Goal: Task Accomplishment & Management: Manage account settings

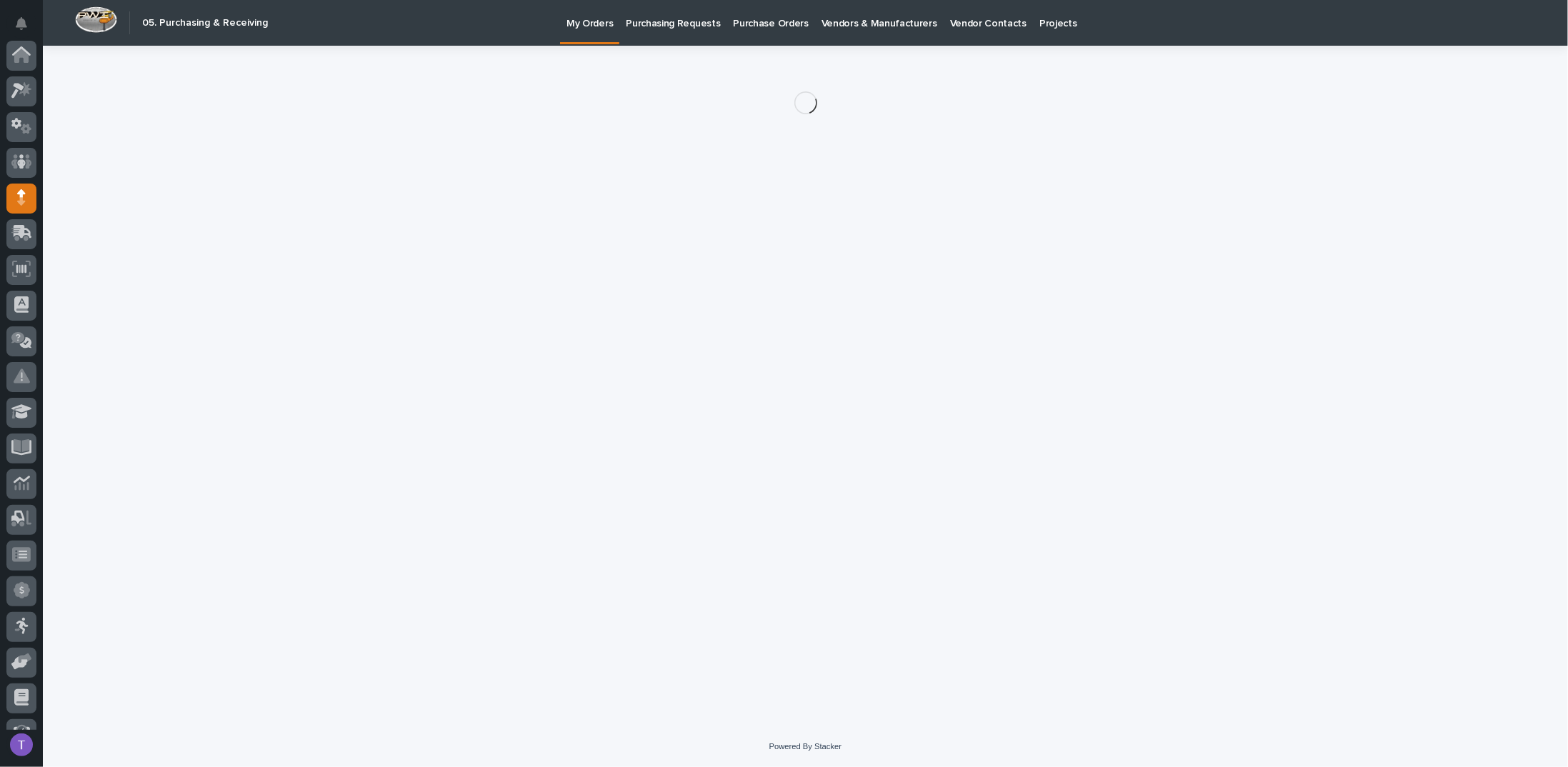
scroll to position [131, 0]
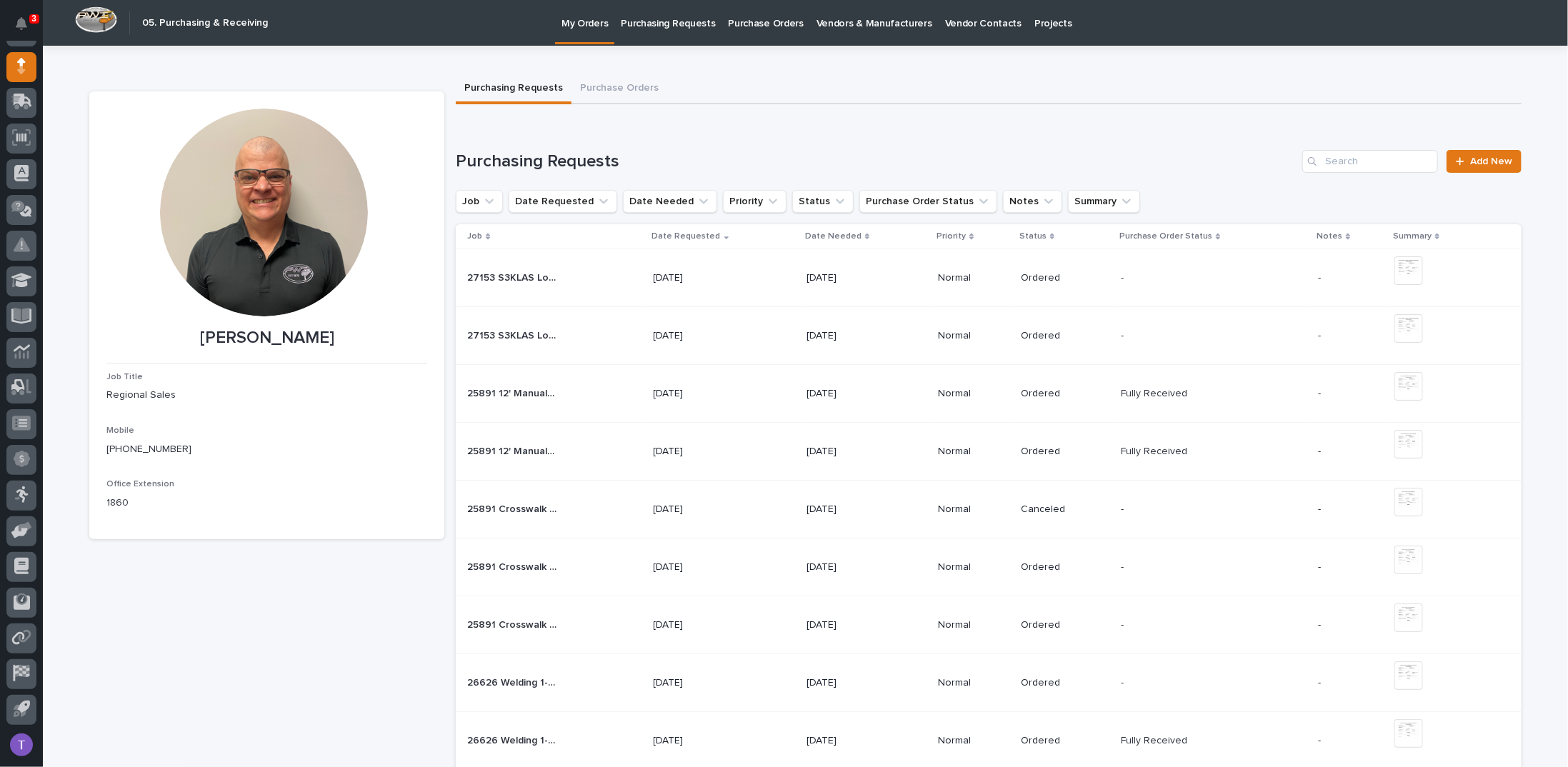
click at [1480, 154] on link "Add New" at bounding box center [1484, 161] width 75 height 23
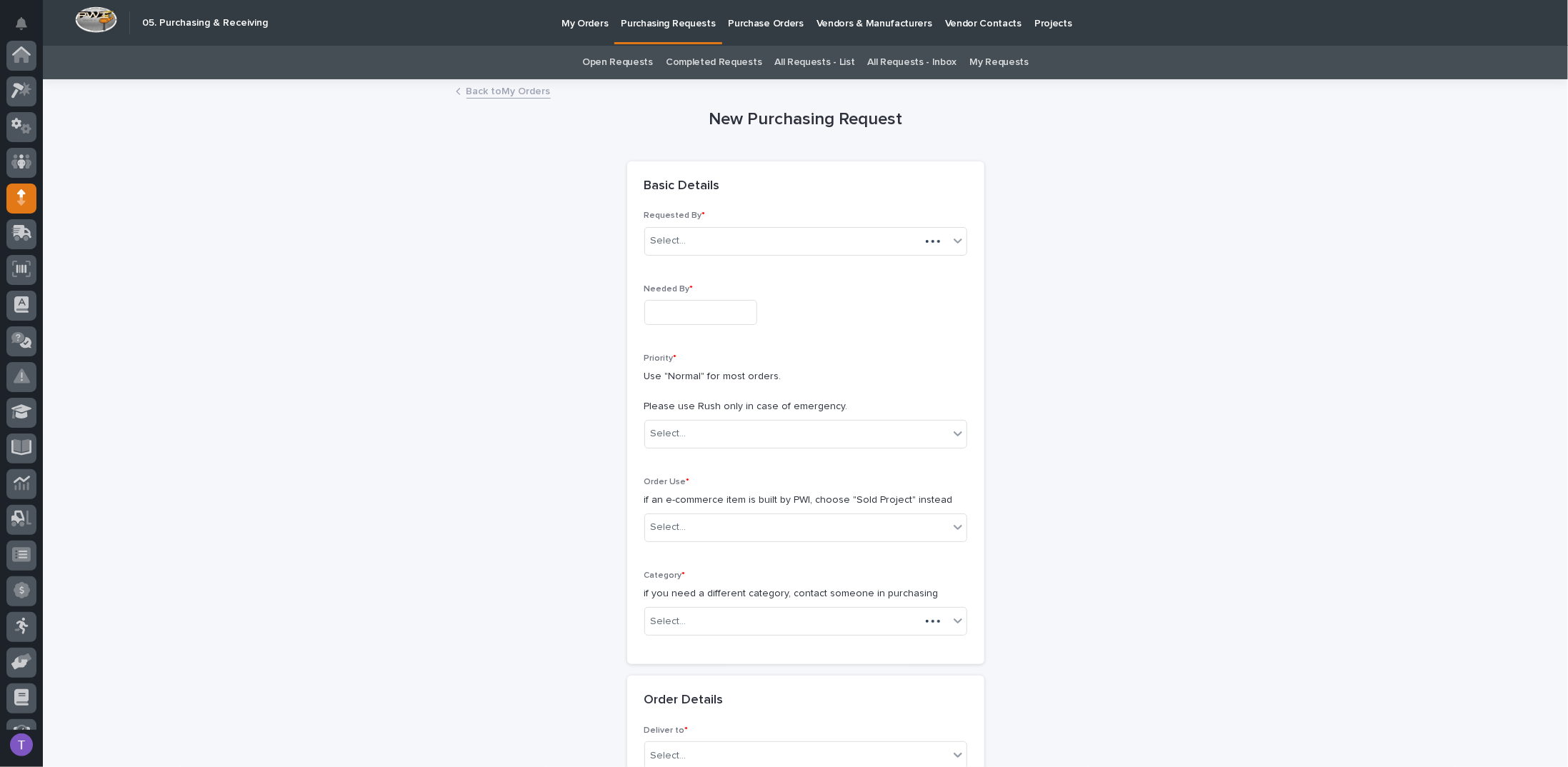
scroll to position [131, 0]
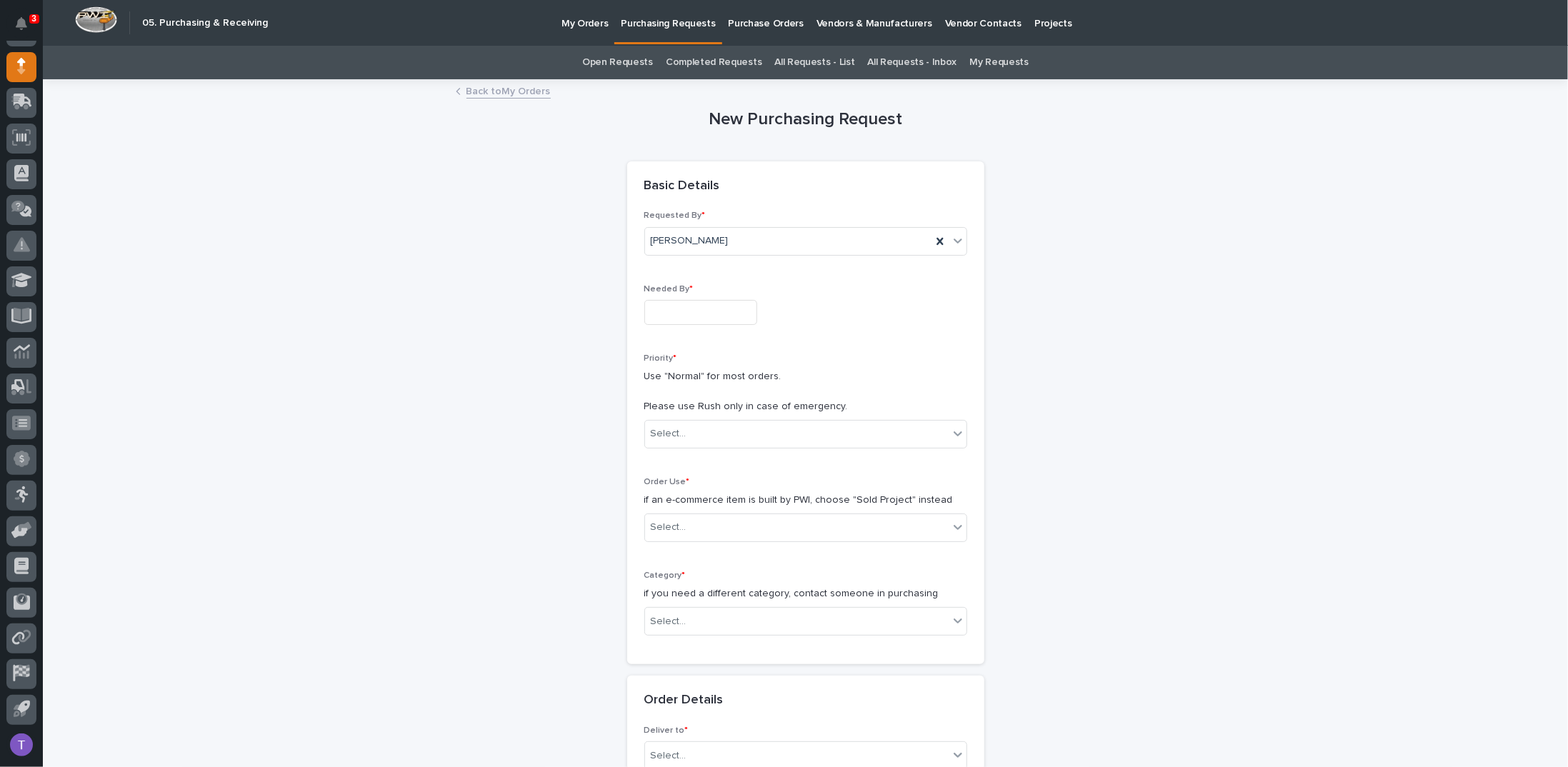
click at [672, 308] on input "text" at bounding box center [700, 313] width 113 height 25
click at [733, 193] on div "19" at bounding box center [733, 195] width 19 height 19
type input "**********"
click at [673, 428] on div "Select..." at bounding box center [668, 434] width 36 height 15
click at [664, 507] on div "Normal" at bounding box center [800, 510] width 322 height 25
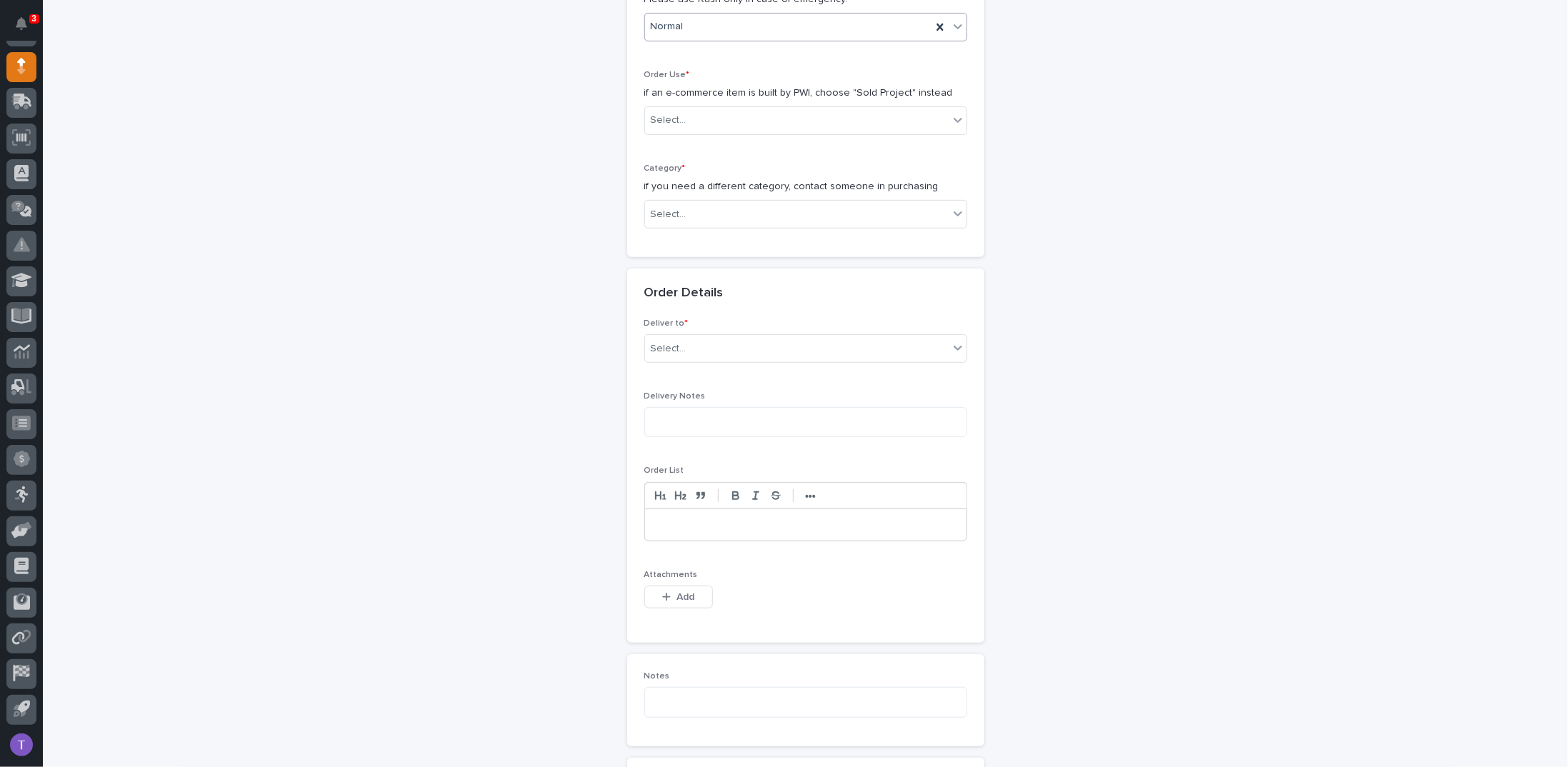
scroll to position [429, 0]
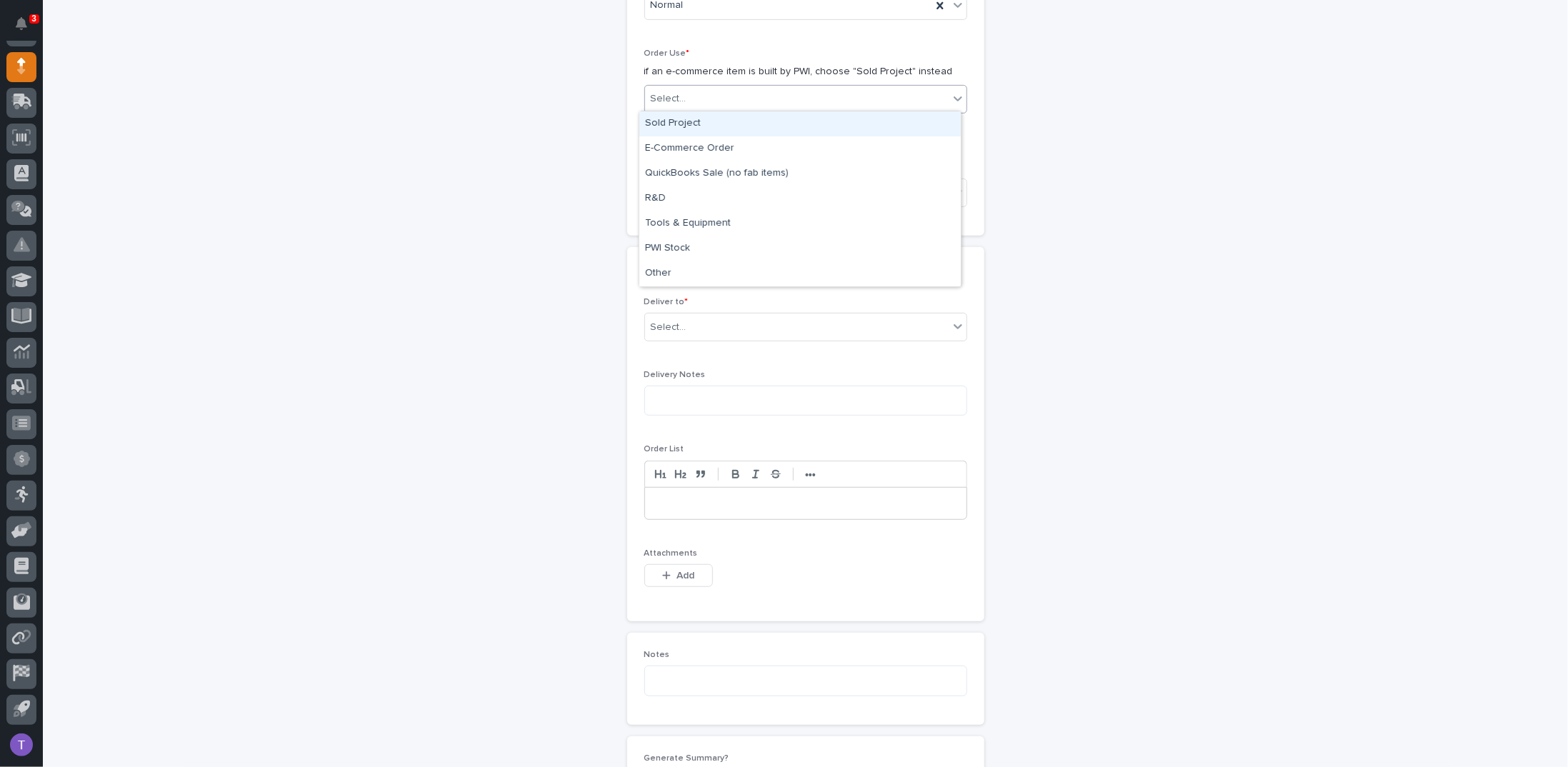
click at [668, 94] on div "Select..." at bounding box center [668, 99] width 36 height 15
click at [667, 126] on div "Sold Project" at bounding box center [800, 124] width 322 height 25
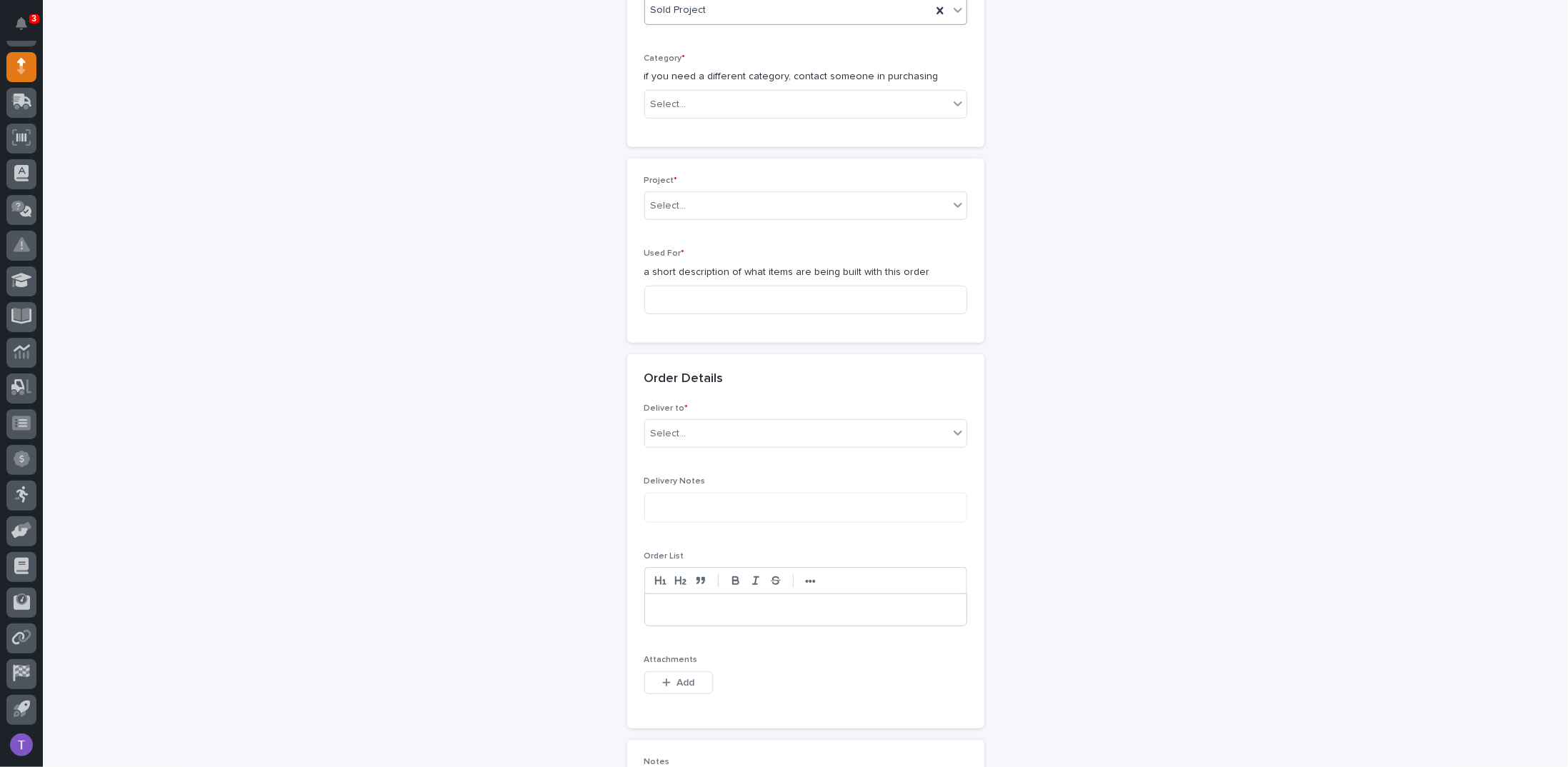
scroll to position [526, 0]
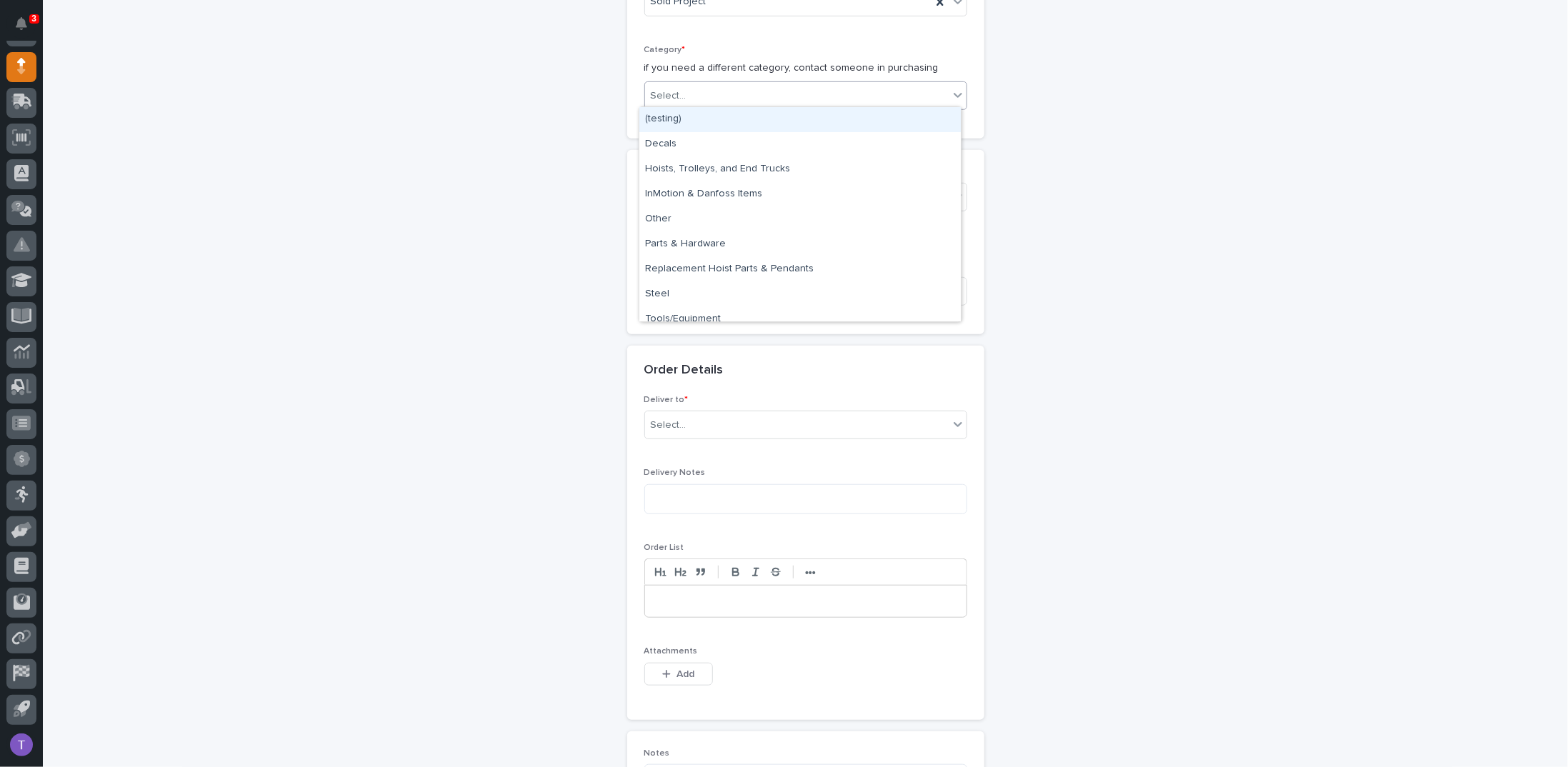
click at [667, 93] on div "Select..." at bounding box center [668, 96] width 36 height 15
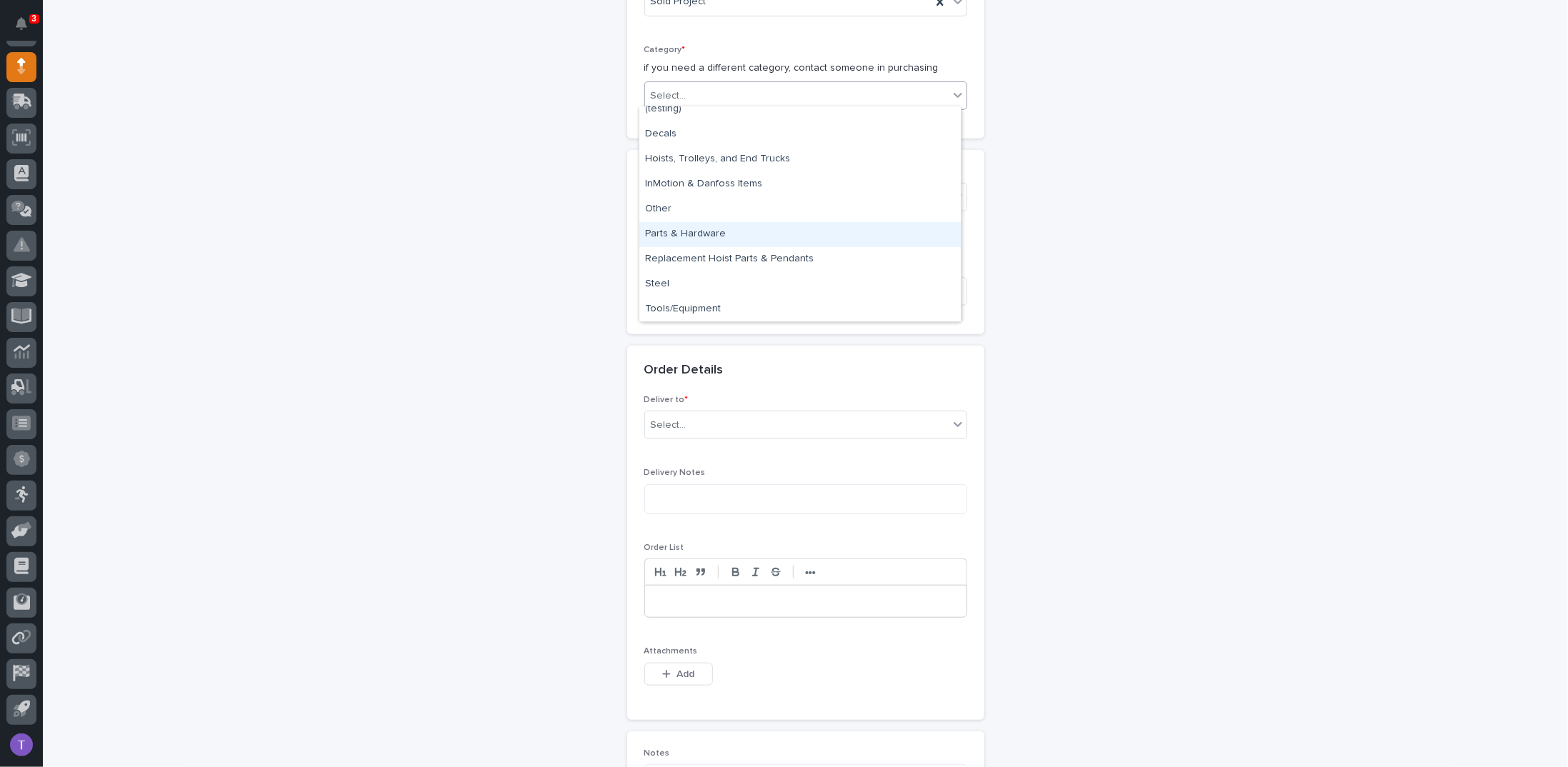
scroll to position [0, 0]
click at [676, 240] on div "Parts & Hardware" at bounding box center [800, 245] width 322 height 25
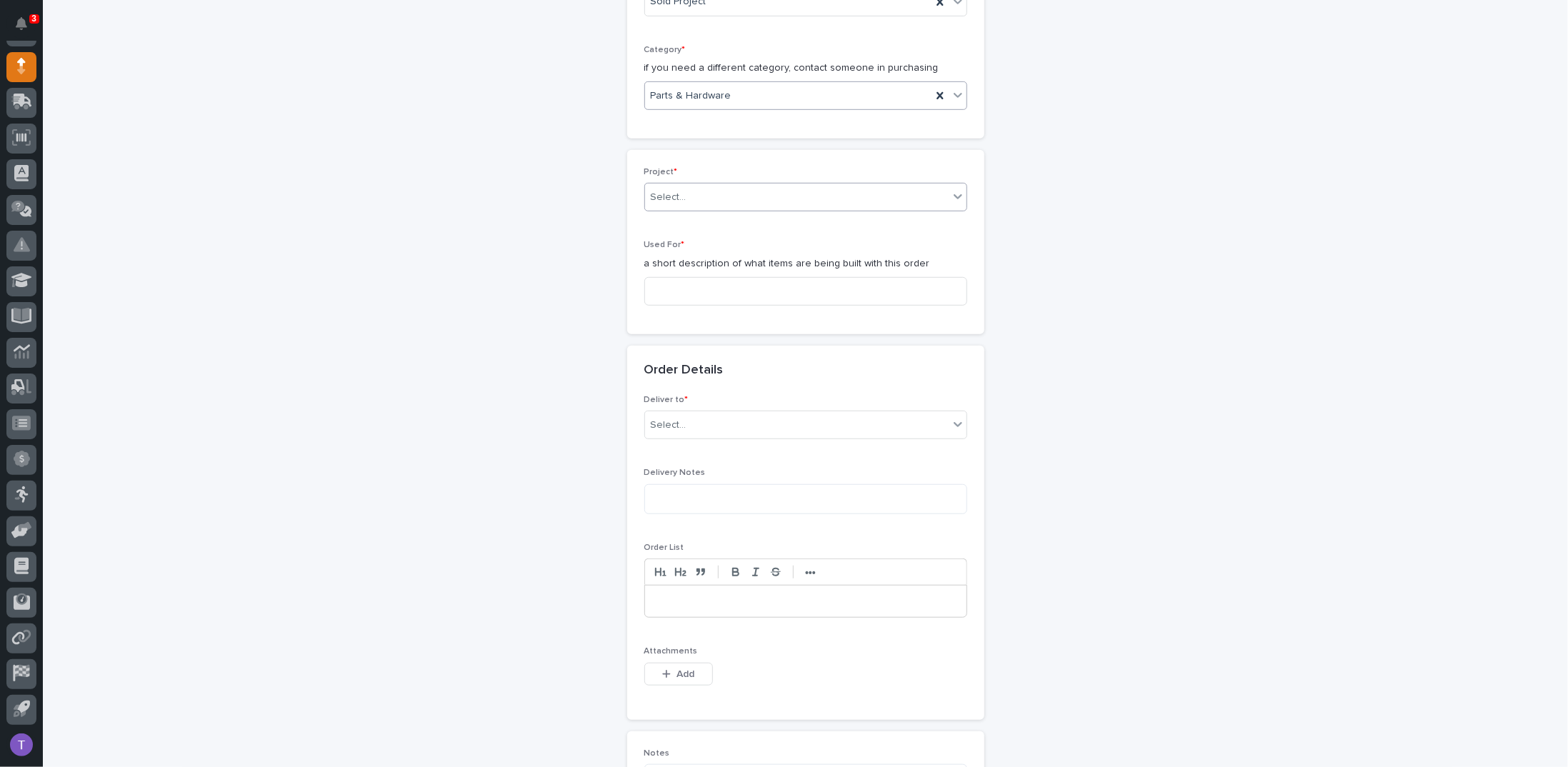
click at [663, 190] on div "Select..." at bounding box center [668, 198] width 36 height 15
type input "*****"
click at [665, 217] on div "26739 - MORryde - Plant 11 - Paint Line Hyperlite Pneumatic Crane" at bounding box center [800, 221] width 322 height 25
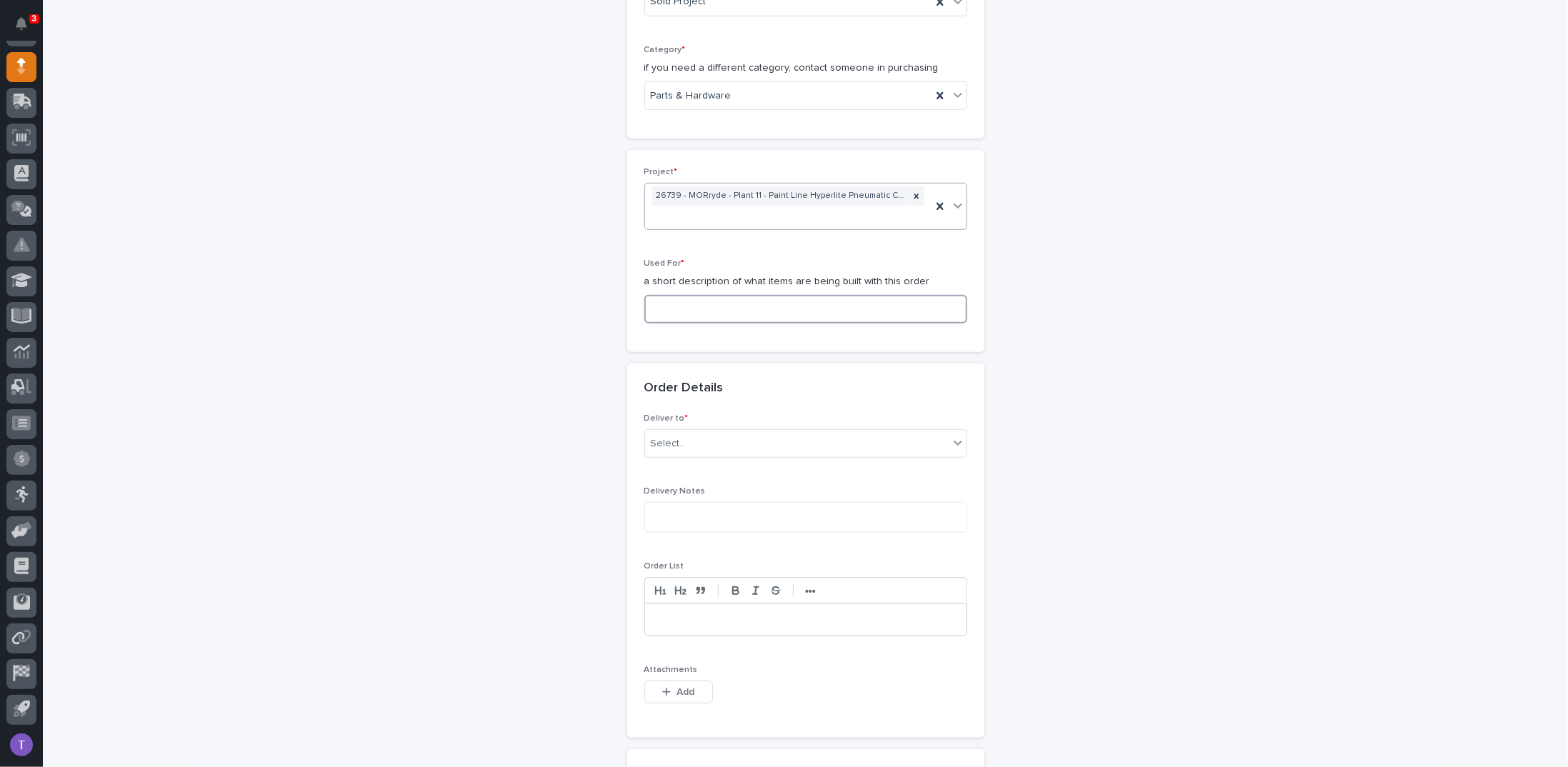
click at [664, 295] on input at bounding box center [806, 309] width 323 height 28
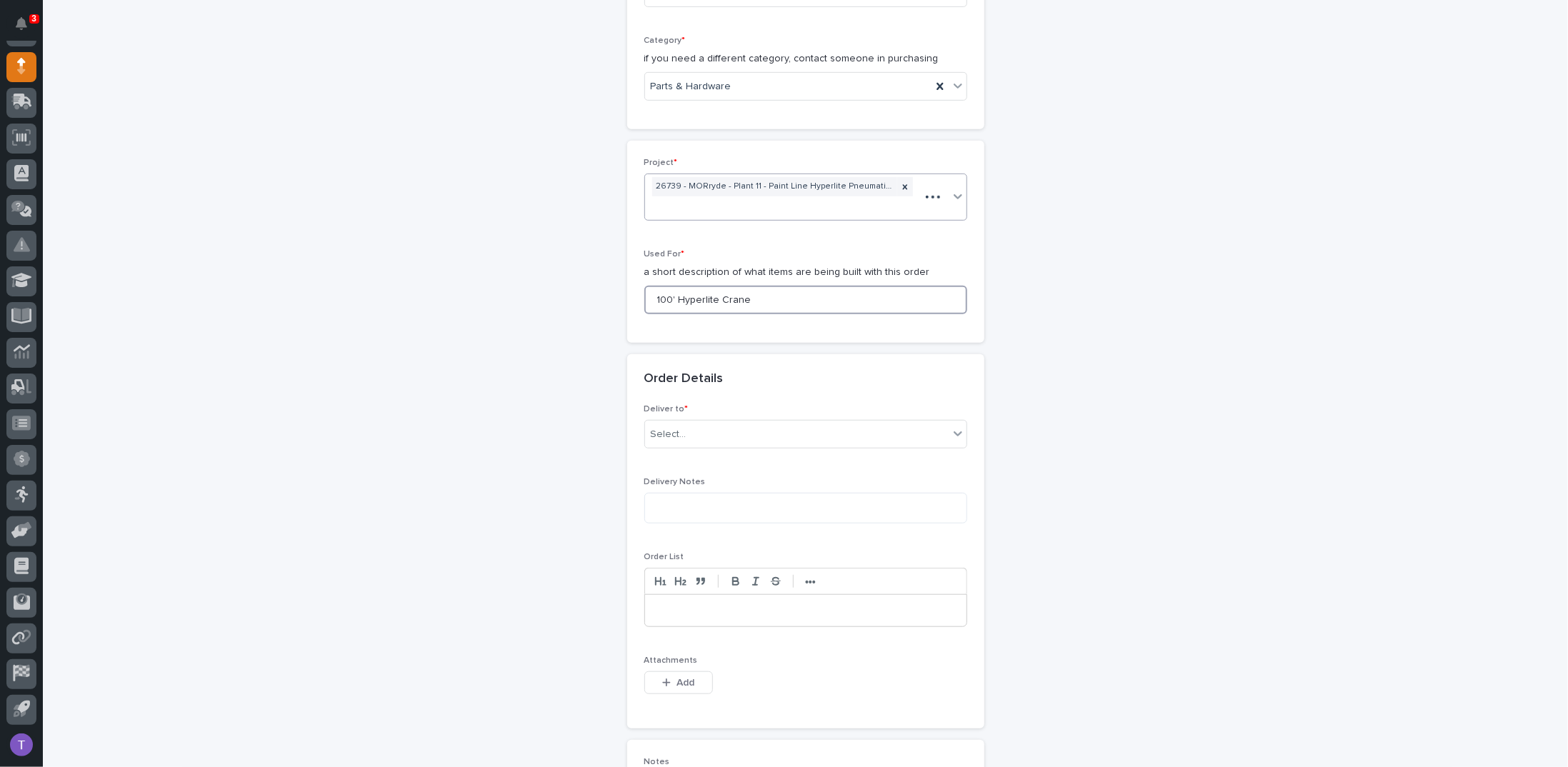
scroll to position [526, 0]
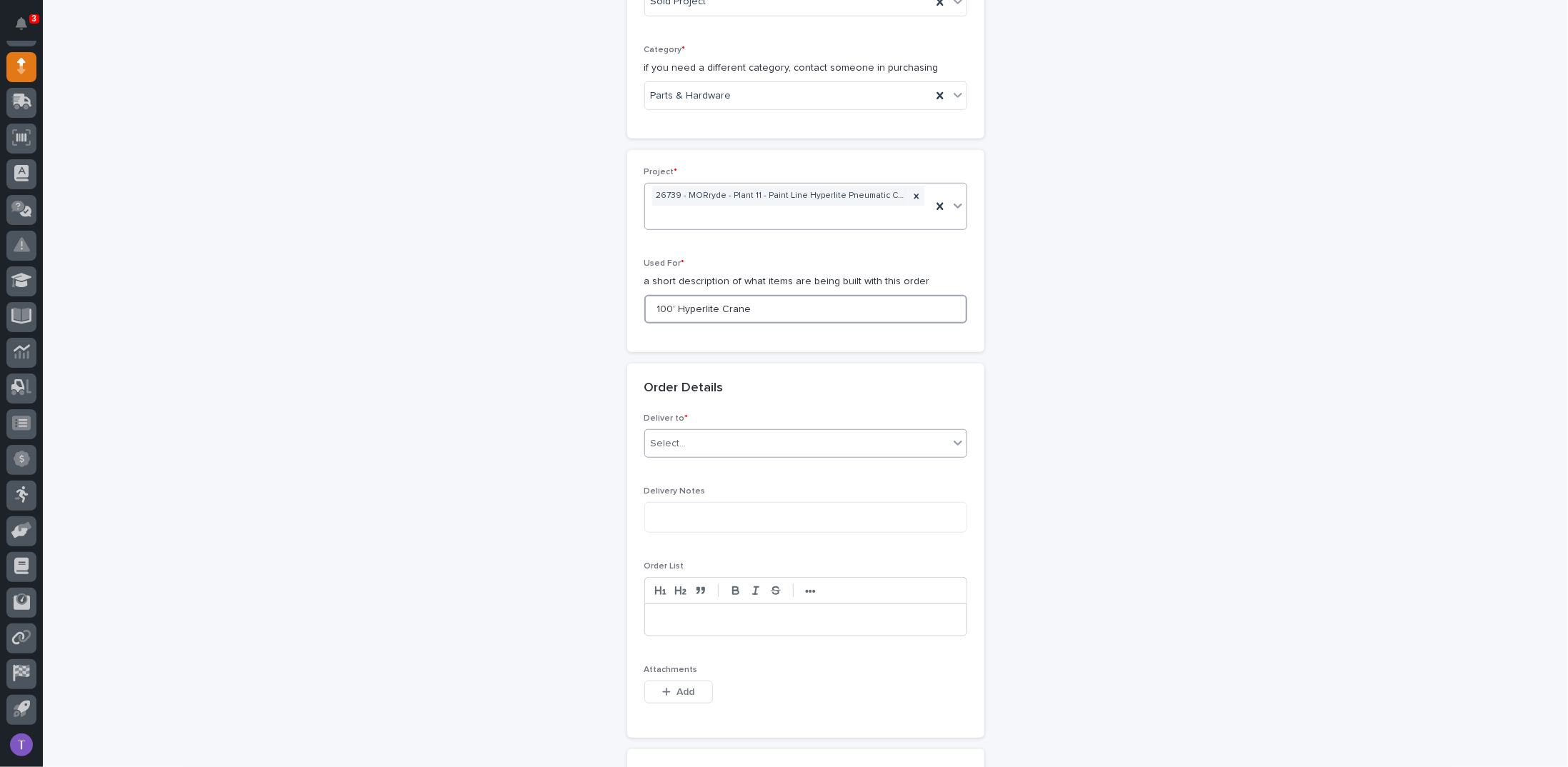
type input "100' Hyperlite Crane"
click at [672, 432] on div "Select..." at bounding box center [797, 444] width 304 height 24
click at [655, 445] on div "PWI" at bounding box center [800, 448] width 322 height 25
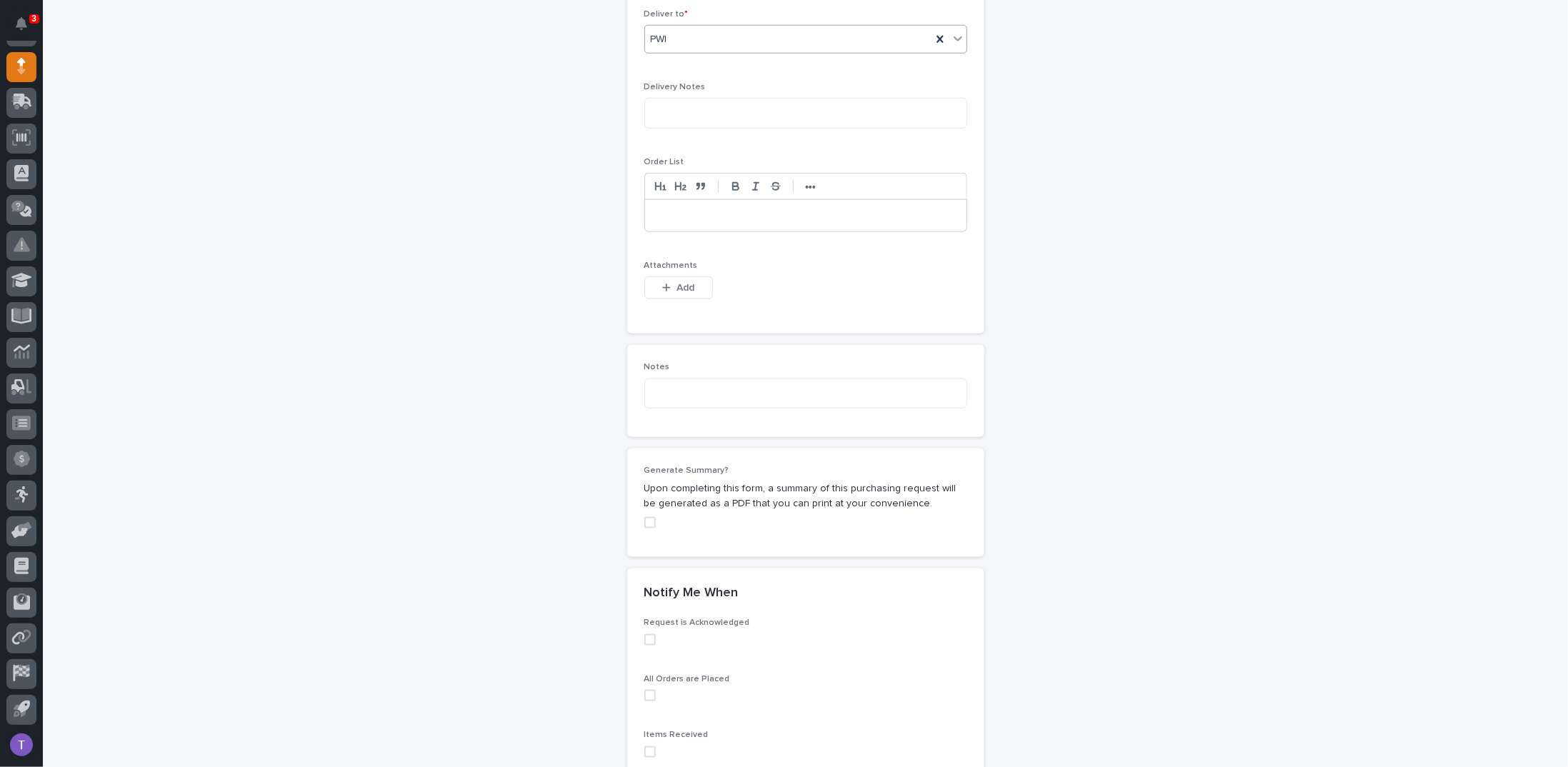
scroll to position [954, 0]
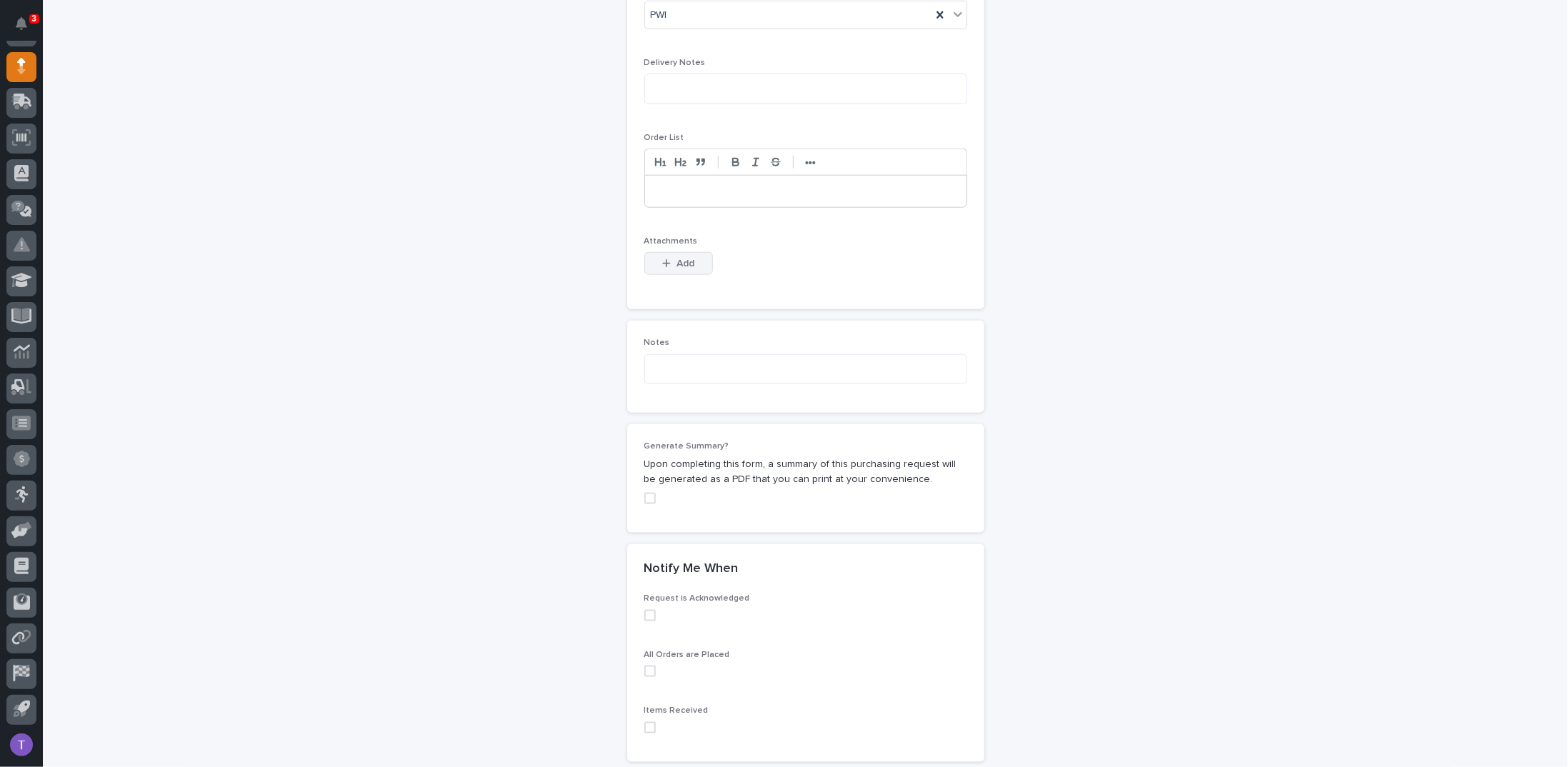
click at [668, 252] on button "Add" at bounding box center [679, 263] width 69 height 23
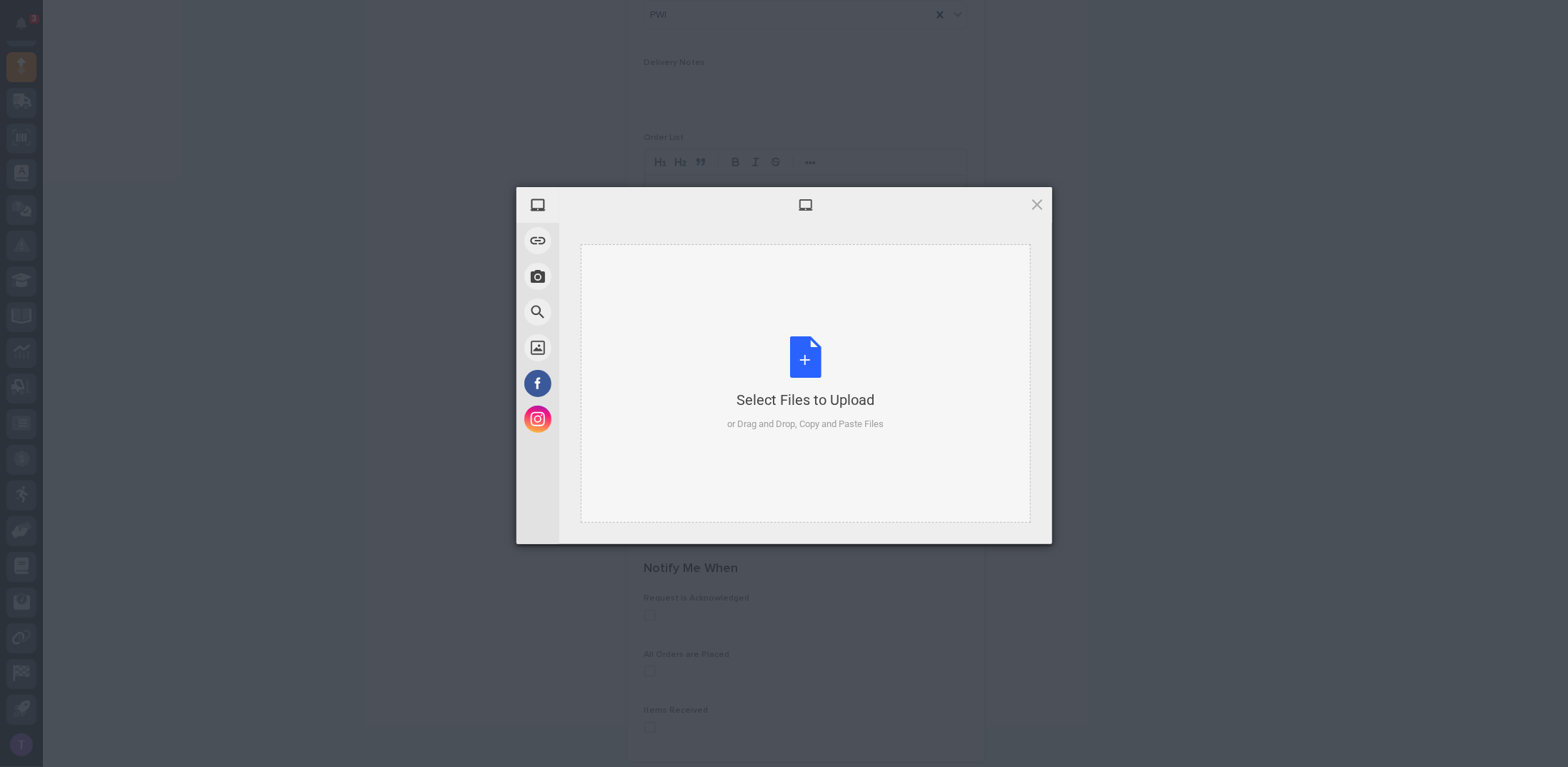
click at [806, 354] on div "Select Files to Upload or Drag and Drop, Copy and Paste Files" at bounding box center [806, 384] width 157 height 95
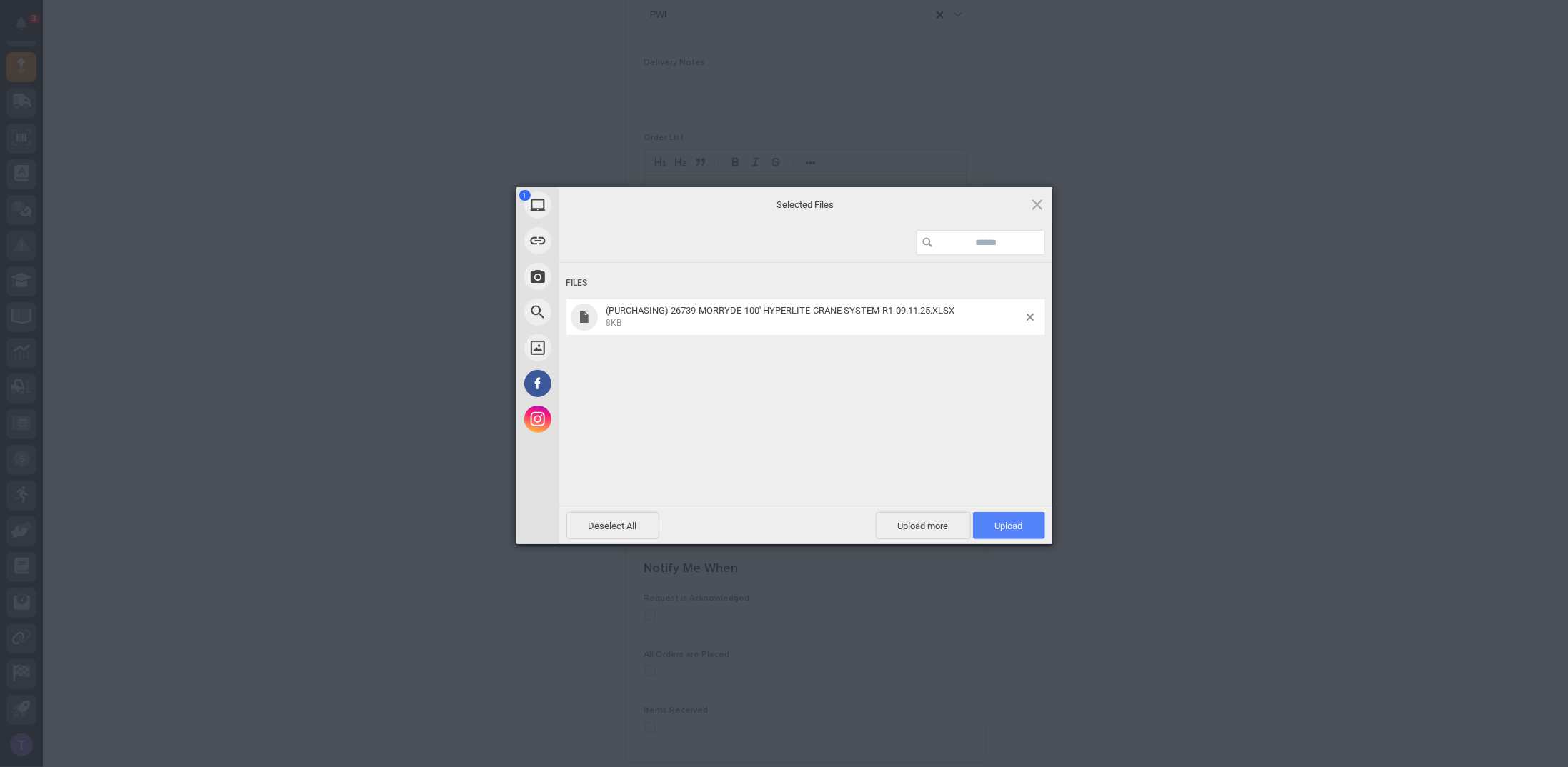
click at [1007, 521] on span "Upload 1" at bounding box center [1009, 526] width 28 height 10
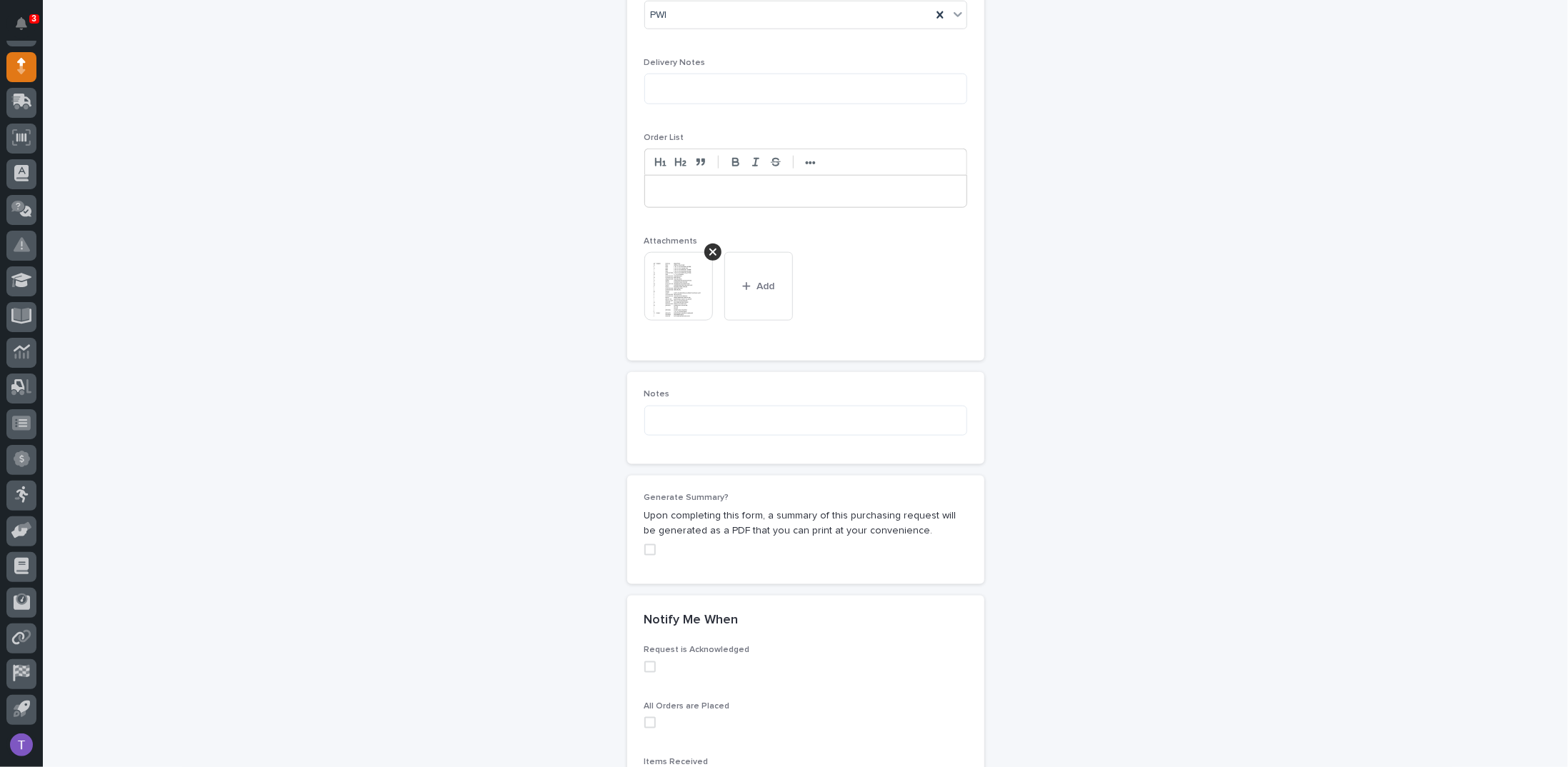
click at [645, 545] on span at bounding box center [650, 550] width 11 height 11
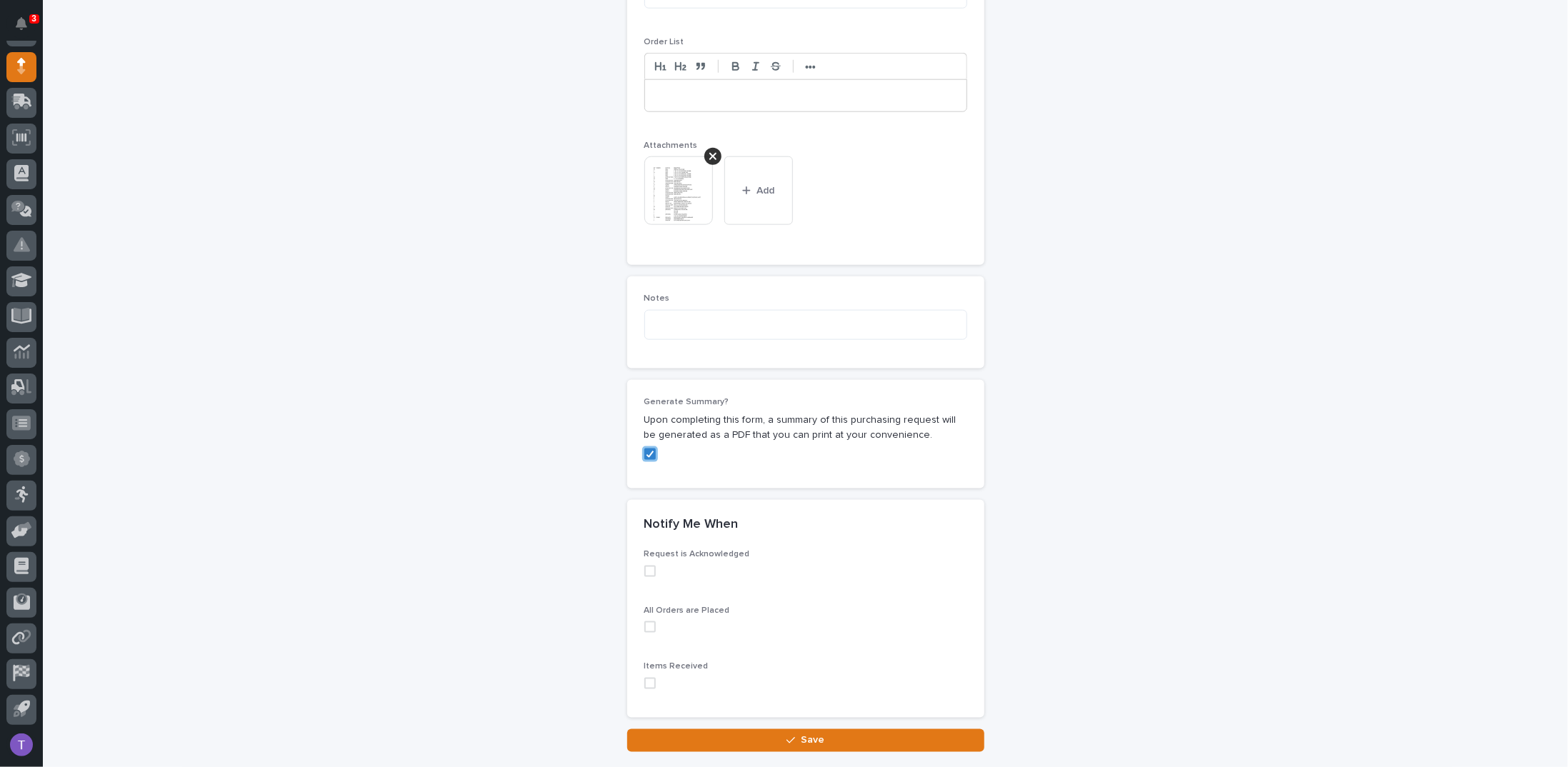
scroll to position [1051, 0]
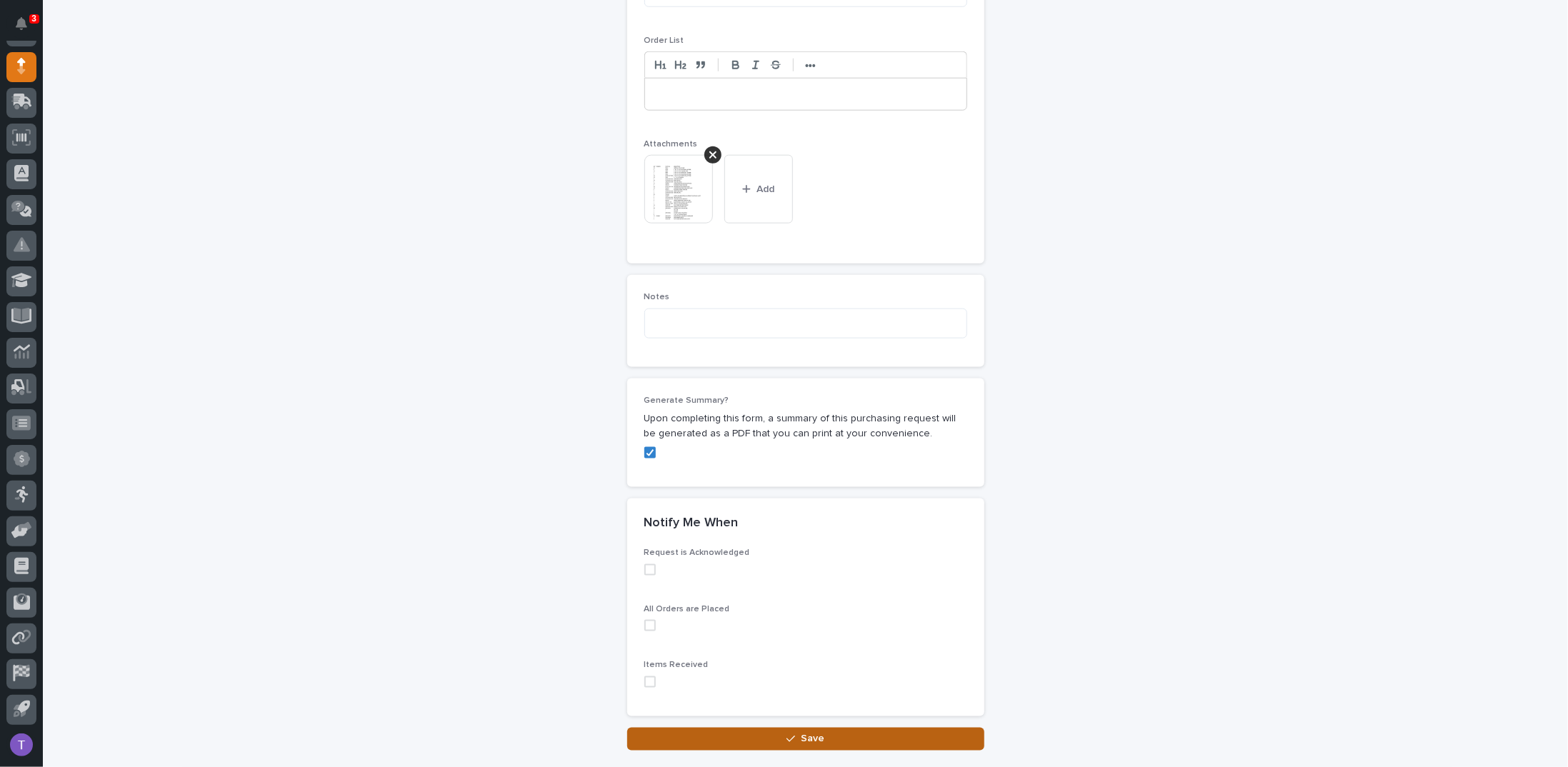
click at [807, 732] on span "Save" at bounding box center [812, 738] width 24 height 13
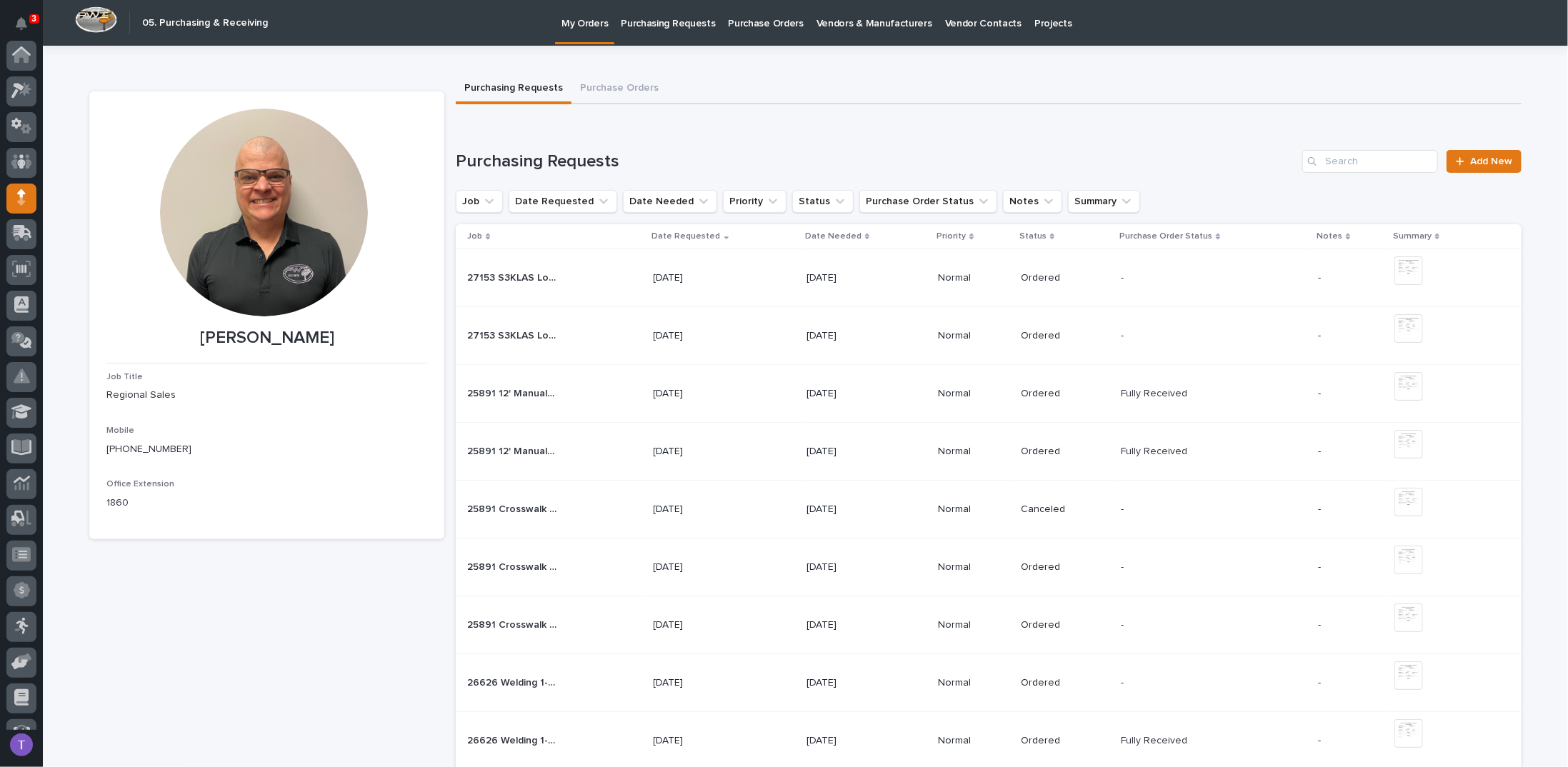
scroll to position [131, 0]
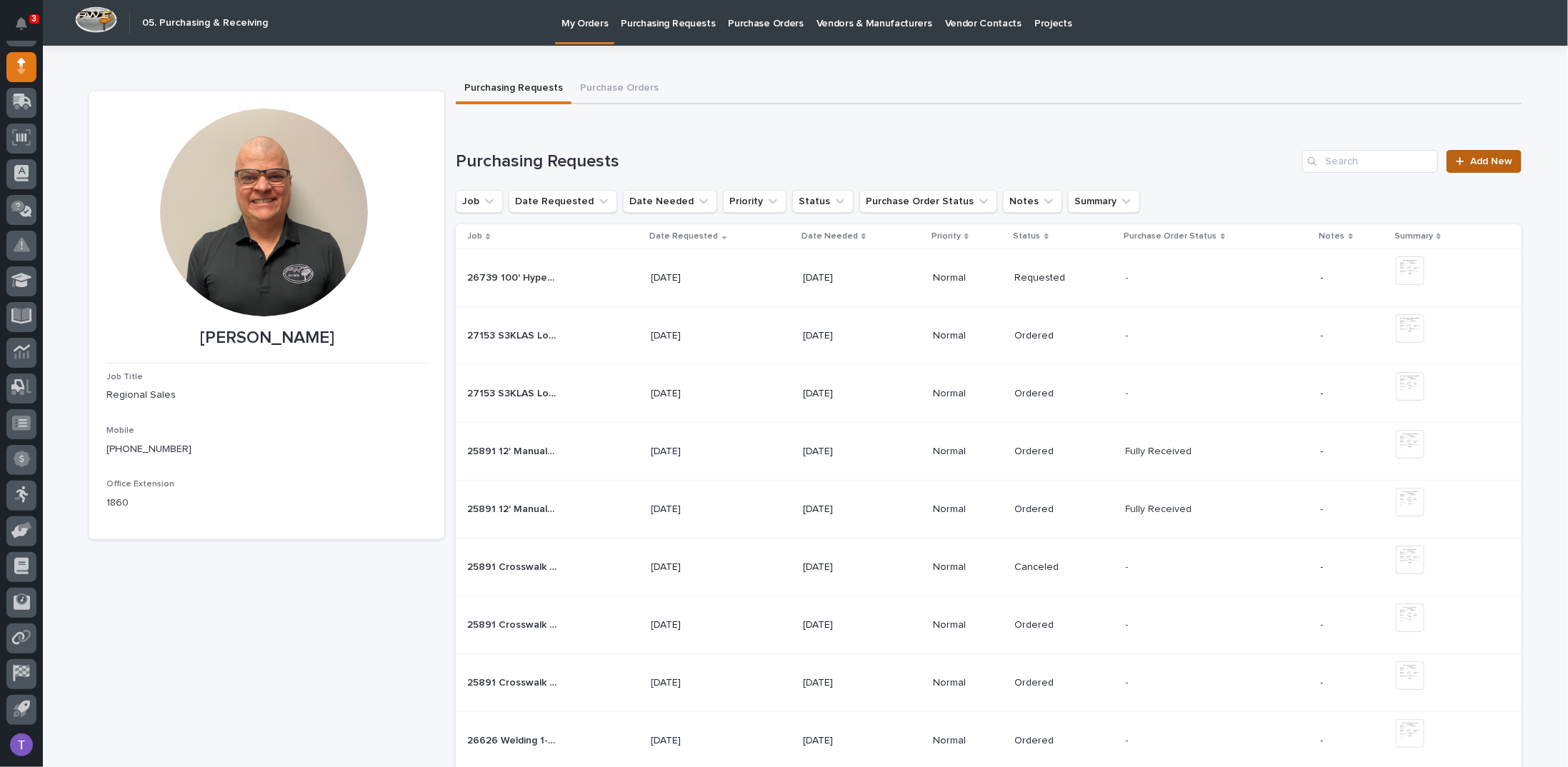
click at [1481, 157] on span "Add New" at bounding box center [1491, 161] width 42 height 10
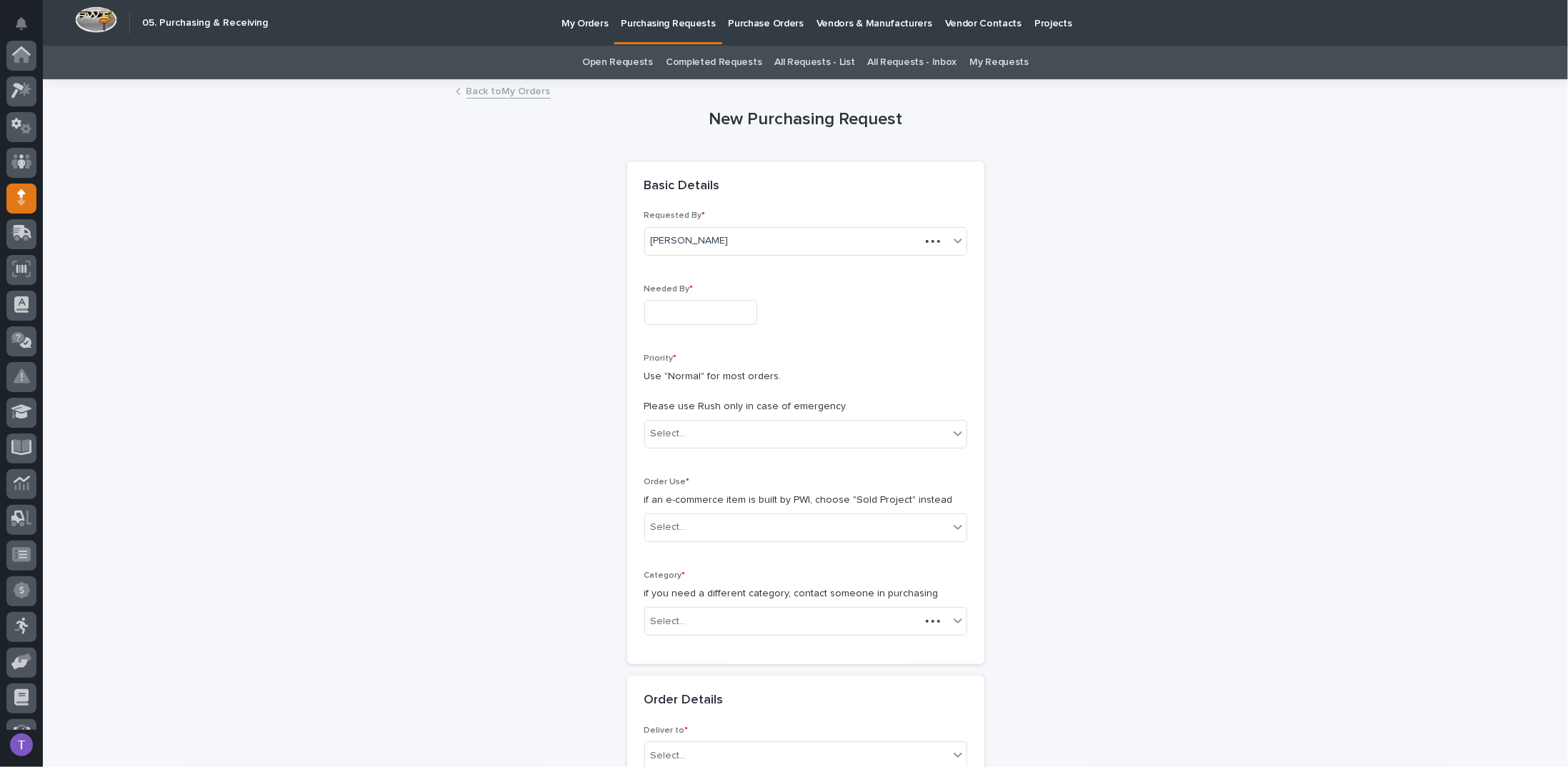
scroll to position [131, 0]
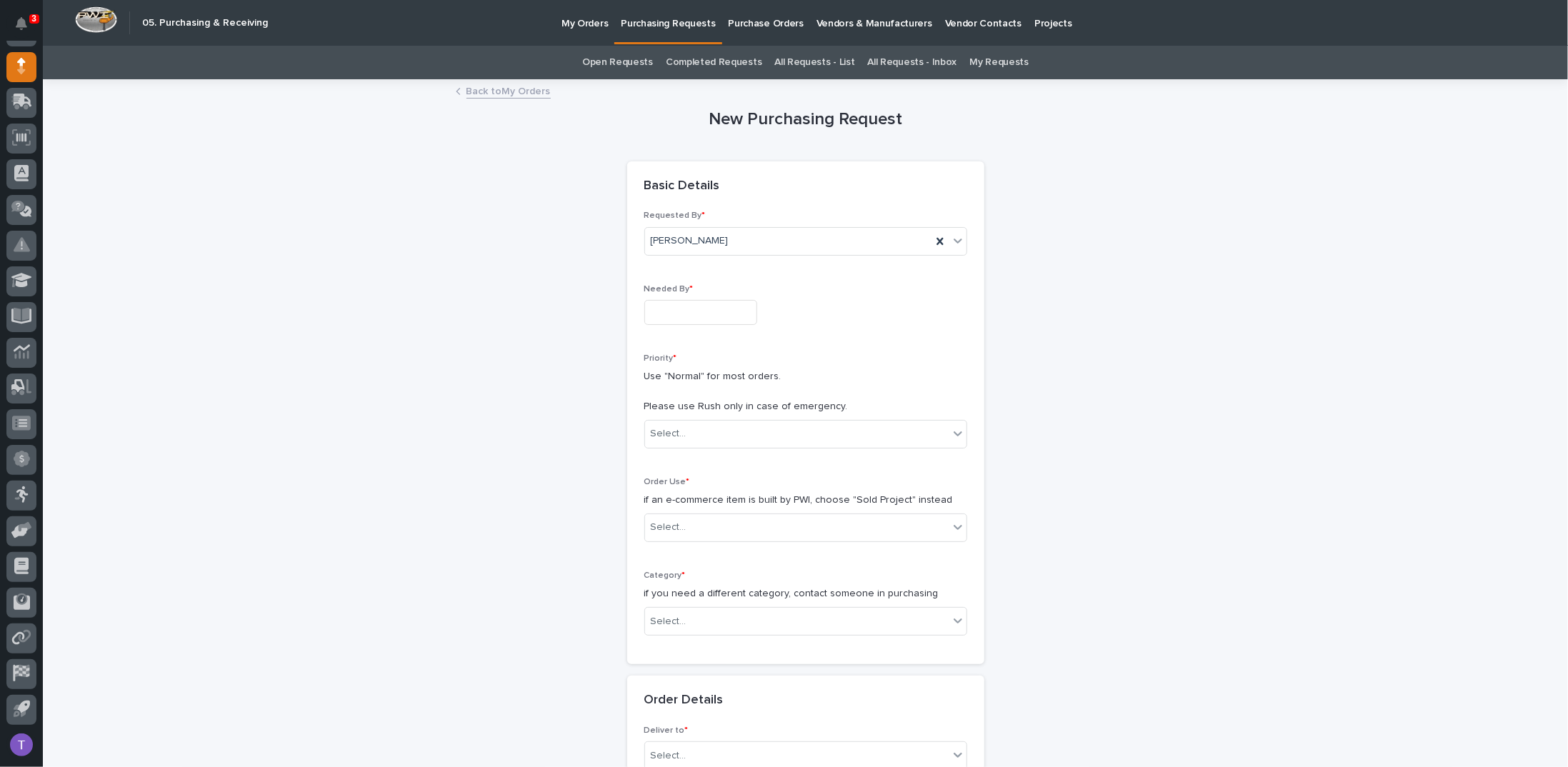
click at [664, 309] on input "text" at bounding box center [700, 313] width 113 height 25
click at [730, 194] on div "19" at bounding box center [733, 195] width 19 height 19
type input "**********"
click at [668, 429] on div "Select..." at bounding box center [668, 434] width 36 height 15
click at [659, 507] on div "Normal" at bounding box center [800, 510] width 322 height 25
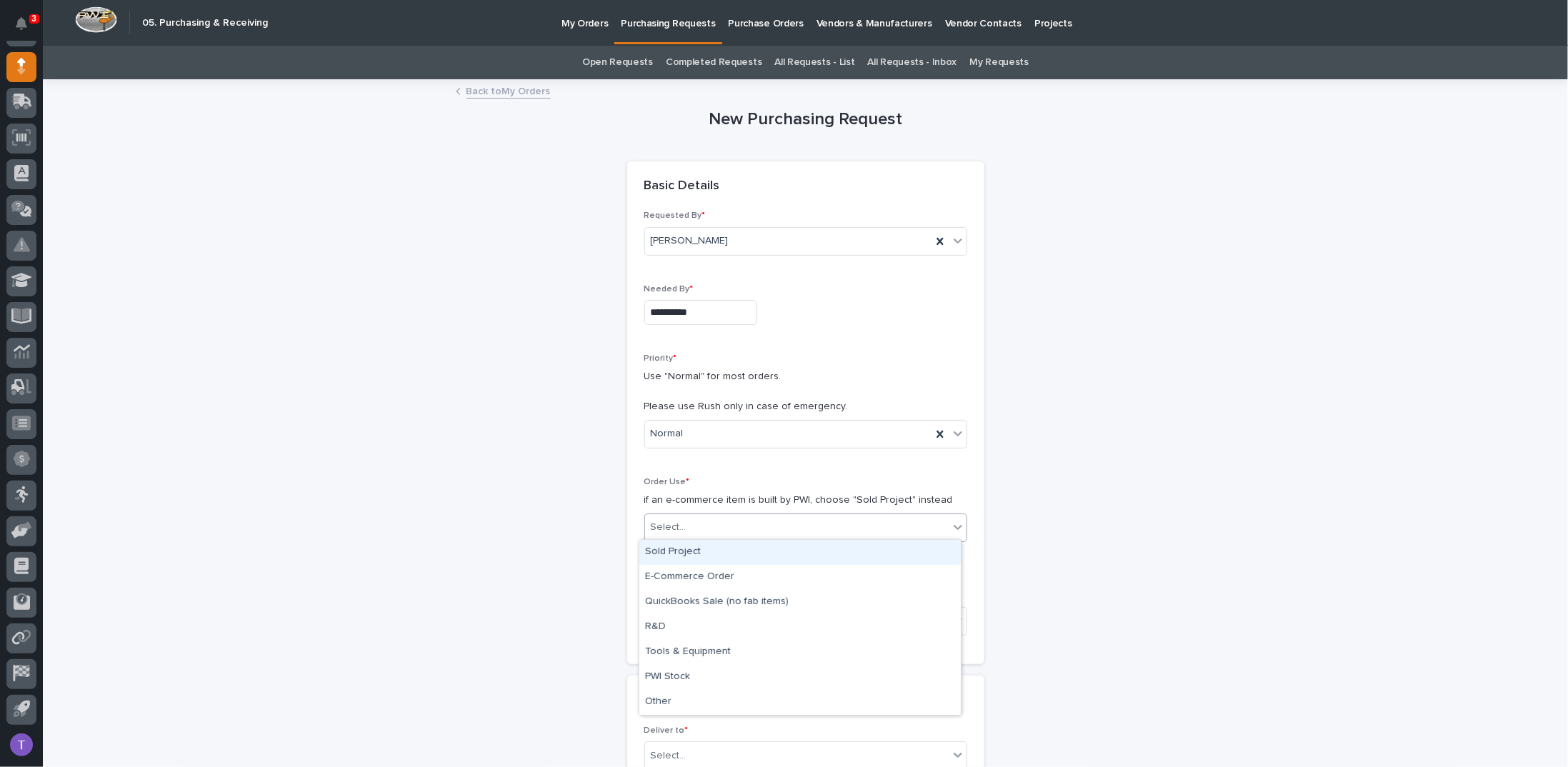
click at [654, 527] on div "Select..." at bounding box center [668, 527] width 36 height 15
click at [662, 545] on div "Sold Project" at bounding box center [800, 553] width 322 height 25
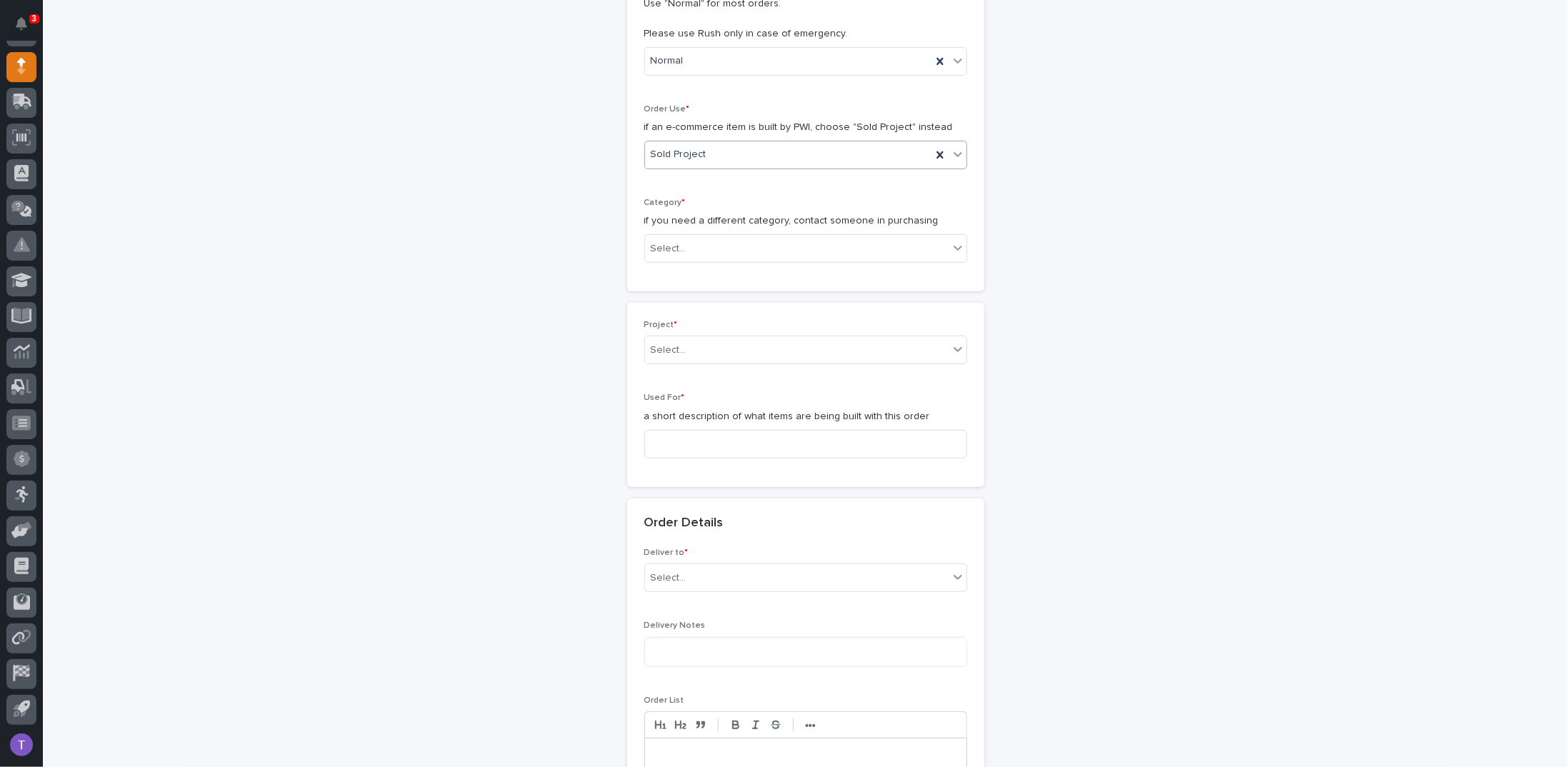
scroll to position [429, 0]
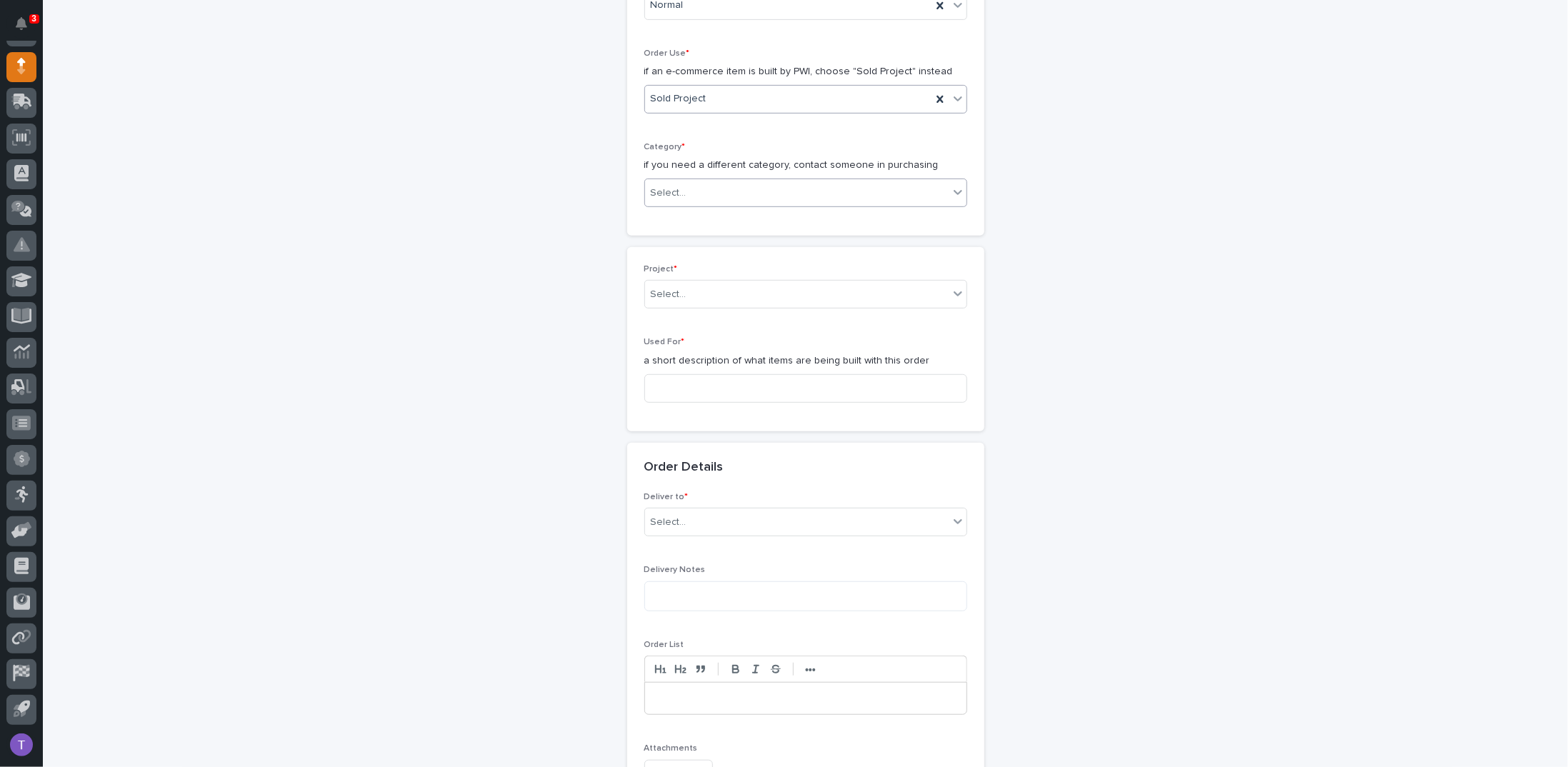
click at [667, 186] on div "Select..." at bounding box center [668, 193] width 36 height 15
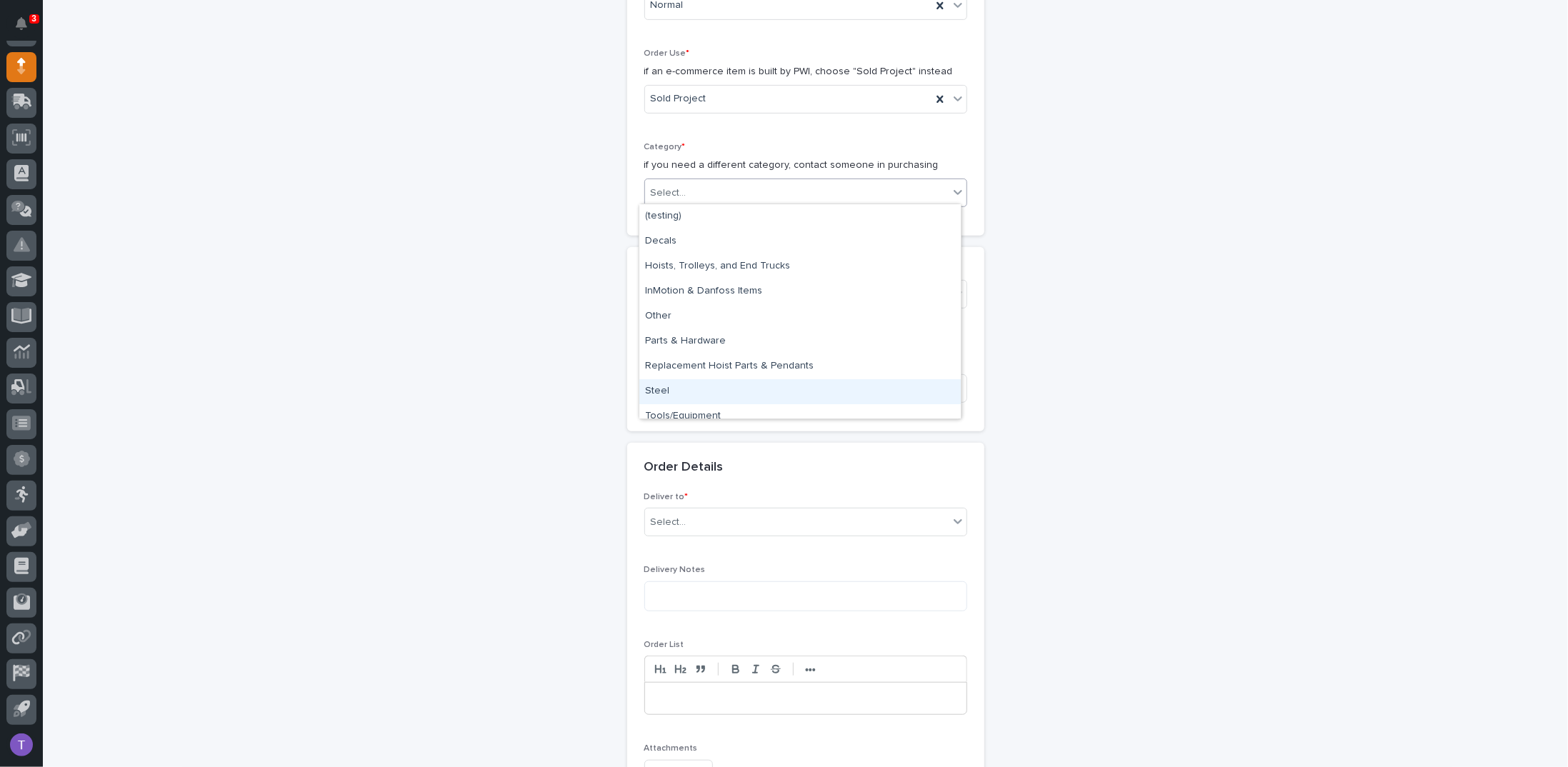
click at [657, 395] on div "Steel" at bounding box center [800, 392] width 322 height 25
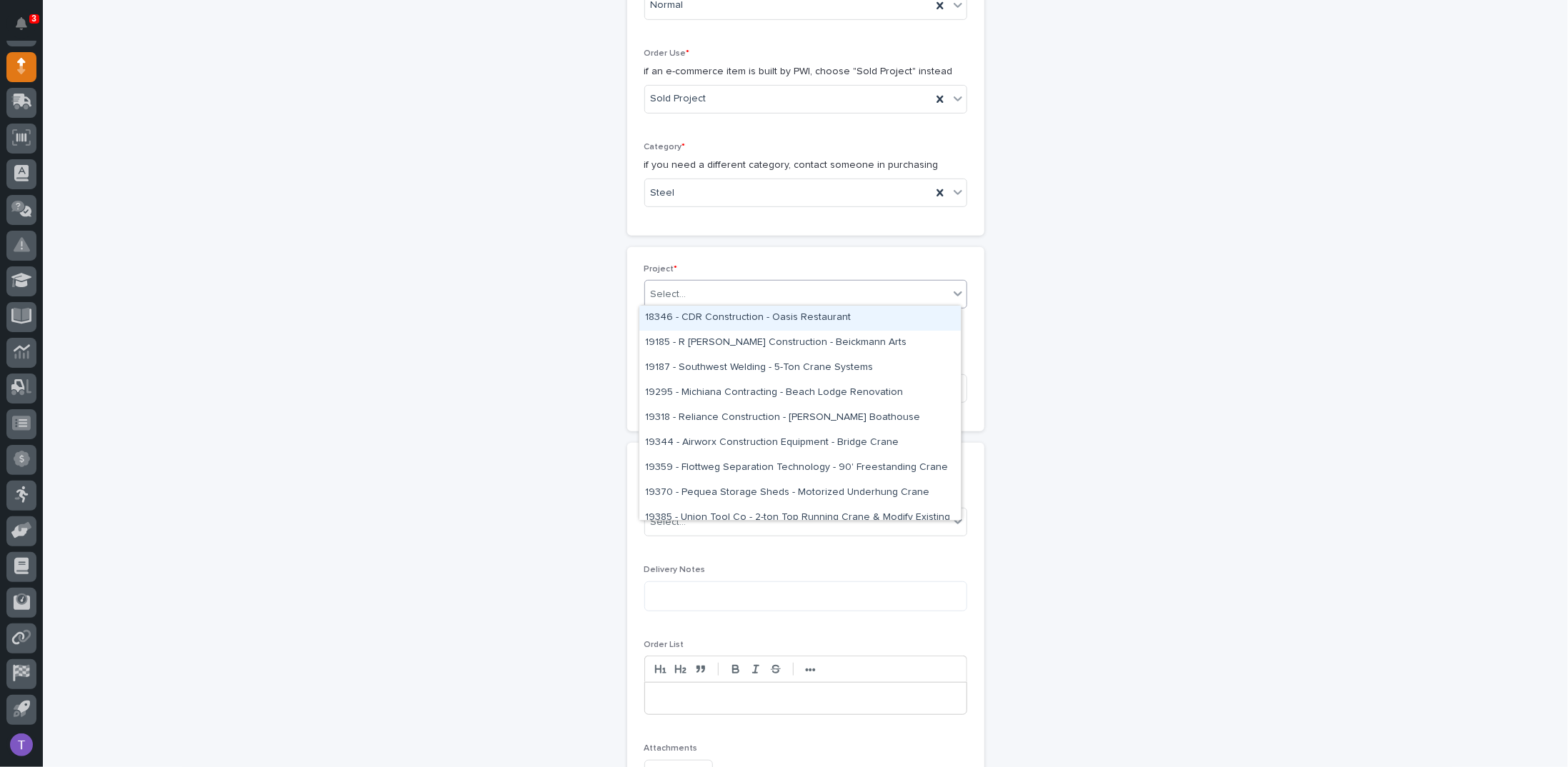
click at [677, 300] on div "Select..." at bounding box center [797, 295] width 304 height 24
type input "*****"
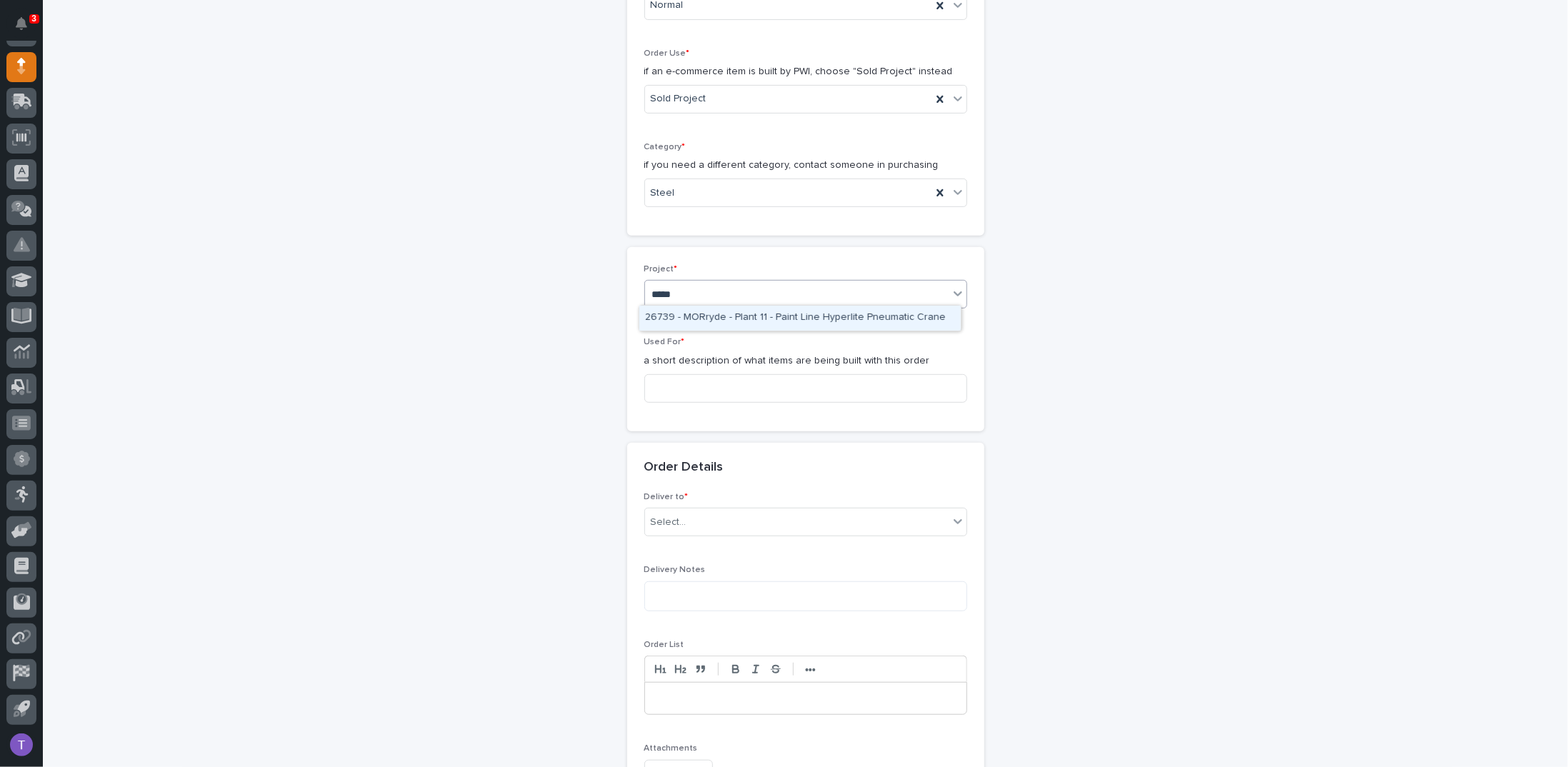
click at [669, 317] on div "26739 - MORryde - Plant 11 - Paint Line Hyperlite Pneumatic Crane" at bounding box center [800, 319] width 322 height 25
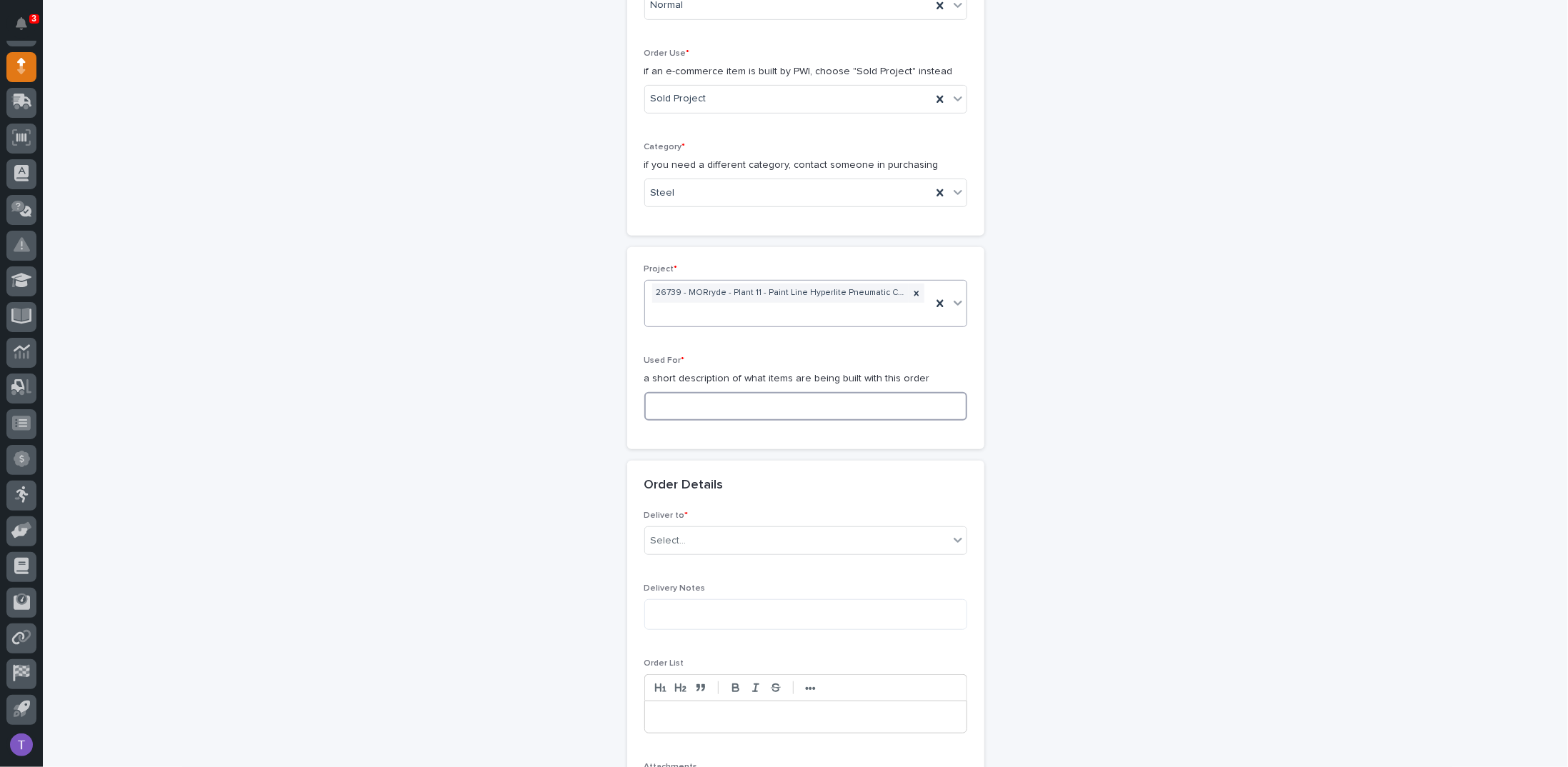
click at [667, 392] on input at bounding box center [806, 407] width 323 height 28
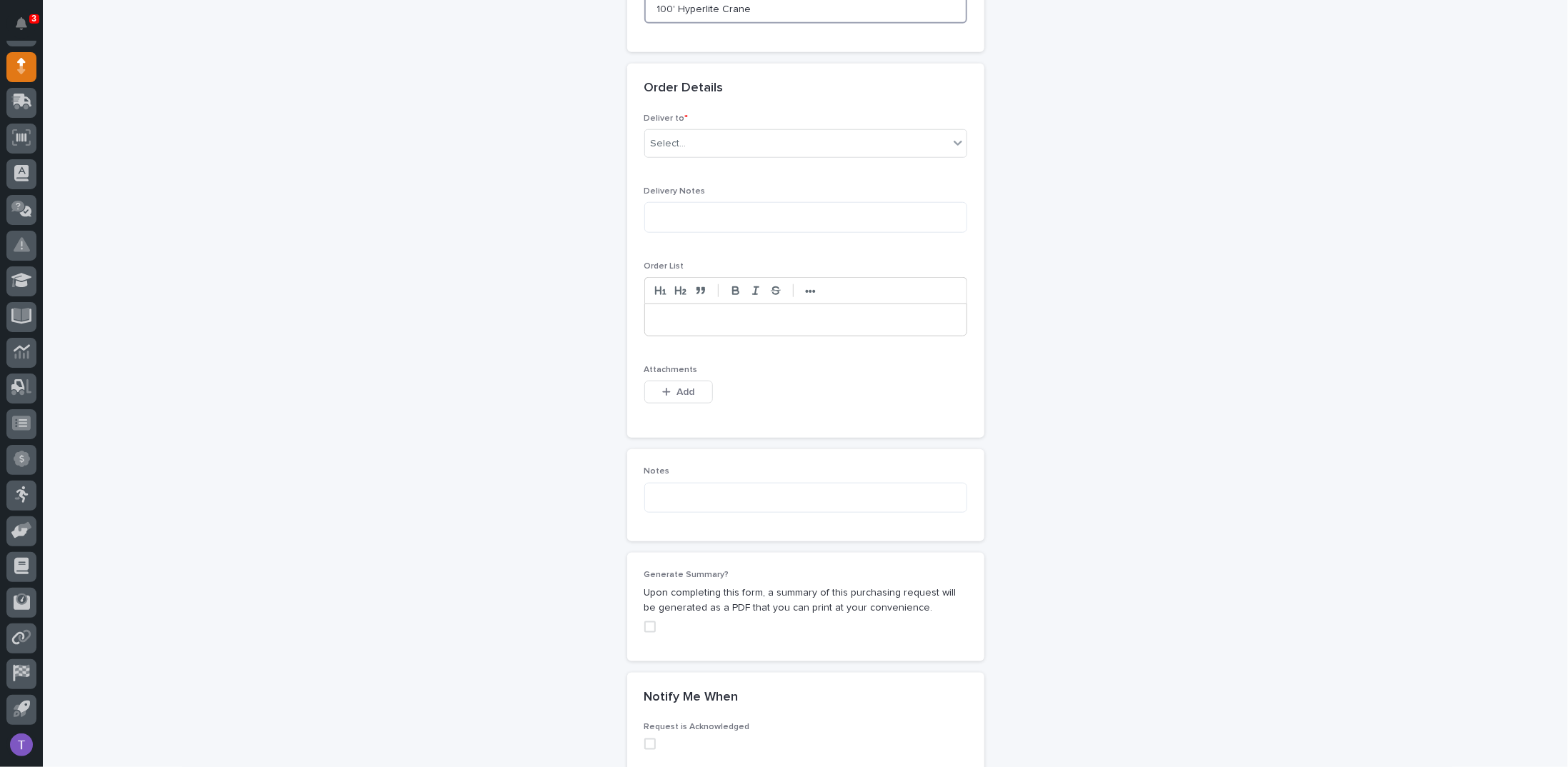
scroll to position [857, 0]
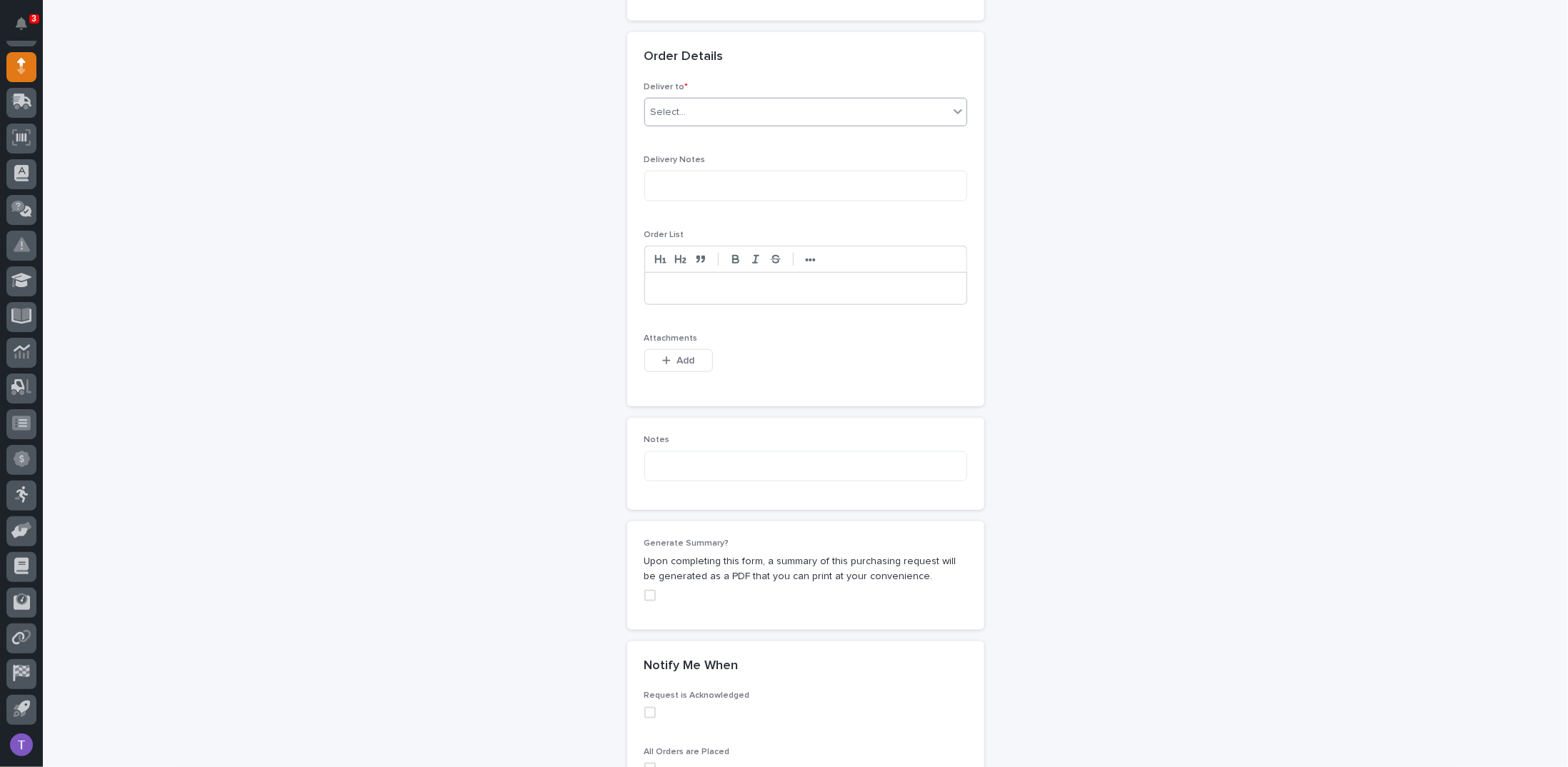
type input "100' Hyperlite Crane"
click at [666, 105] on div "Select..." at bounding box center [668, 113] width 36 height 15
click at [658, 110] on div "PWI" at bounding box center [800, 117] width 322 height 25
click at [662, 356] on icon "button" at bounding box center [666, 360] width 8 height 10
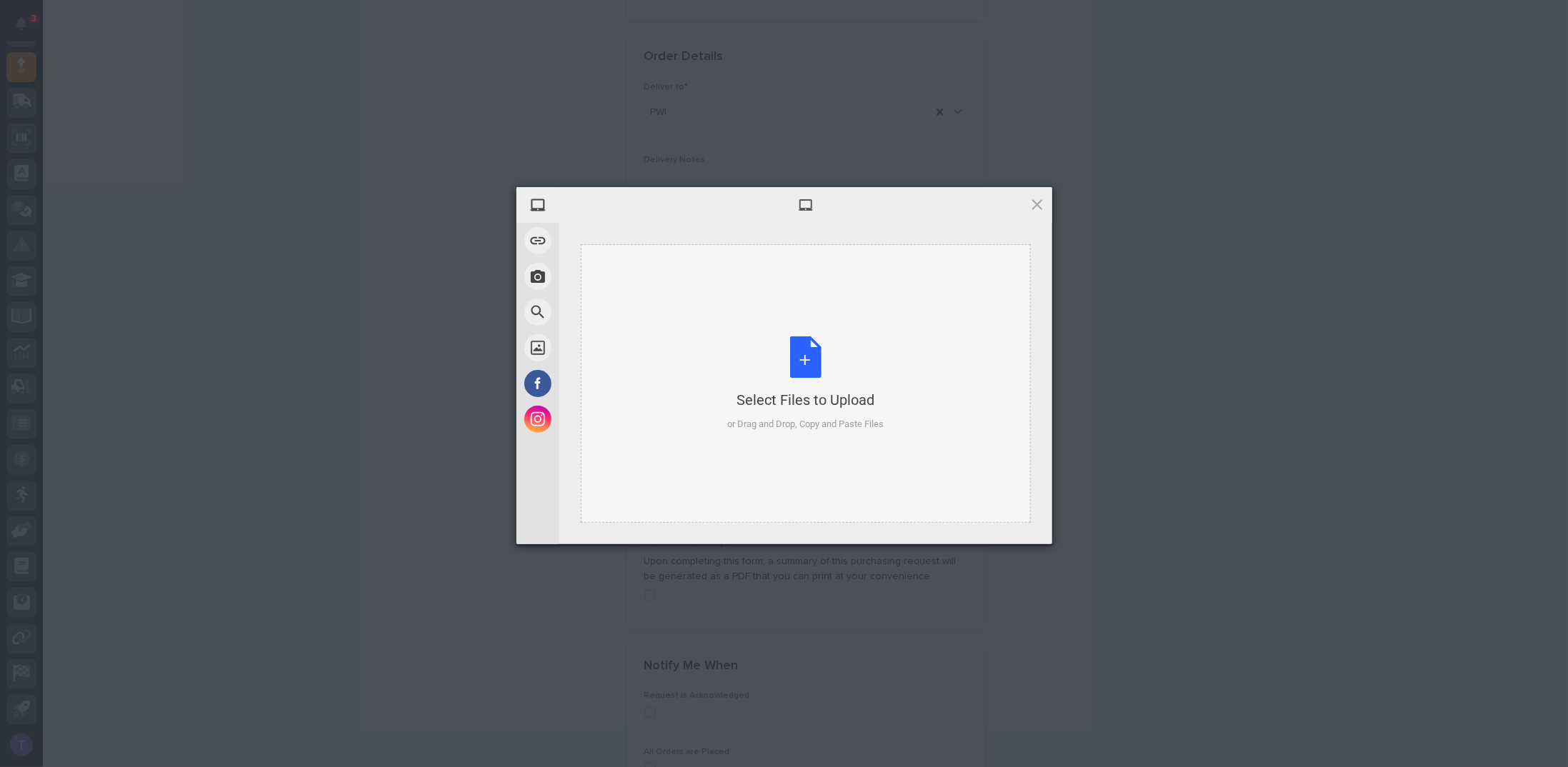
click at [803, 355] on div "Select Files to Upload or Drag and Drop, Copy and Paste Files" at bounding box center [806, 384] width 157 height 95
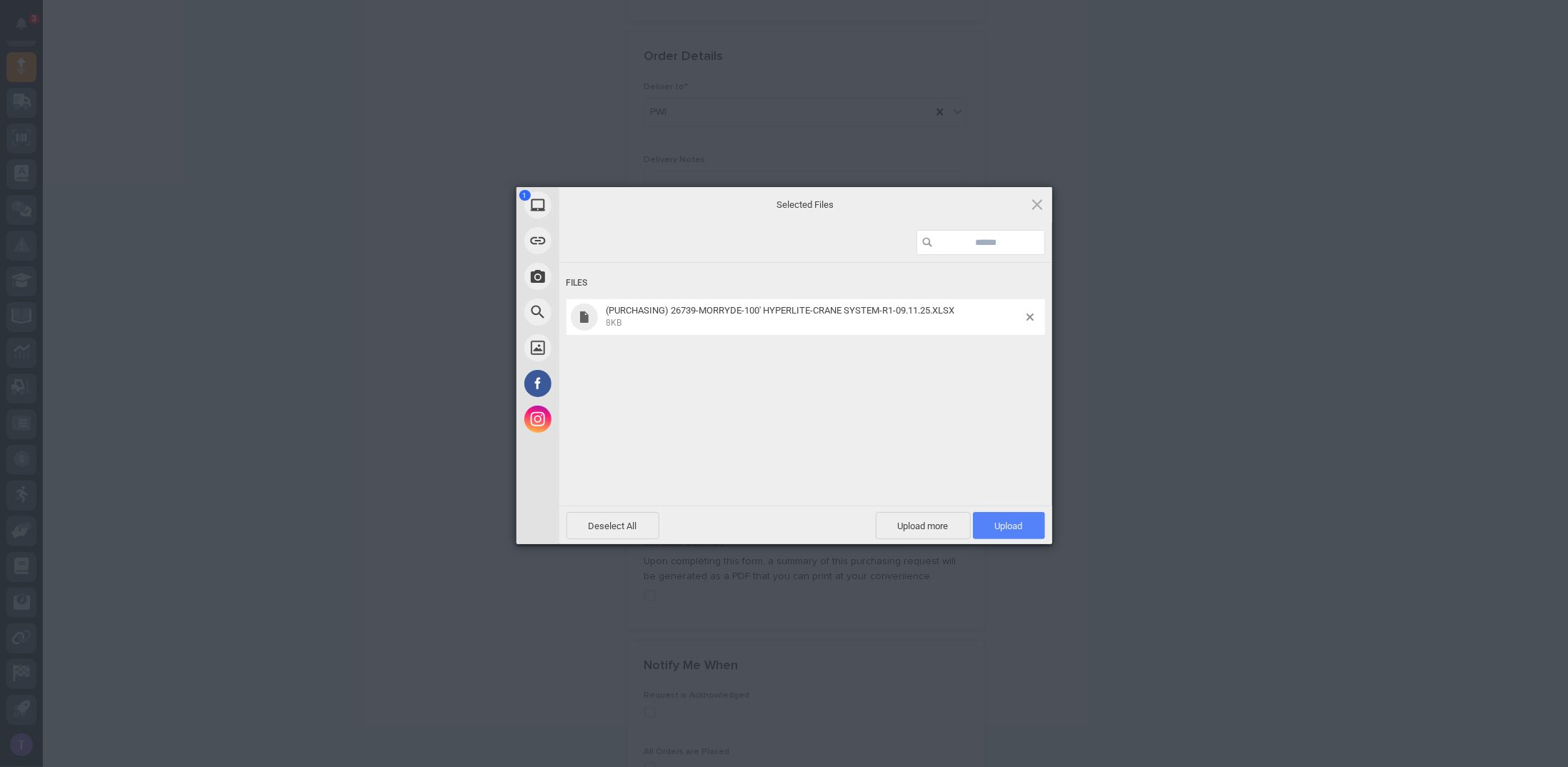
click at [1005, 521] on span "Upload 1" at bounding box center [1009, 526] width 28 height 10
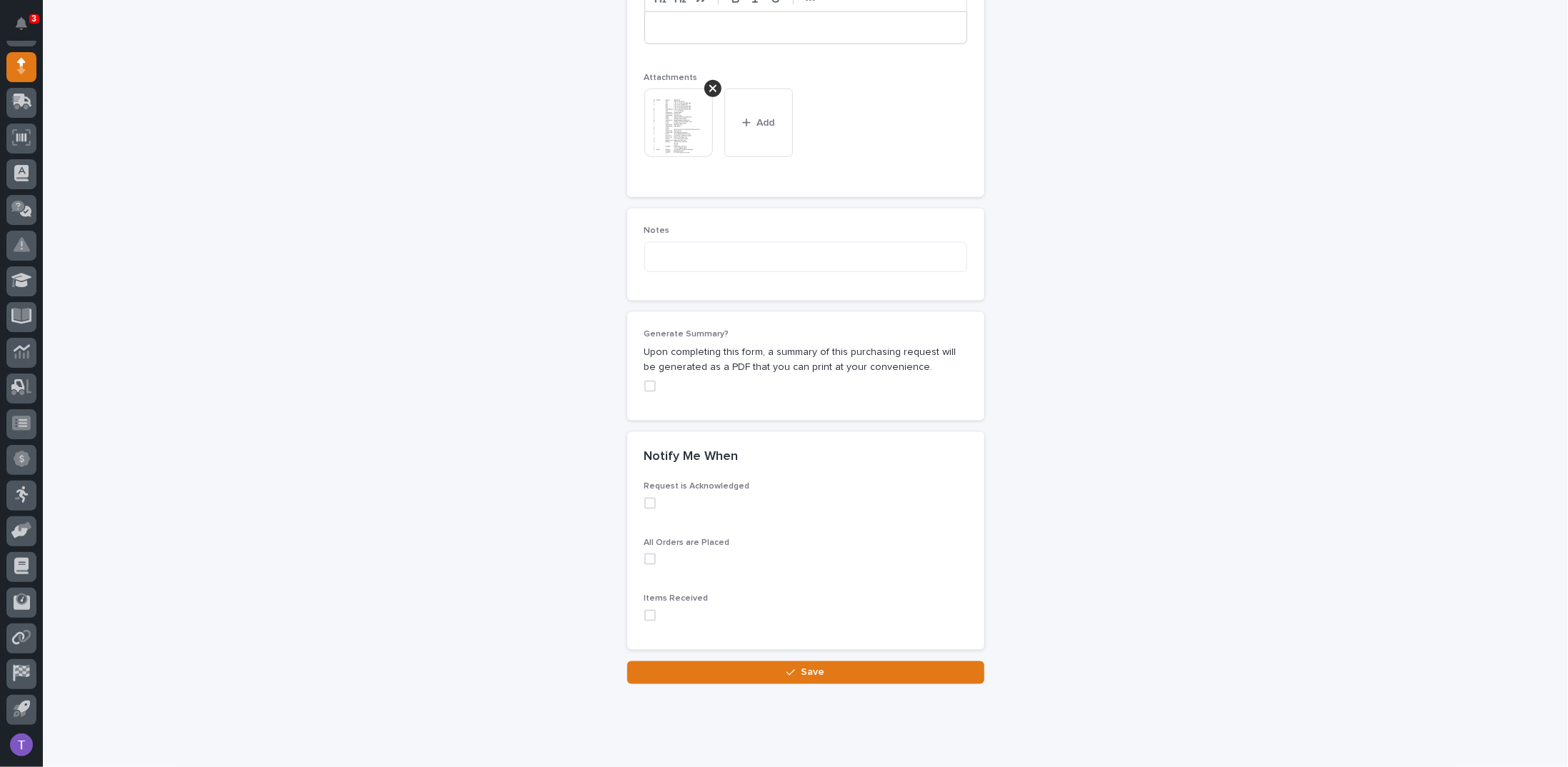
scroll to position [1123, 0]
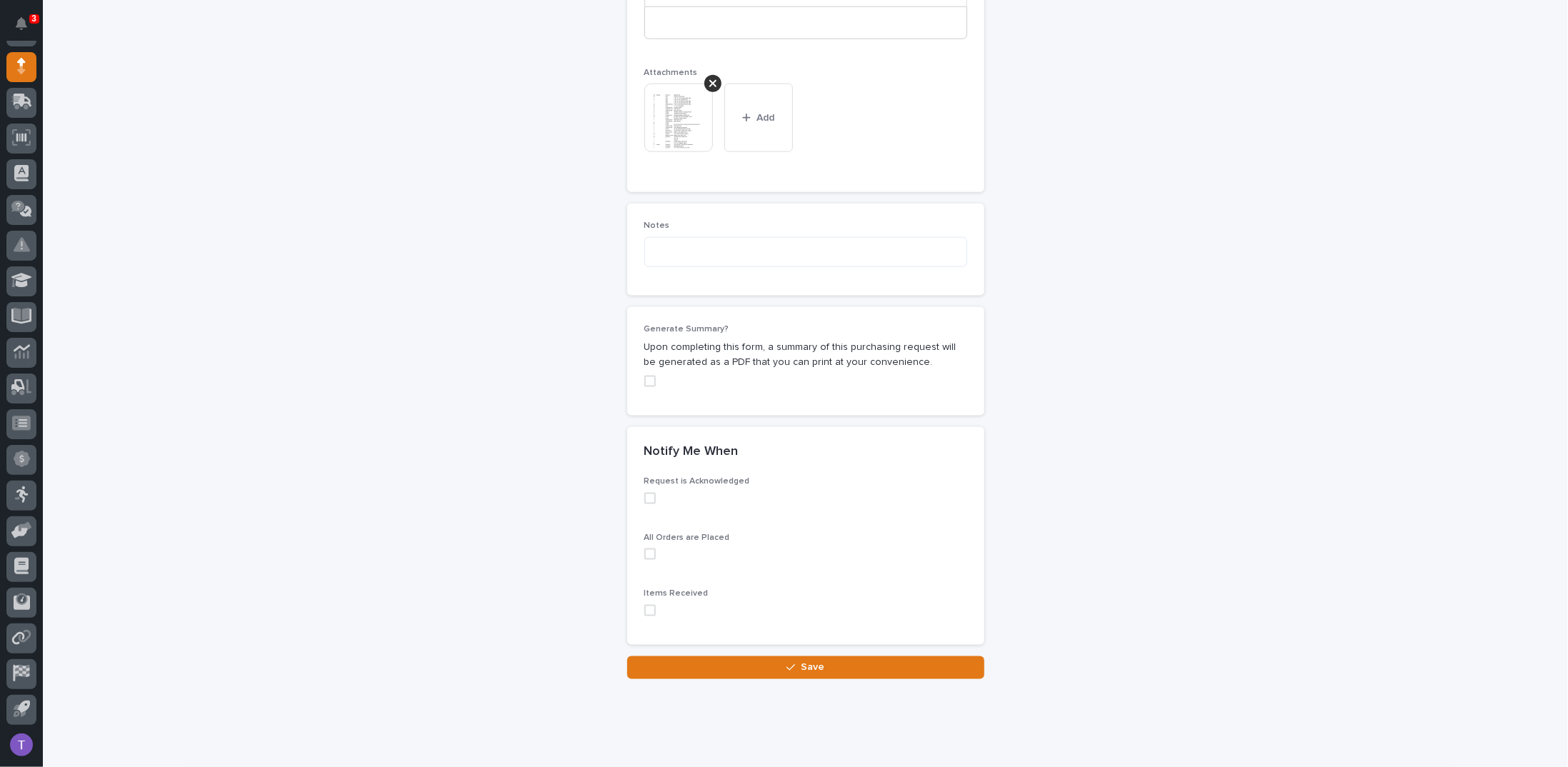
click at [645, 376] on span at bounding box center [650, 381] width 11 height 11
click at [800, 661] on span "Save" at bounding box center [812, 667] width 24 height 13
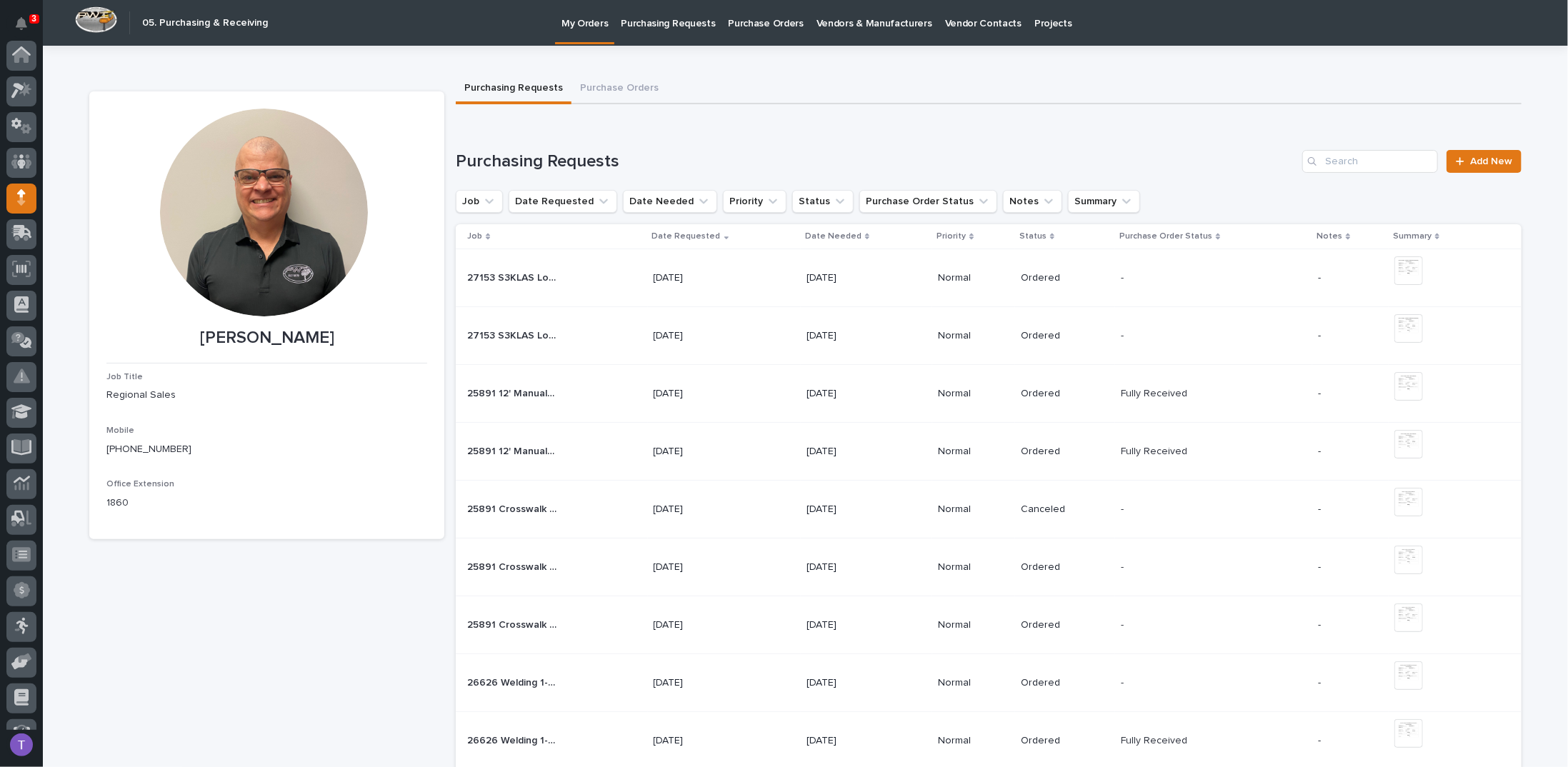
scroll to position [131, 0]
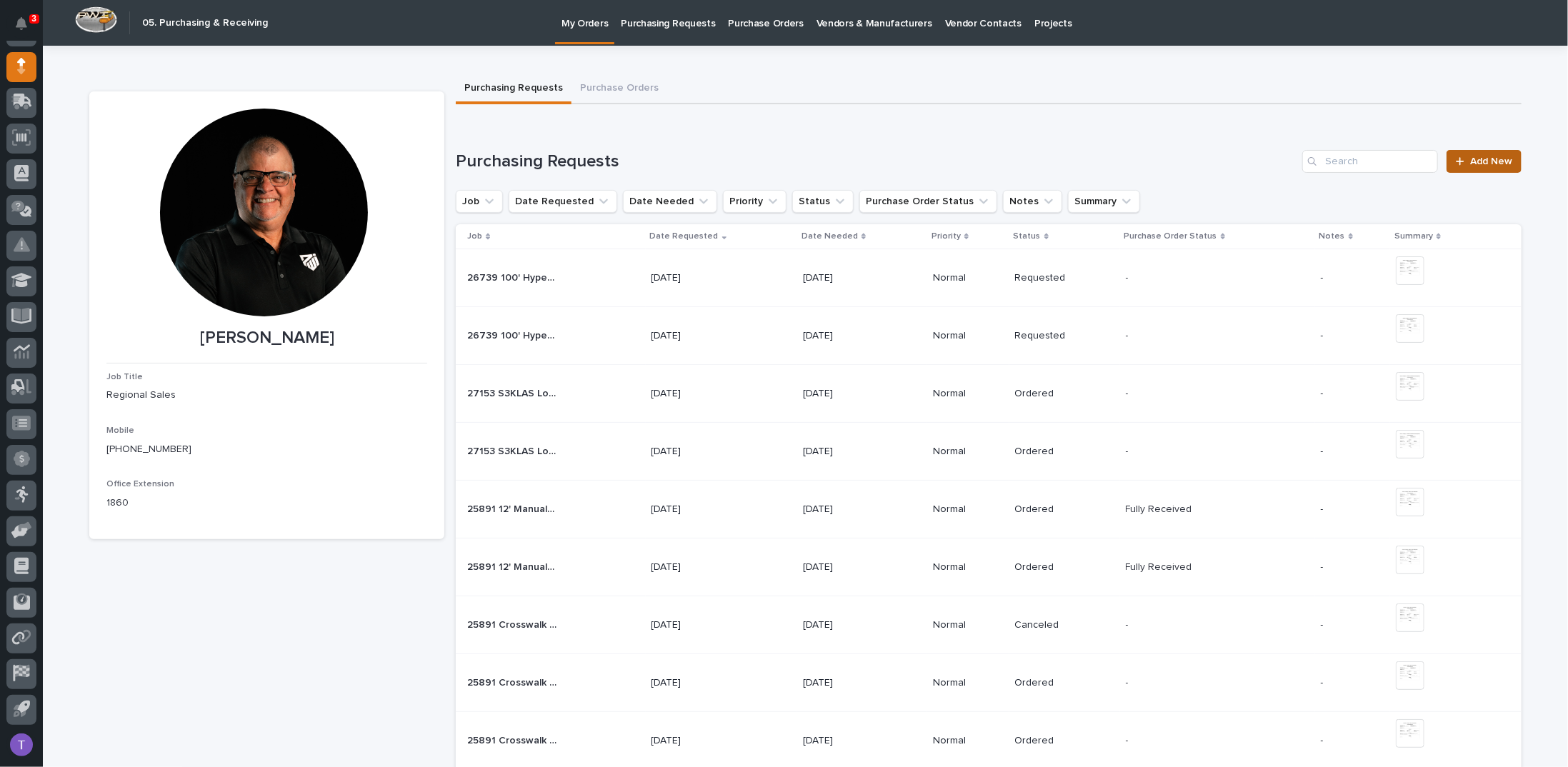
click at [1470, 160] on span "Add New" at bounding box center [1491, 161] width 42 height 10
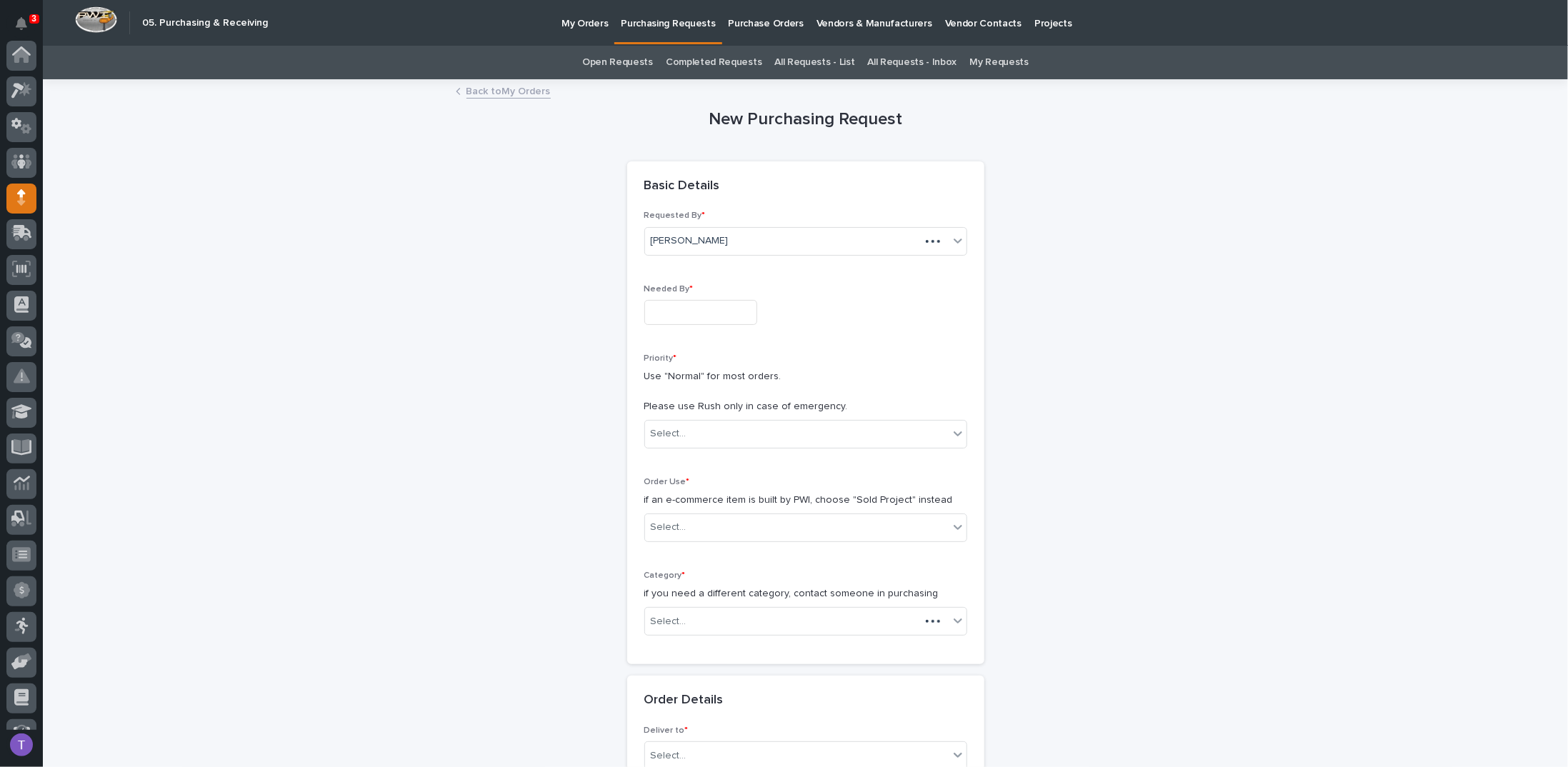
scroll to position [131, 0]
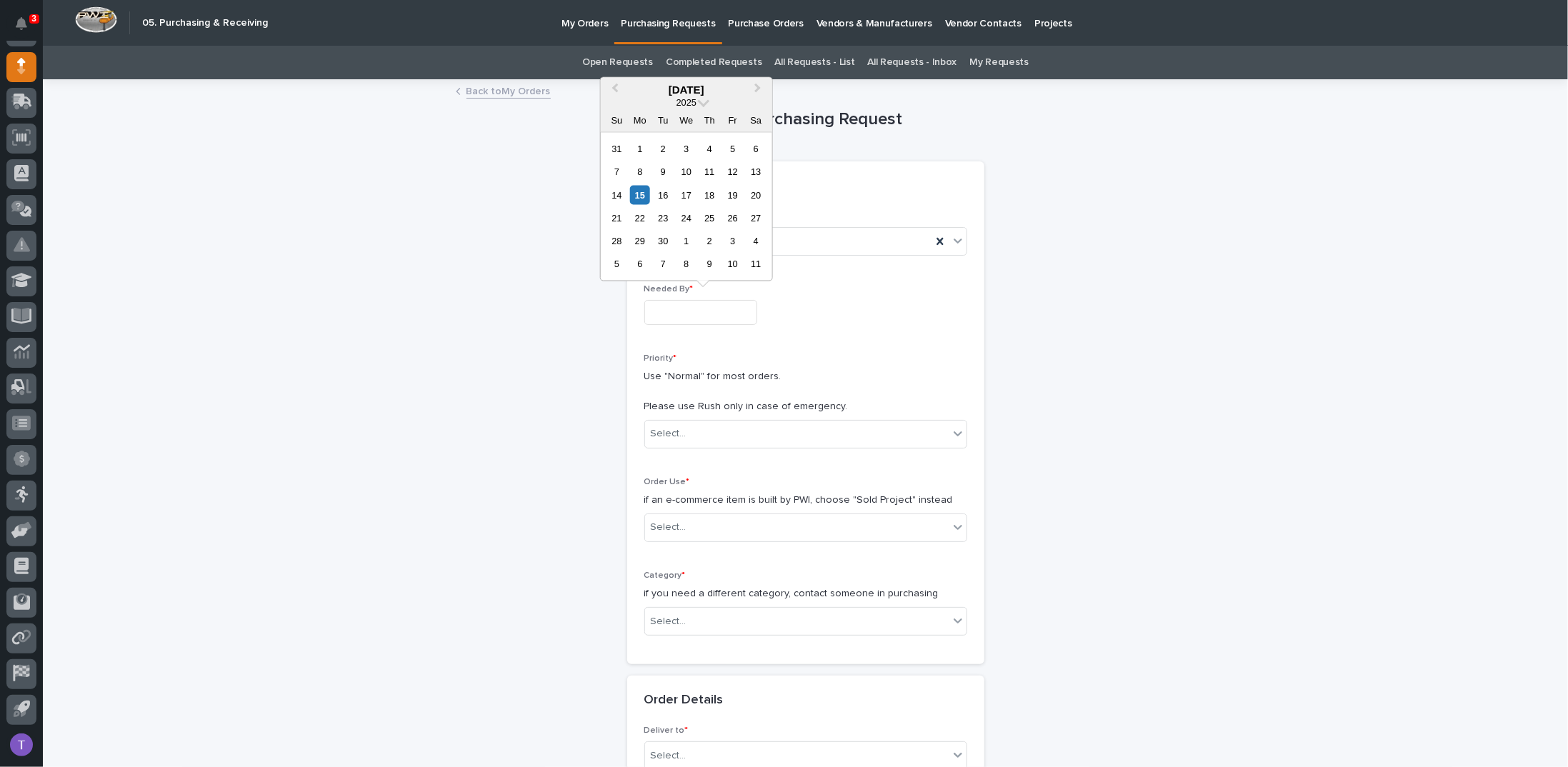
click at [668, 309] on input "text" at bounding box center [700, 313] width 113 height 25
click at [735, 193] on div "19" at bounding box center [733, 195] width 19 height 19
type input "**********"
click at [662, 428] on div "Select..." at bounding box center [668, 434] width 36 height 15
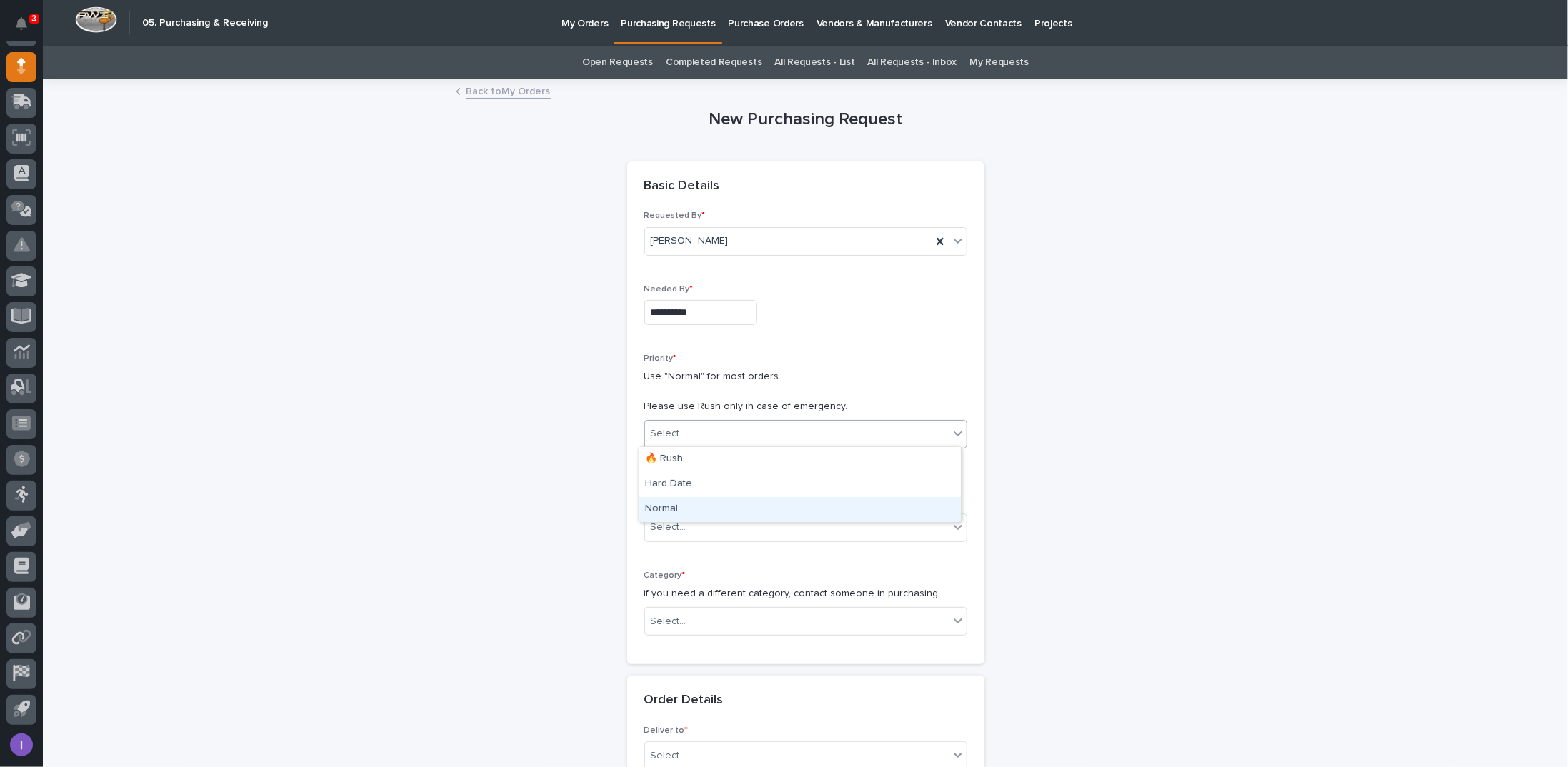
click at [659, 505] on div "Normal" at bounding box center [800, 510] width 322 height 25
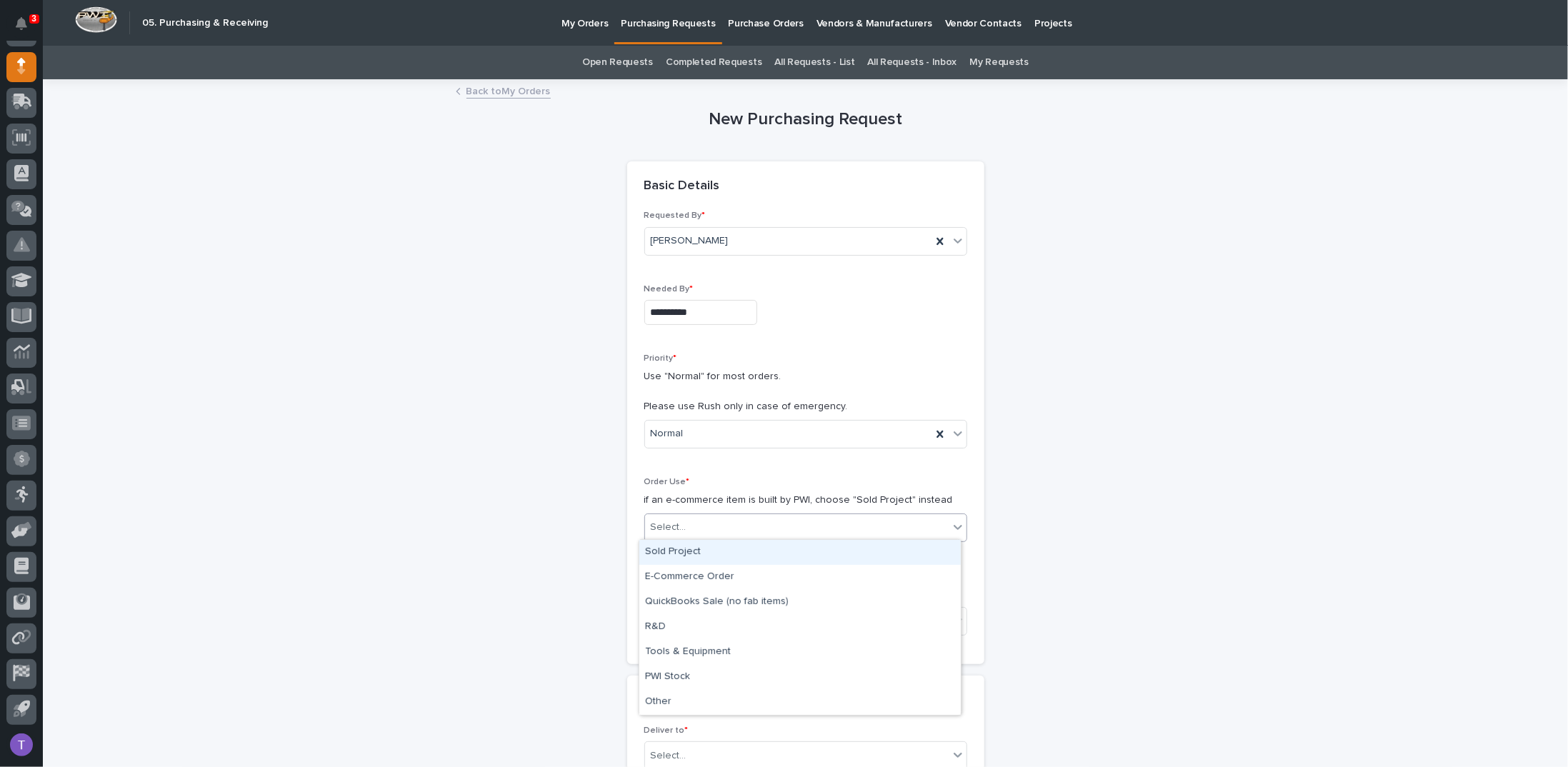
click at [663, 526] on div "Select..." at bounding box center [668, 527] width 36 height 15
click at [659, 551] on div "Sold Project" at bounding box center [800, 553] width 322 height 25
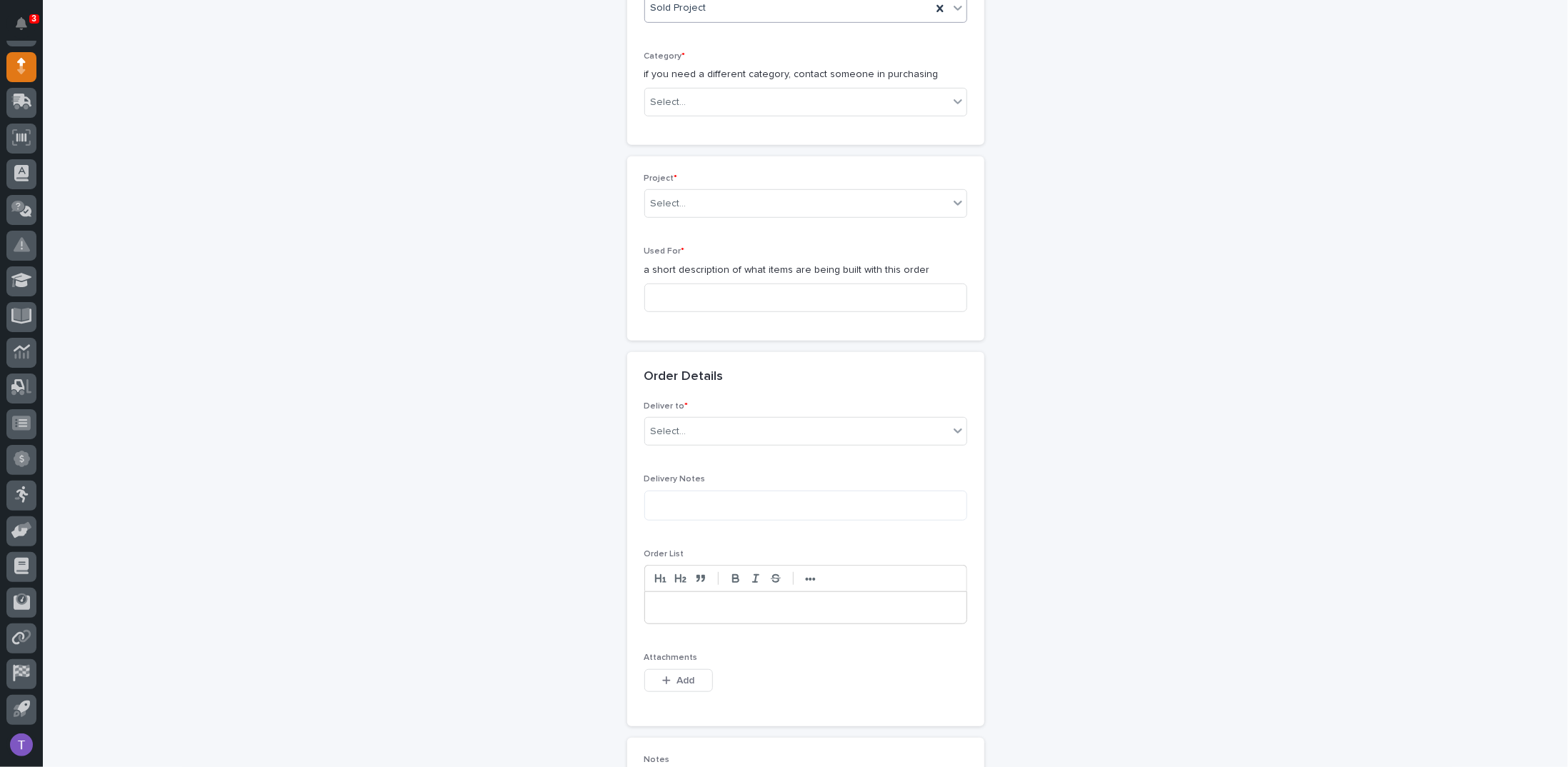
scroll to position [521, 0]
click at [690, 90] on div "Select..." at bounding box center [797, 101] width 304 height 24
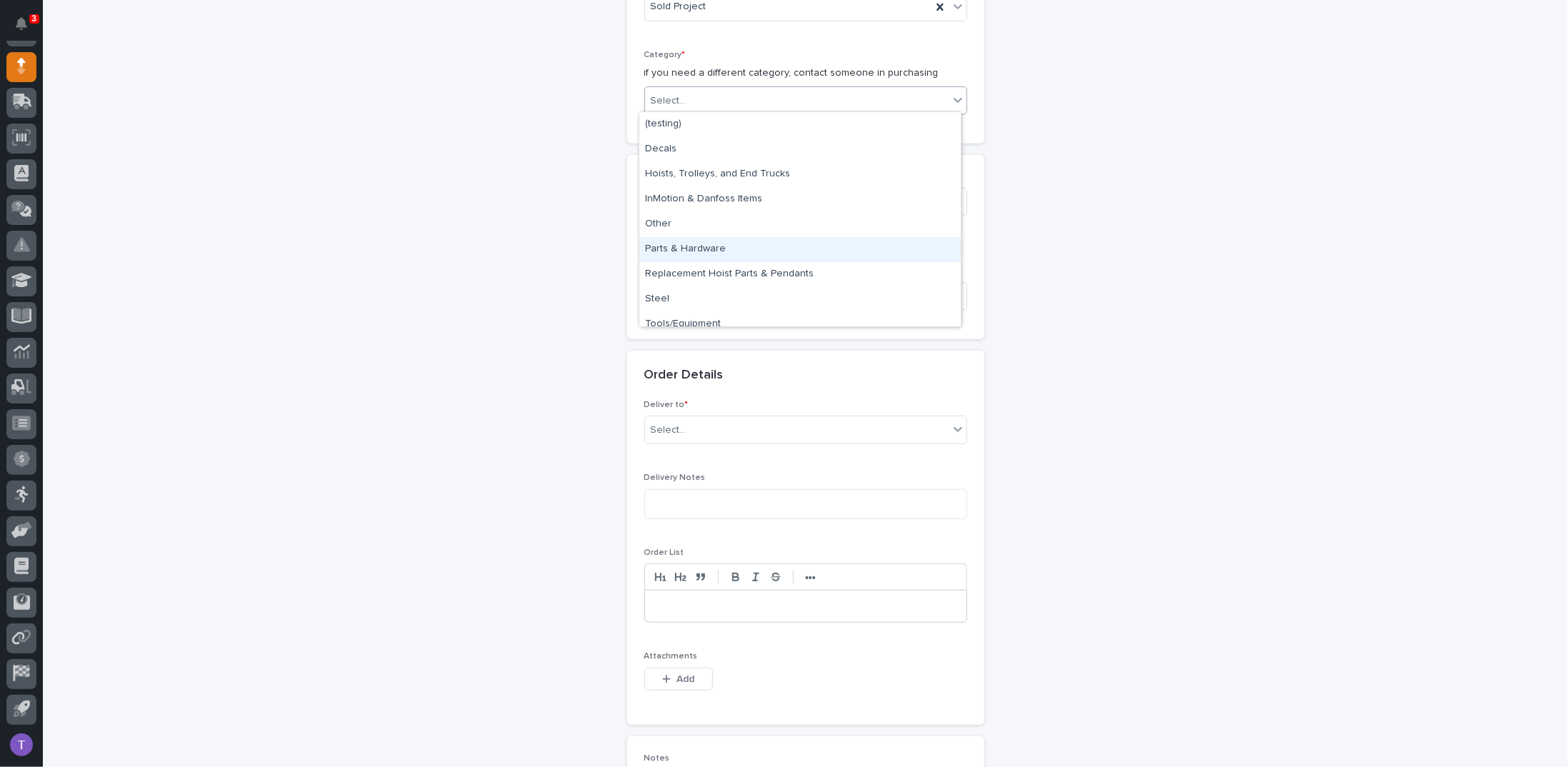
click at [659, 243] on div "Parts & Hardware" at bounding box center [800, 250] width 322 height 25
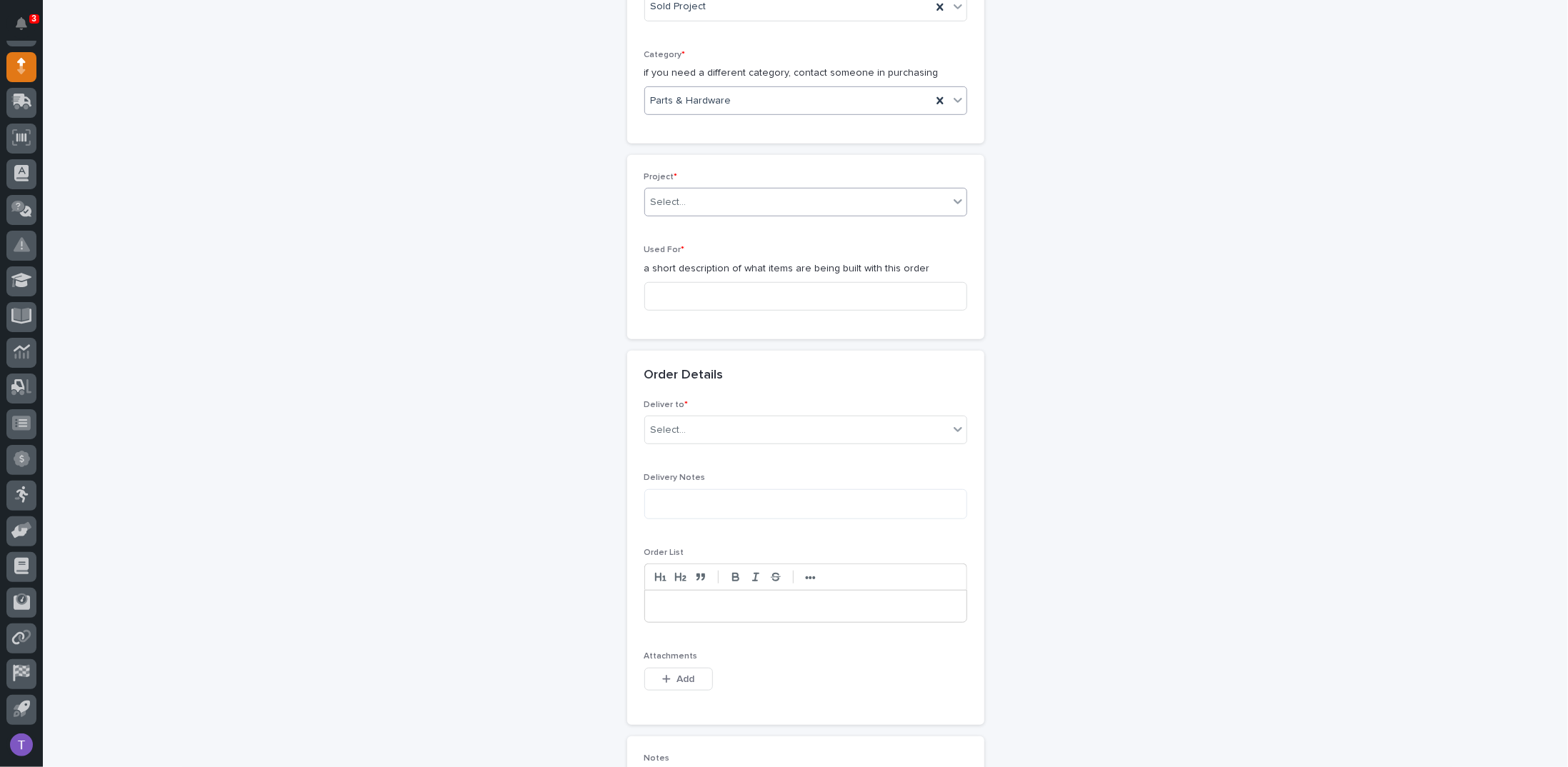
click at [662, 198] on div "Select..." at bounding box center [668, 202] width 36 height 15
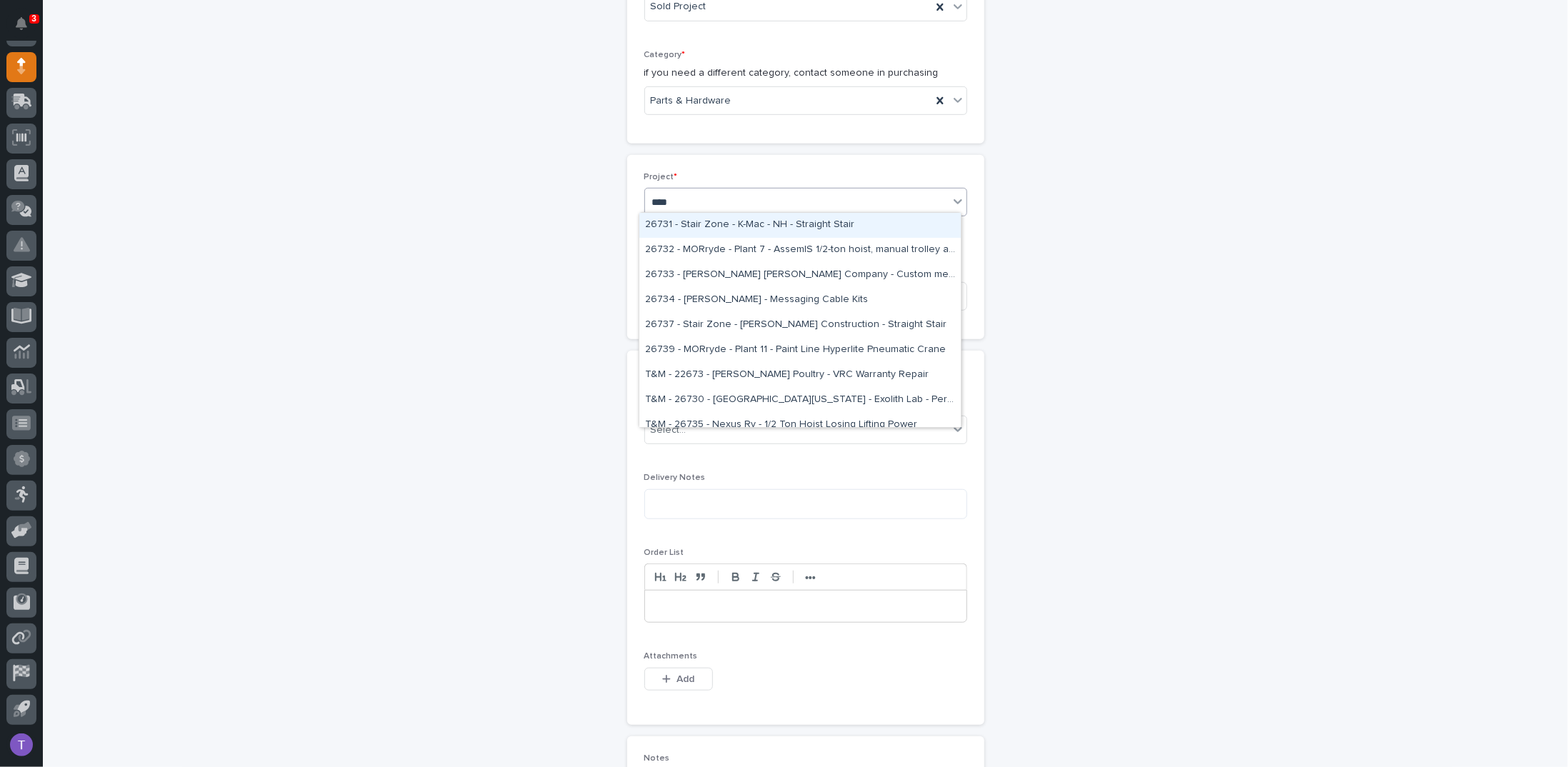
type input "*****"
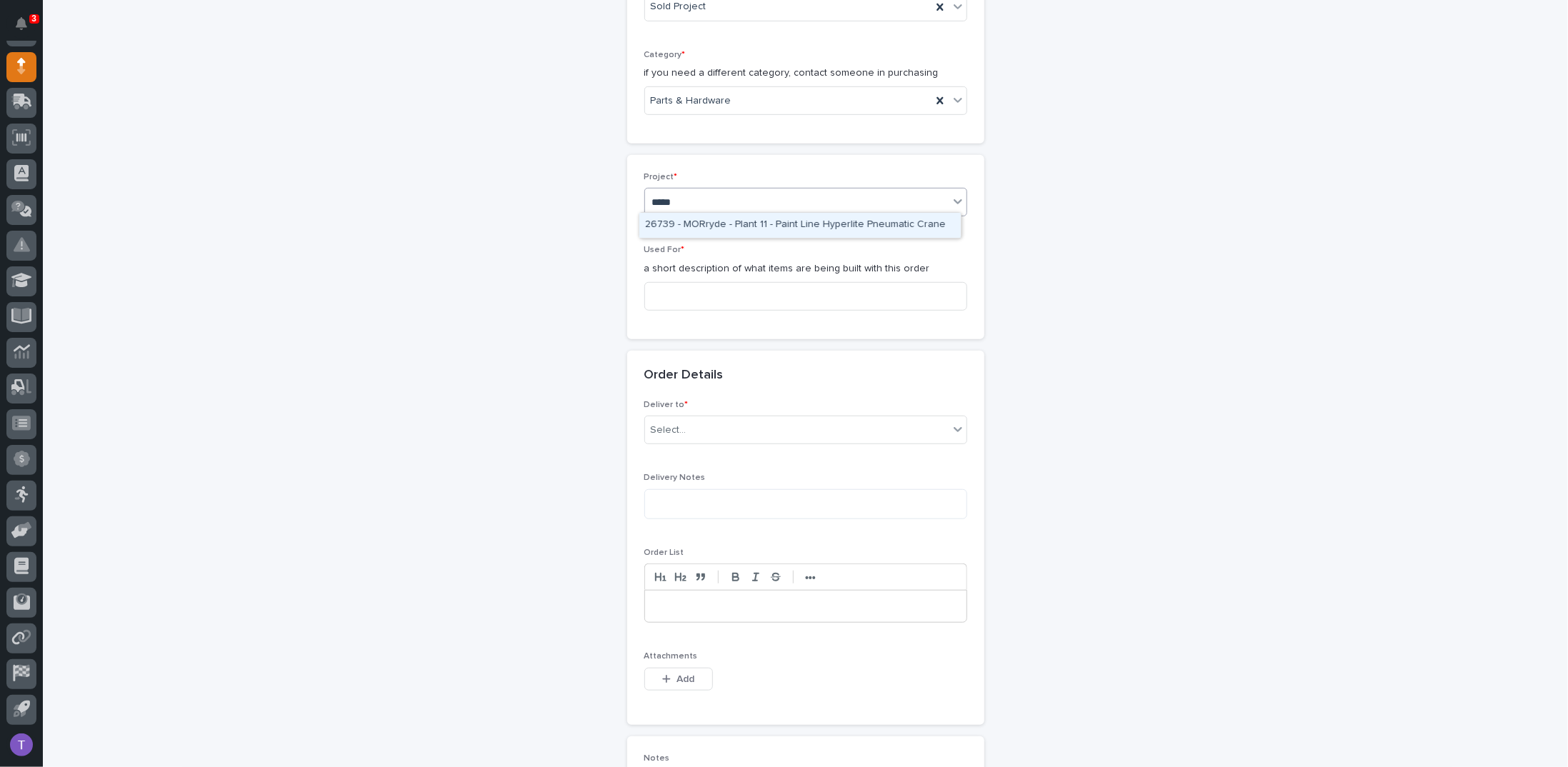
click at [700, 220] on div "26739 - MORryde - Plant 11 - Paint Line Hyperlite Pneumatic Crane" at bounding box center [800, 225] width 322 height 25
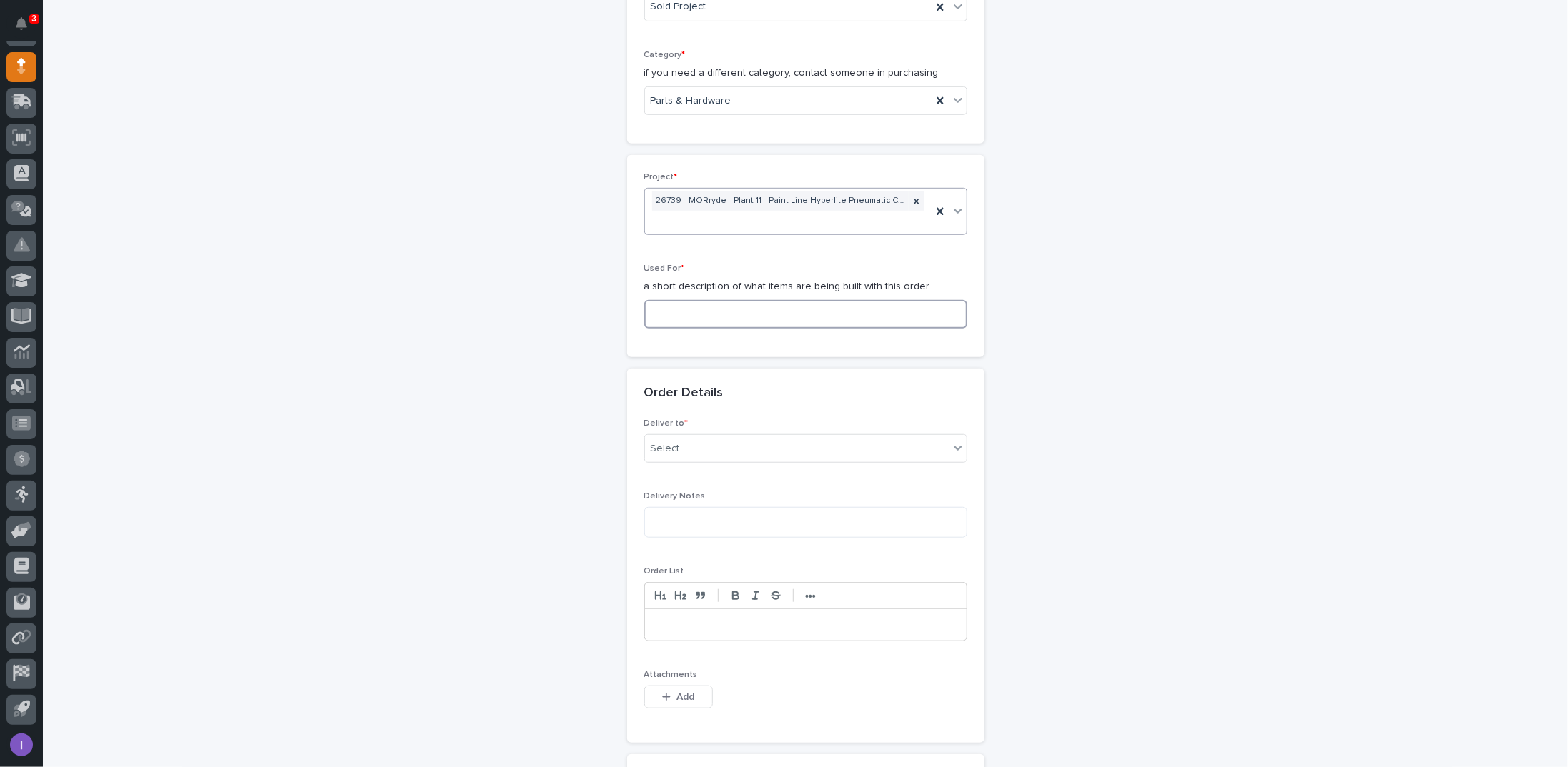
click at [663, 300] on input at bounding box center [806, 314] width 323 height 28
drag, startPoint x: 750, startPoint y: 286, endPoint x: 578, endPoint y: 271, distance: 172.7
click at [578, 271] on div "**********" at bounding box center [806, 395] width 1432 height 1671
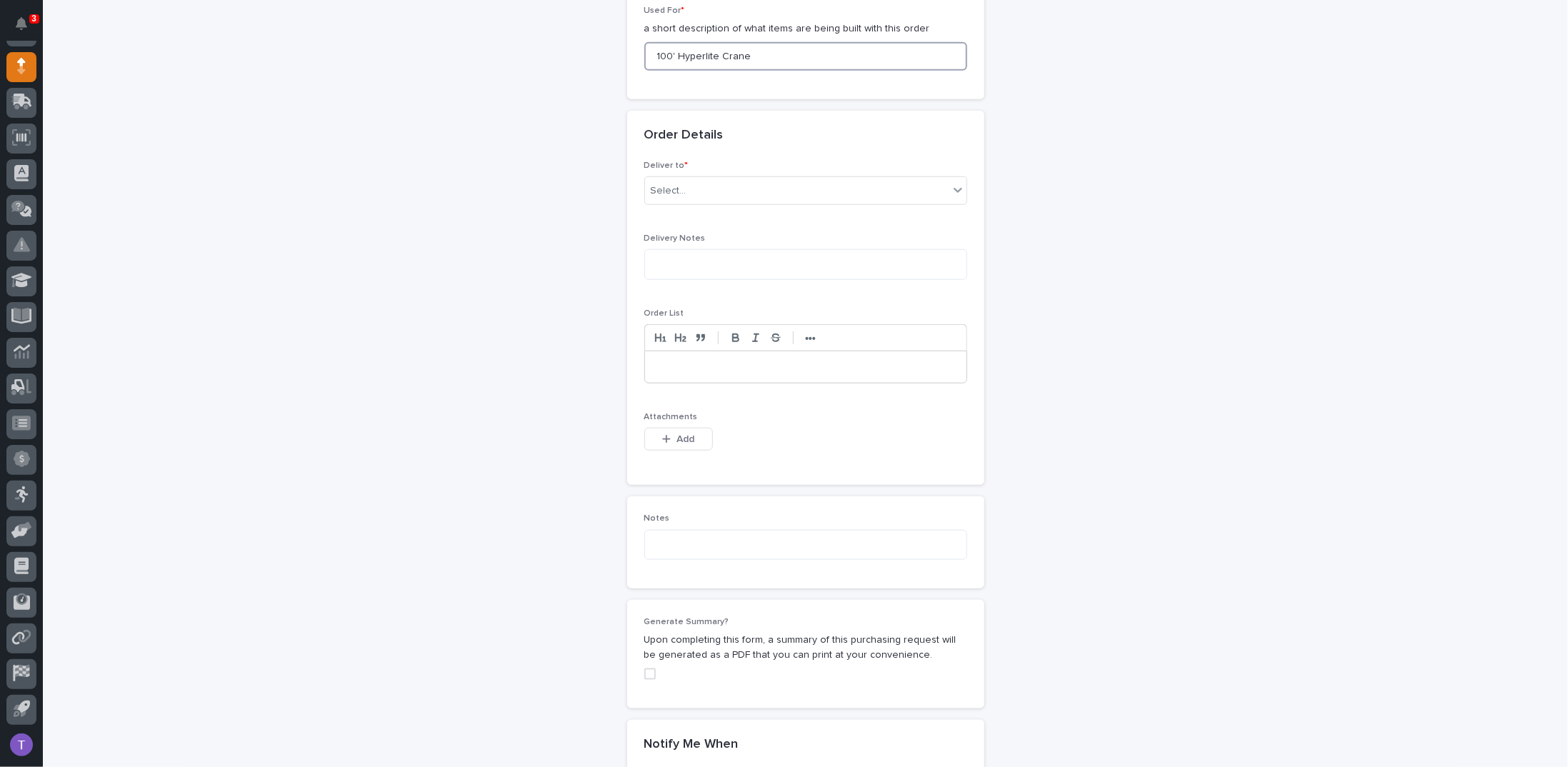
scroll to position [807, 0]
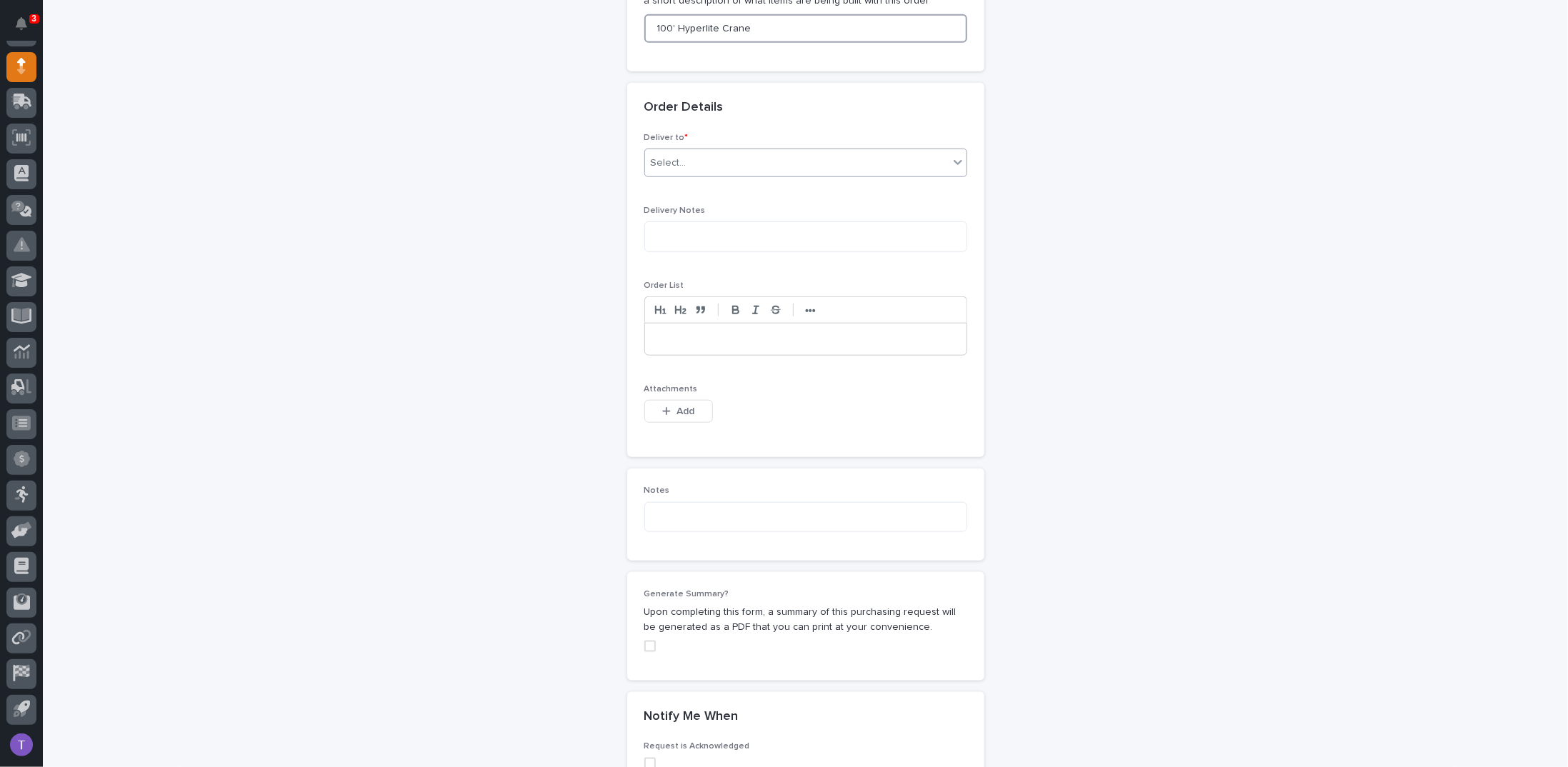
type input "100' Hyperlite Crane"
click at [655, 156] on div "Select..." at bounding box center [668, 163] width 36 height 15
click at [654, 166] on div "PWI" at bounding box center [800, 167] width 322 height 25
click at [677, 405] on span "Add" at bounding box center [686, 411] width 18 height 13
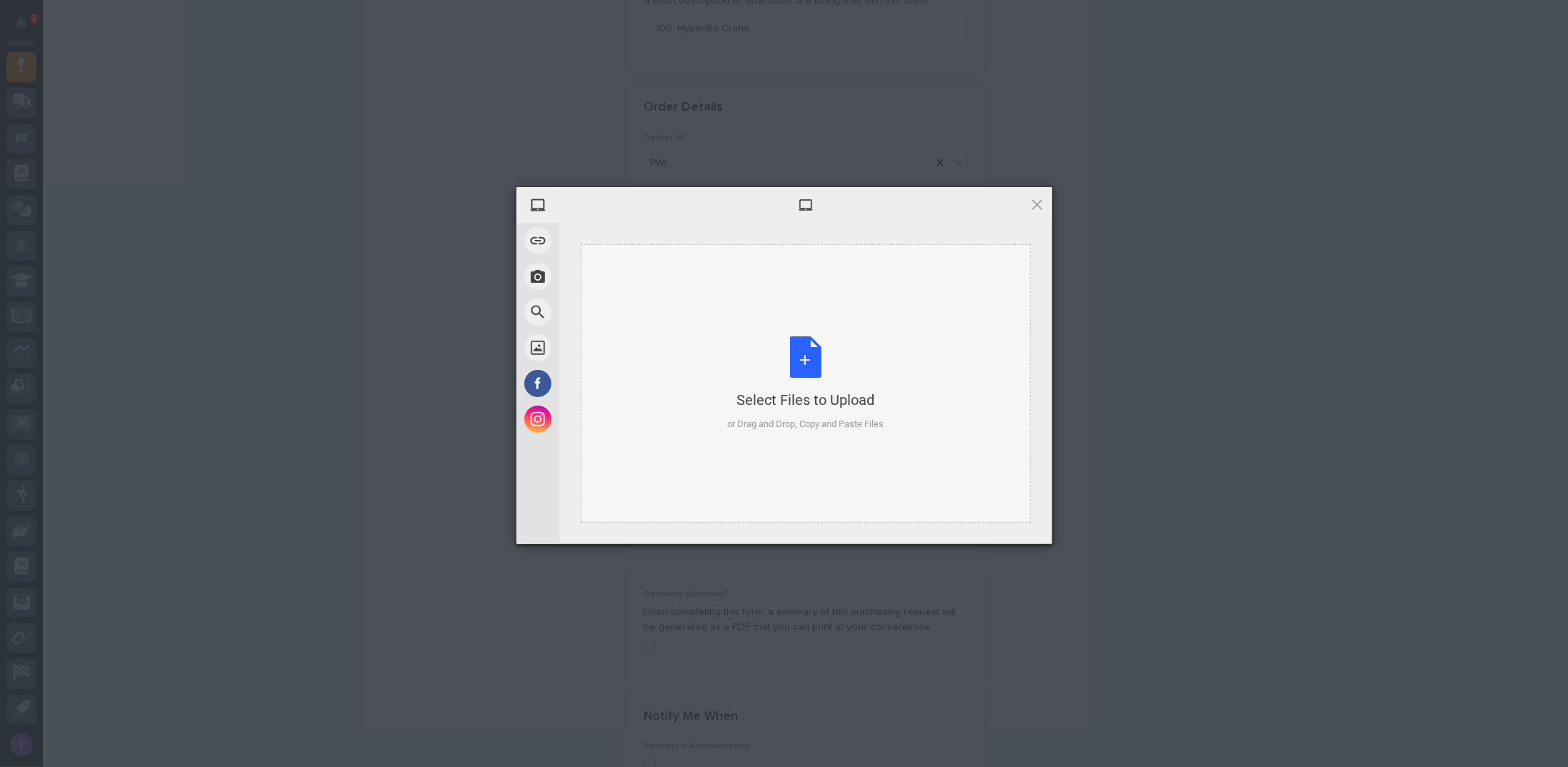
click at [806, 354] on div "Select Files to Upload or Drag and Drop, Copy and Paste Files" at bounding box center [806, 384] width 157 height 95
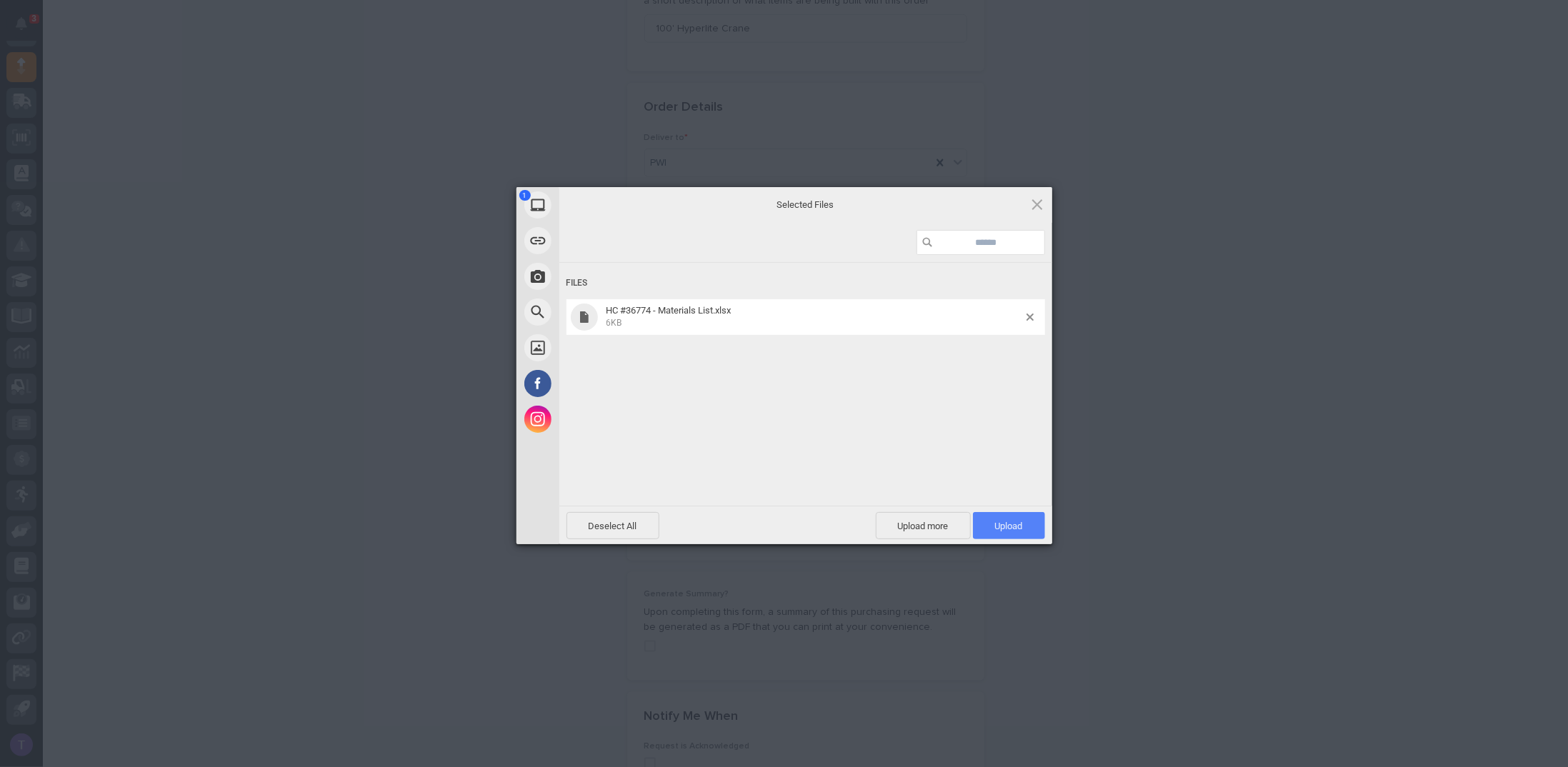
click at [1009, 521] on span "Upload 1" at bounding box center [1009, 526] width 28 height 10
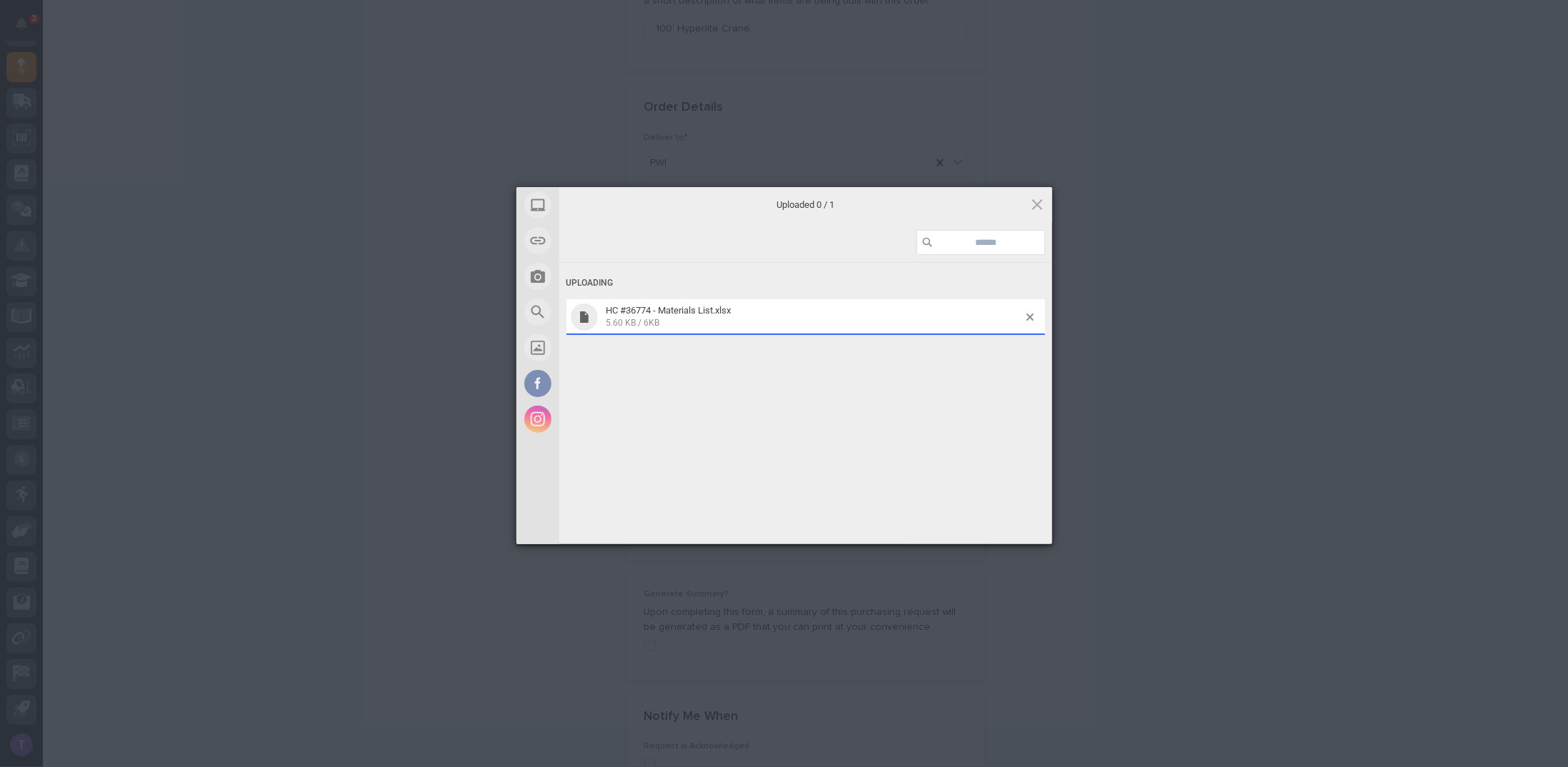
scroll to position [833, 0]
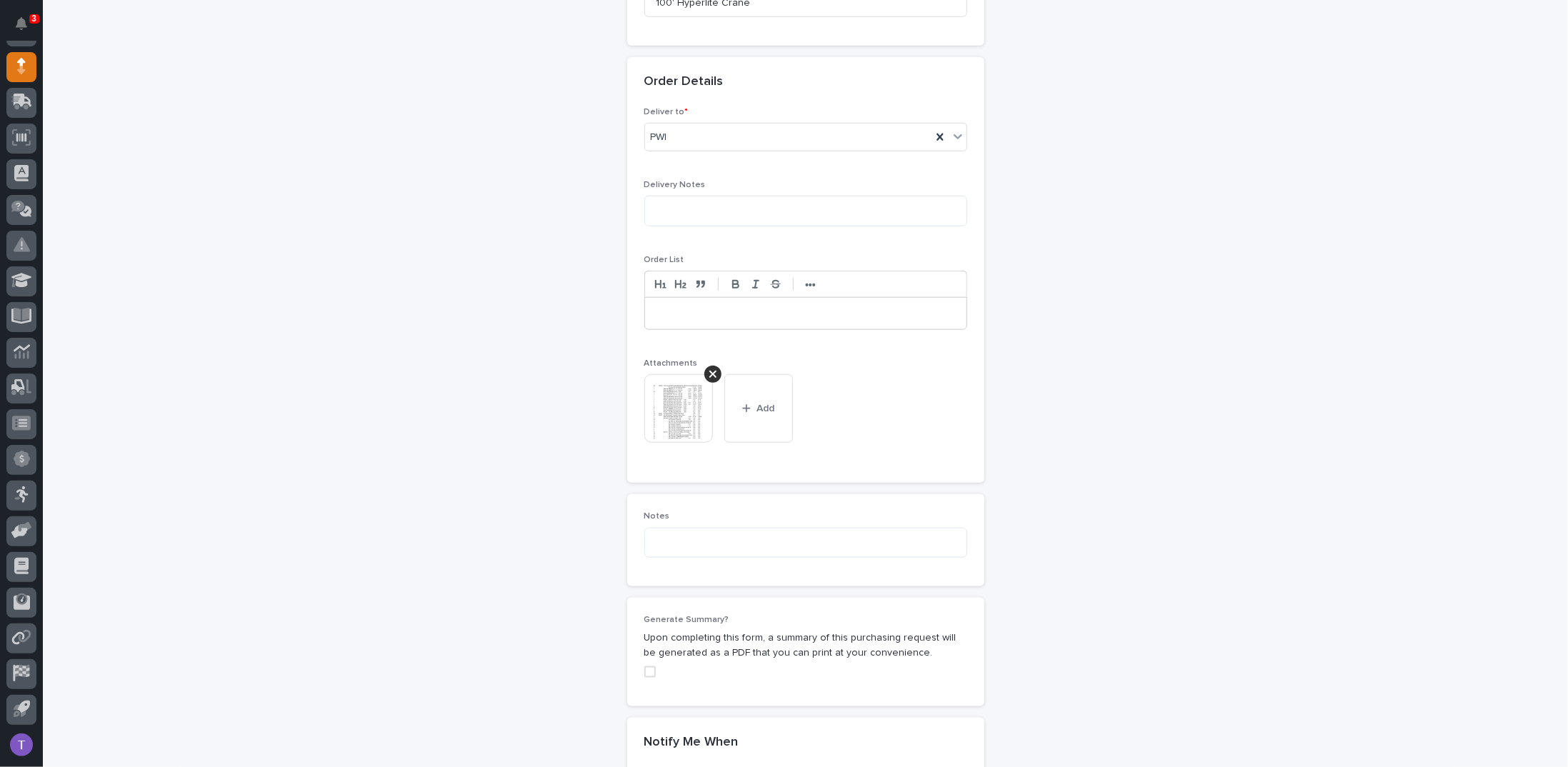
click at [646, 666] on span at bounding box center [650, 671] width 11 height 11
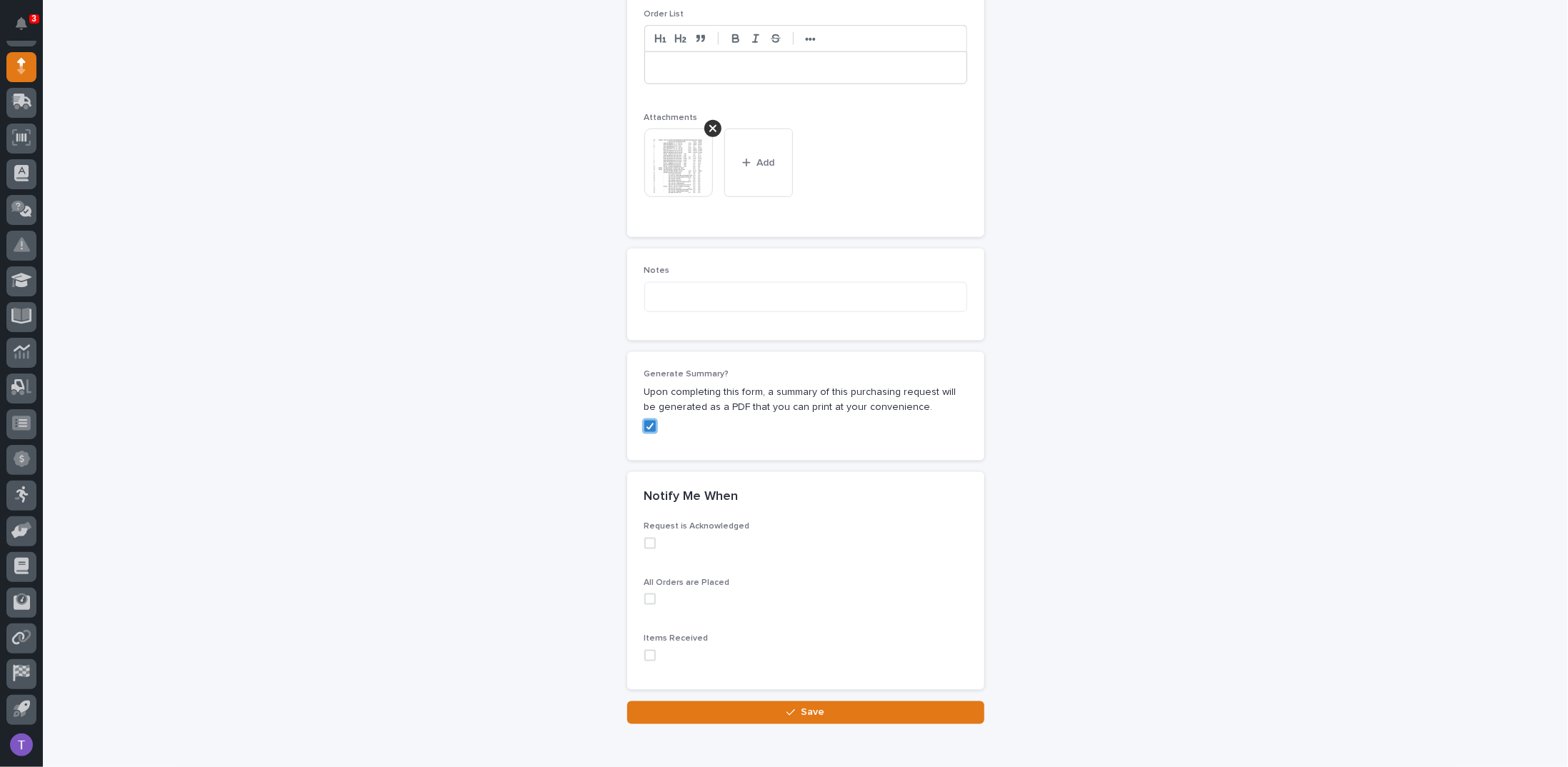
scroll to position [1123, 0]
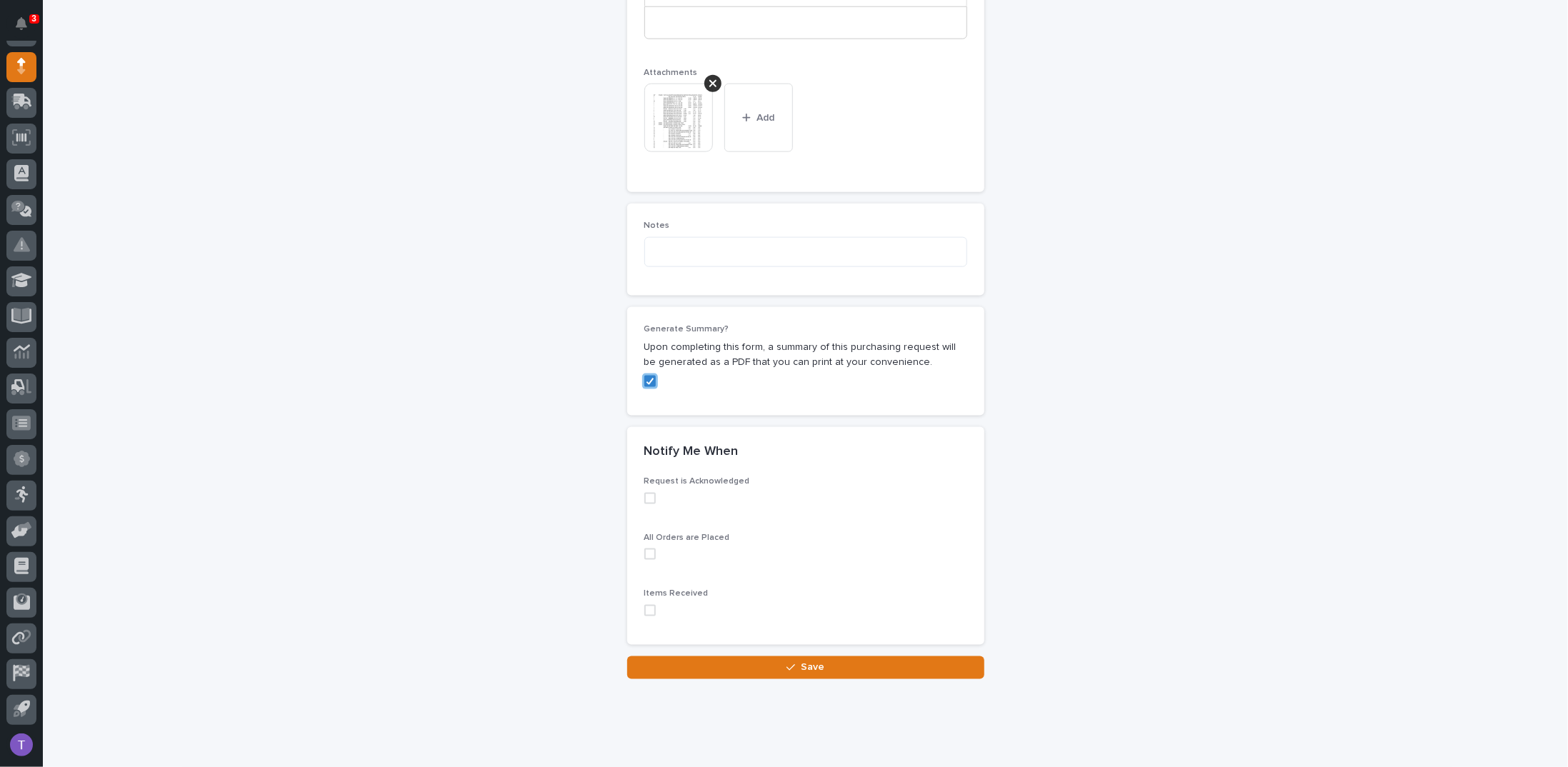
click at [795, 663] on div "button" at bounding box center [793, 668] width 14 height 10
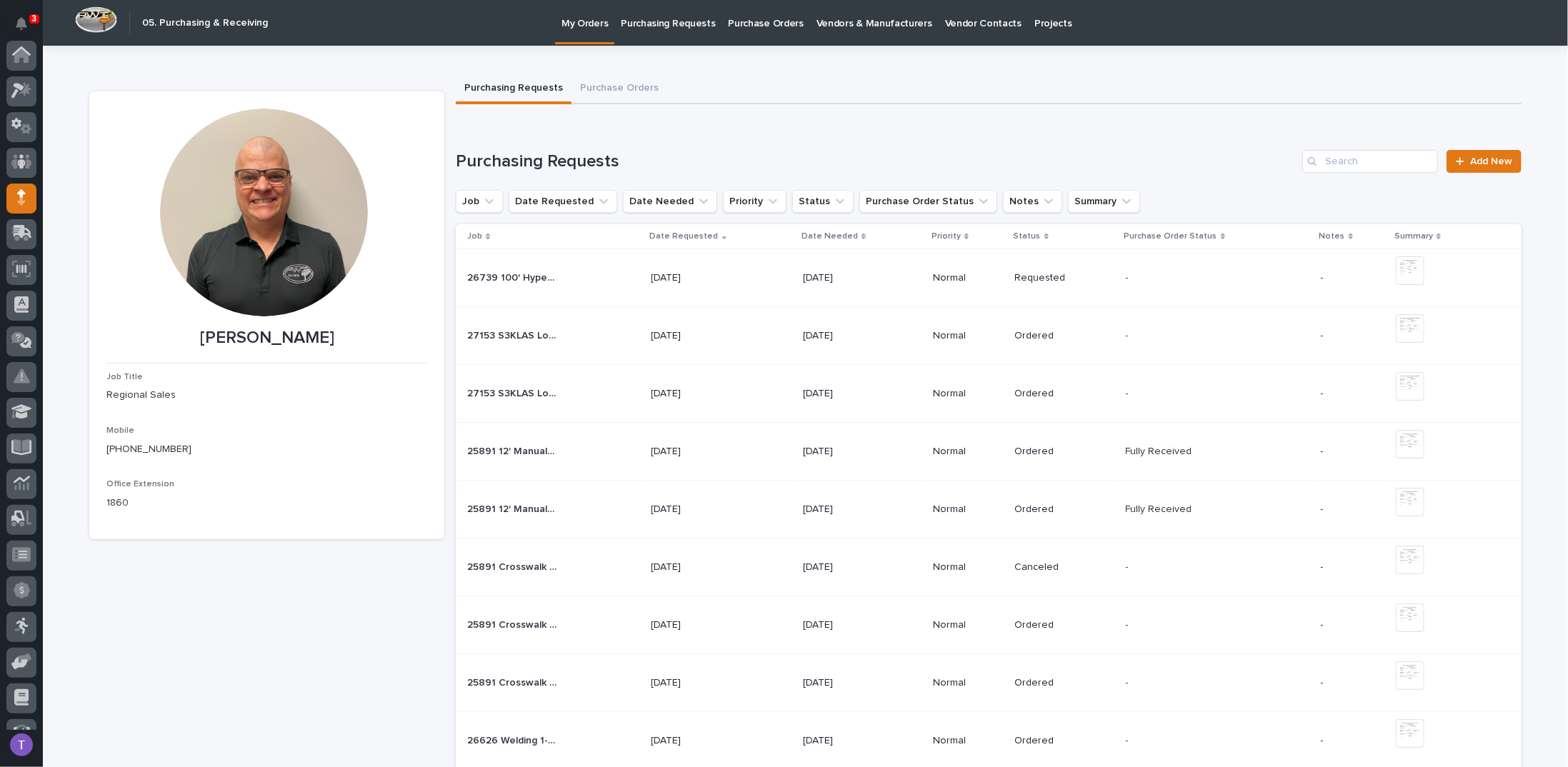
scroll to position [131, 0]
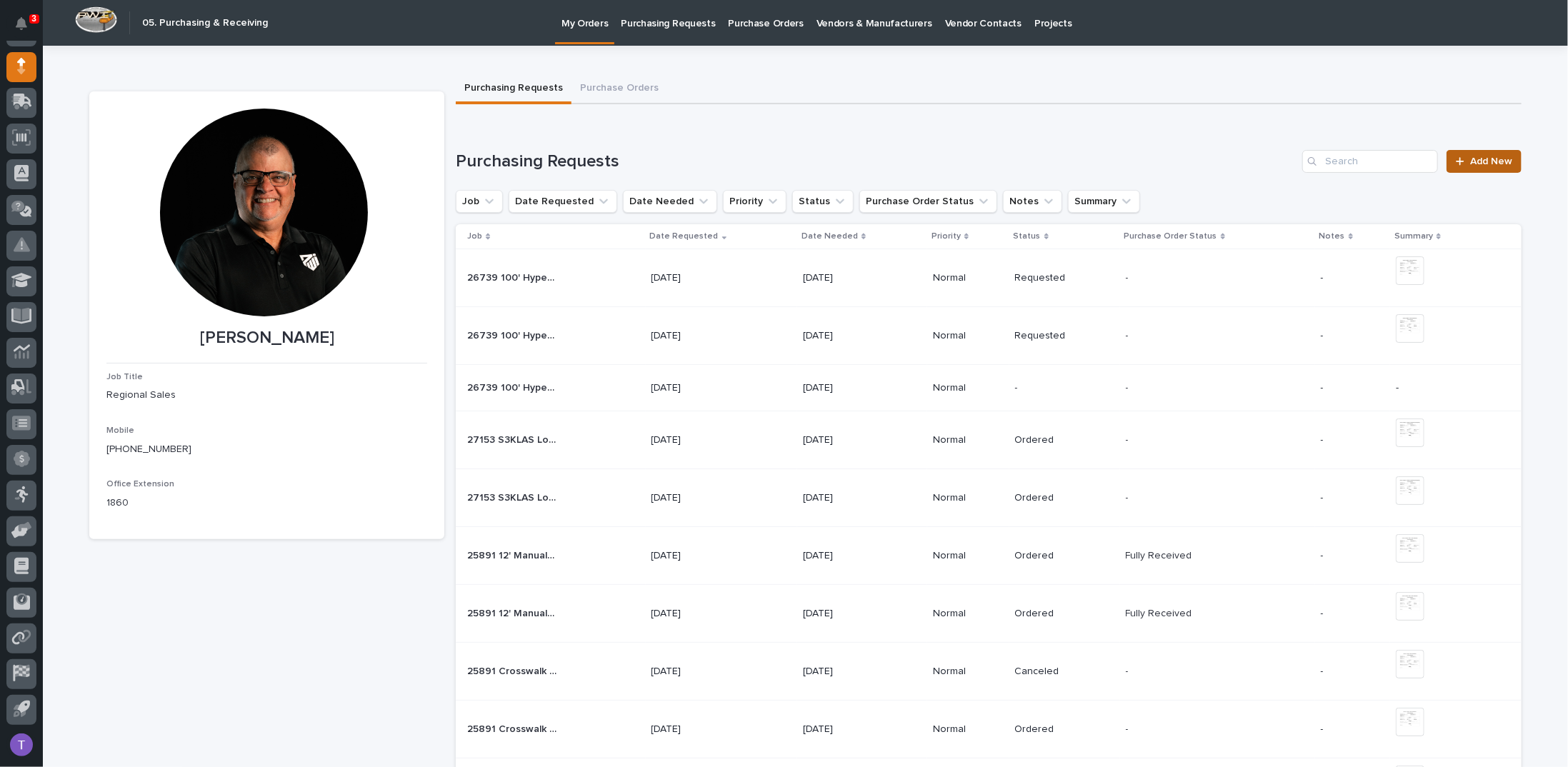
click at [1478, 160] on span "Add New" at bounding box center [1491, 161] width 42 height 10
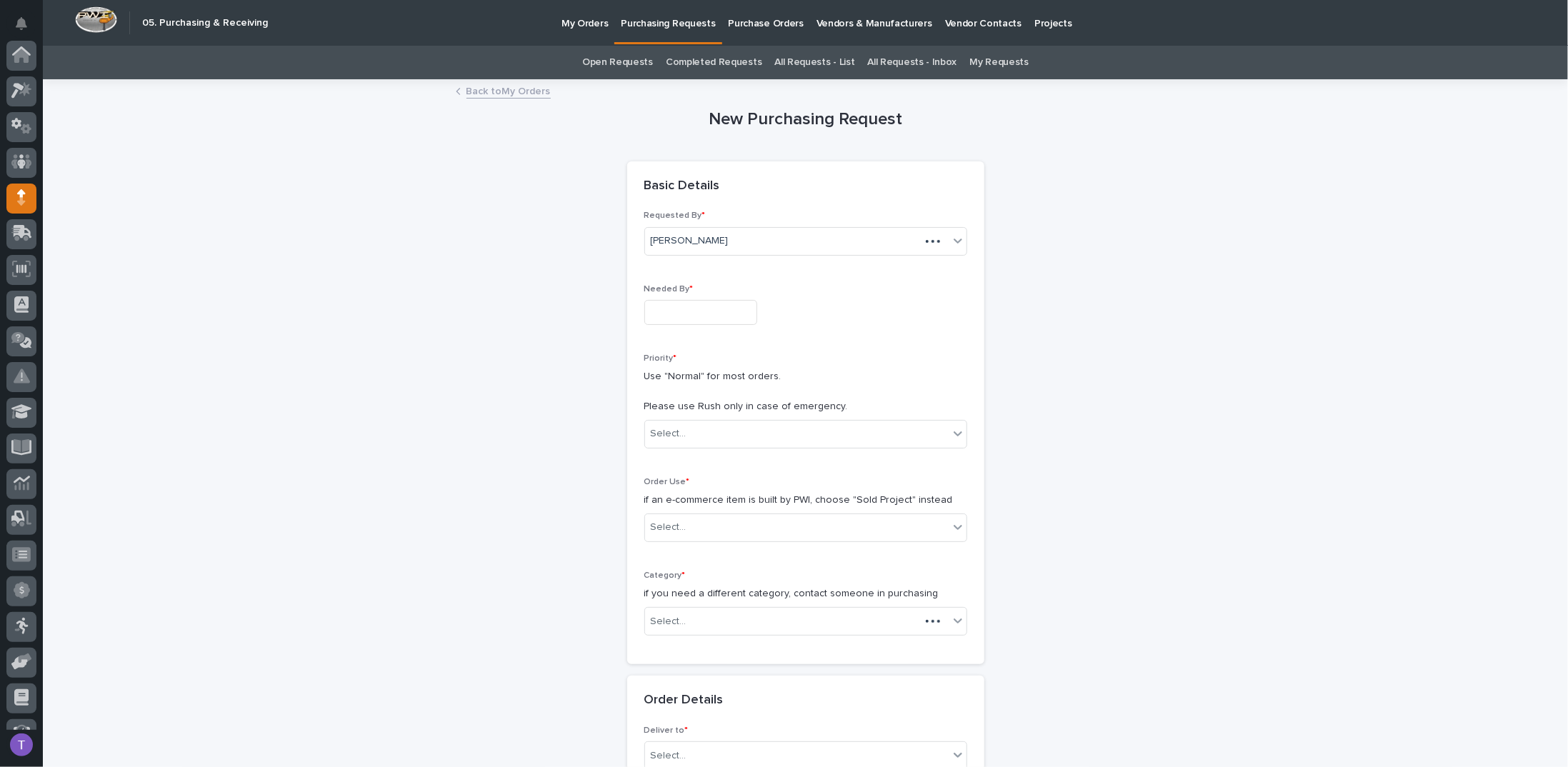
scroll to position [131, 0]
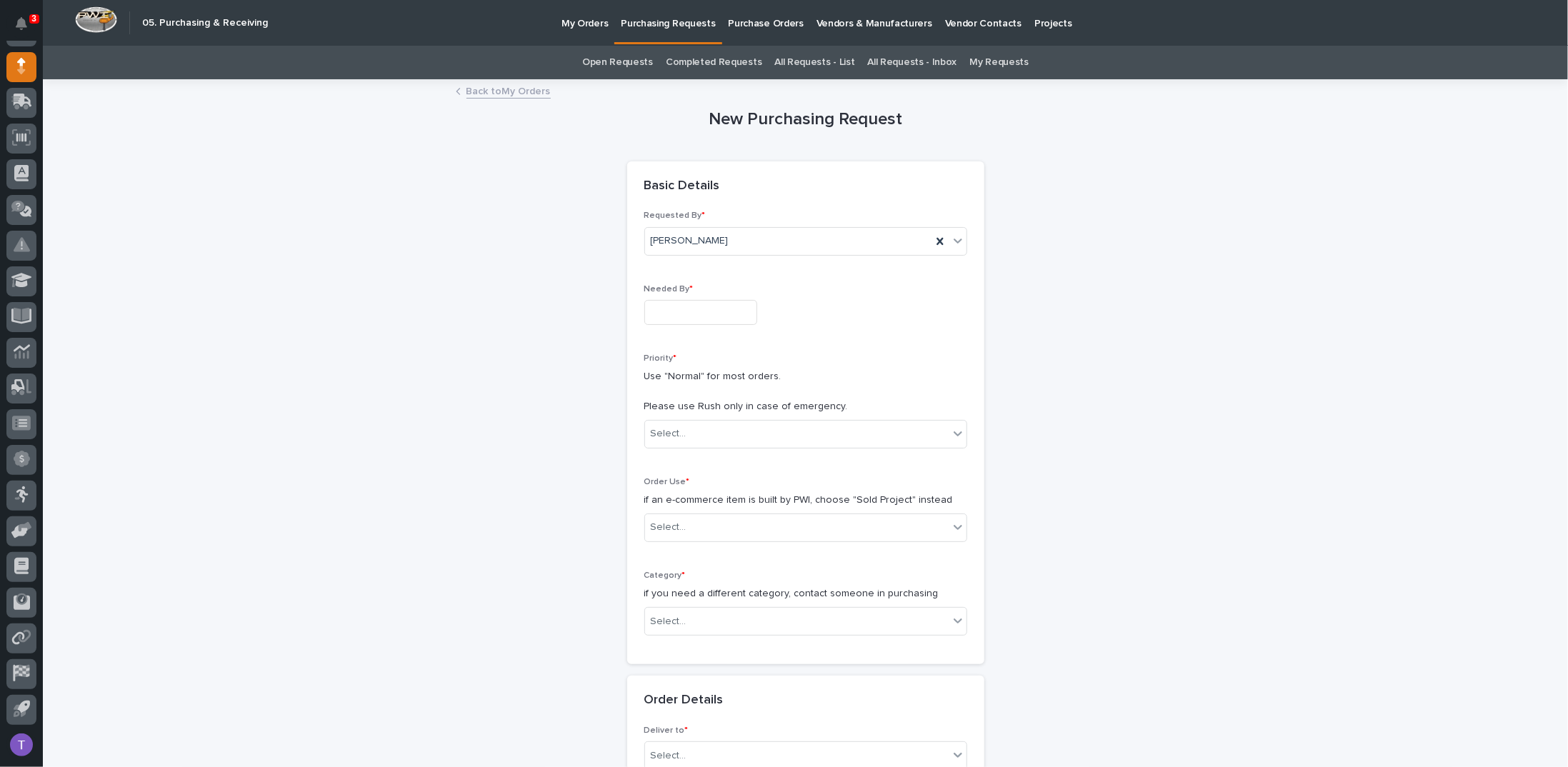
click at [666, 306] on input "text" at bounding box center [700, 313] width 113 height 25
click at [736, 190] on div "19" at bounding box center [733, 195] width 19 height 19
type input "**********"
click at [664, 427] on div "Select..." at bounding box center [668, 434] width 36 height 15
drag, startPoint x: 661, startPoint y: 463, endPoint x: 659, endPoint y: 506, distance: 43.0
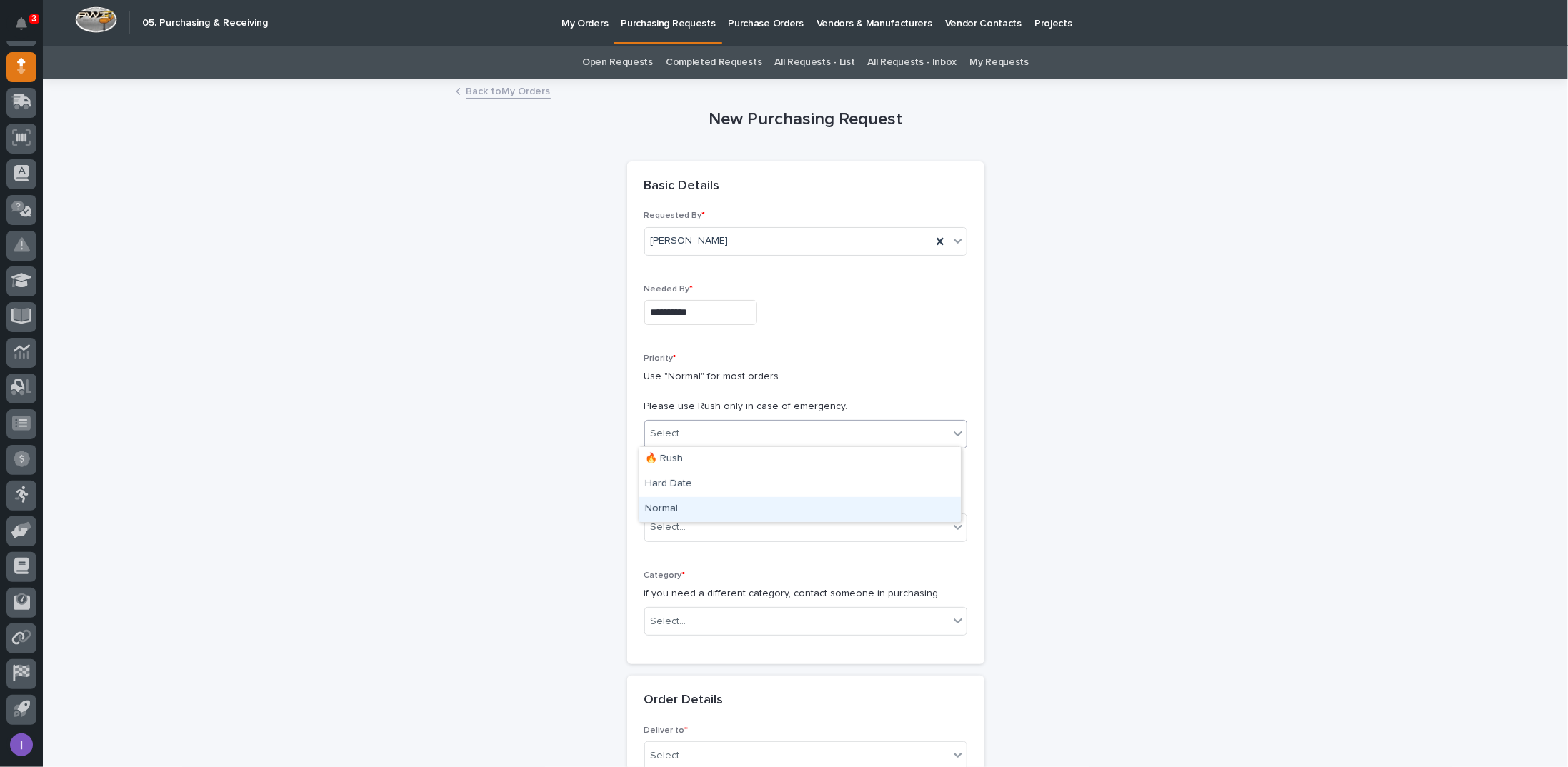
click at [659, 506] on div "Normal" at bounding box center [800, 510] width 322 height 25
click at [658, 526] on div "Select..." at bounding box center [668, 527] width 36 height 15
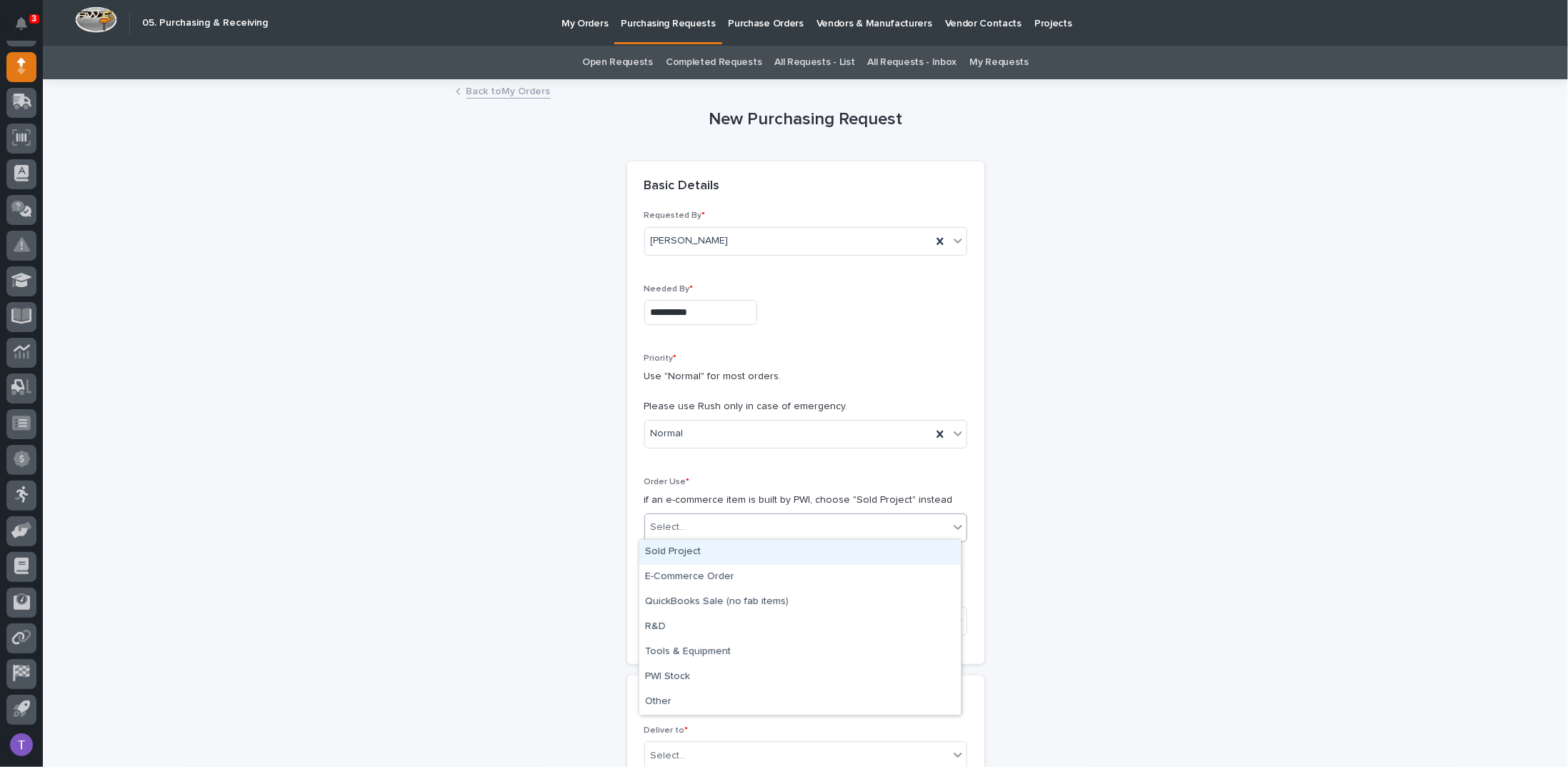
click at [661, 543] on div "Sold Project" at bounding box center [800, 553] width 322 height 25
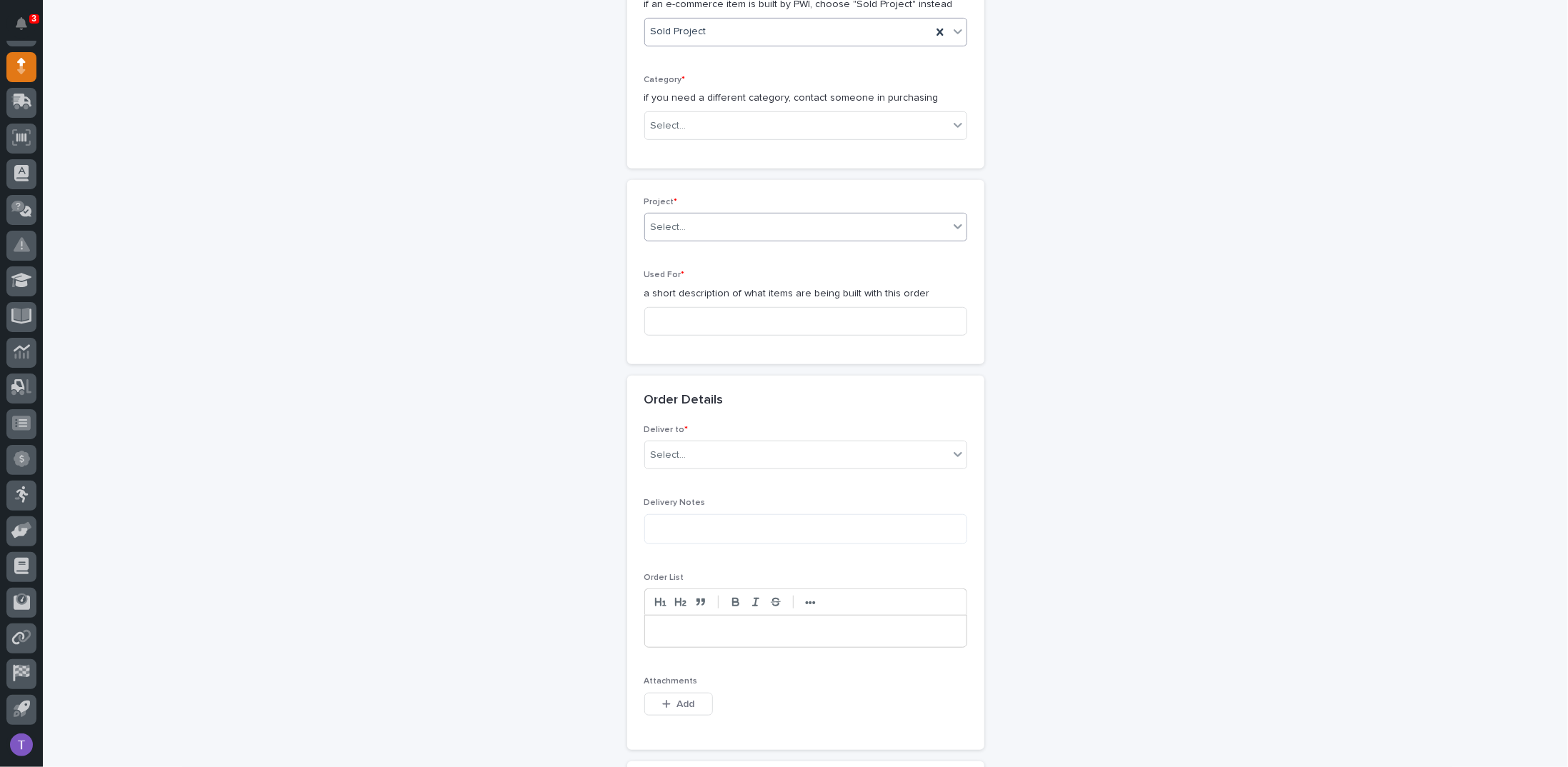
scroll to position [500, 0]
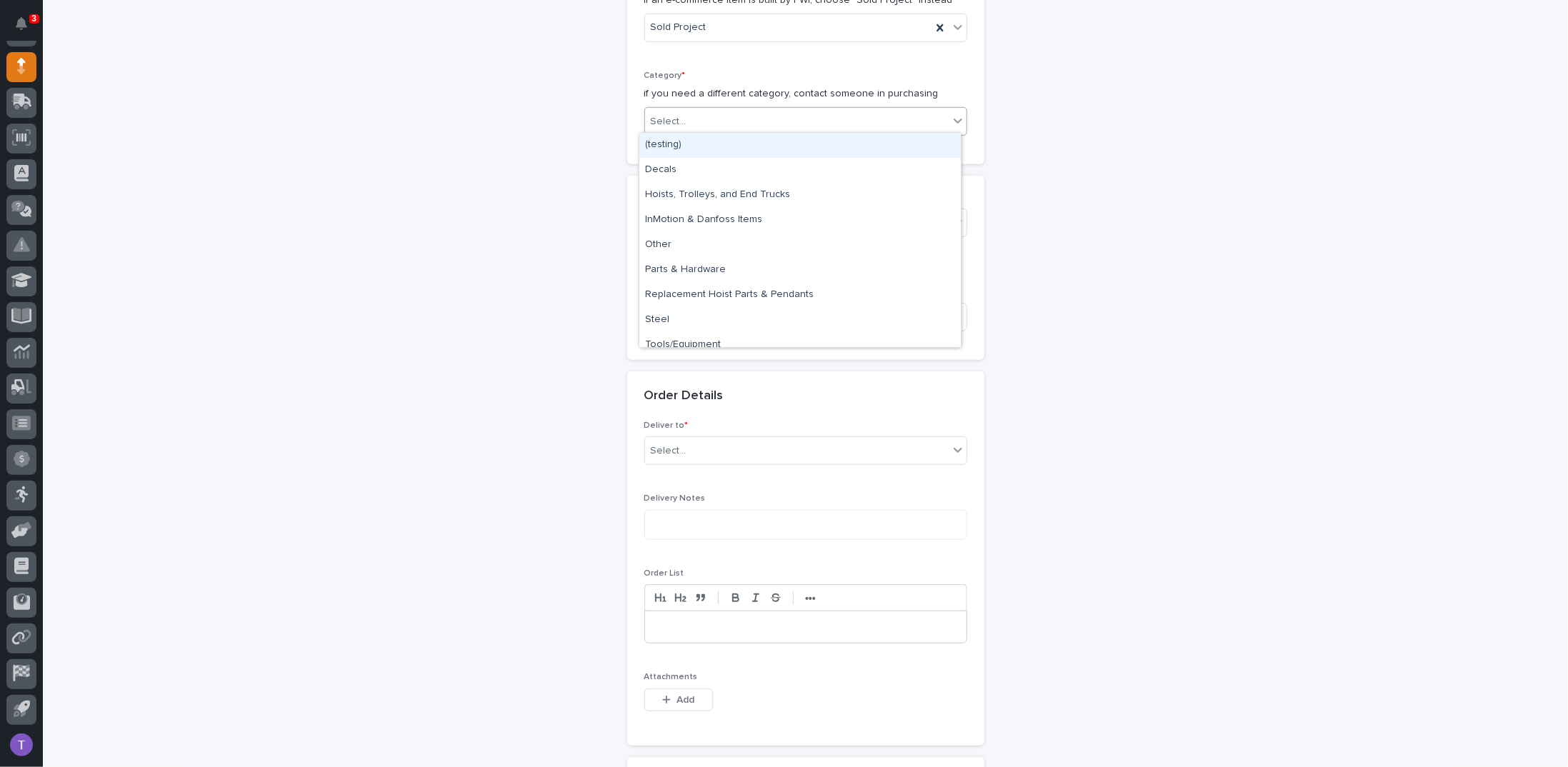
click at [686, 121] on div "Select..." at bounding box center [797, 122] width 304 height 24
click at [653, 321] on div "Steel" at bounding box center [800, 321] width 322 height 25
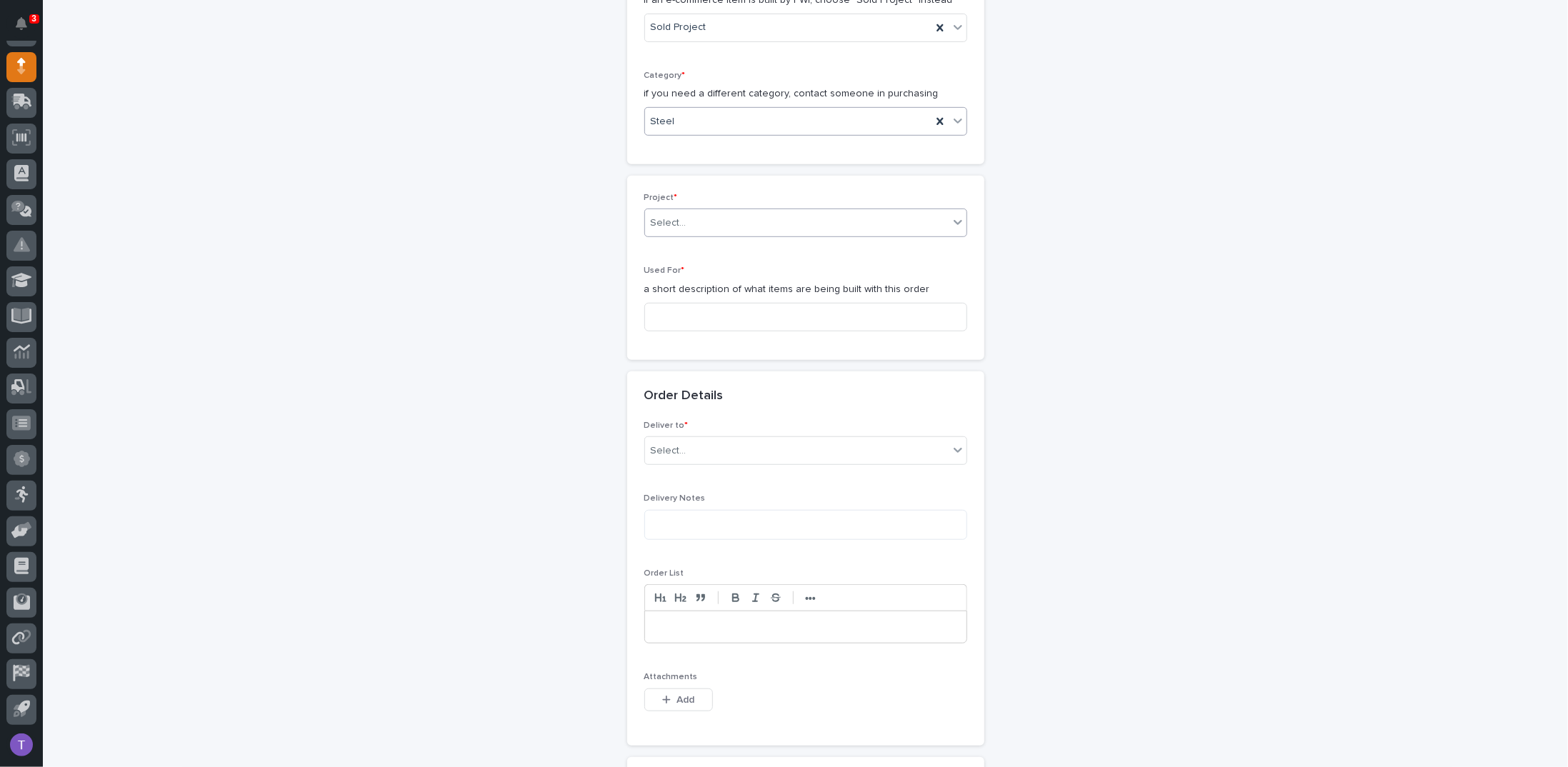
click at [688, 218] on input "text" at bounding box center [689, 223] width 1 height 12
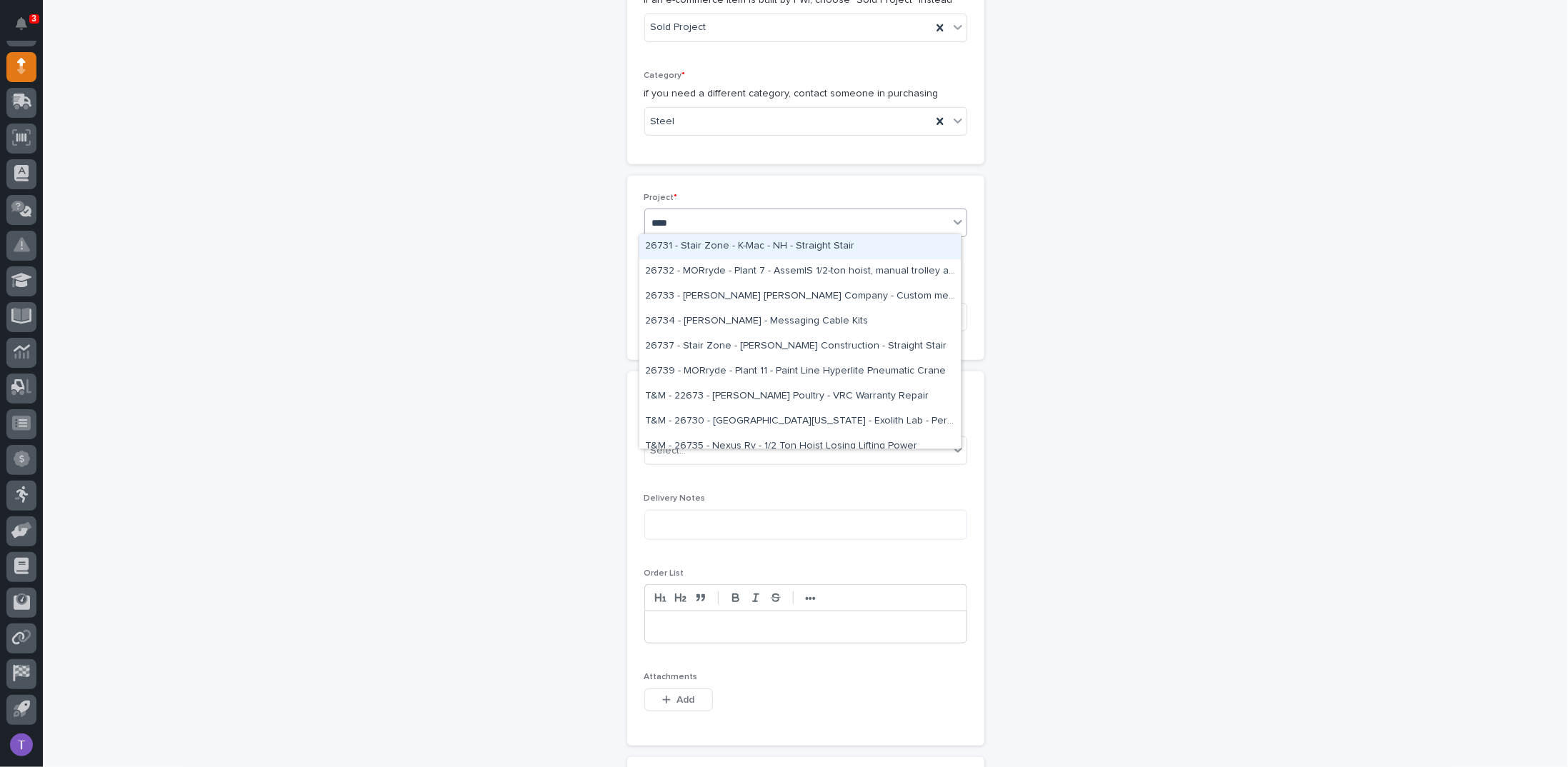
type input "*****"
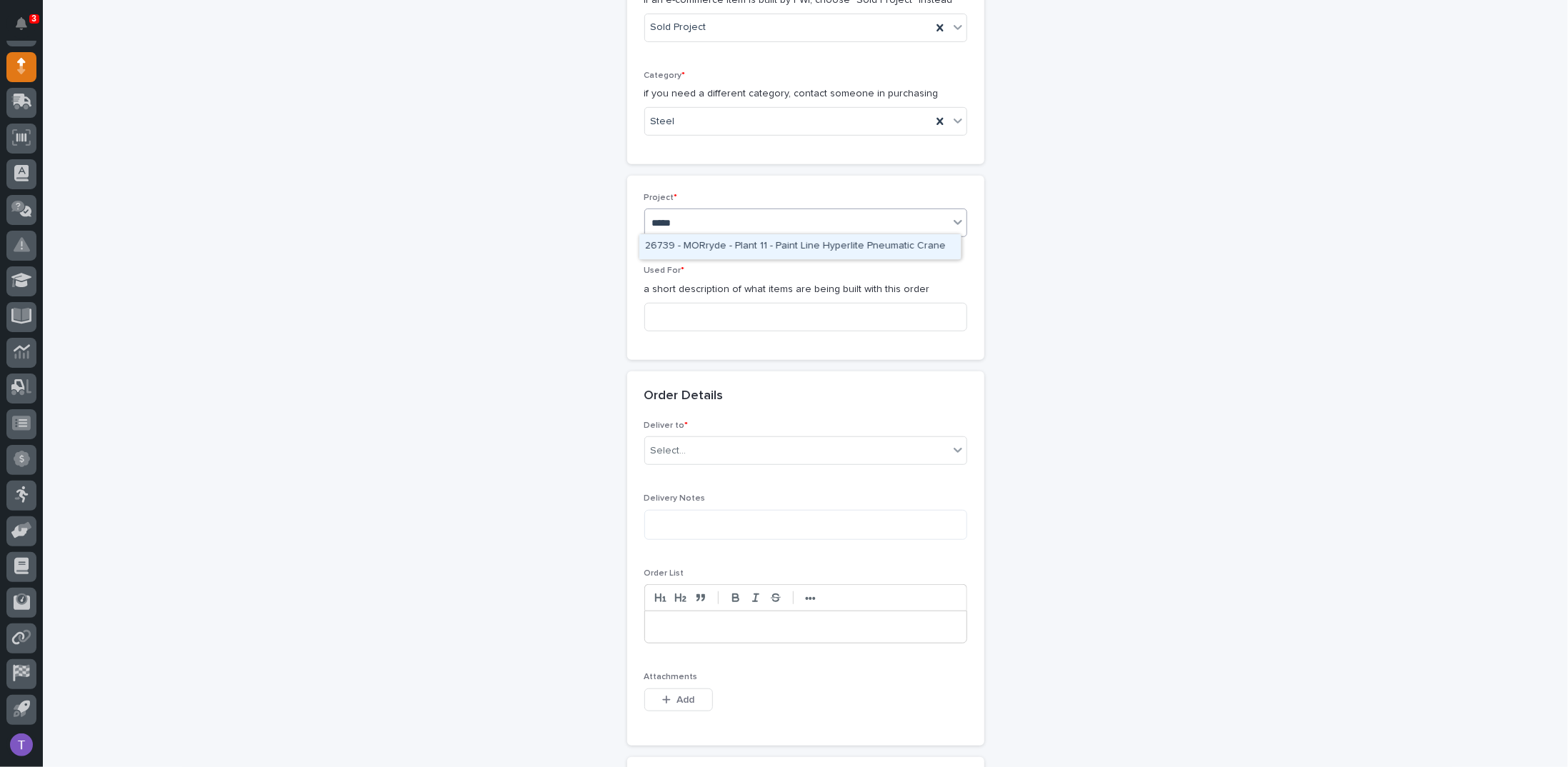
click at [703, 242] on div "26739 - MORryde - Plant 11 - Paint Line Hyperlite Pneumatic Crane" at bounding box center [800, 247] width 322 height 25
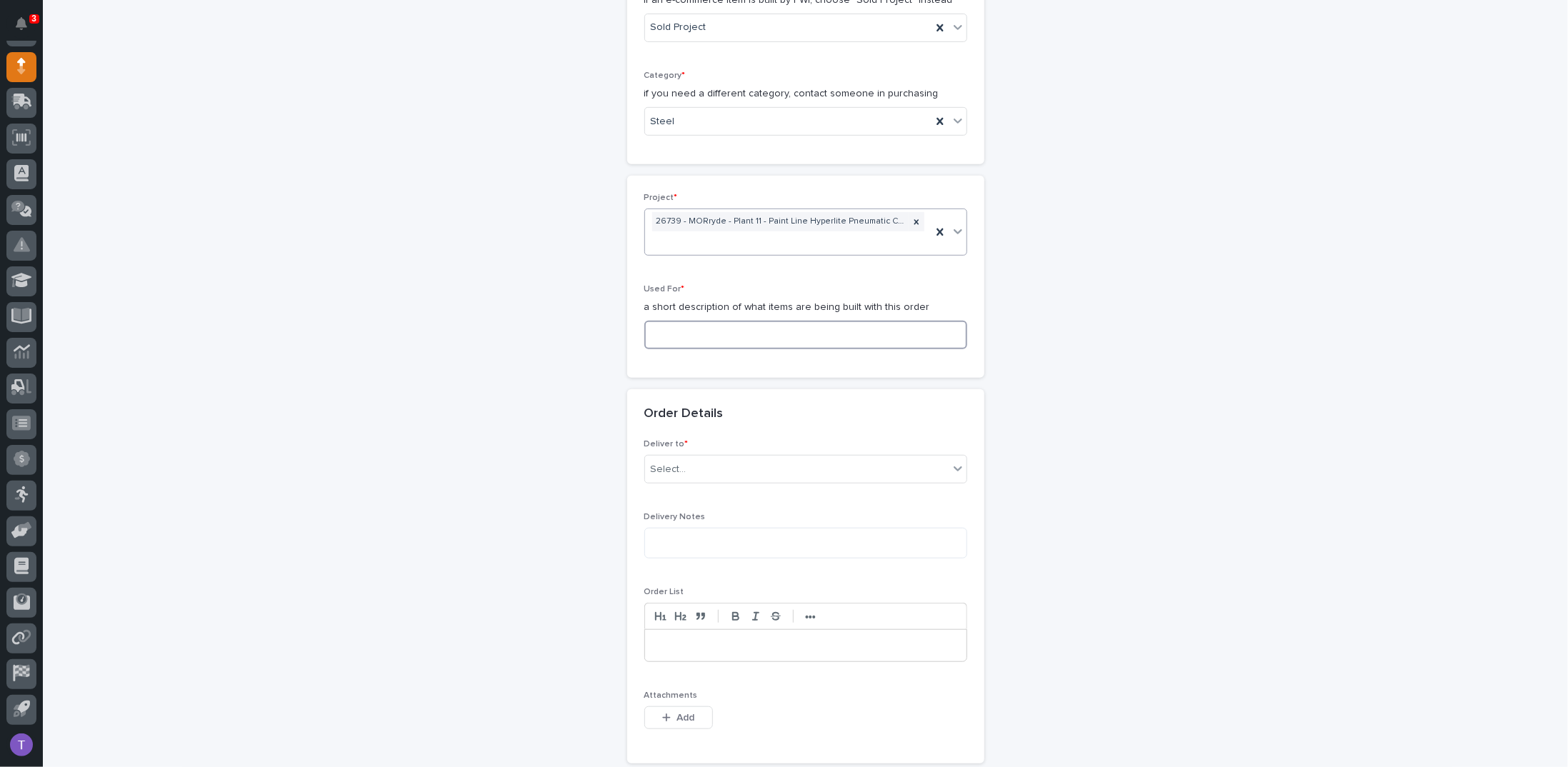
click at [681, 321] on input at bounding box center [806, 335] width 323 height 28
paste input "100' Hyperlite Crane"
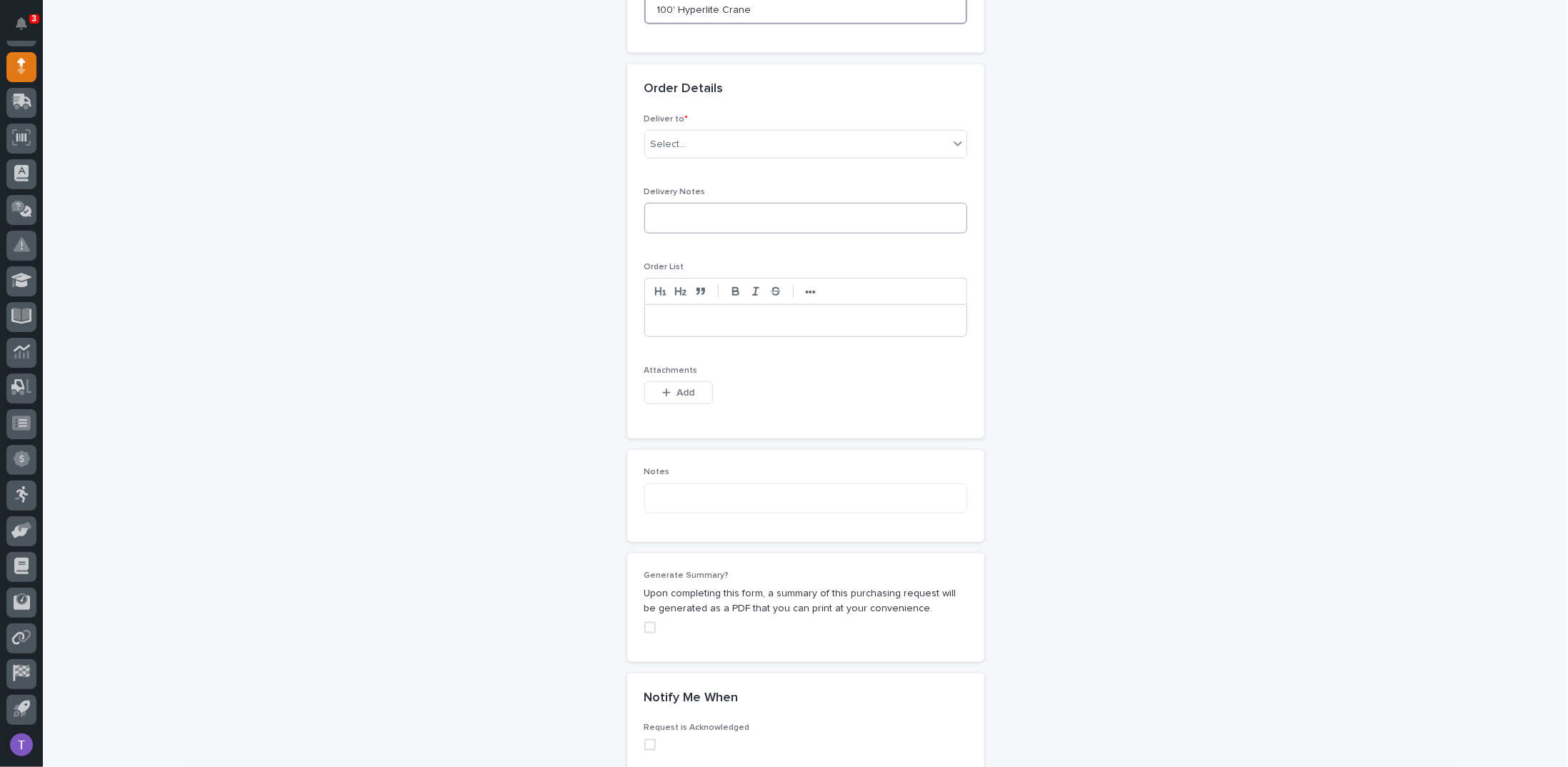
scroll to position [857, 0]
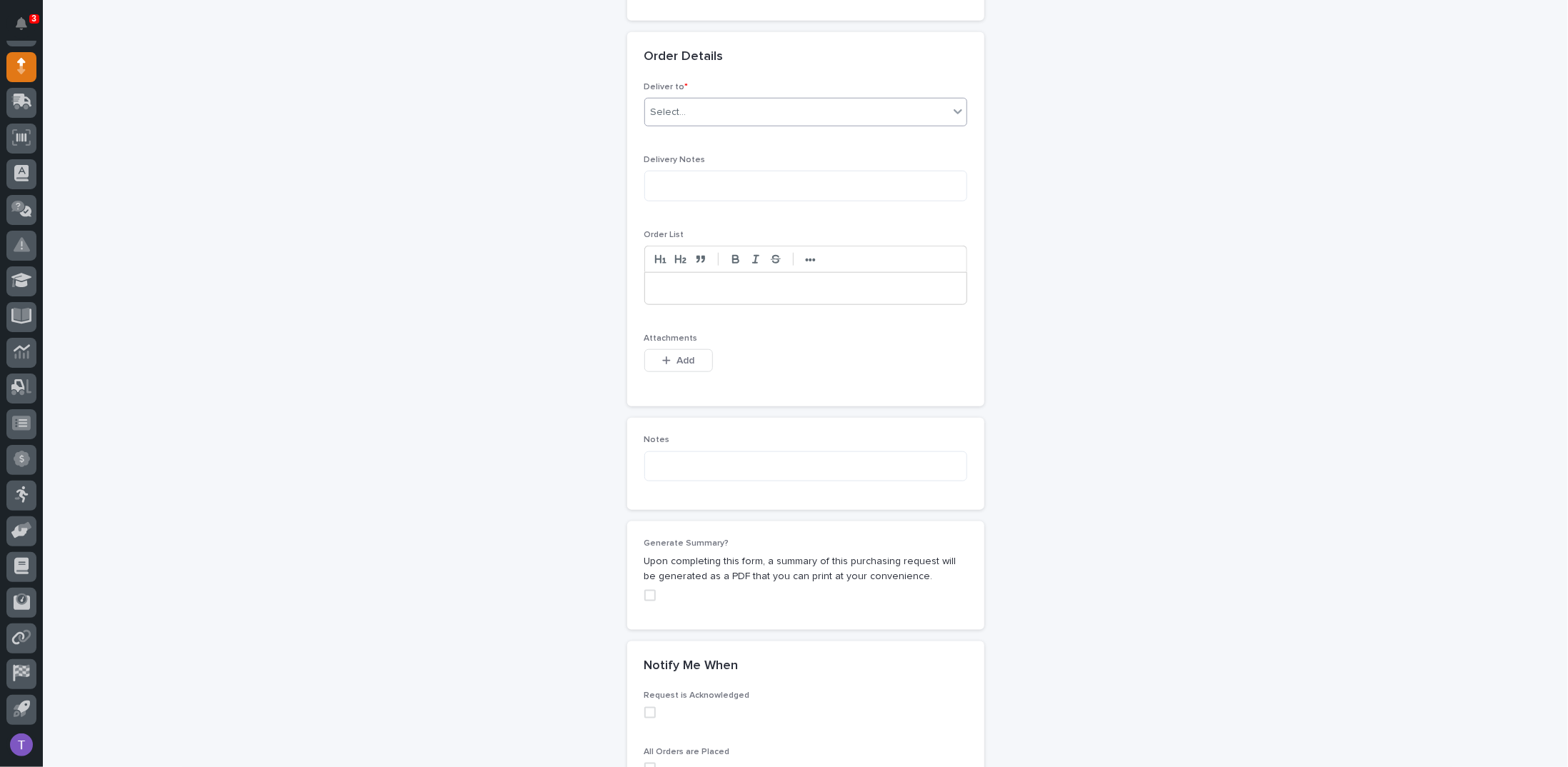
type input "100' Hyperlite Crane"
click at [665, 105] on div "Select..." at bounding box center [668, 113] width 36 height 15
click at [649, 112] on div "PWI" at bounding box center [800, 117] width 322 height 25
click at [666, 356] on div "button" at bounding box center [669, 360] width 14 height 10
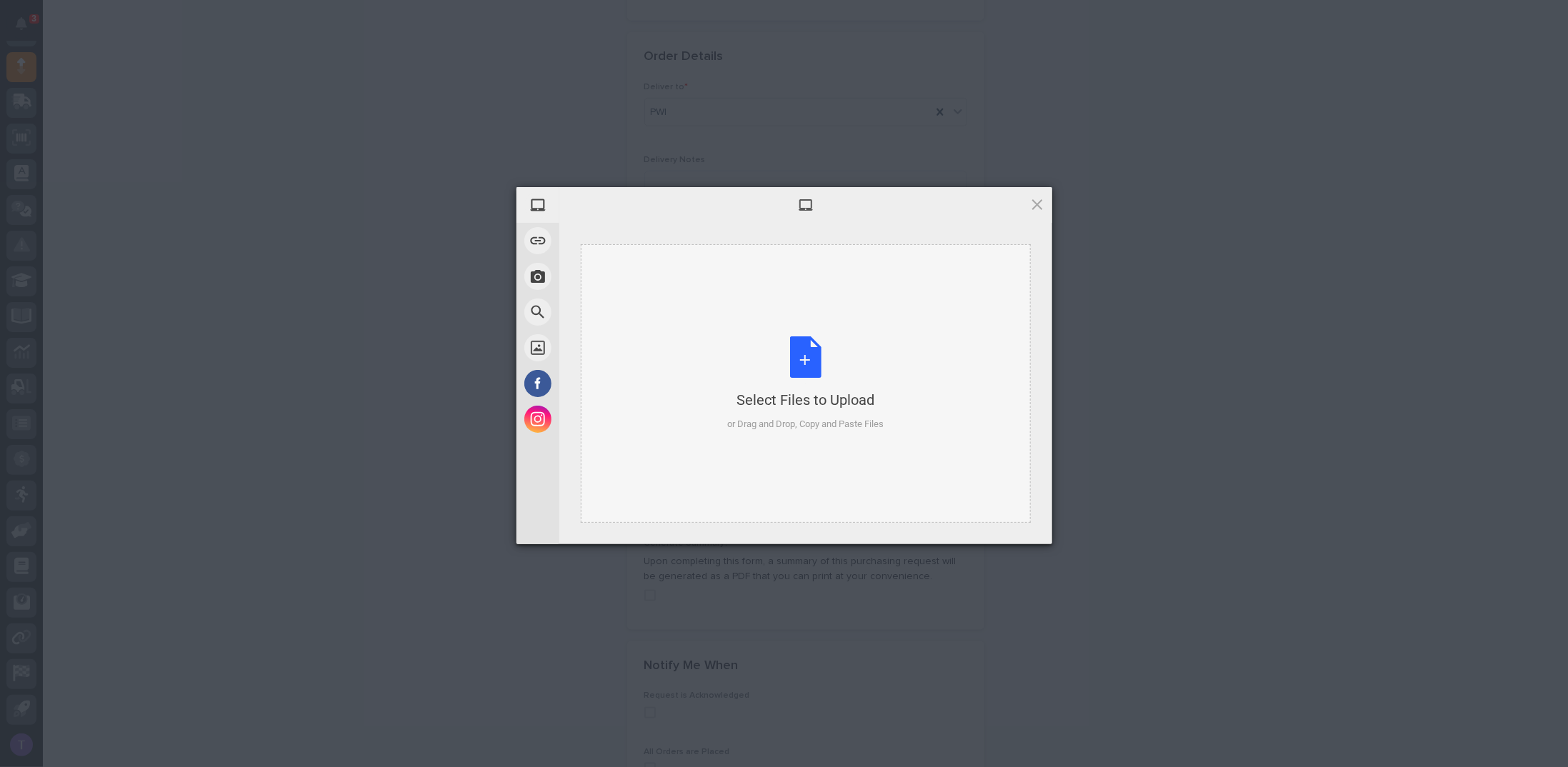
click at [803, 352] on div "Select Files to Upload or Drag and Drop, Copy and Paste Files" at bounding box center [806, 384] width 157 height 95
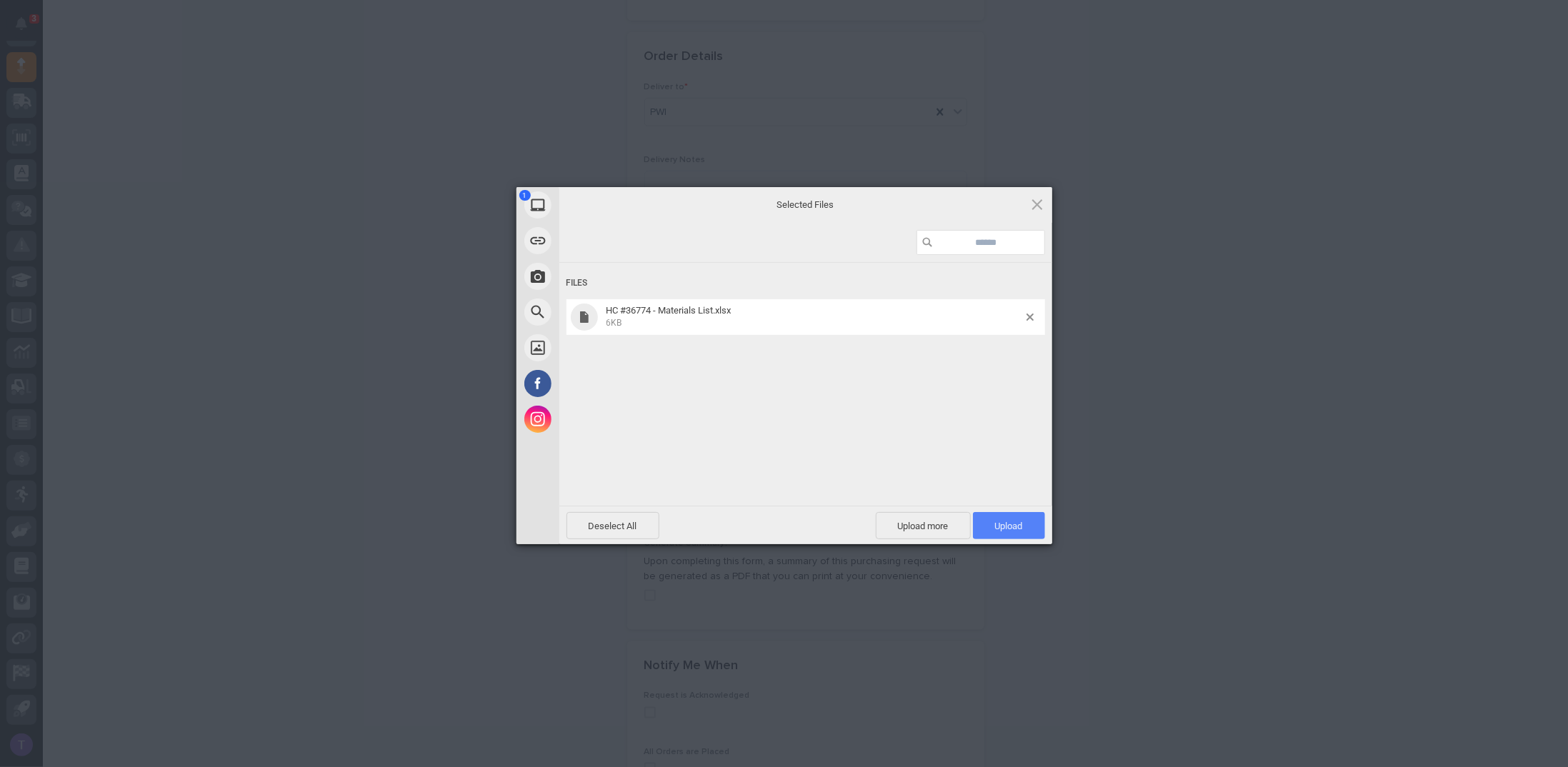
click at [1011, 521] on span "Upload 1" at bounding box center [1009, 526] width 28 height 10
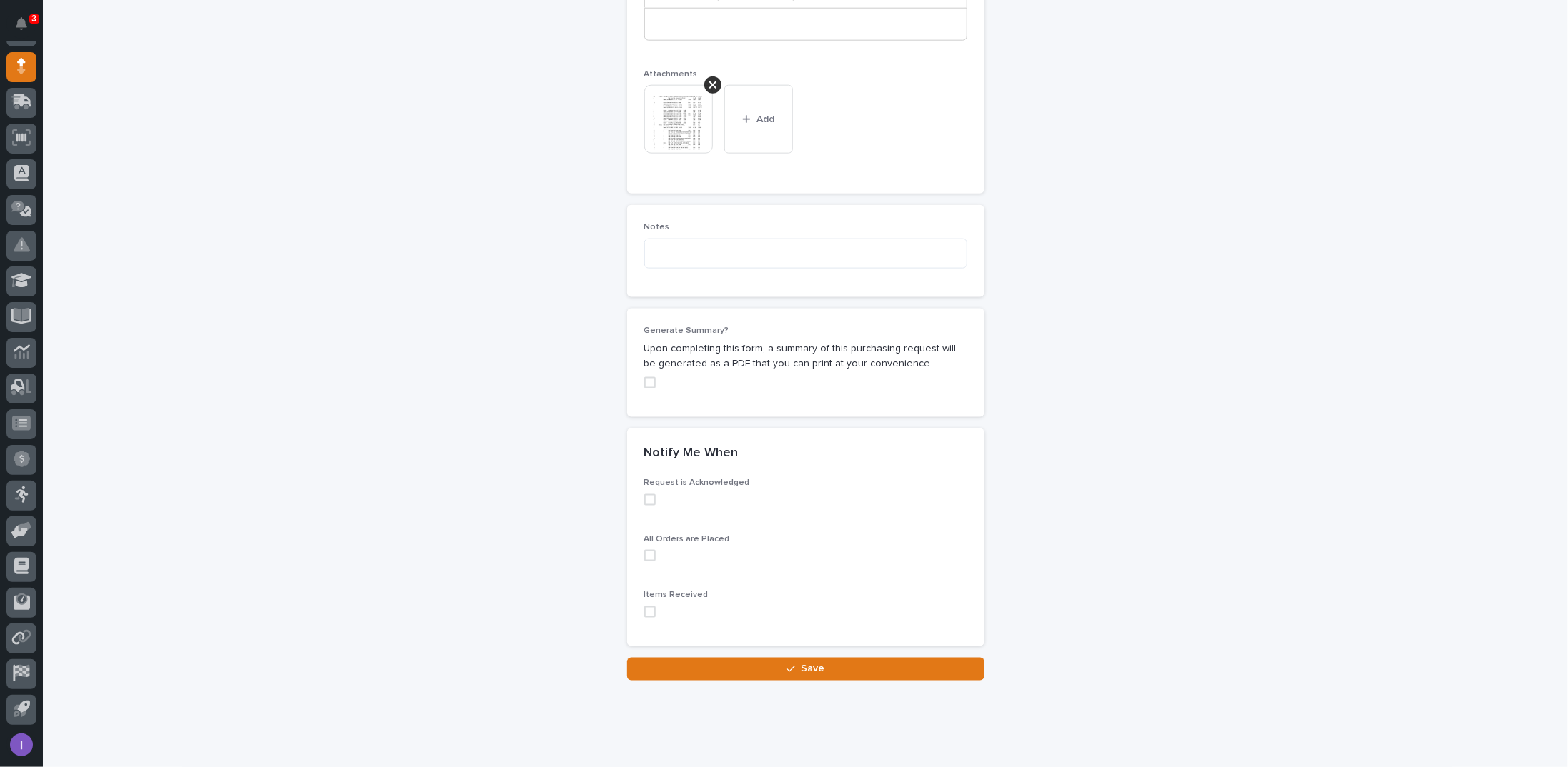
scroll to position [1123, 0]
click at [645, 376] on span at bounding box center [650, 381] width 11 height 11
click at [807, 657] on button "Save" at bounding box center [806, 668] width 357 height 23
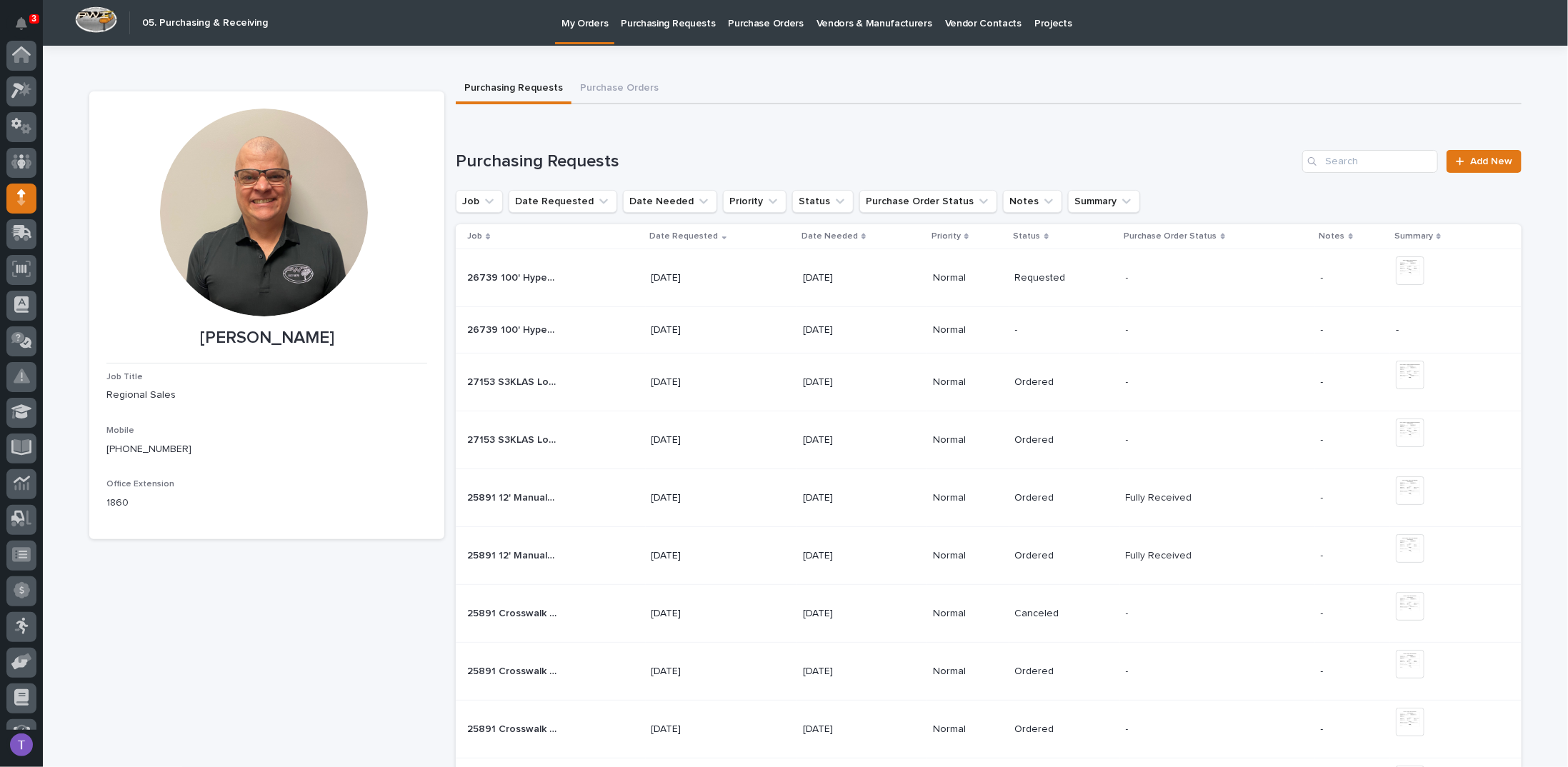
scroll to position [131, 0]
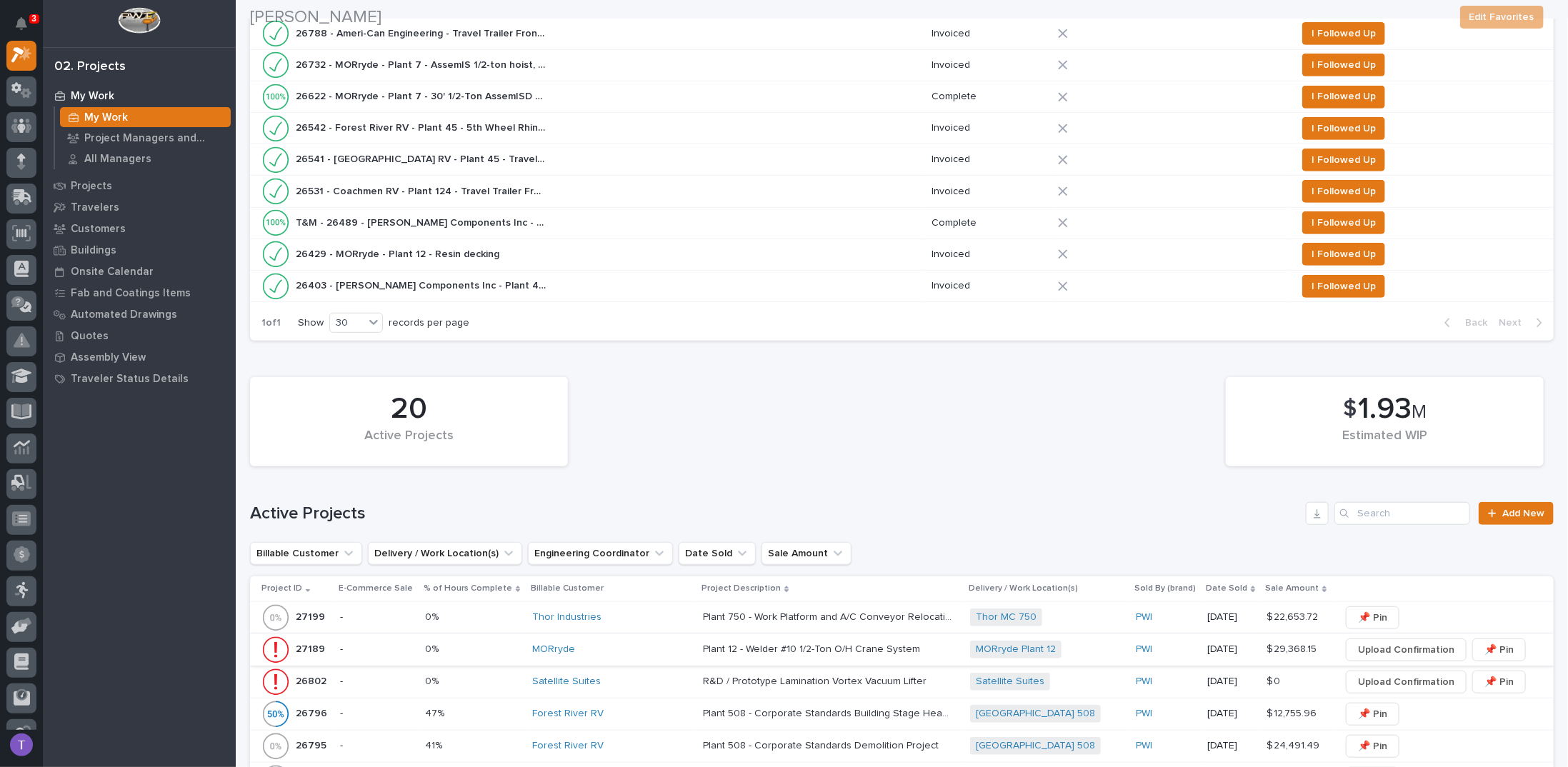
scroll to position [715, 0]
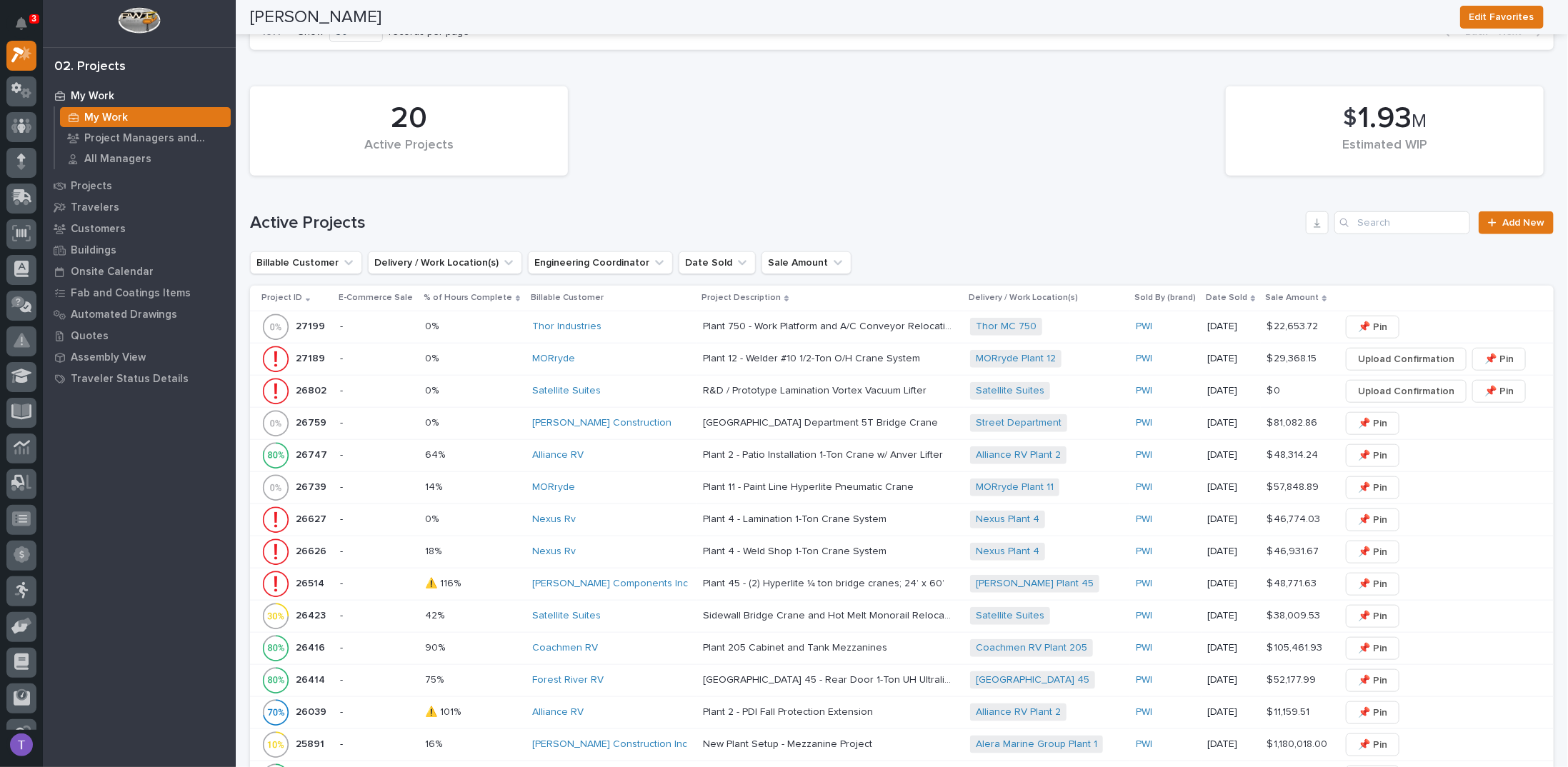
click at [310, 350] on p "27189" at bounding box center [311, 357] width 32 height 15
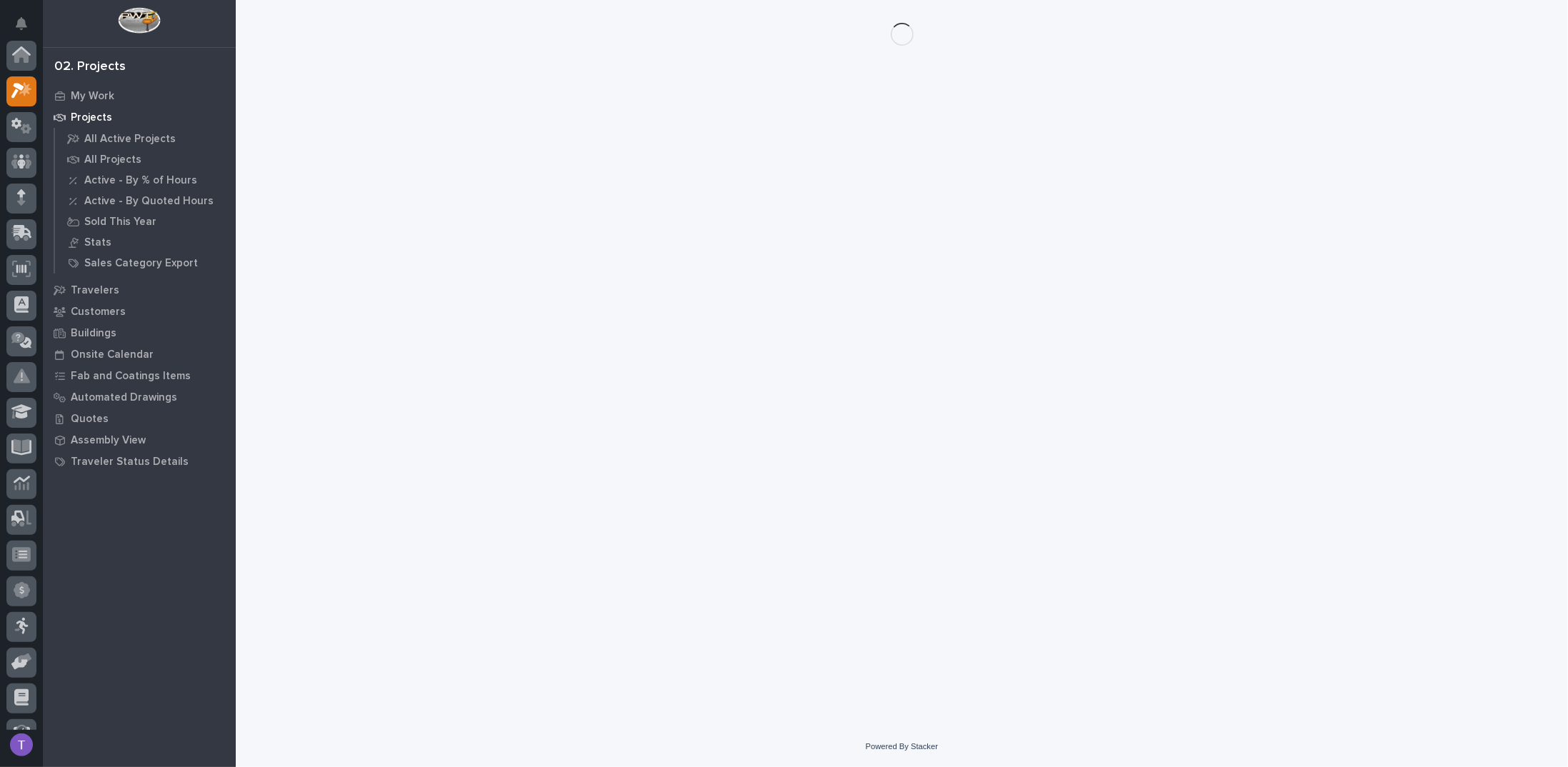
scroll to position [36, 0]
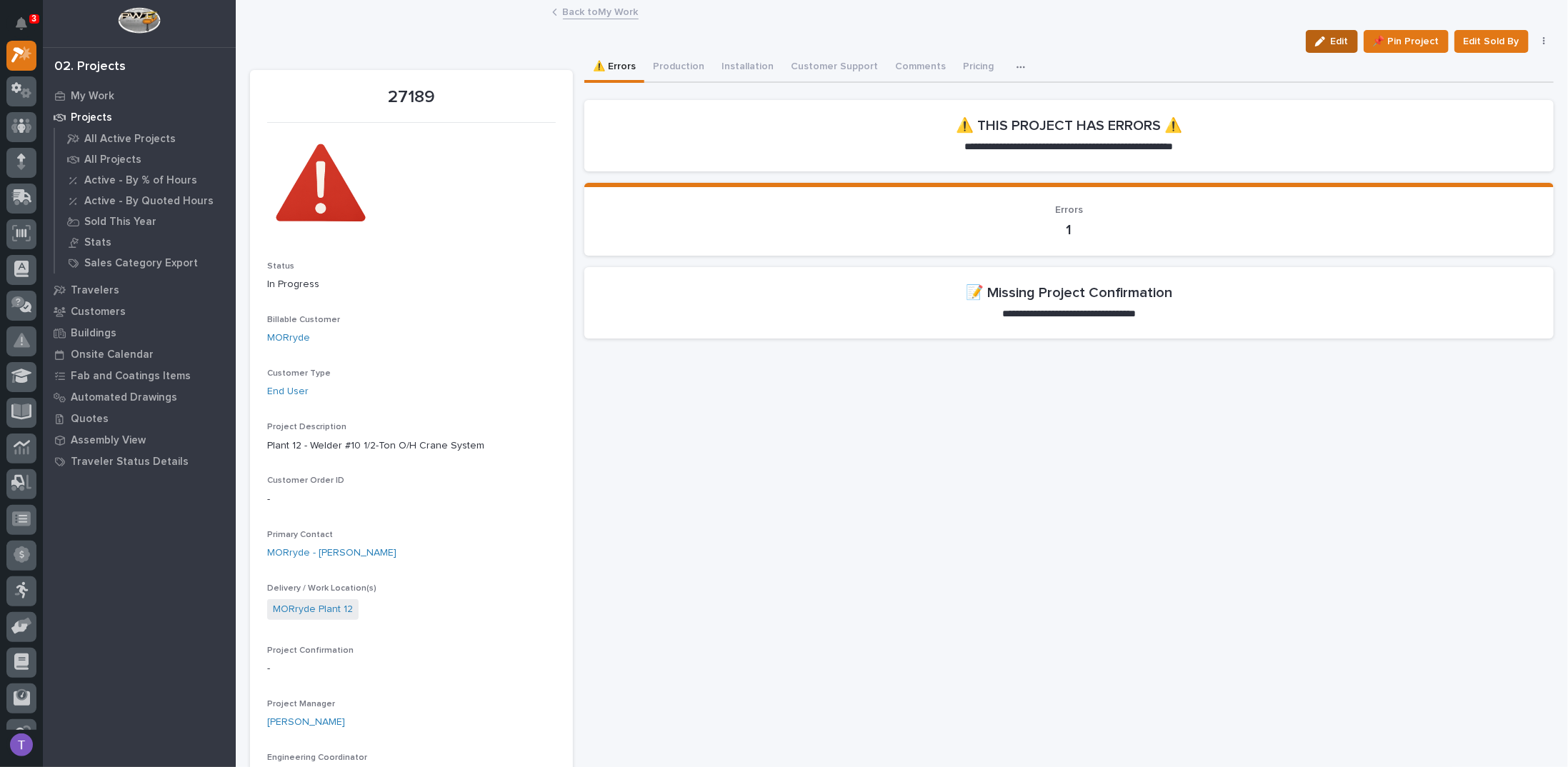
click at [1338, 37] on span "Edit" at bounding box center [1340, 41] width 18 height 13
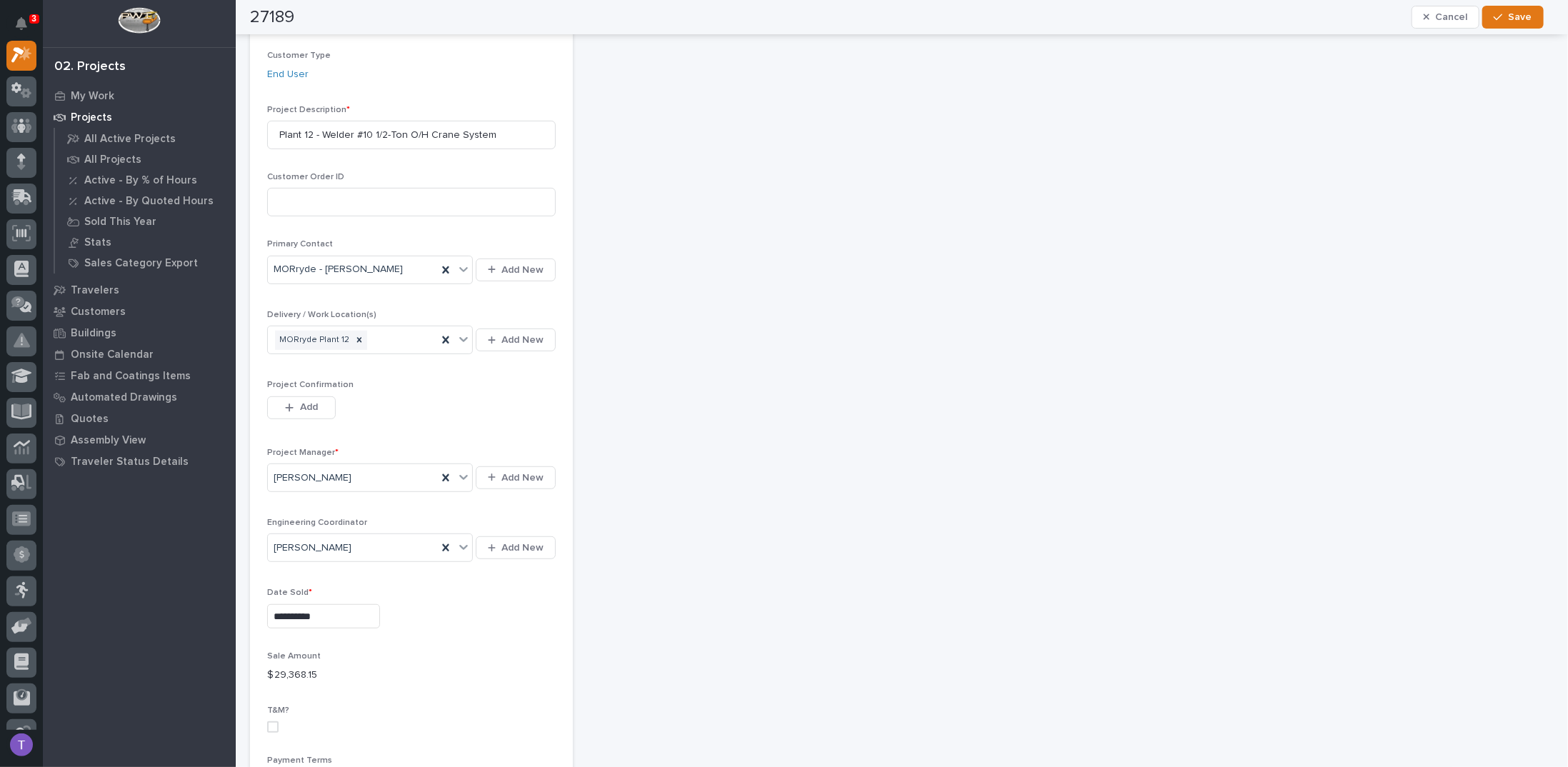
scroll to position [357, 0]
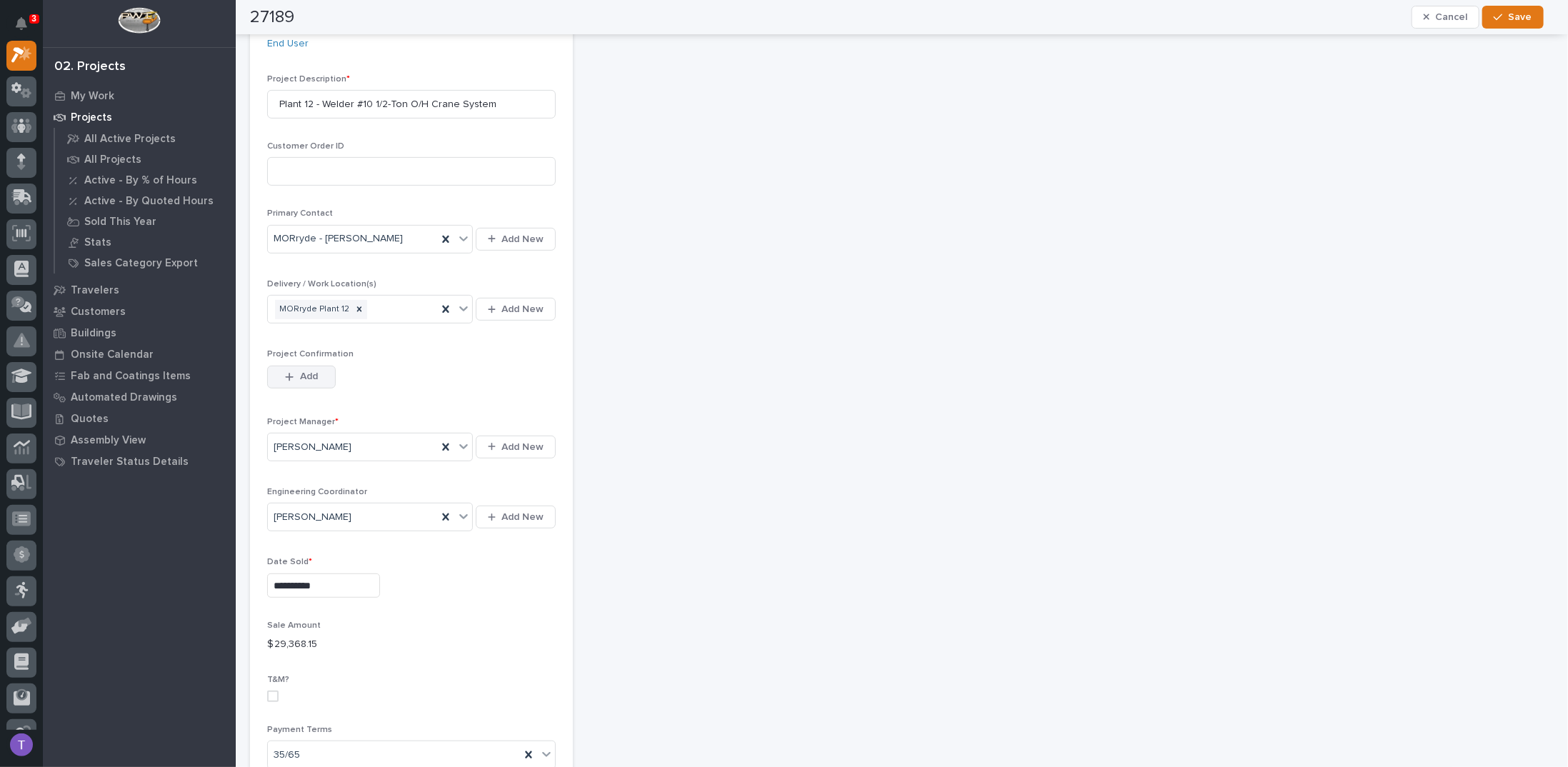
click at [297, 366] on button "Add" at bounding box center [301, 377] width 69 height 23
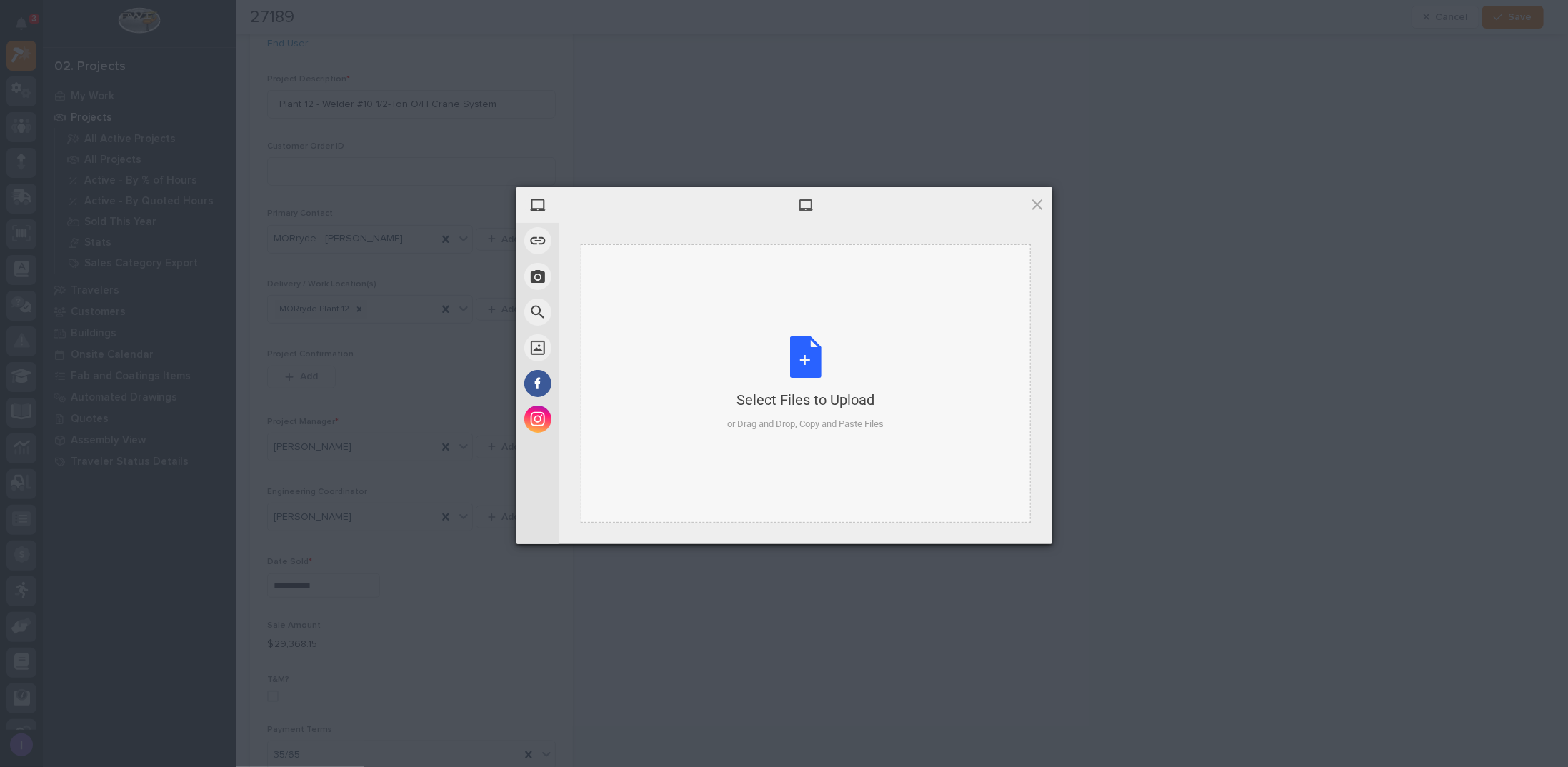
click at [801, 358] on div "Select Files to Upload or Drag and Drop, Copy and Paste Files" at bounding box center [806, 384] width 157 height 95
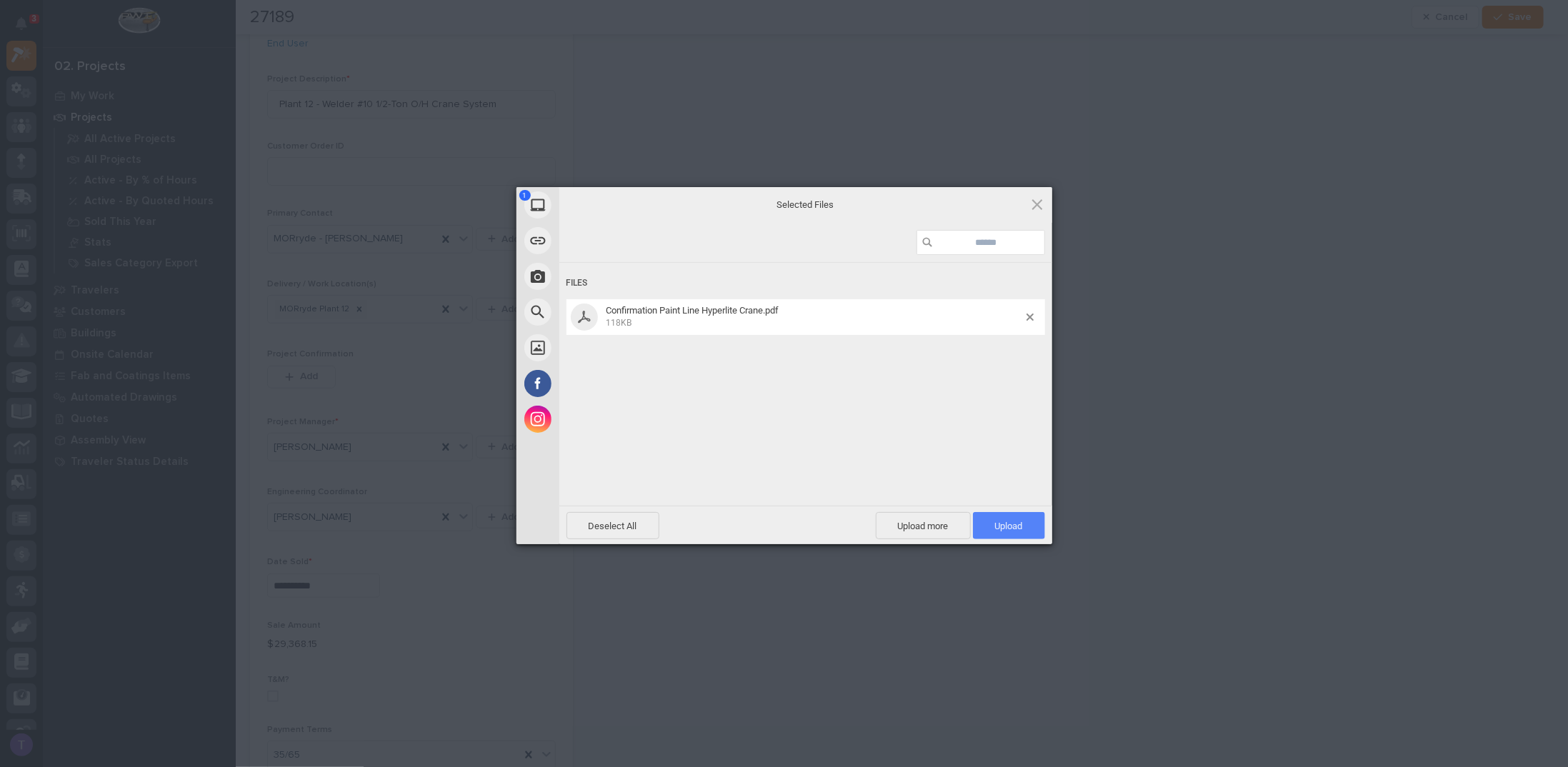
click at [1014, 522] on span "Upload 1" at bounding box center [1009, 526] width 28 height 10
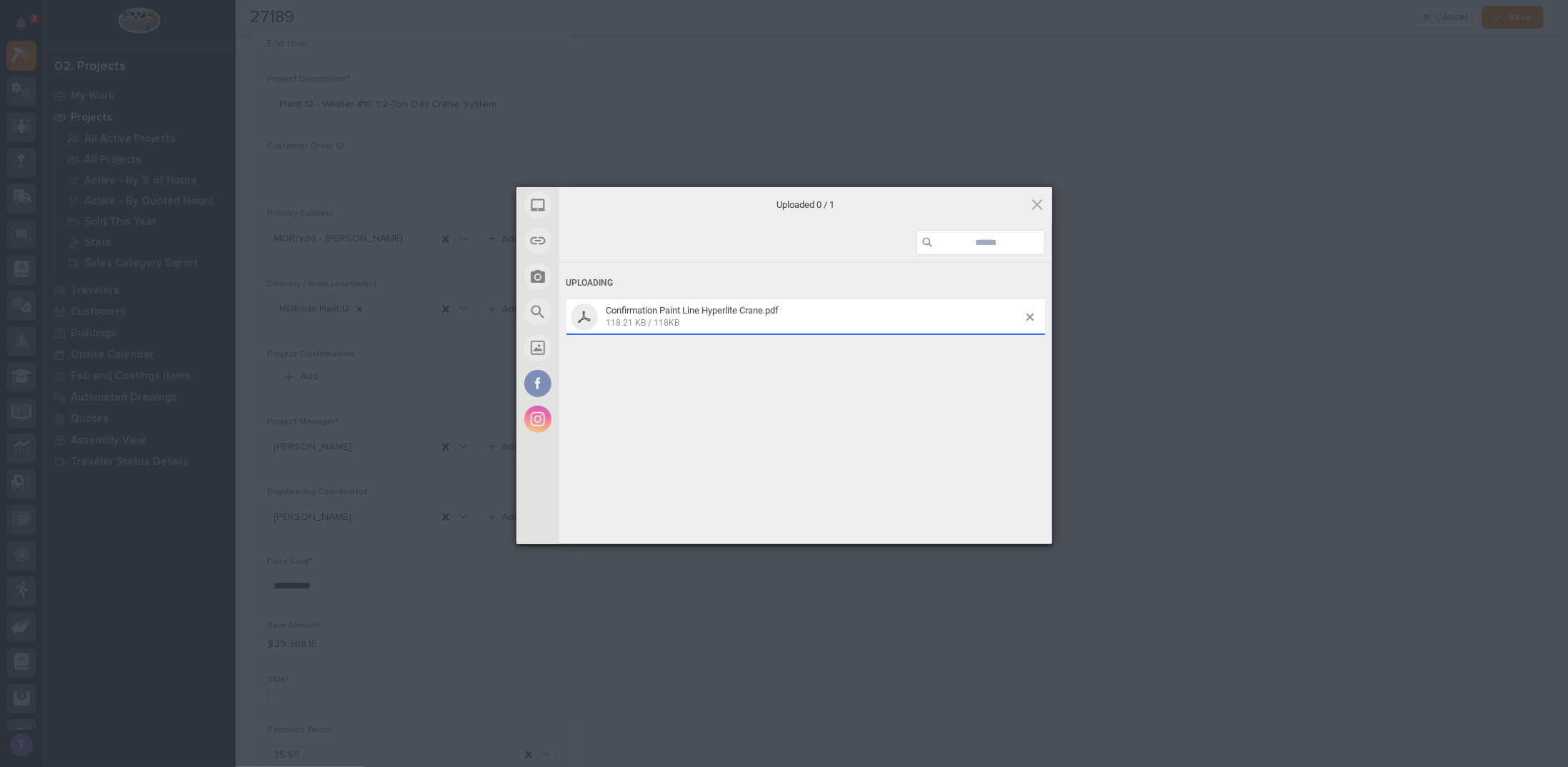
scroll to position [383, 0]
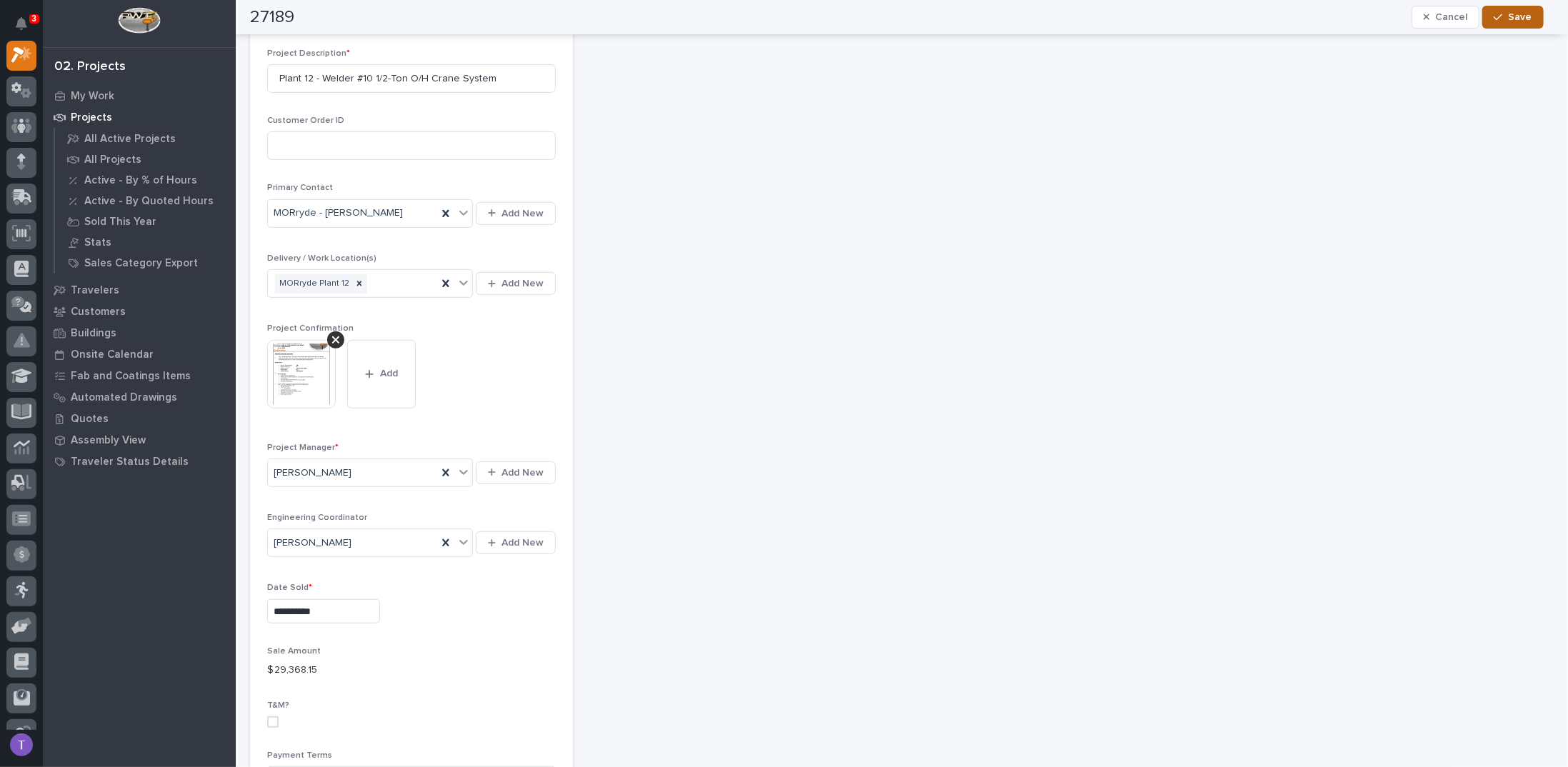
click at [1514, 16] on span "Save" at bounding box center [1520, 16] width 24 height 13
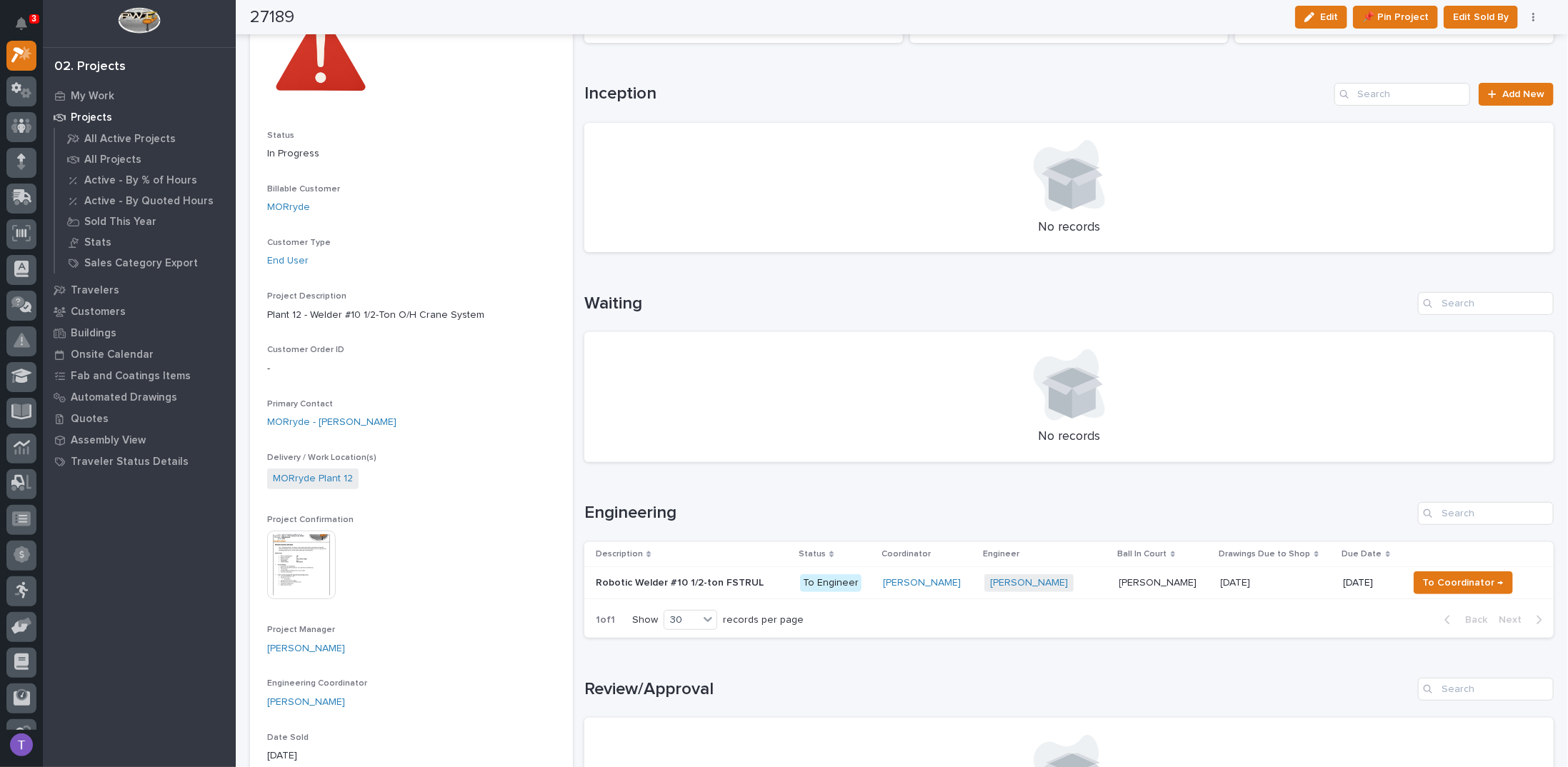
scroll to position [0, 0]
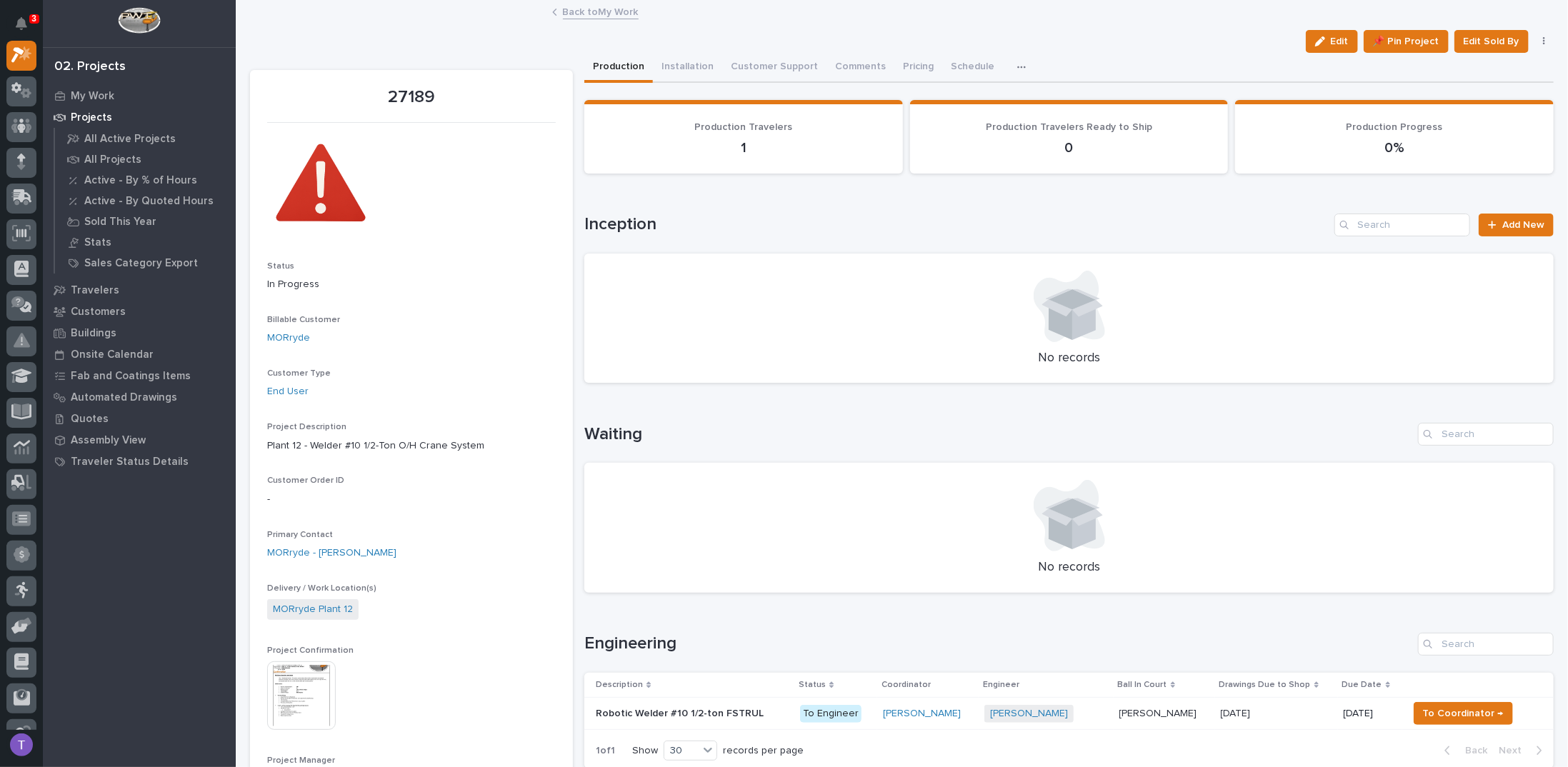
click at [608, 66] on button "Production" at bounding box center [618, 68] width 69 height 30
click at [575, 12] on link "Back to My Work" at bounding box center [600, 11] width 75 height 16
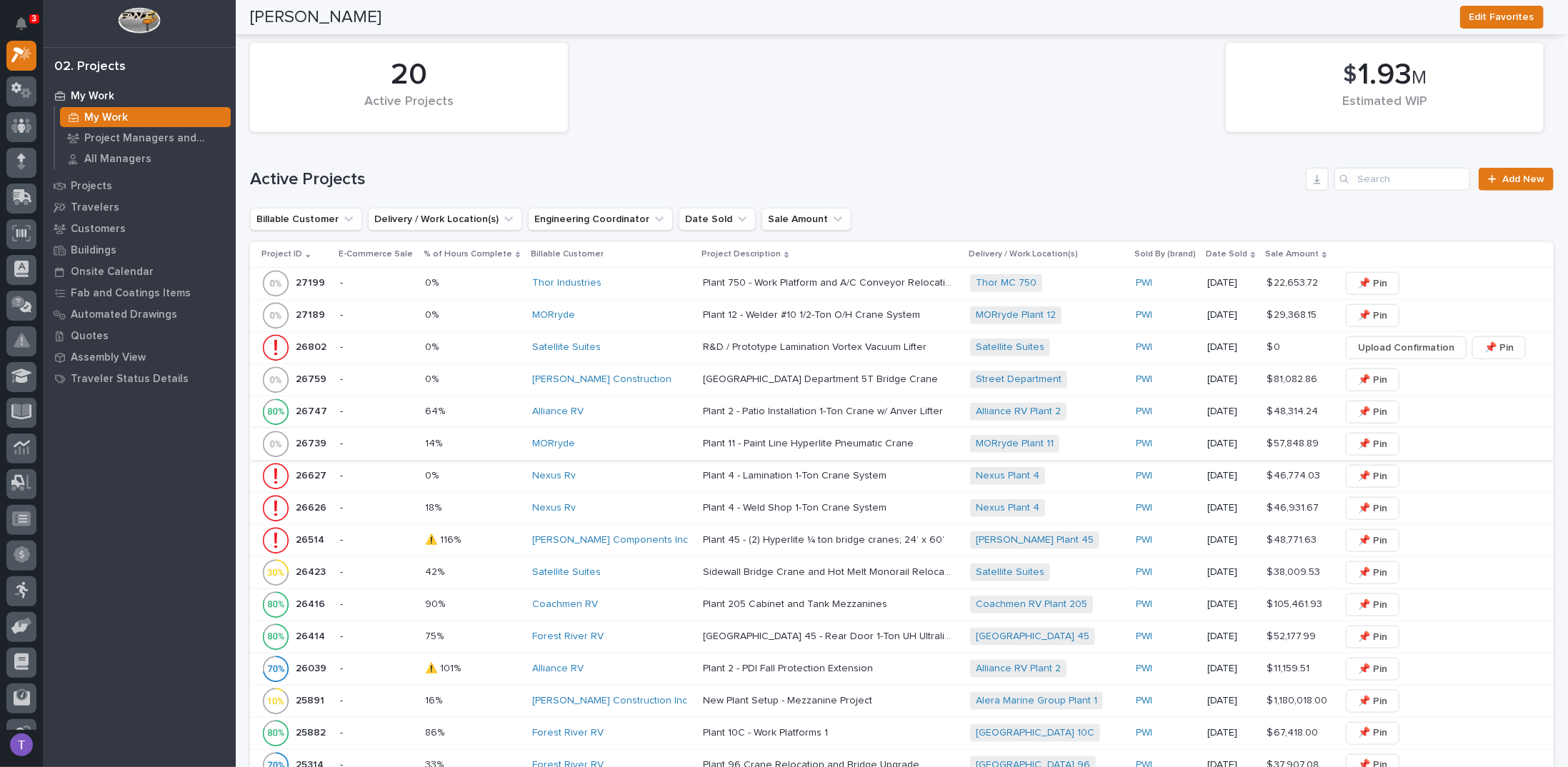
scroll to position [786, 0]
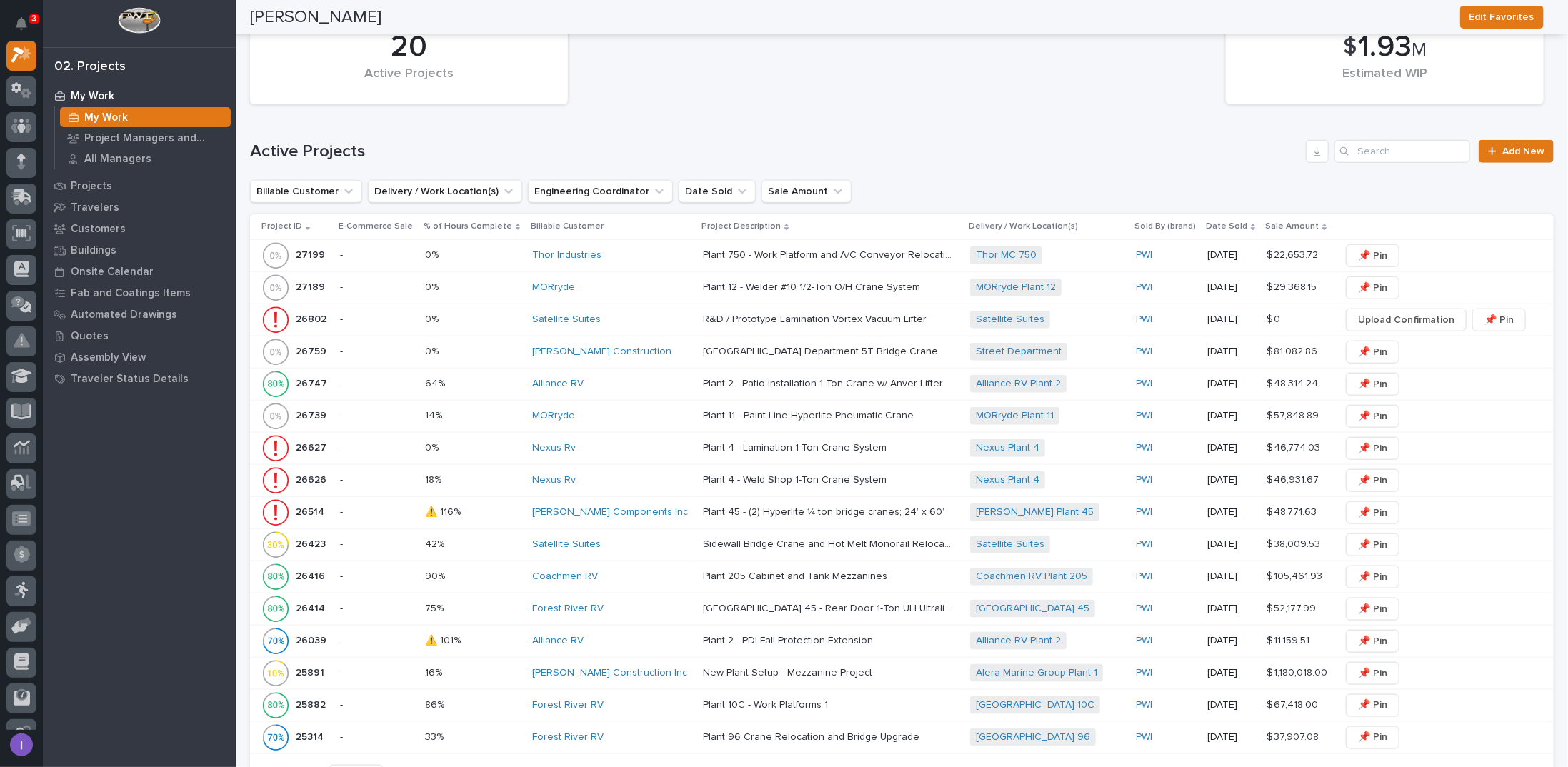
click at [310, 407] on p "26739" at bounding box center [312, 415] width 34 height 15
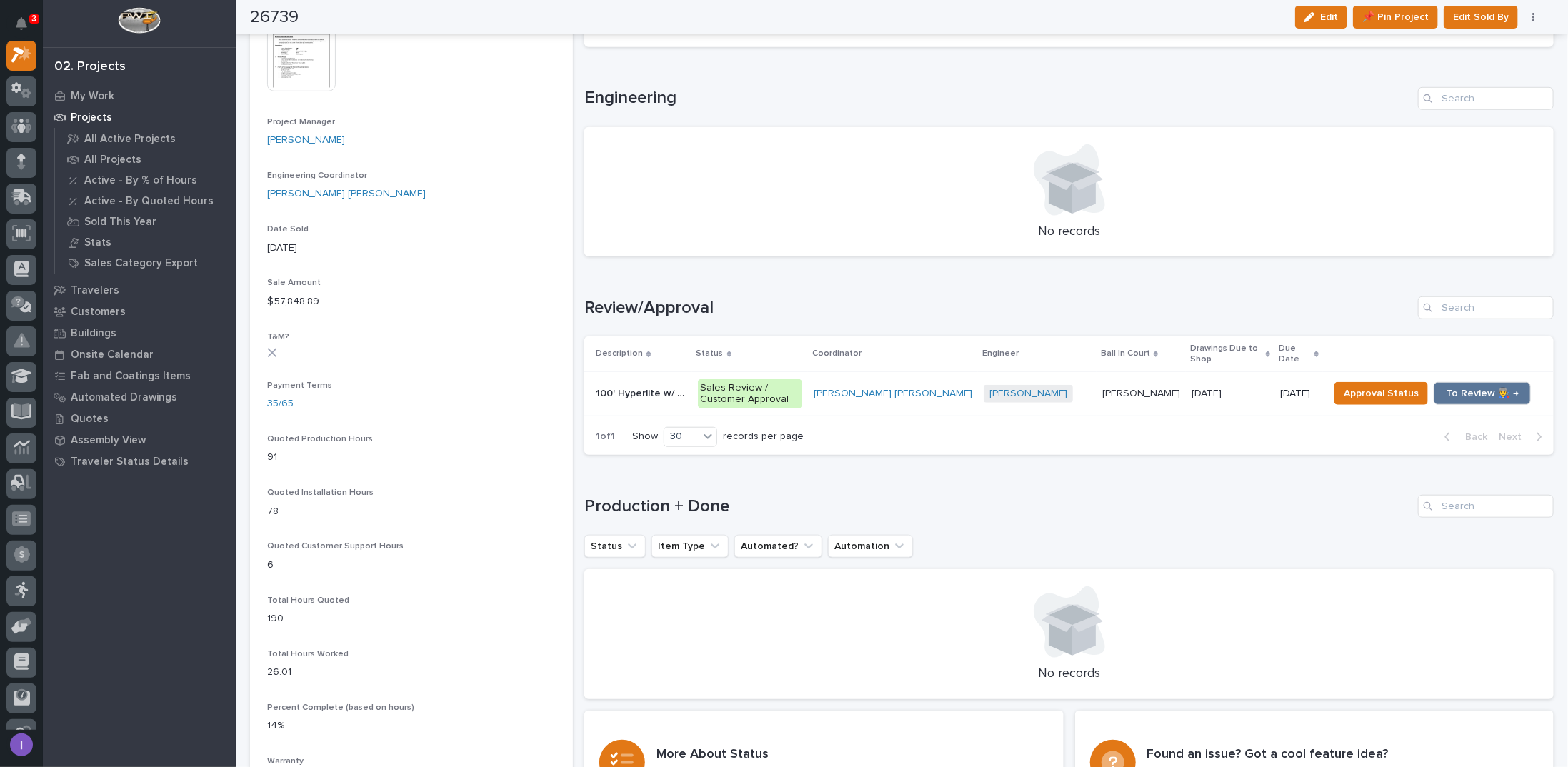
scroll to position [643, 0]
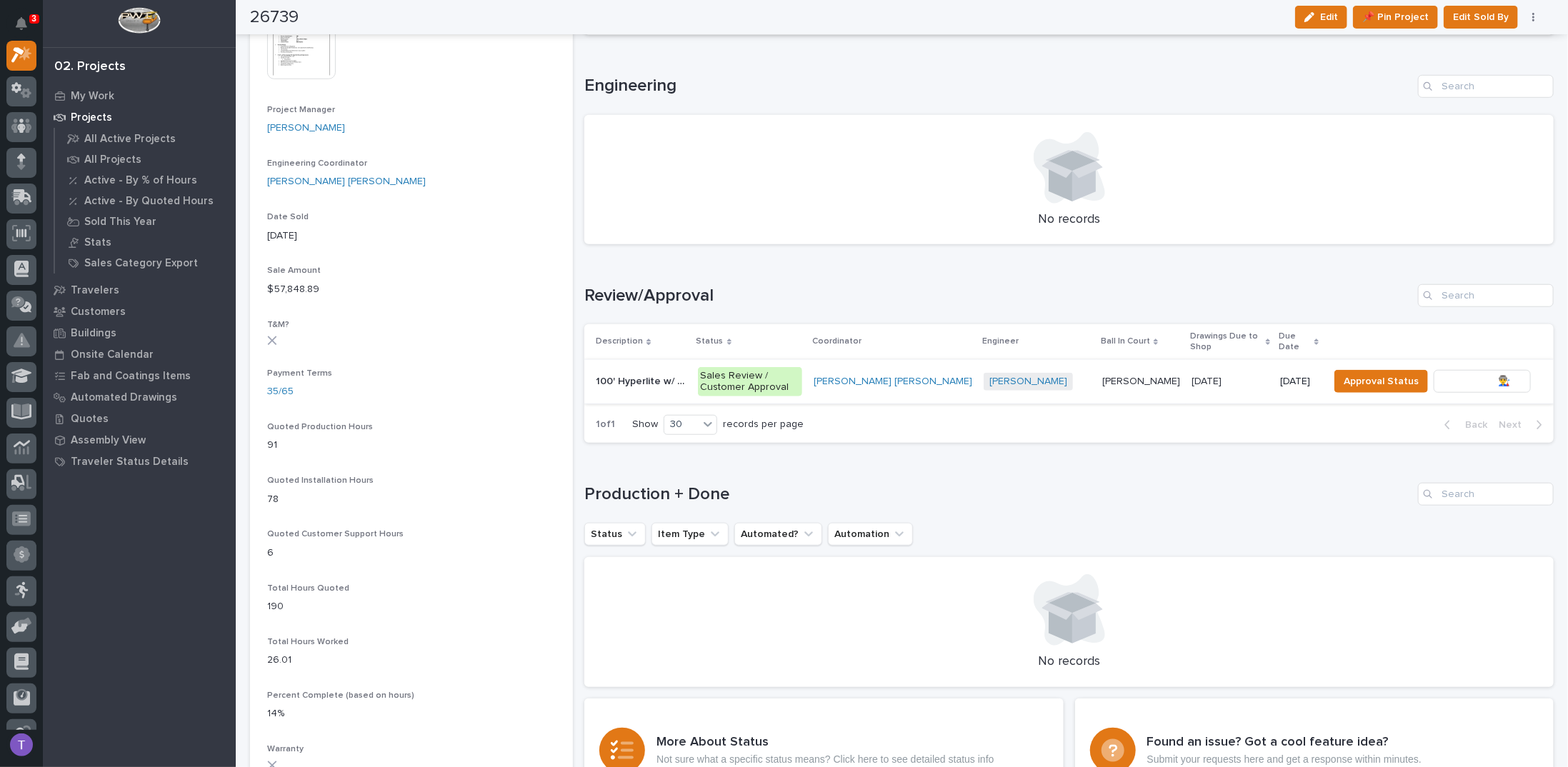
click at [1476, 370] on button "To Review 👨‍🏭 →" at bounding box center [1482, 381] width 97 height 23
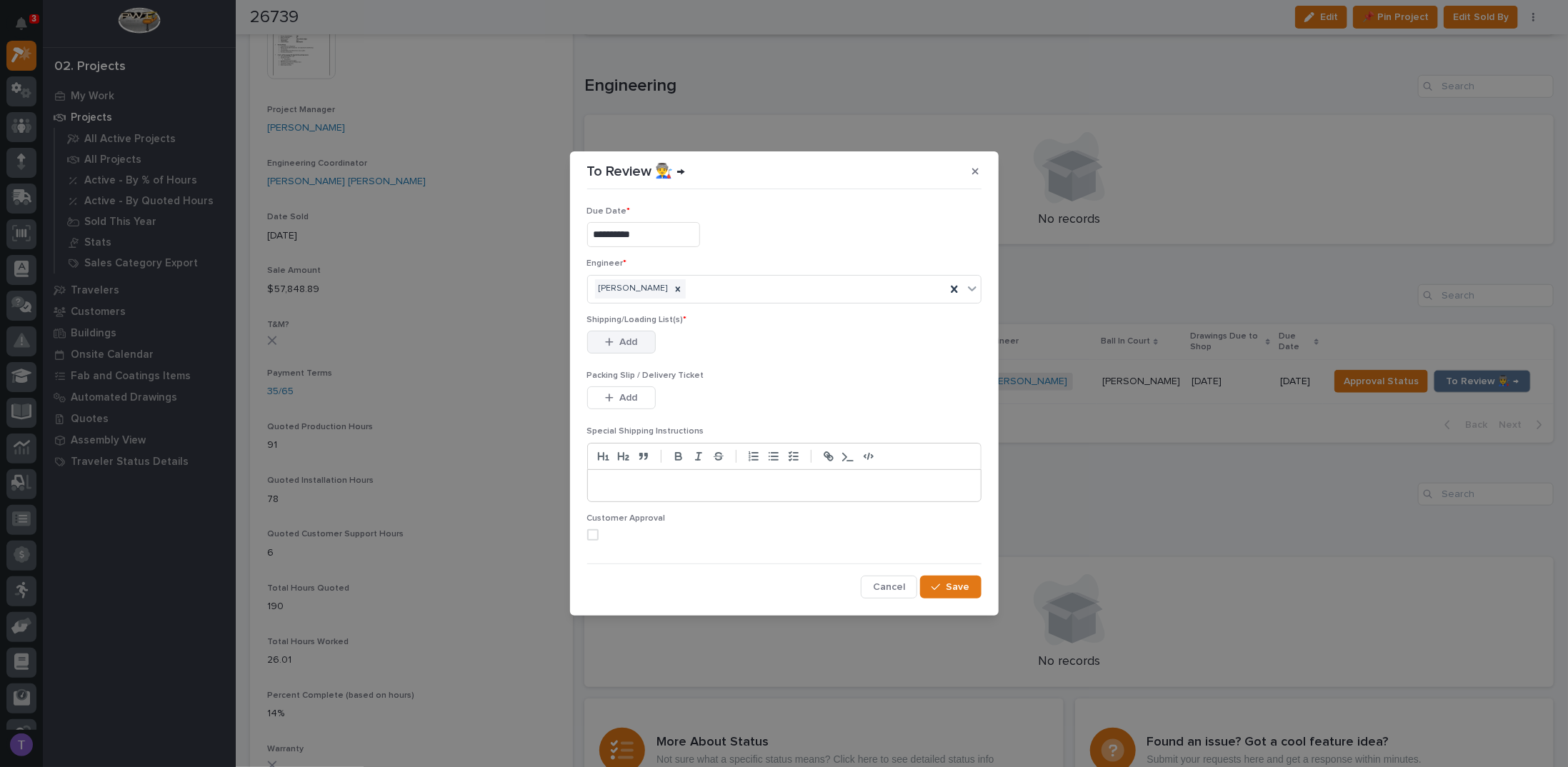
click at [614, 342] on div "button" at bounding box center [612, 342] width 14 height 10
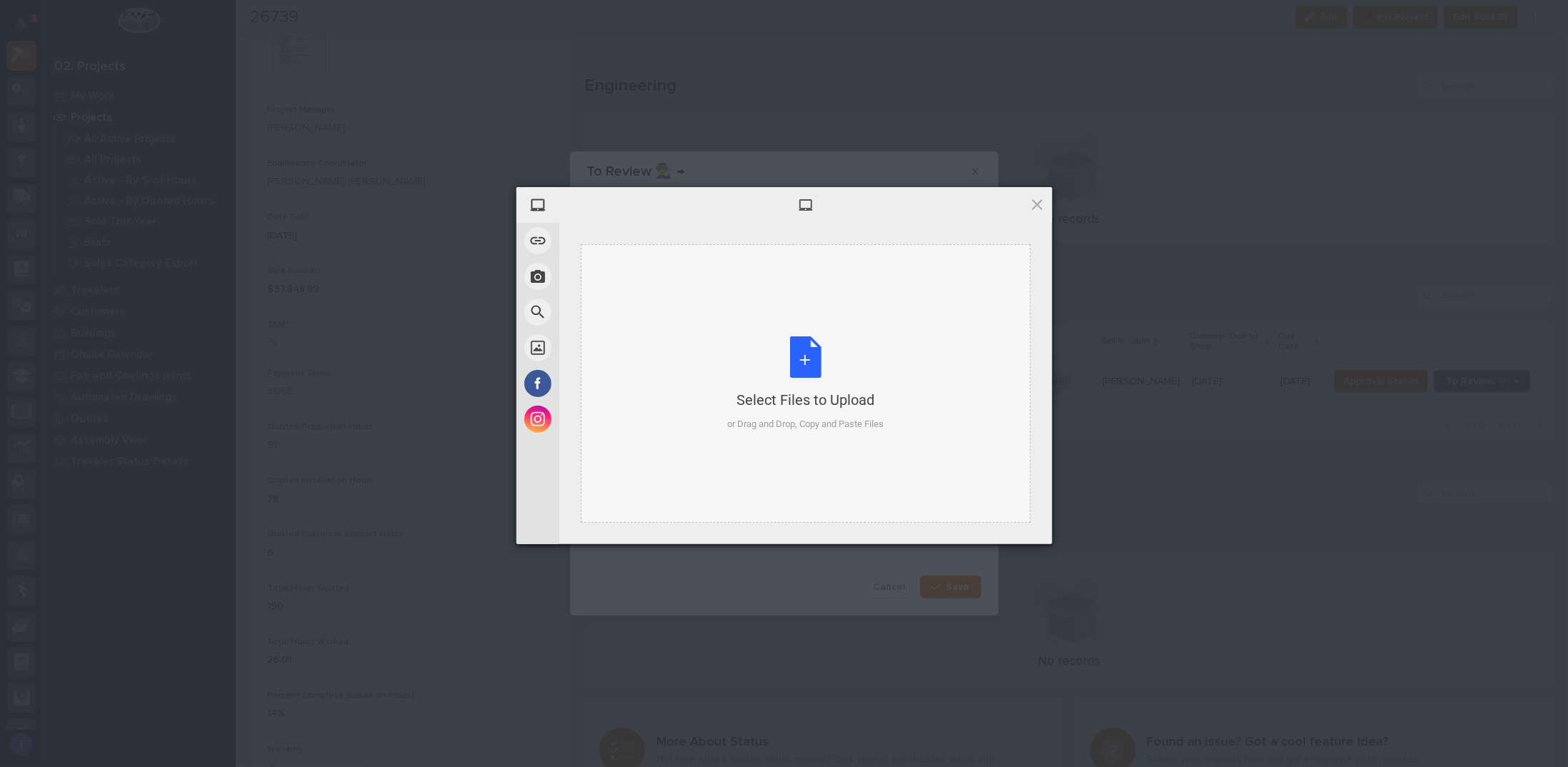
click at [801, 352] on div "Select Files to Upload or Drag and Drop, Copy and Paste Files" at bounding box center [806, 384] width 157 height 95
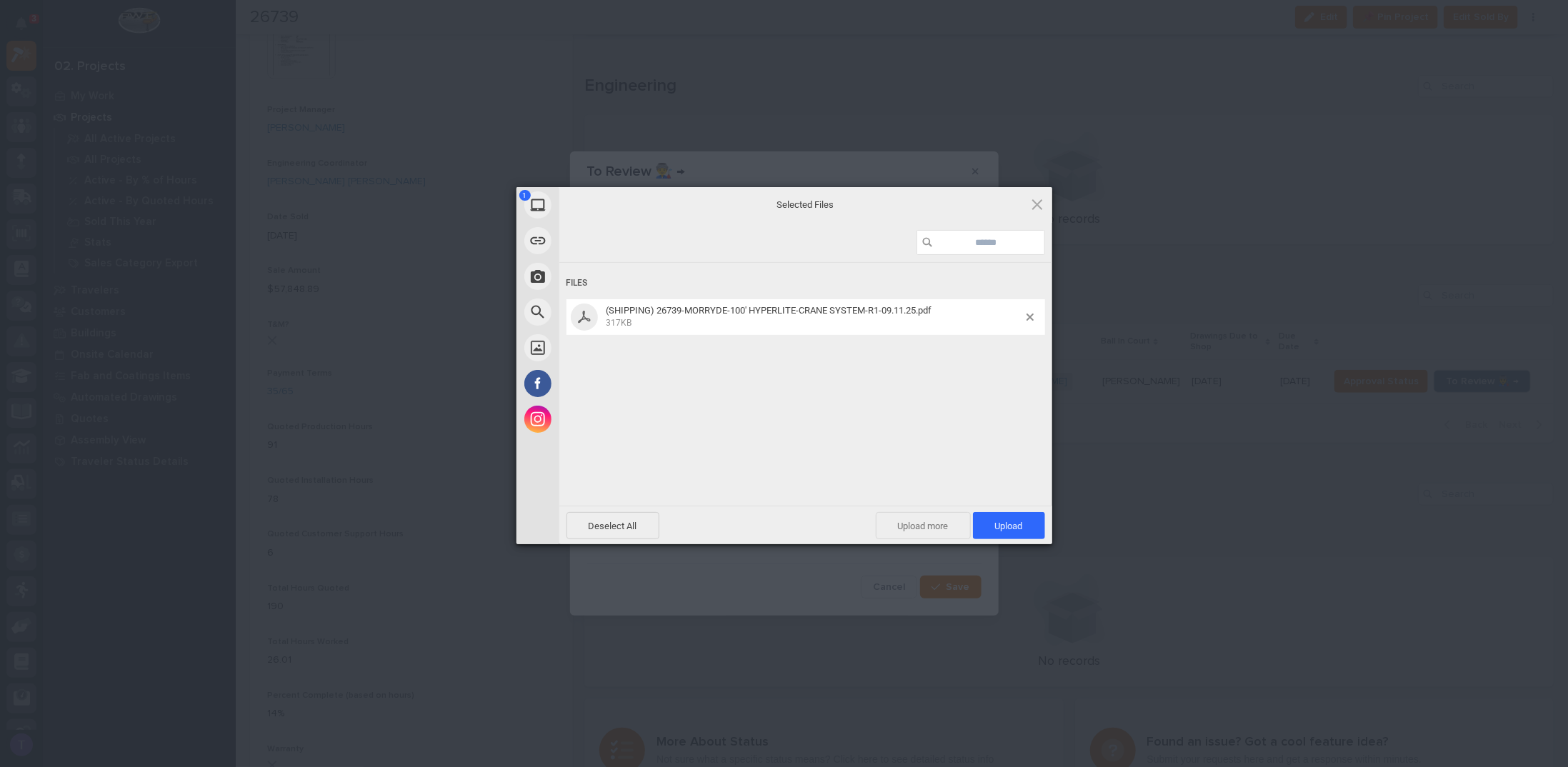
click at [921, 523] on span "Upload more" at bounding box center [923, 526] width 95 height 27
click at [803, 352] on div "Select Files to Upload or Drag and Drop, Copy and Paste Files" at bounding box center [806, 384] width 157 height 95
click at [988, 521] on span "Upload 2" at bounding box center [1001, 526] width 43 height 10
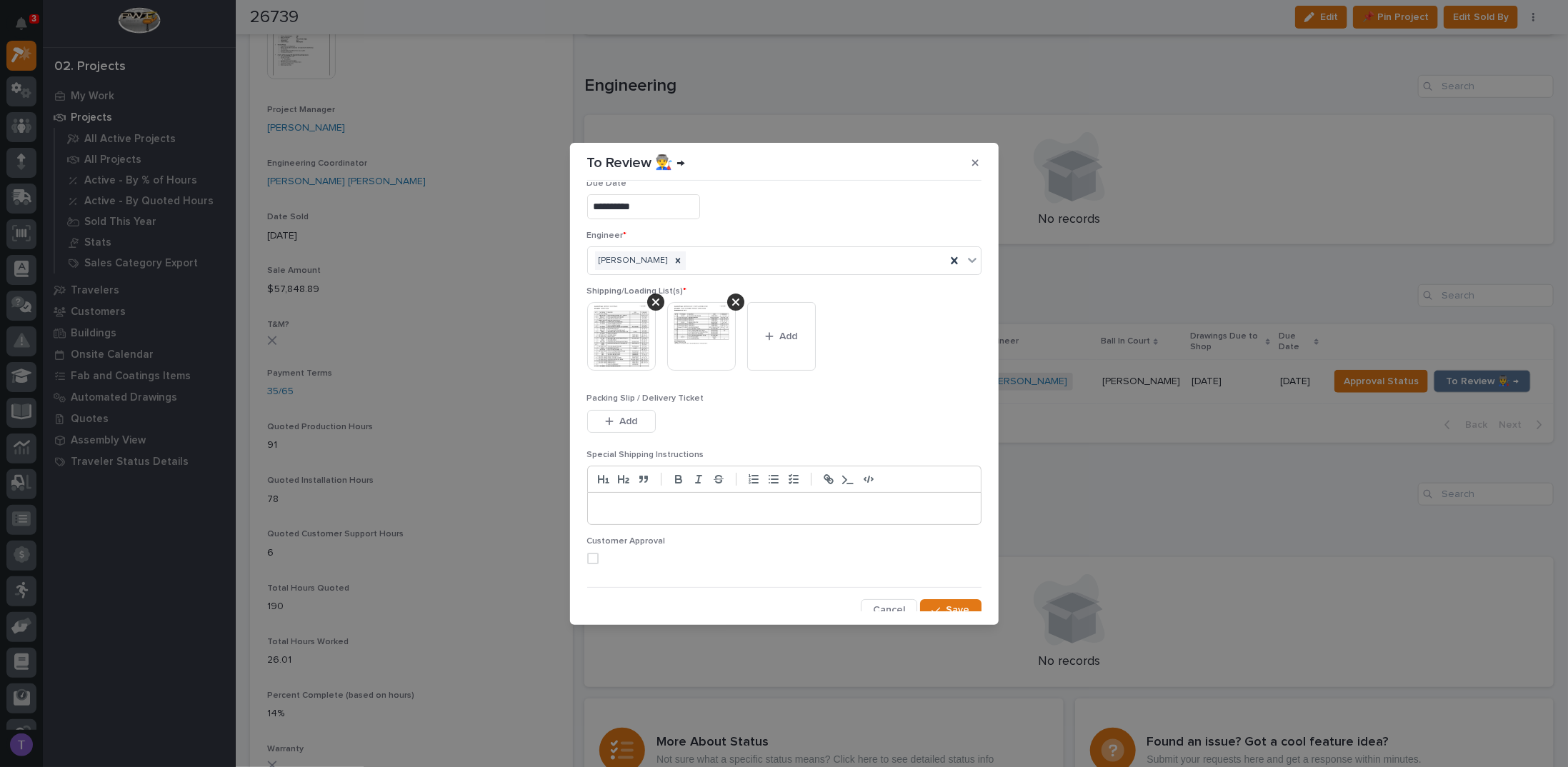
scroll to position [27, 0]
click at [948, 598] on span "Save" at bounding box center [959, 602] width 24 height 13
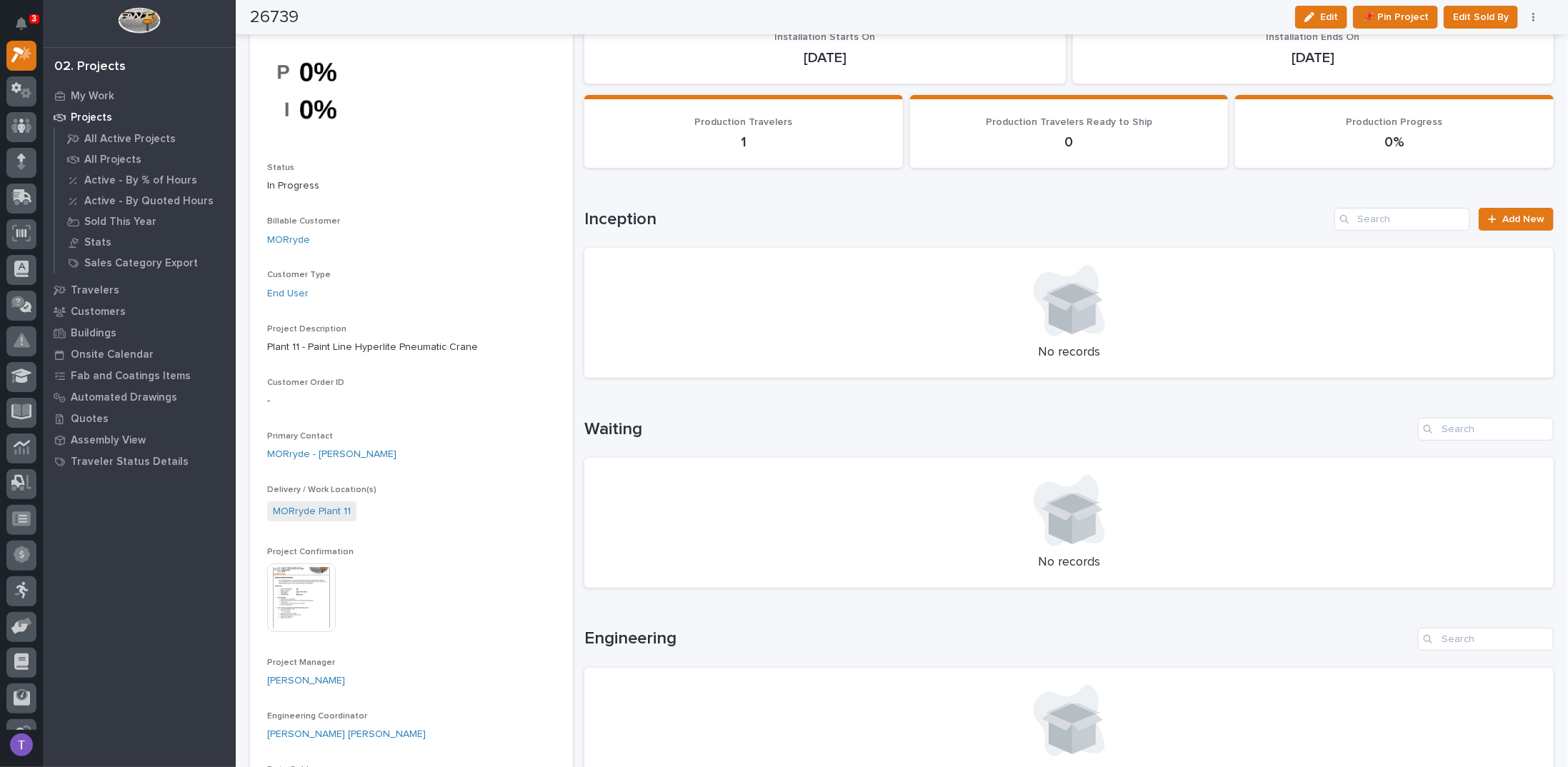
scroll to position [0, 0]
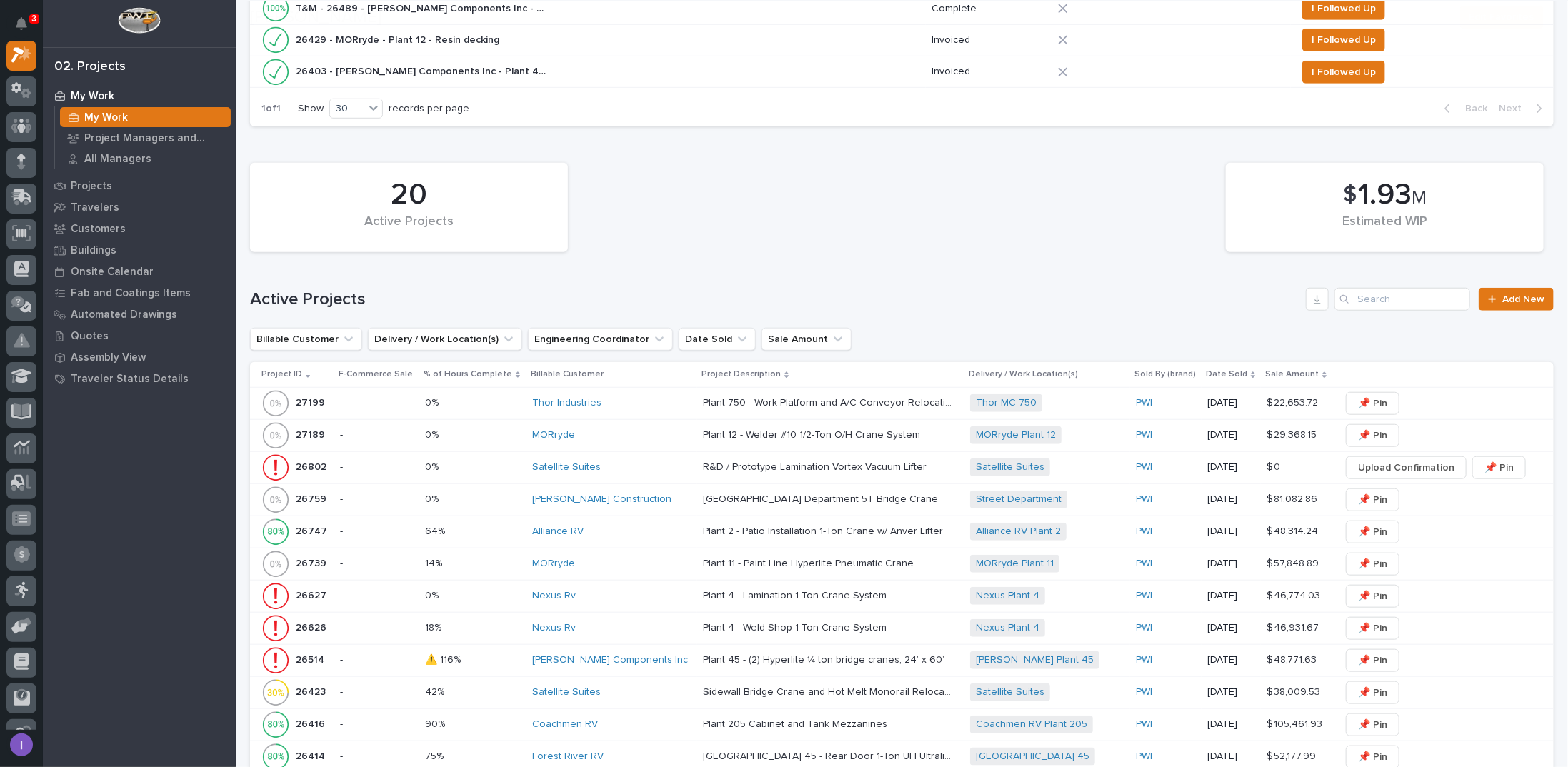
scroll to position [643, 0]
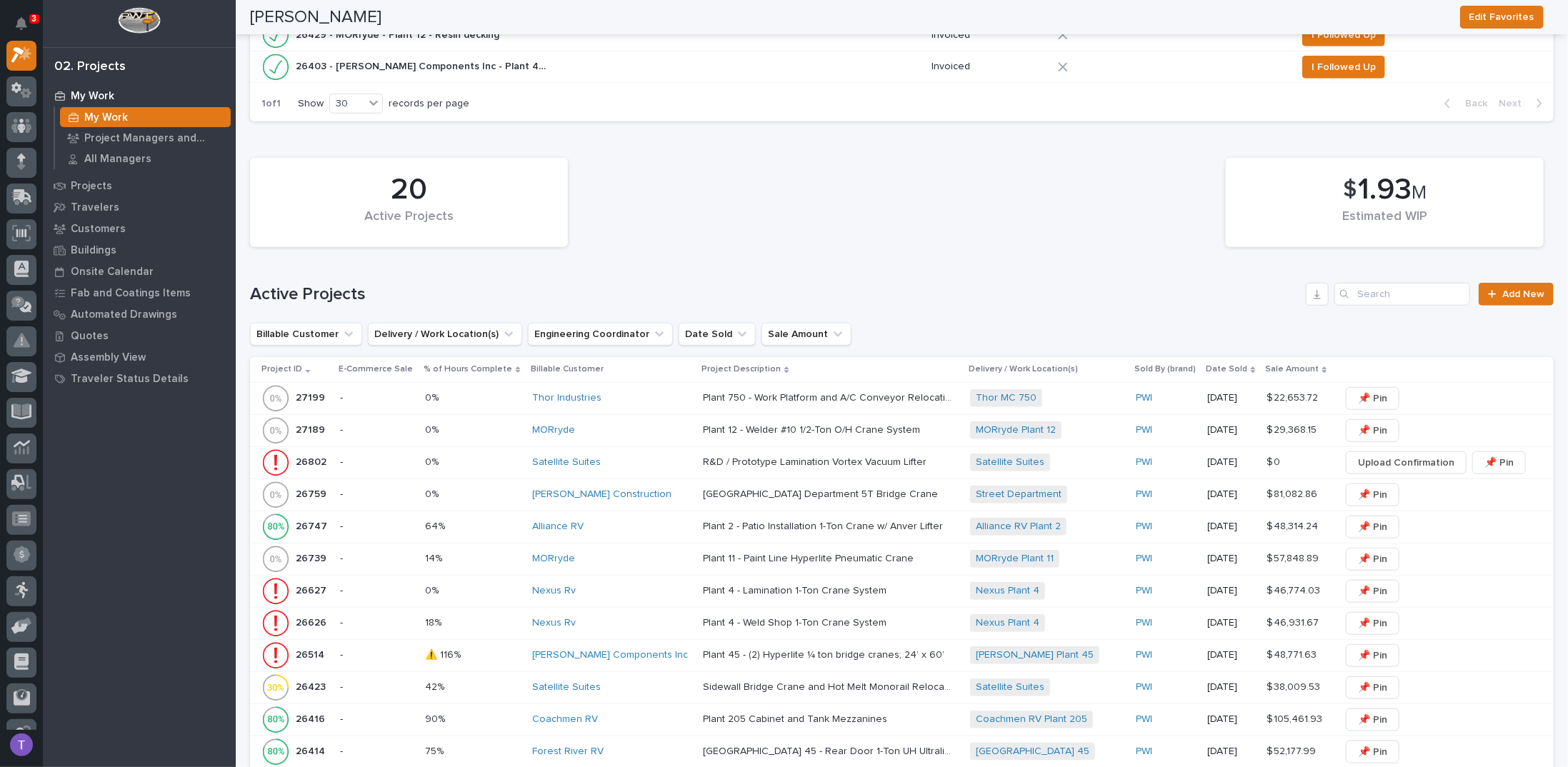
click at [307, 422] on p "27189" at bounding box center [311, 429] width 32 height 15
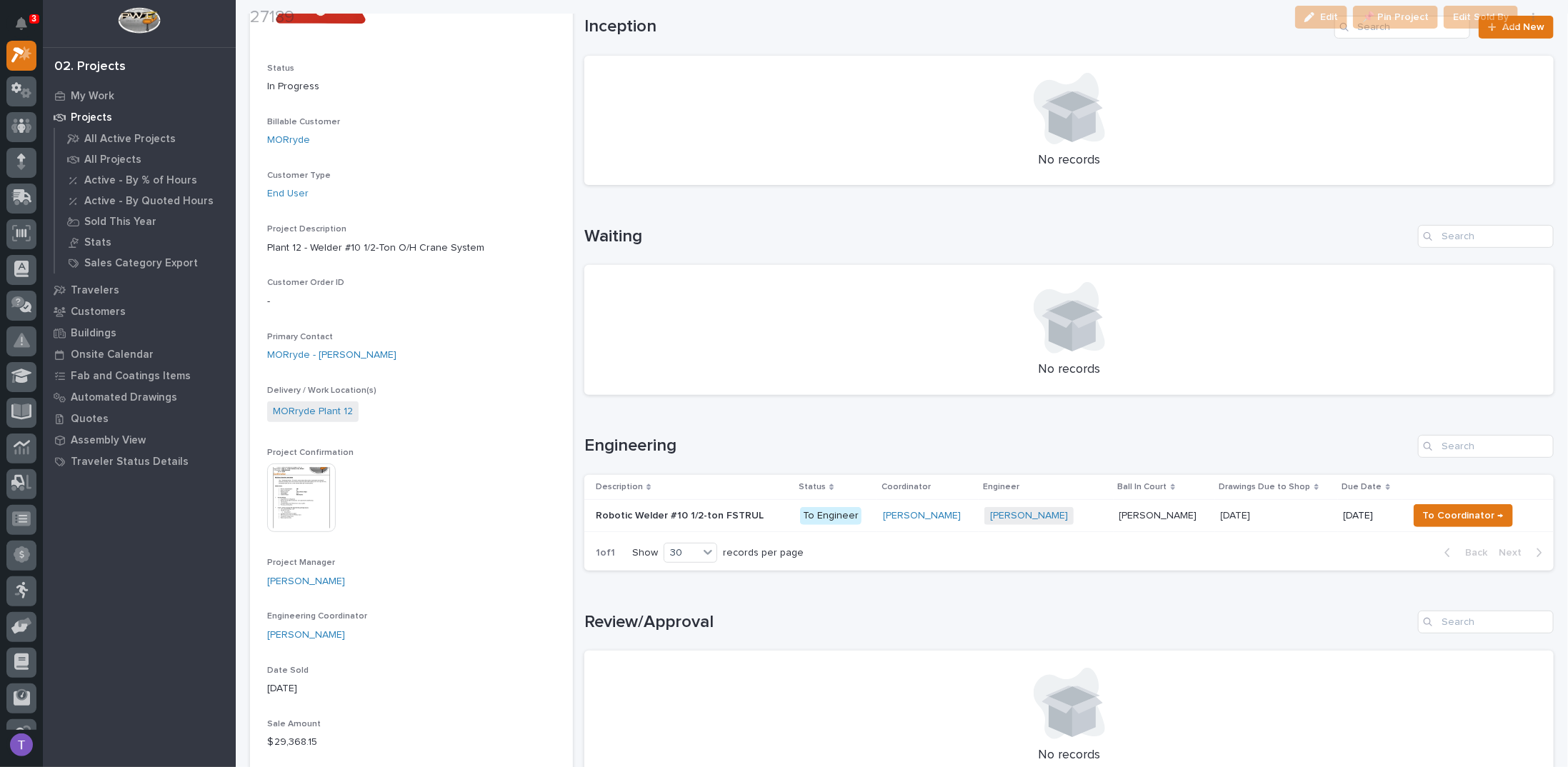
scroll to position [214, 0]
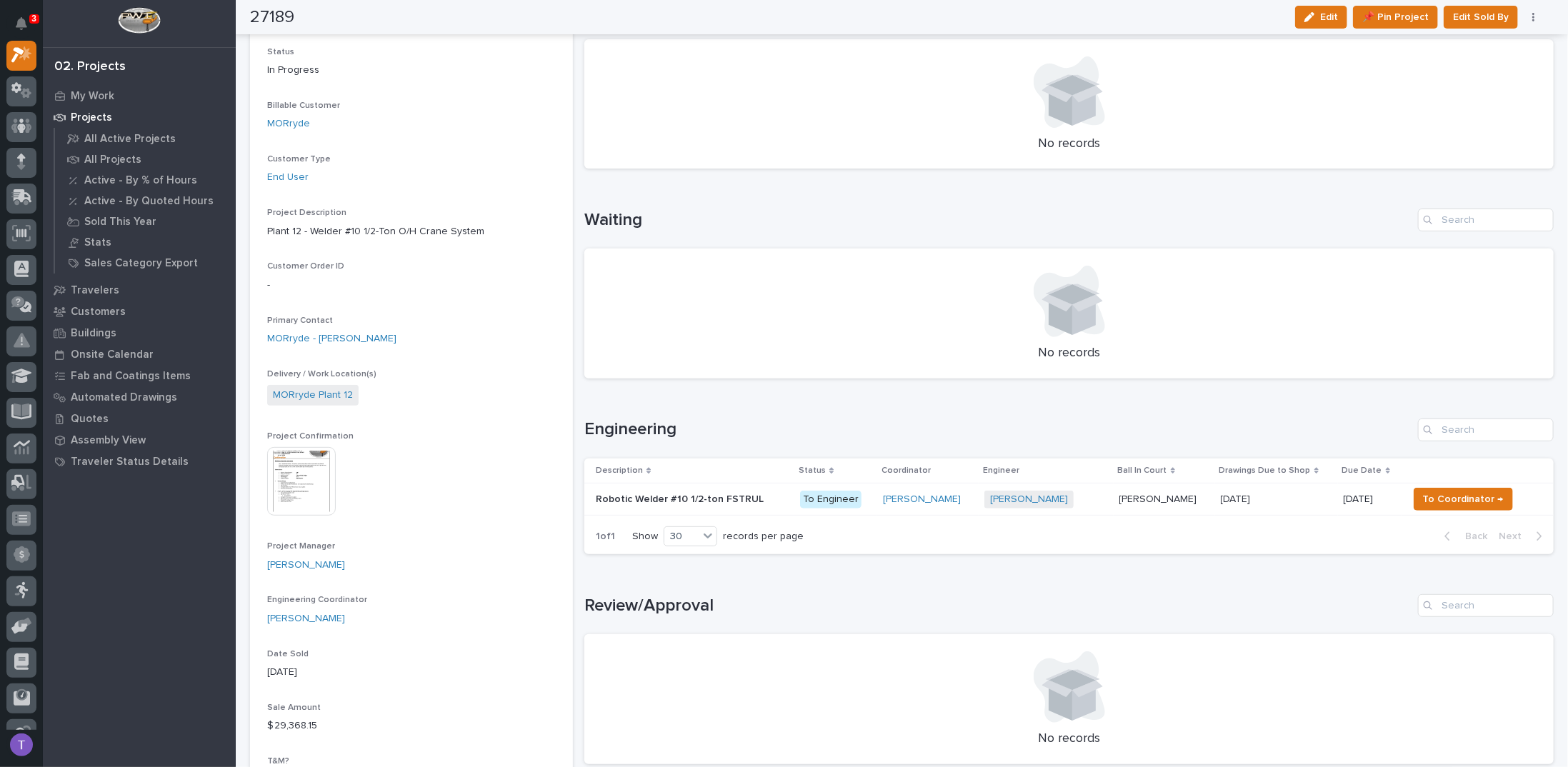
click at [301, 466] on img at bounding box center [301, 481] width 69 height 69
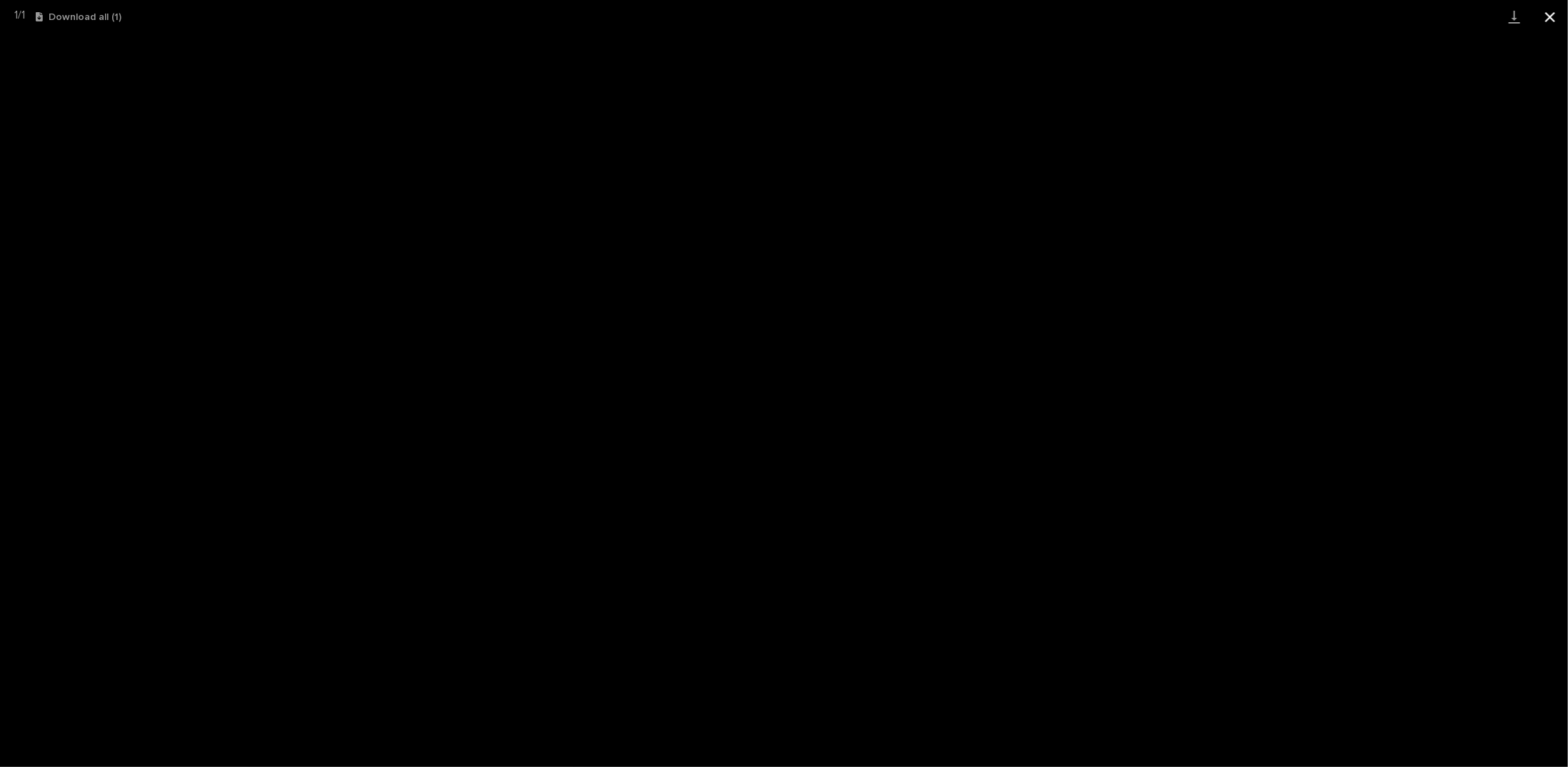
click at [1550, 12] on button "Close gallery" at bounding box center [1550, 16] width 36 height 34
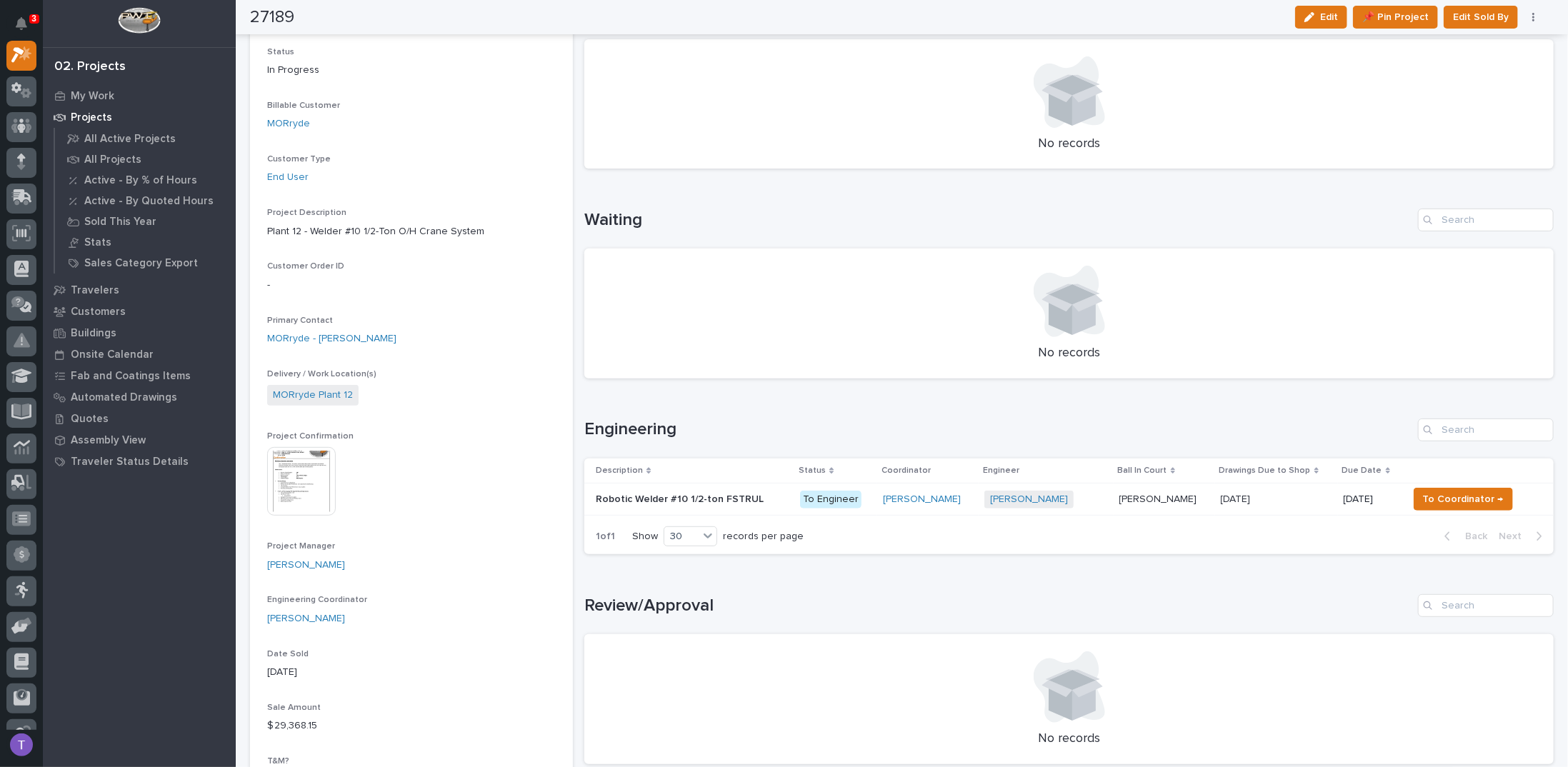
click at [303, 472] on img at bounding box center [301, 481] width 69 height 69
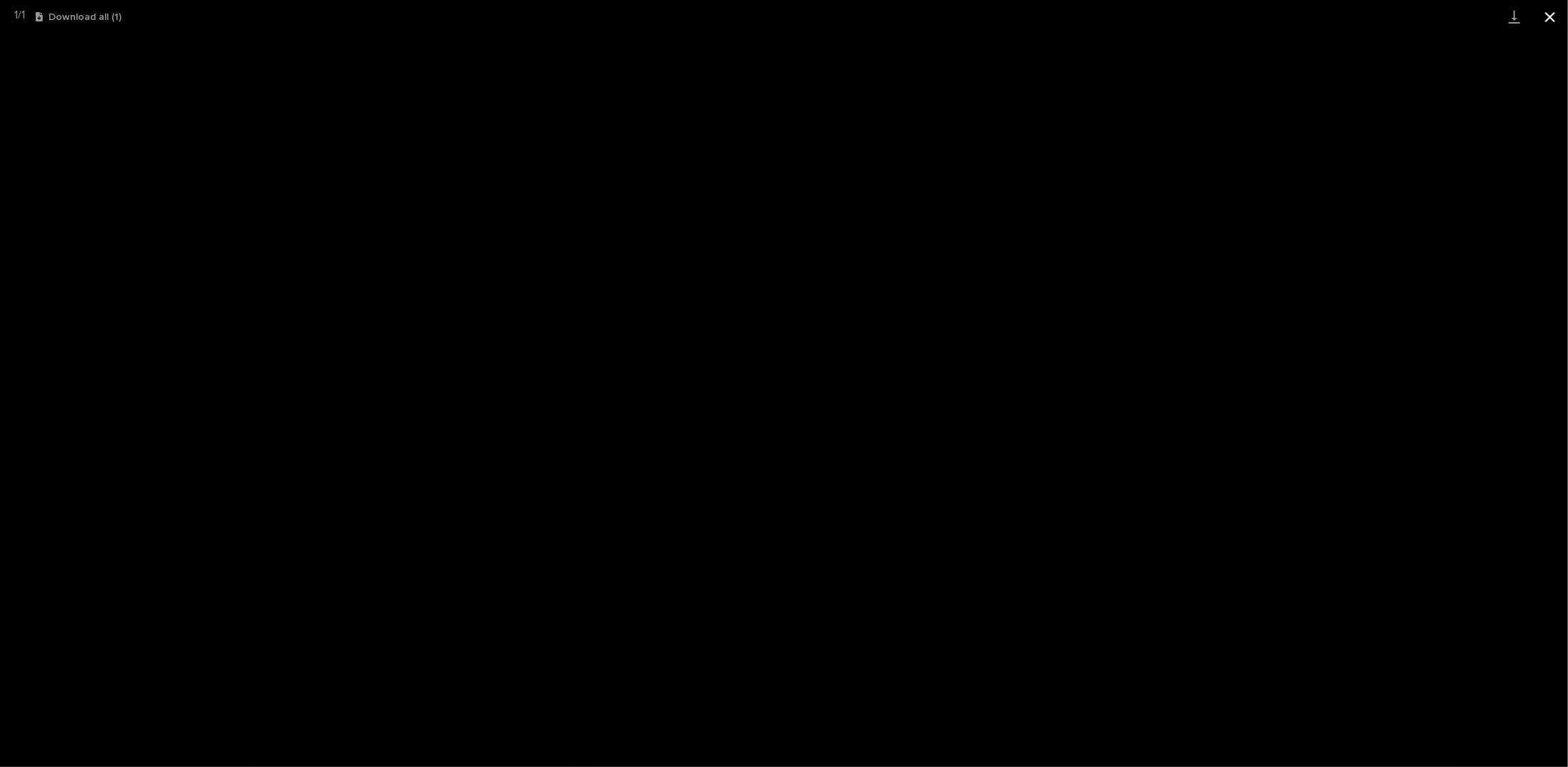
click at [1550, 16] on button "Close gallery" at bounding box center [1550, 16] width 36 height 34
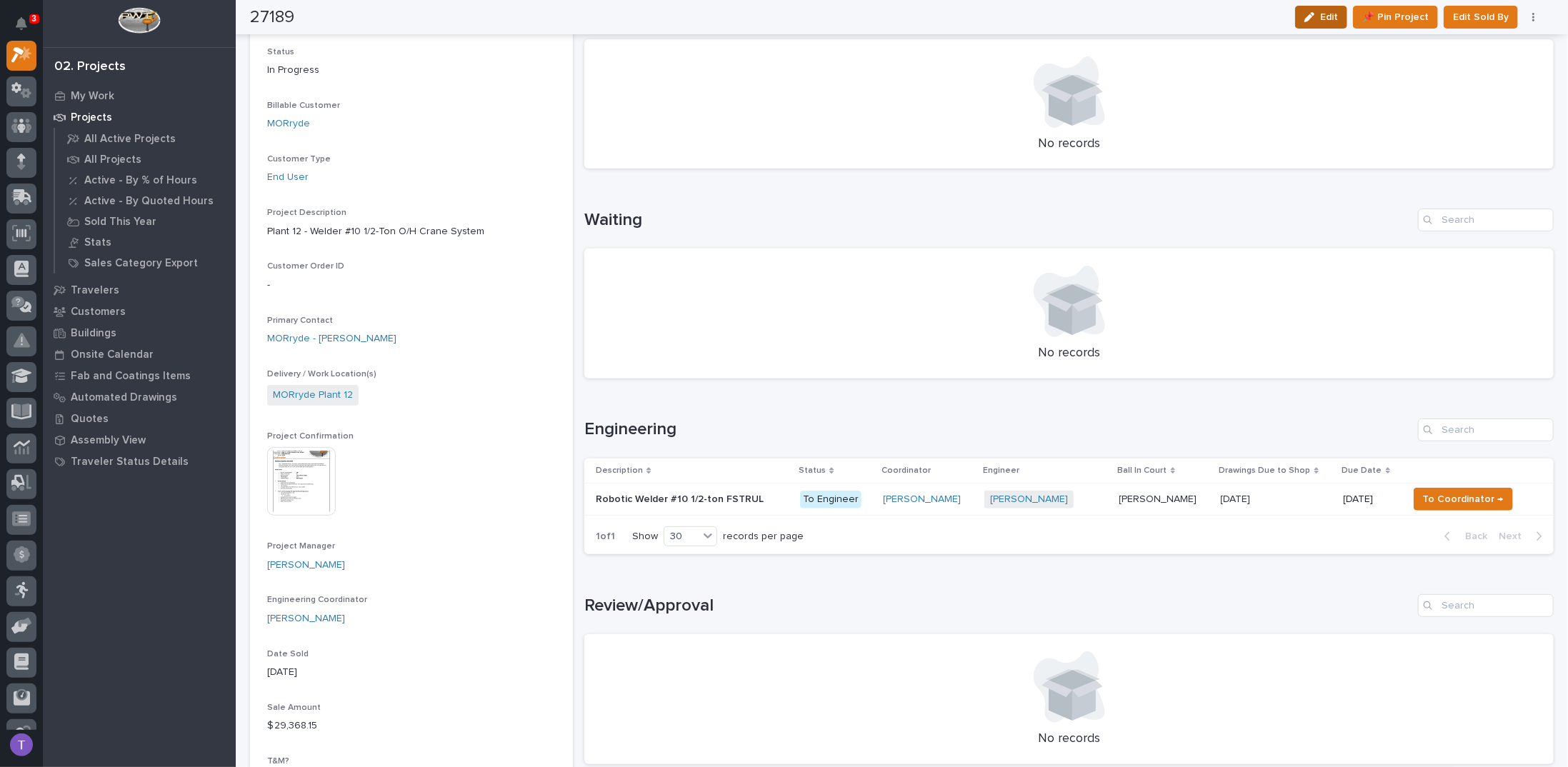
click at [1329, 16] on span "Edit" at bounding box center [1329, 16] width 18 height 13
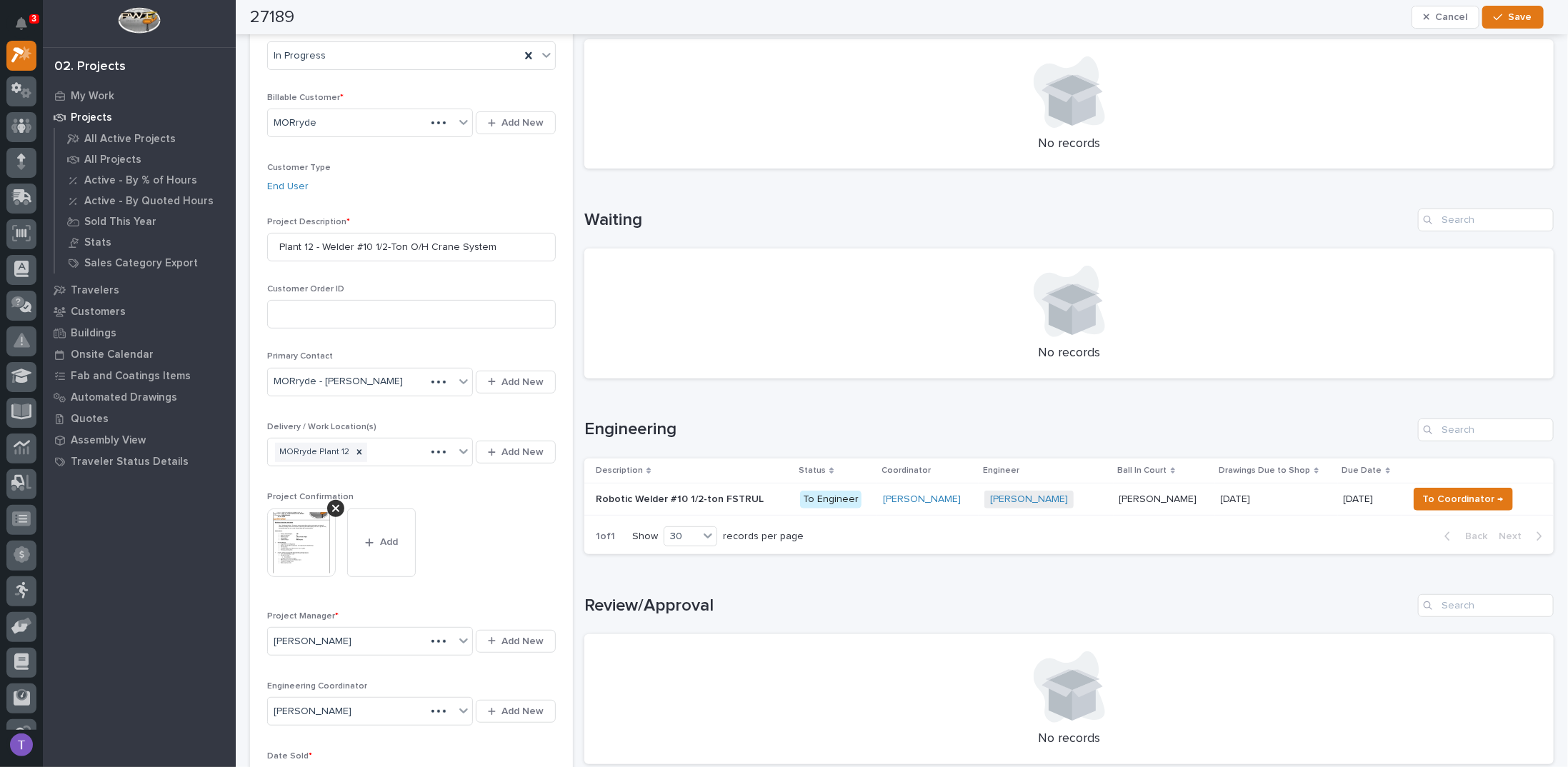
scroll to position [310, 0]
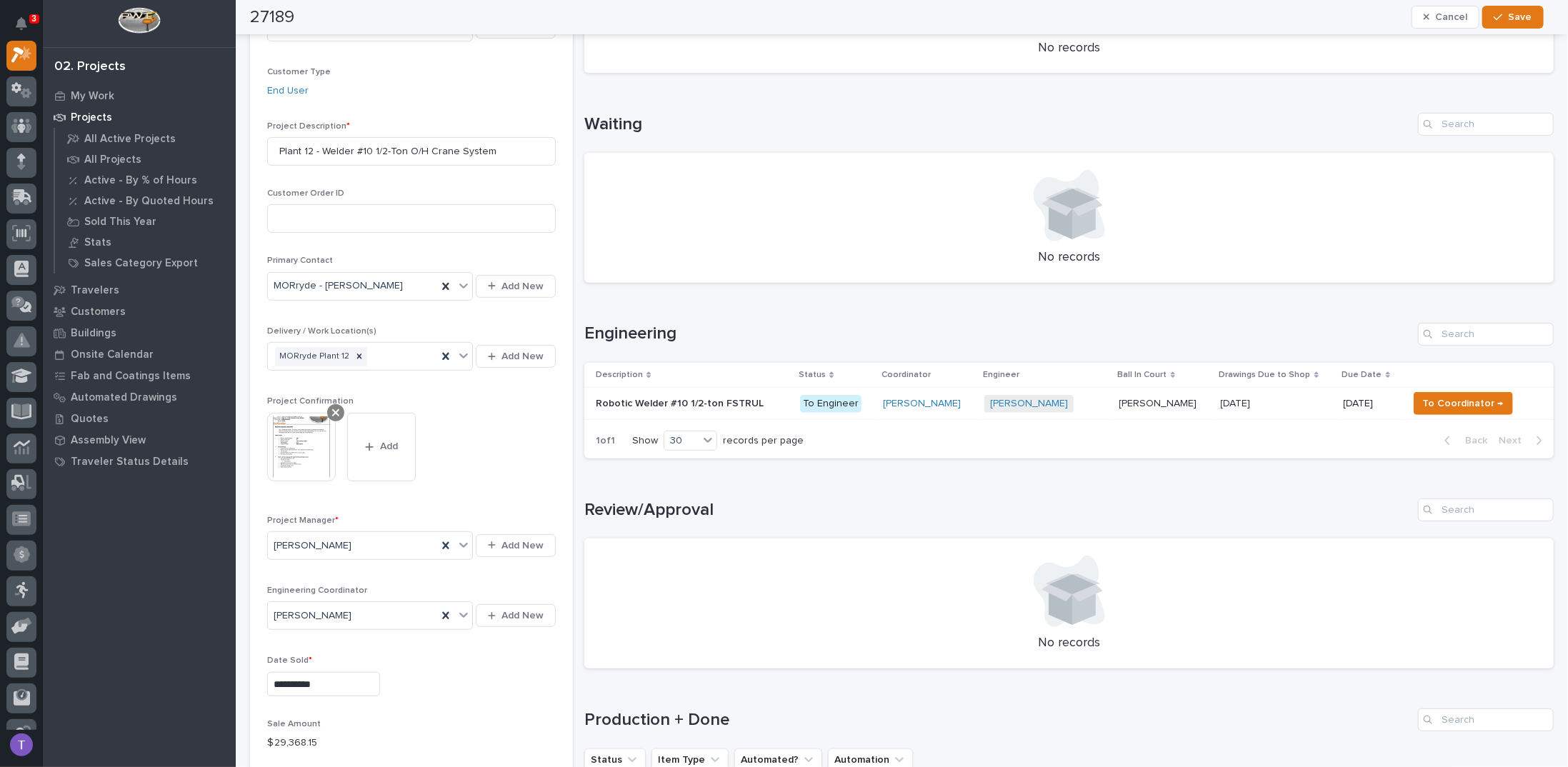
click at [336, 410] on icon at bounding box center [336, 413] width 7 height 7
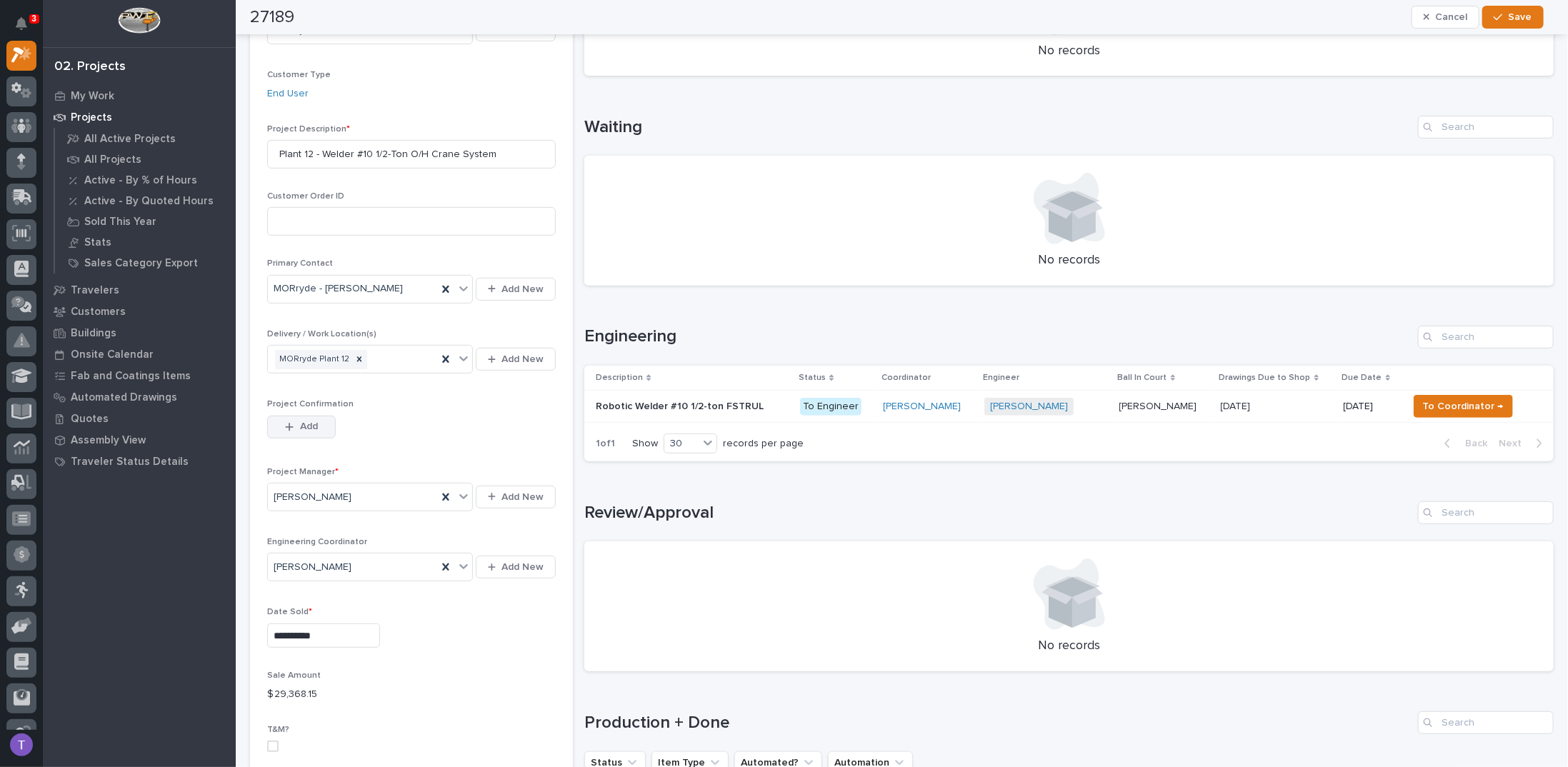
scroll to position [284, 0]
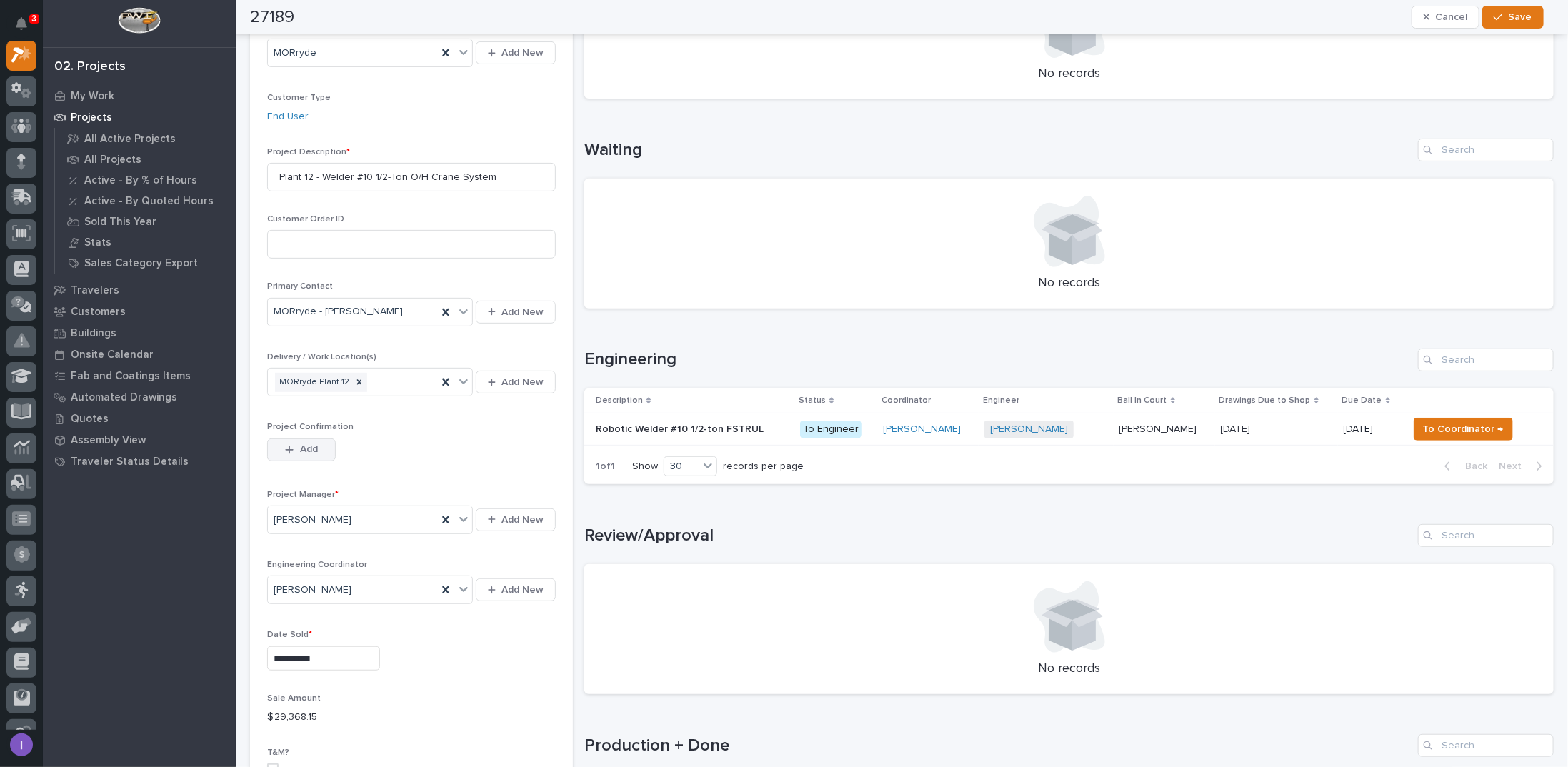
click at [307, 443] on span "Add" at bounding box center [309, 449] width 18 height 13
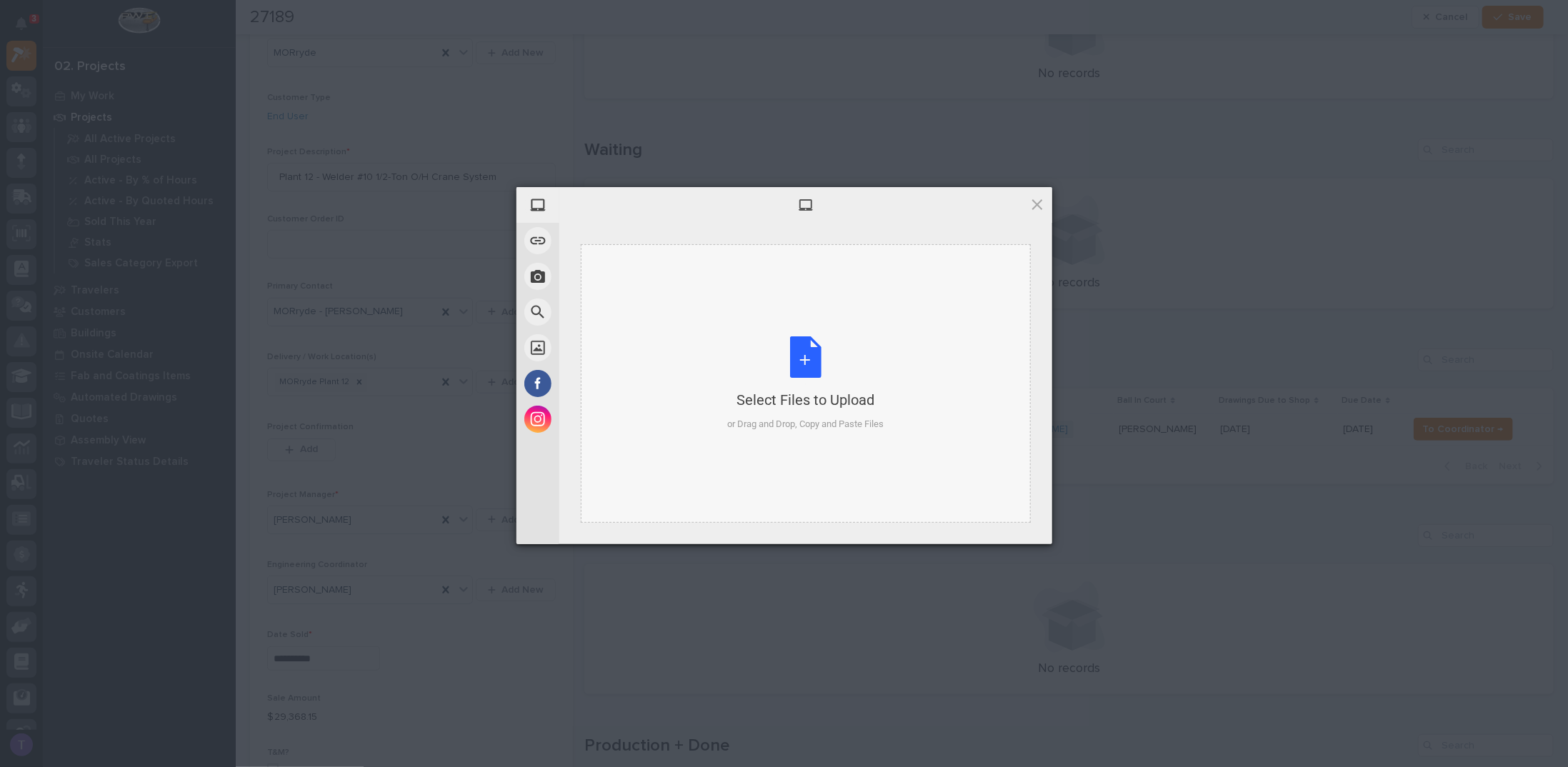
click at [804, 352] on div "Select Files to Upload or Drag and Drop, Copy and Paste Files" at bounding box center [806, 384] width 157 height 95
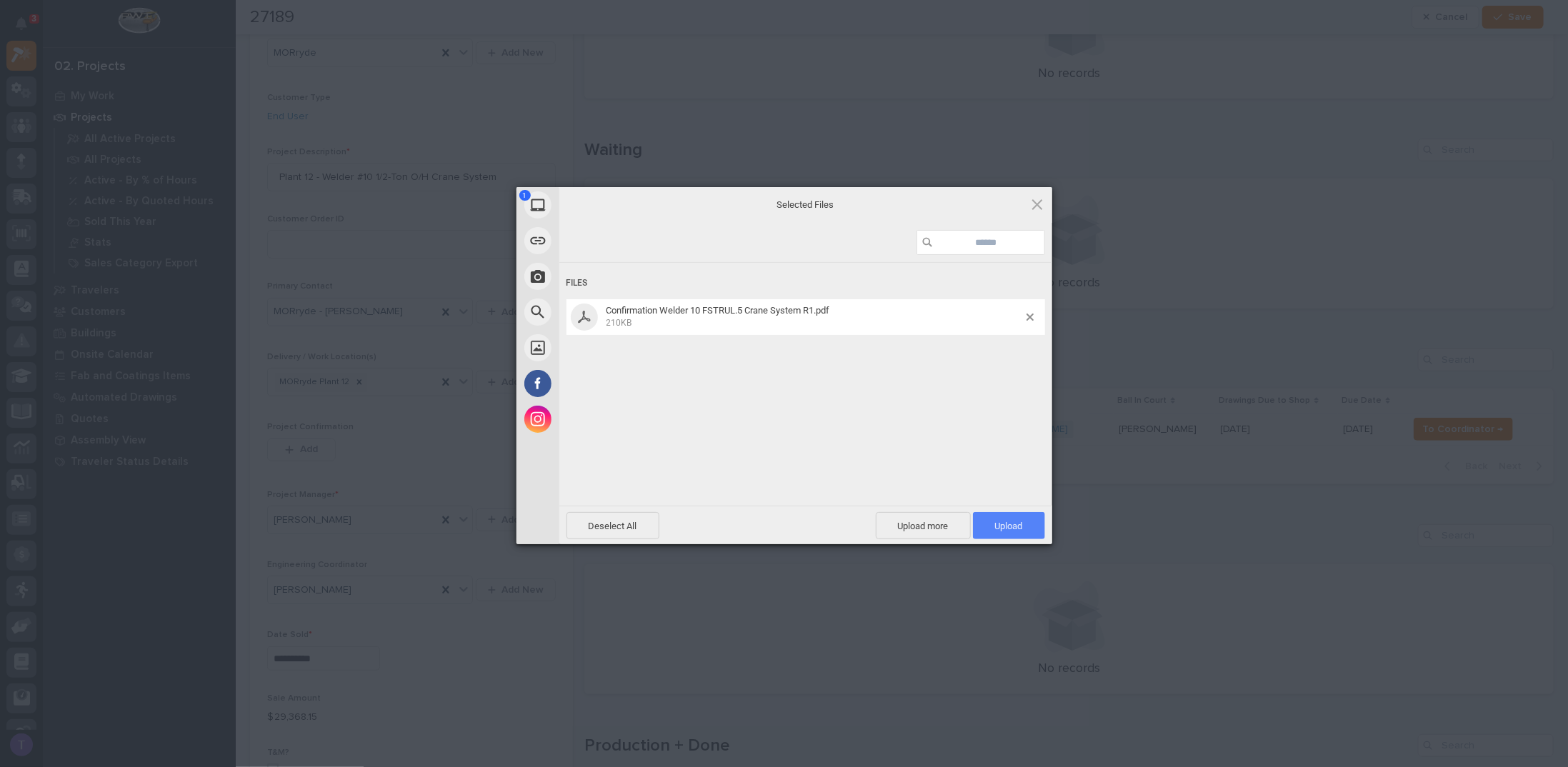
click at [1013, 527] on span "Upload 1" at bounding box center [1009, 526] width 28 height 10
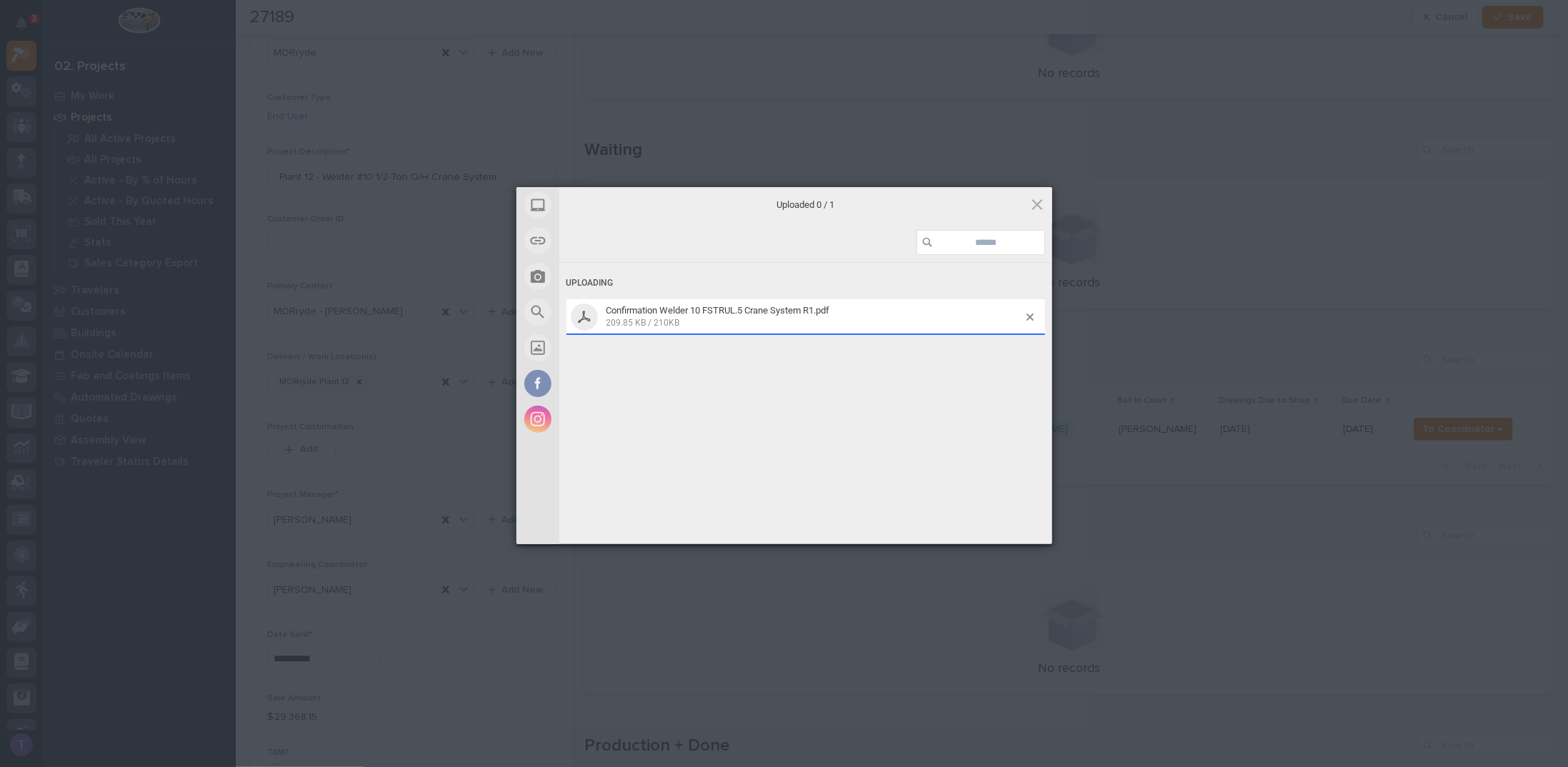
scroll to position [310, 0]
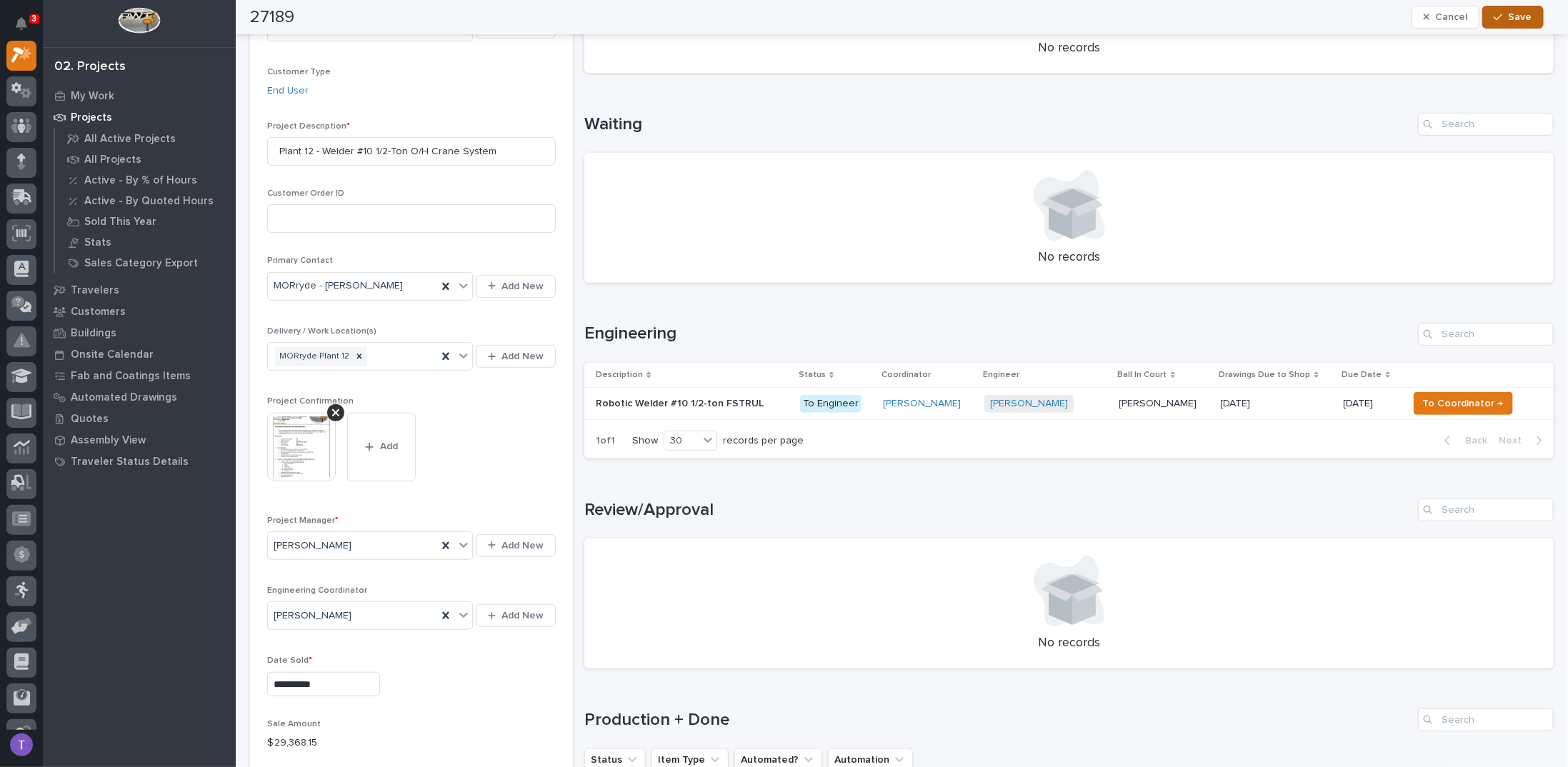
click at [1522, 16] on span "Save" at bounding box center [1520, 16] width 24 height 13
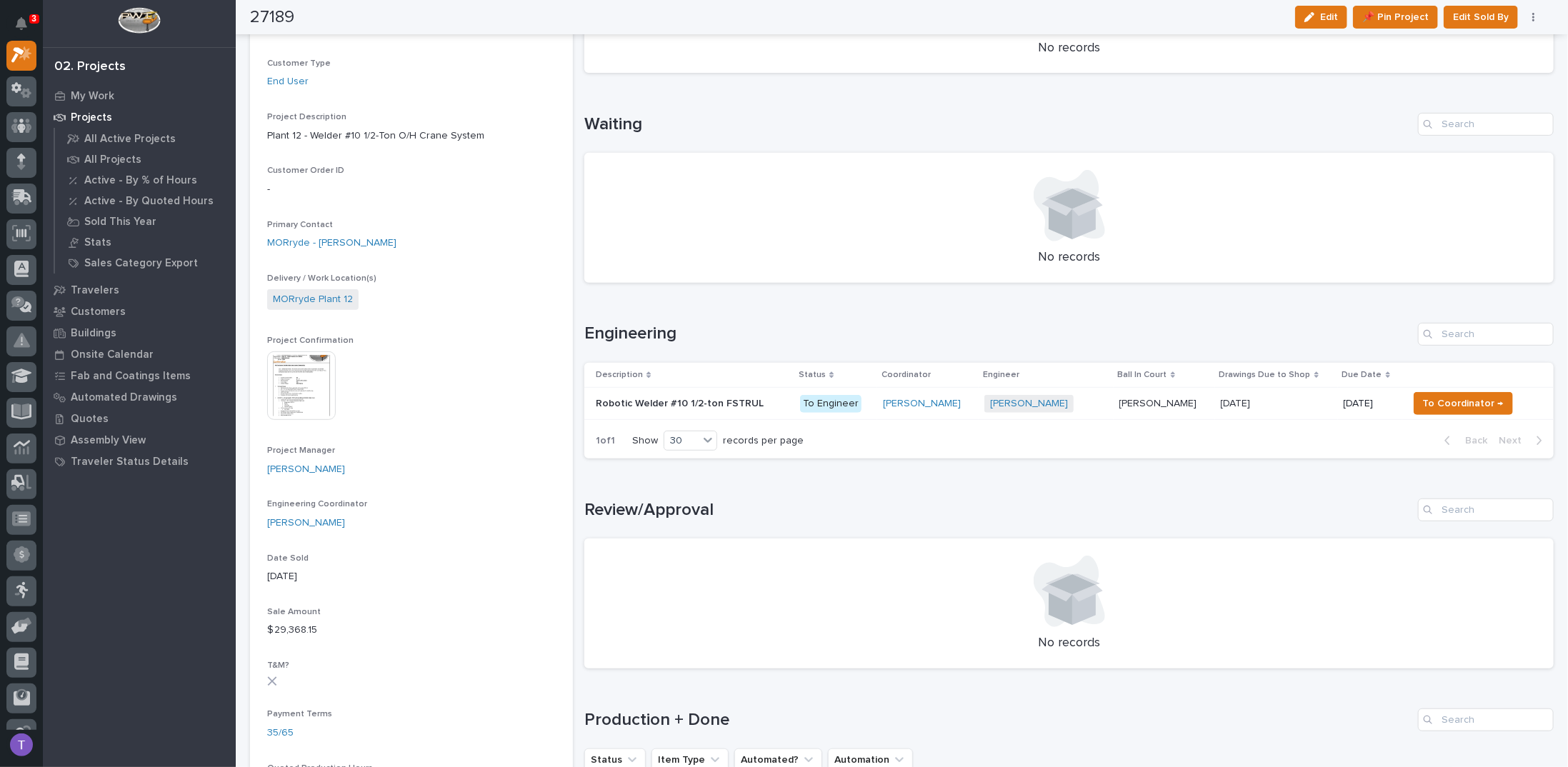
scroll to position [214, 0]
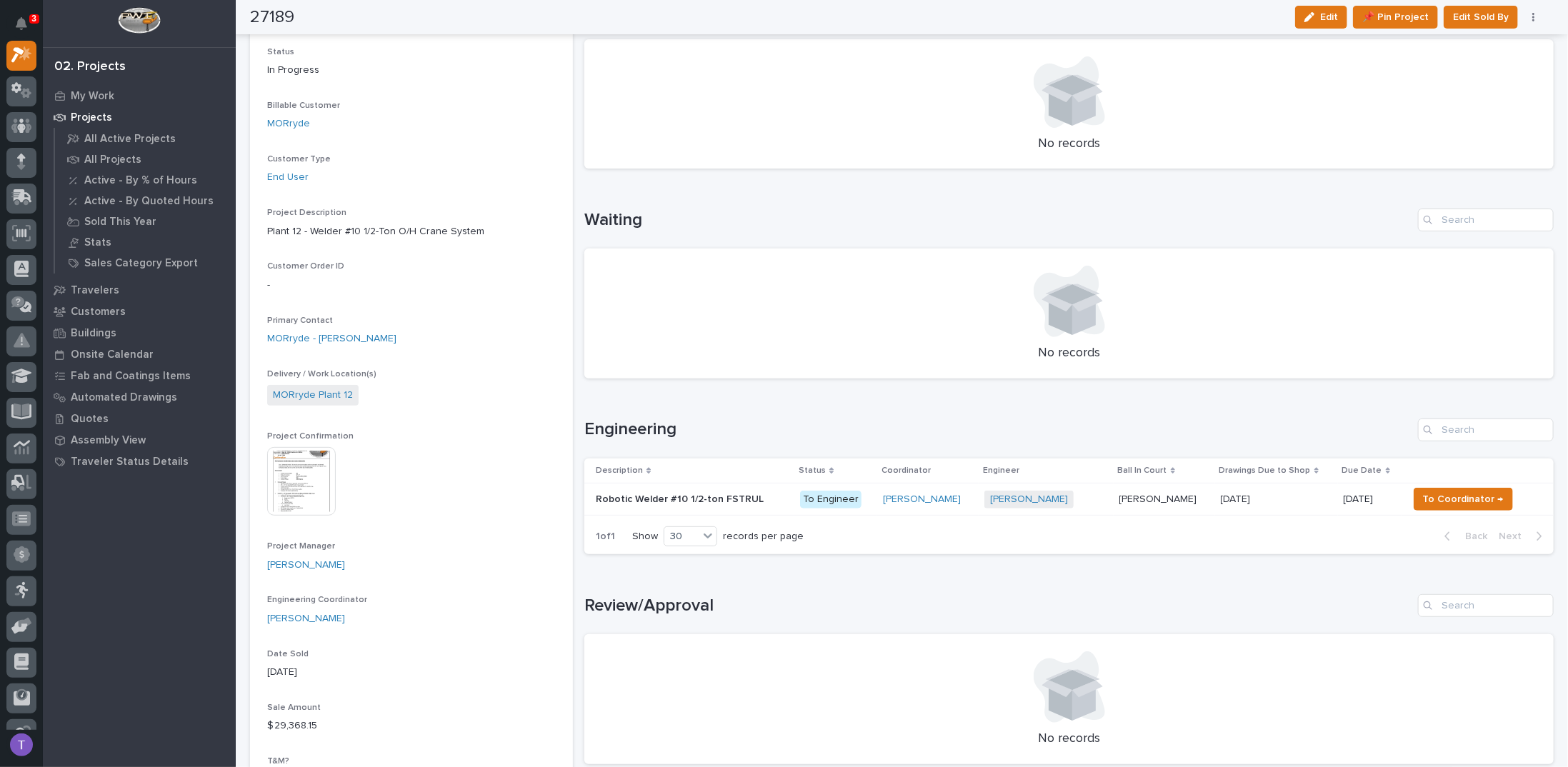
click at [304, 473] on img at bounding box center [301, 481] width 69 height 69
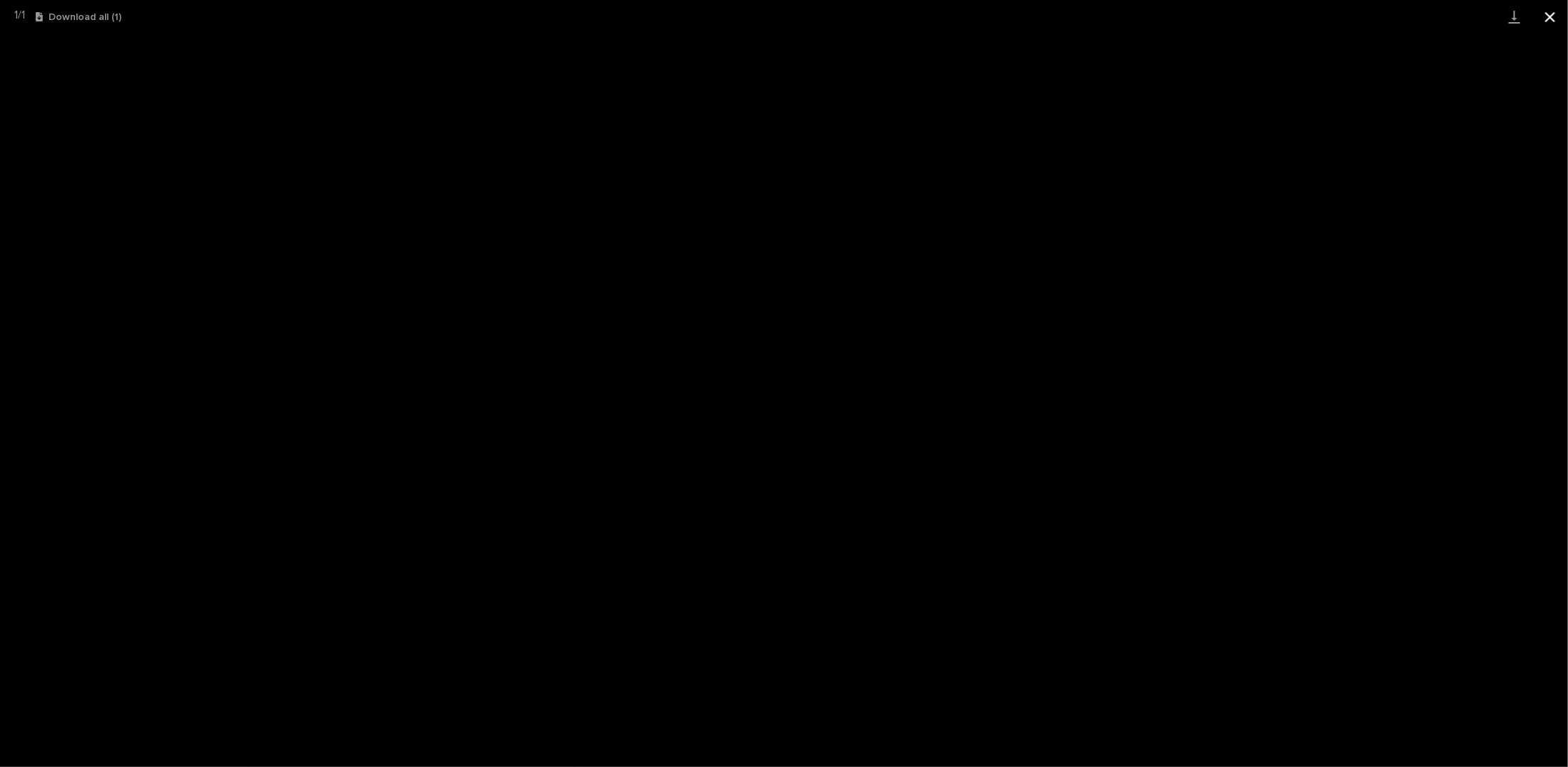
click at [1549, 12] on button "Close gallery" at bounding box center [1550, 16] width 36 height 34
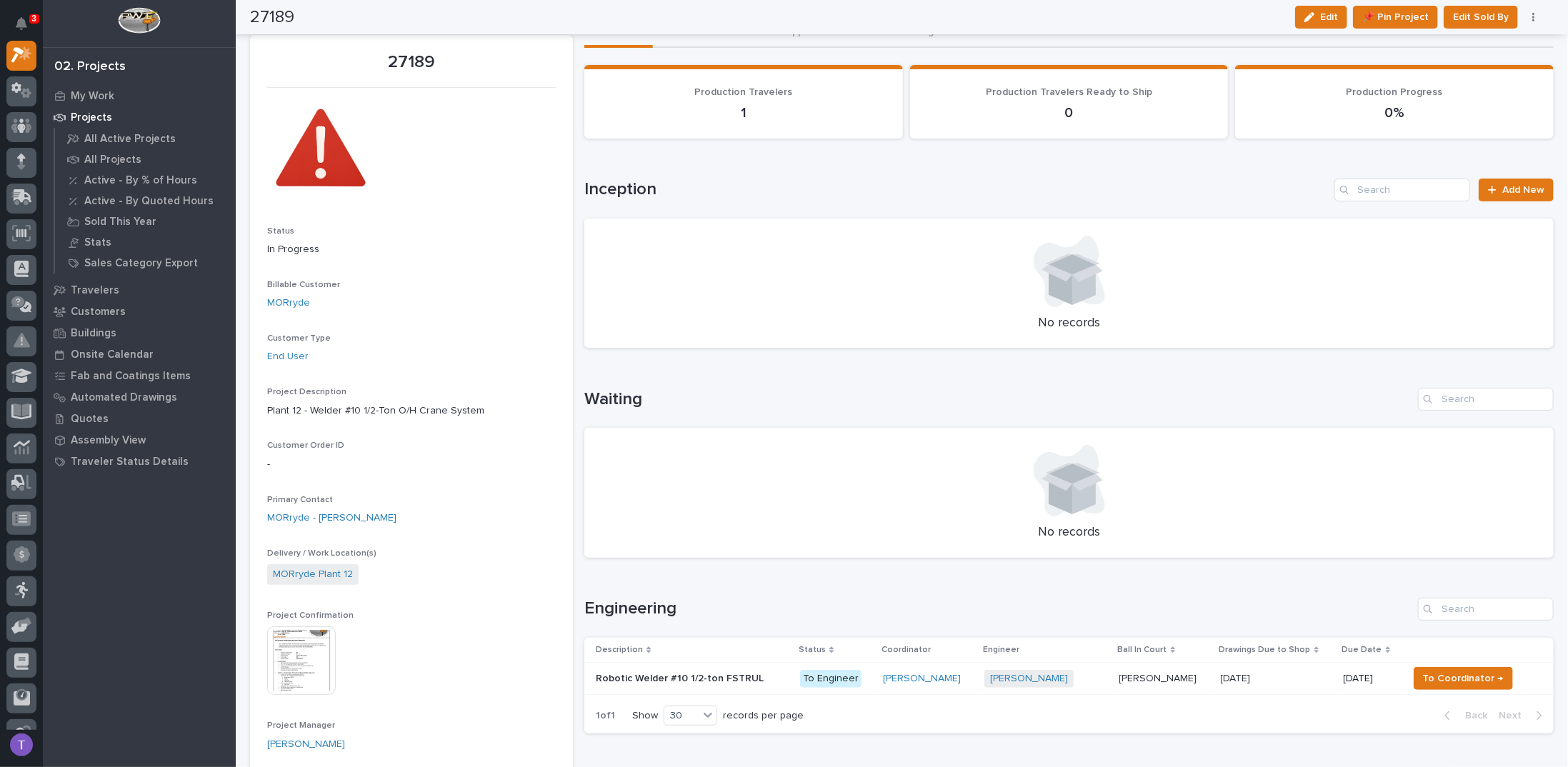
scroll to position [0, 0]
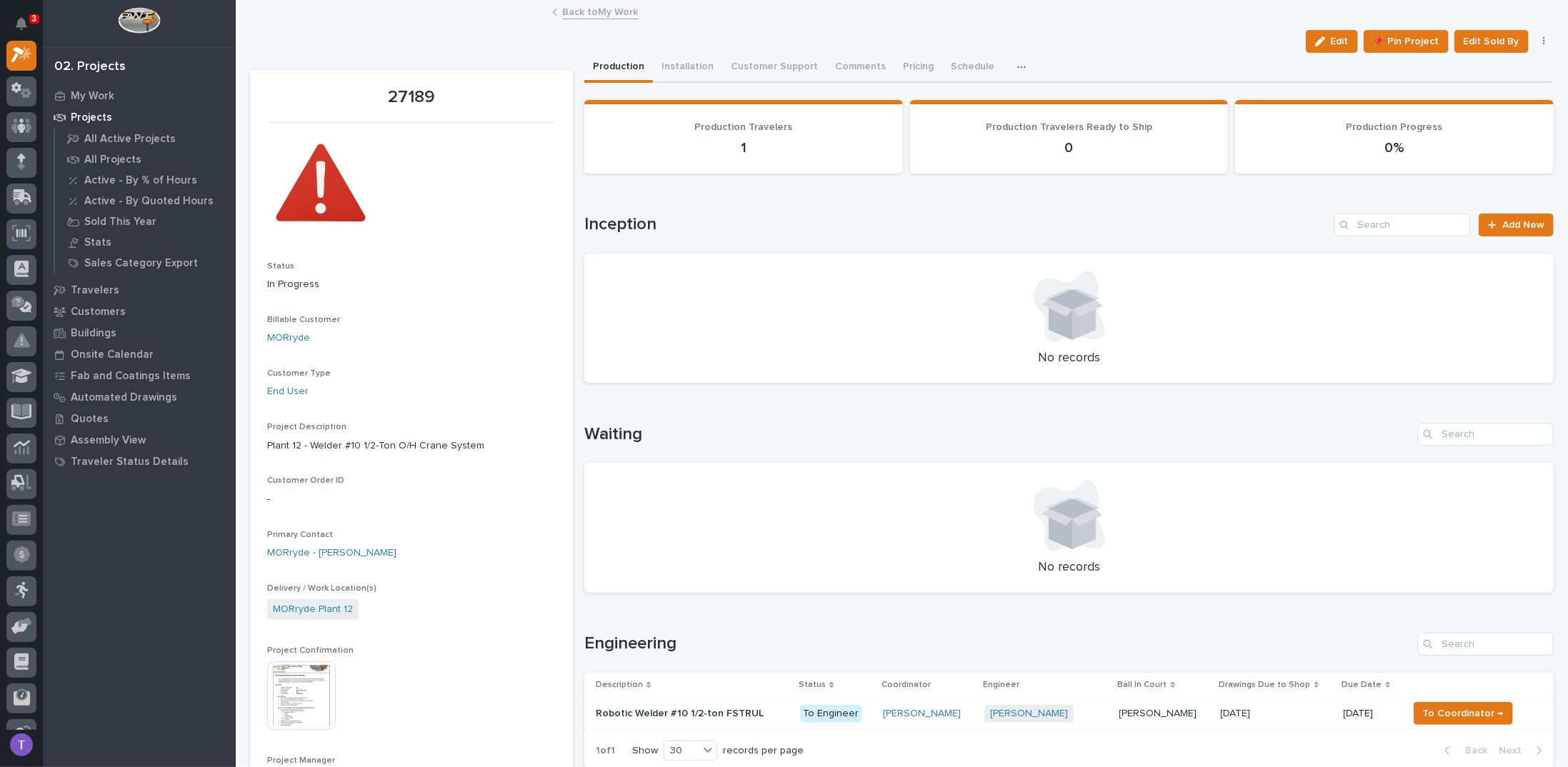
click at [565, 8] on link "Back to My Work" at bounding box center [600, 11] width 75 height 16
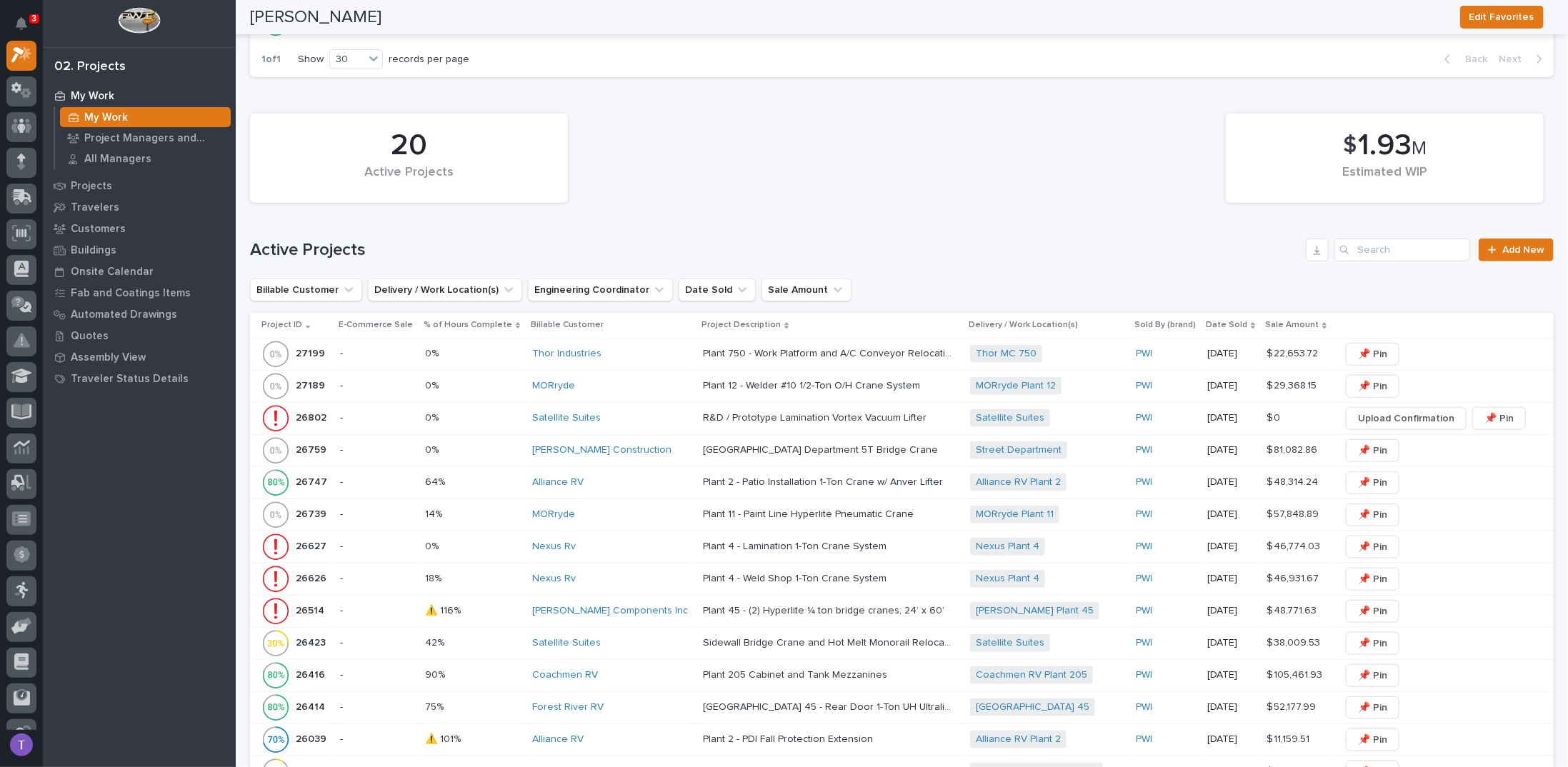
scroll to position [786, 0]
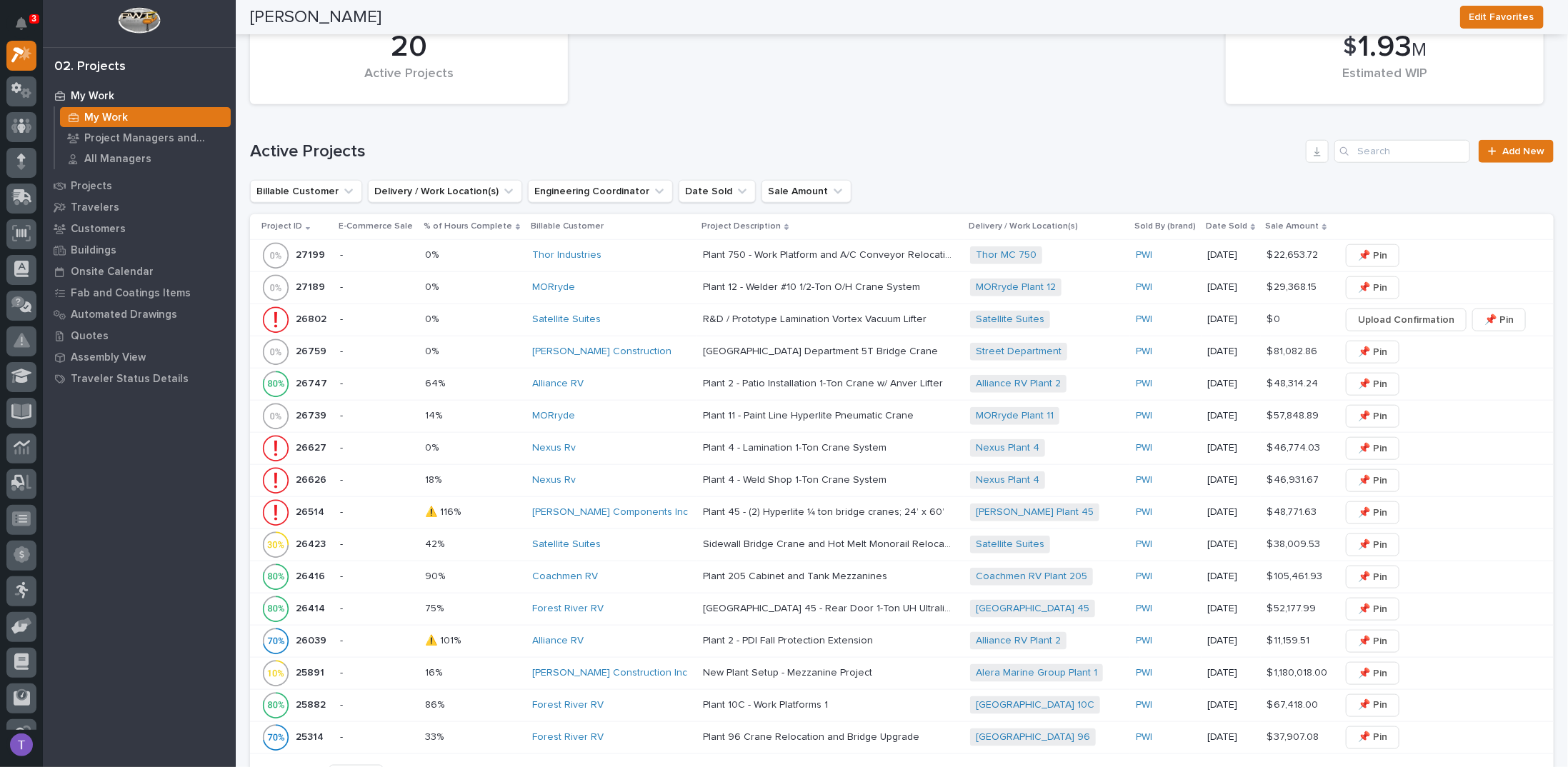
click at [725, 122] on div "20 Active Projects $ 1.93 M Estimated WIP Active Projects Add New Billable Cust…" at bounding box center [901, 400] width 1303 height 784
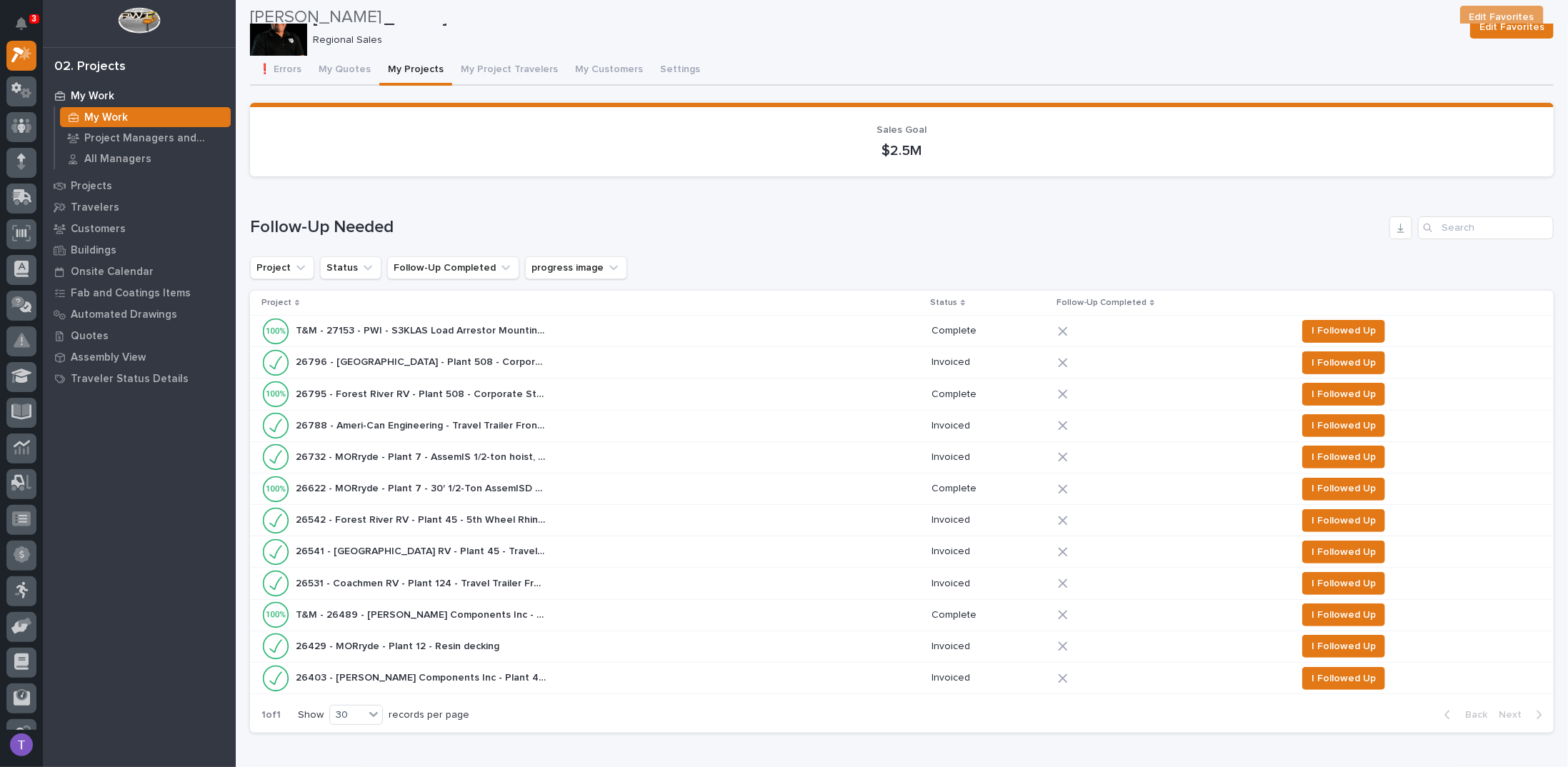
scroll to position [0, 0]
